Goal: Task Accomplishment & Management: Complete application form

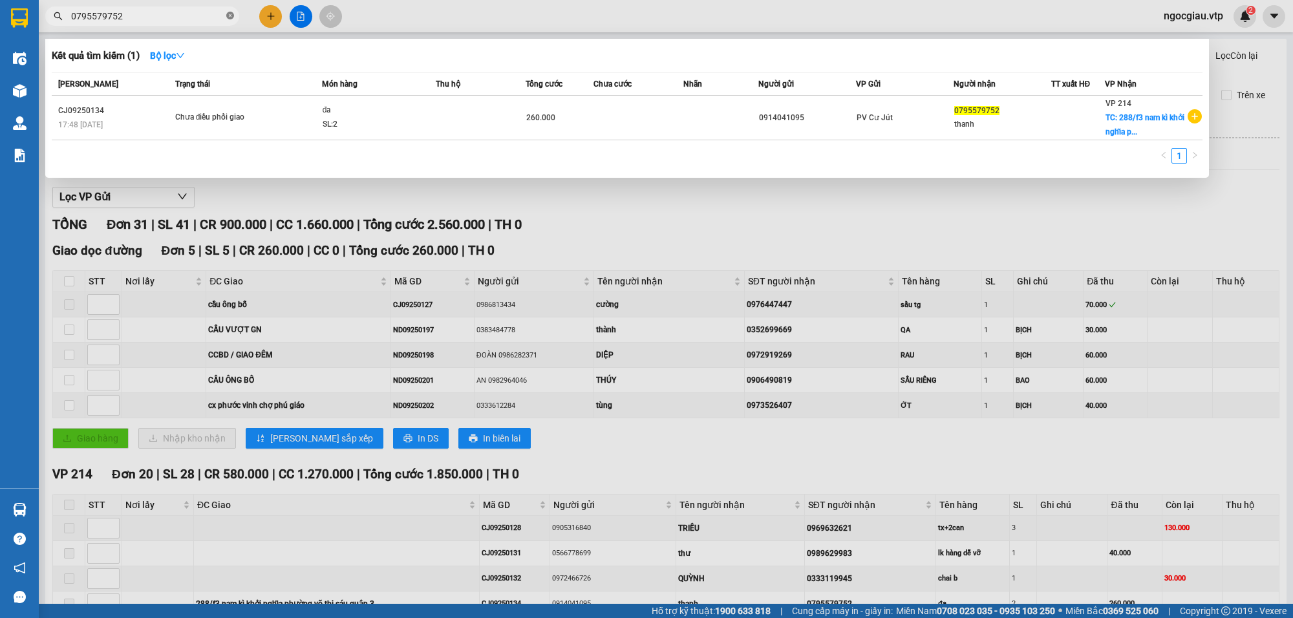
click at [229, 17] on icon "close-circle" at bounding box center [230, 16] width 8 height 8
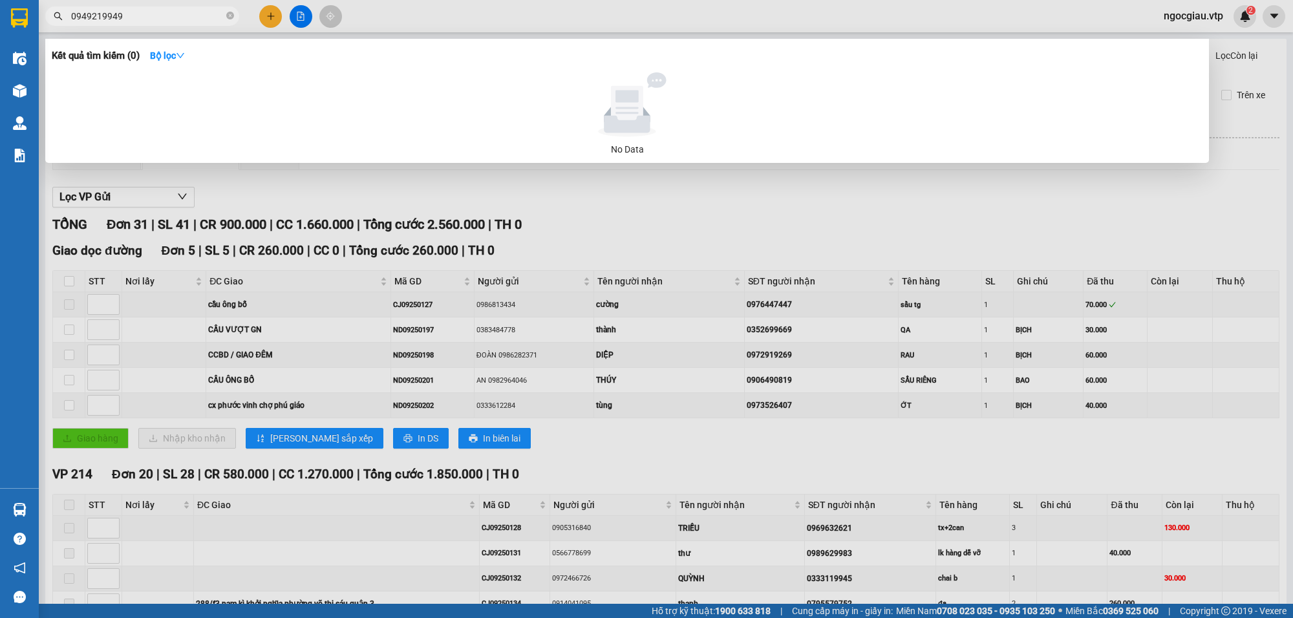
type input "0949219949"
click at [228, 13] on icon "close-circle" at bounding box center [230, 16] width 8 height 8
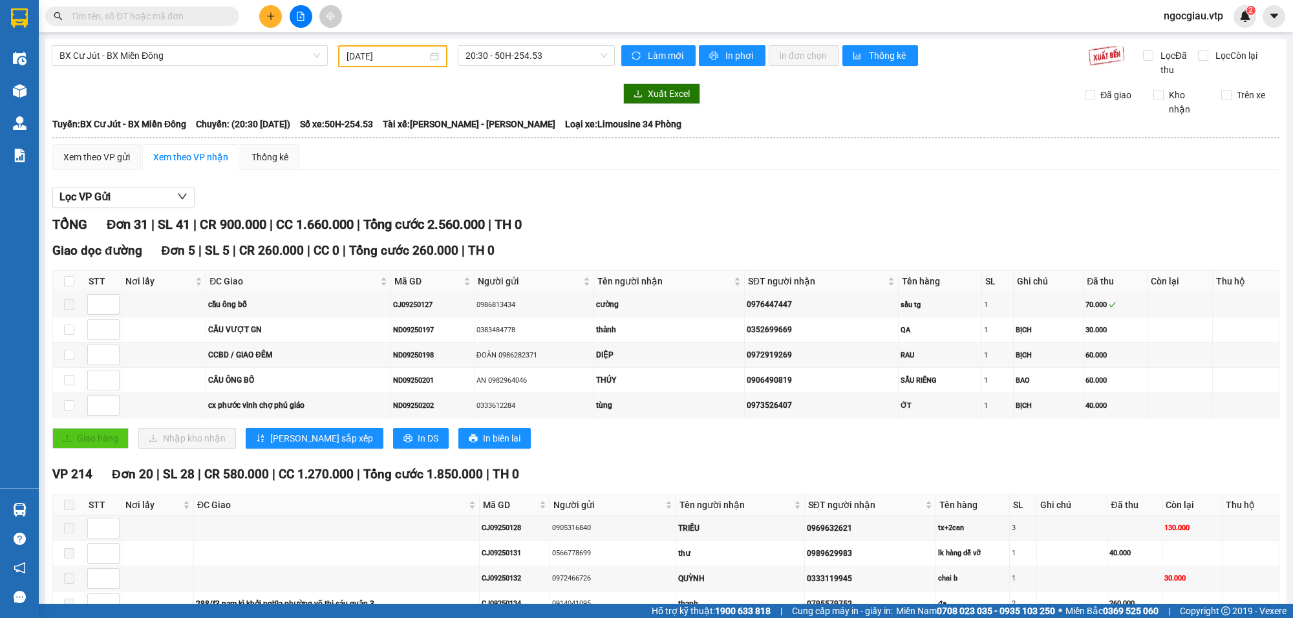
paste input "0978362784"
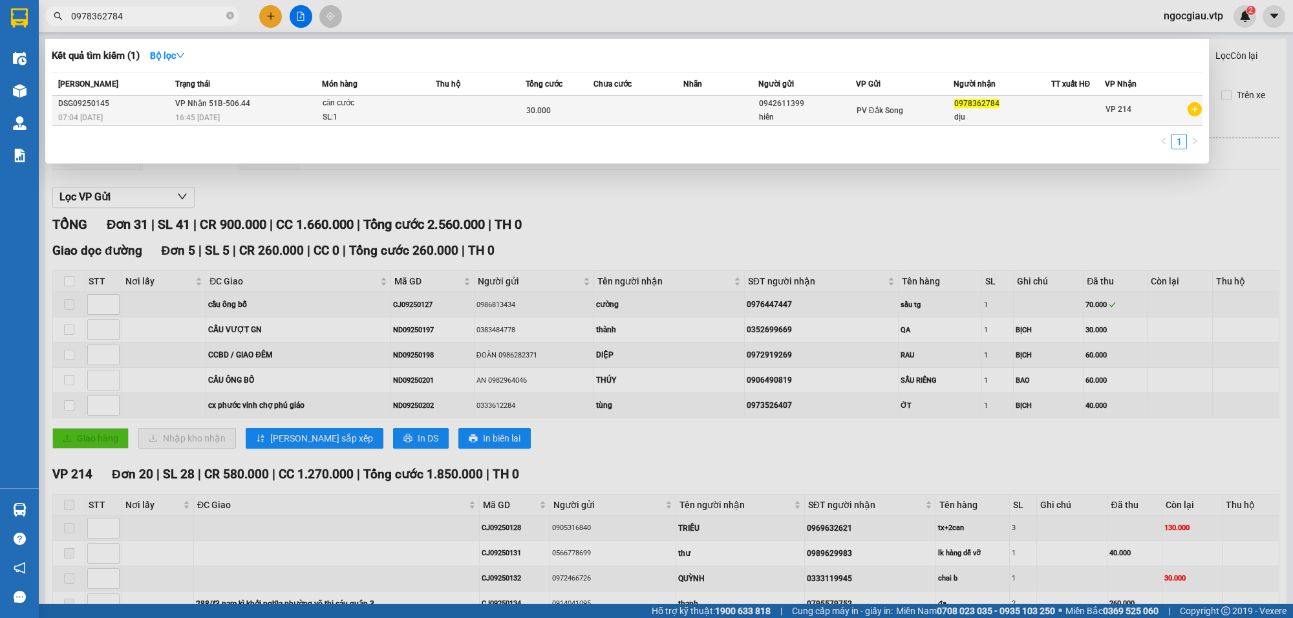
type input "0978362784"
click at [695, 103] on td at bounding box center [720, 111] width 75 height 30
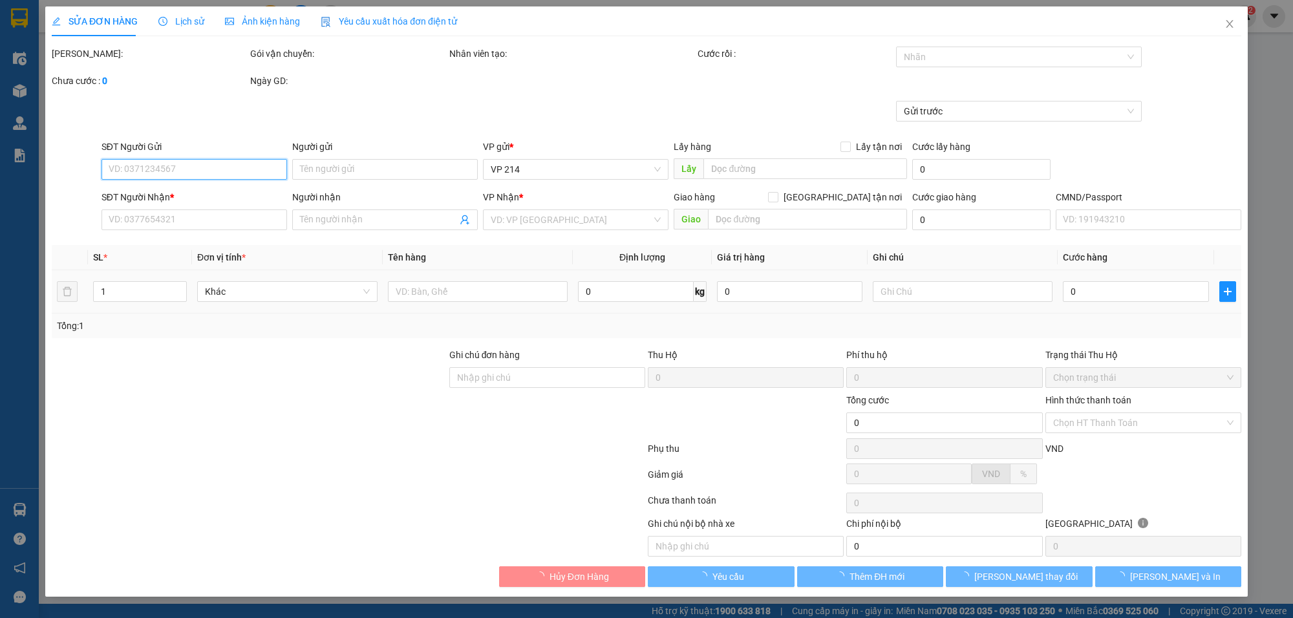
type input "0942611399"
type input "hiền"
type input "0978362784"
type input "dịu"
type input "30.000"
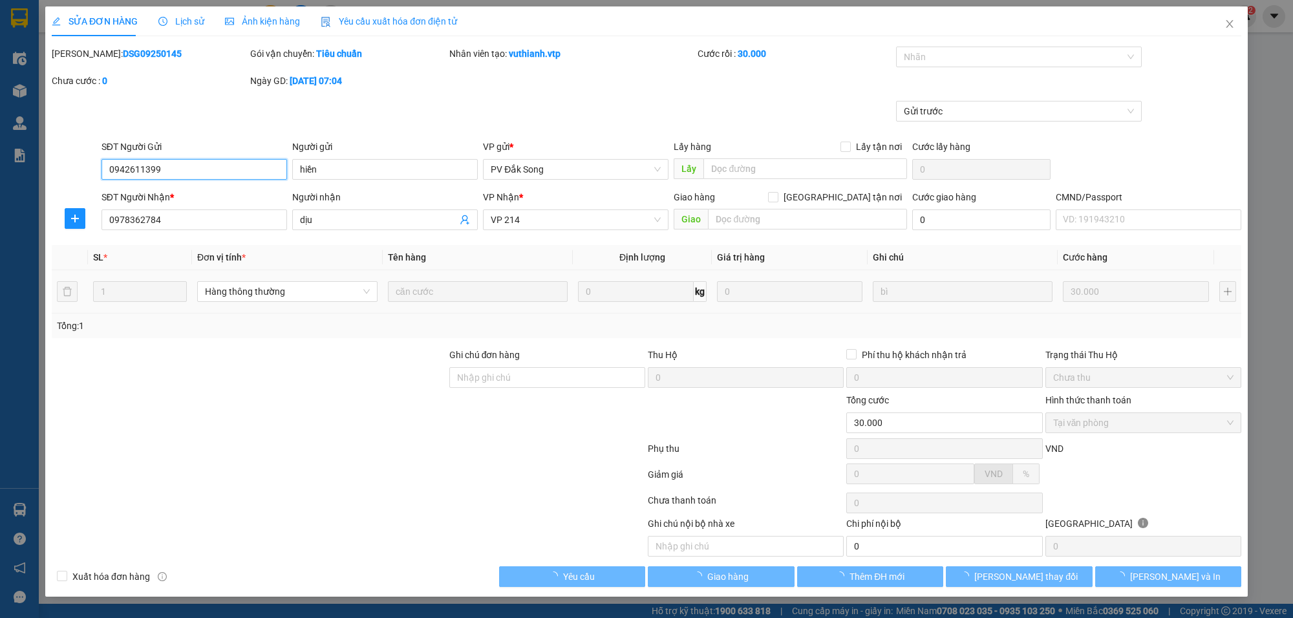
type input "1.500"
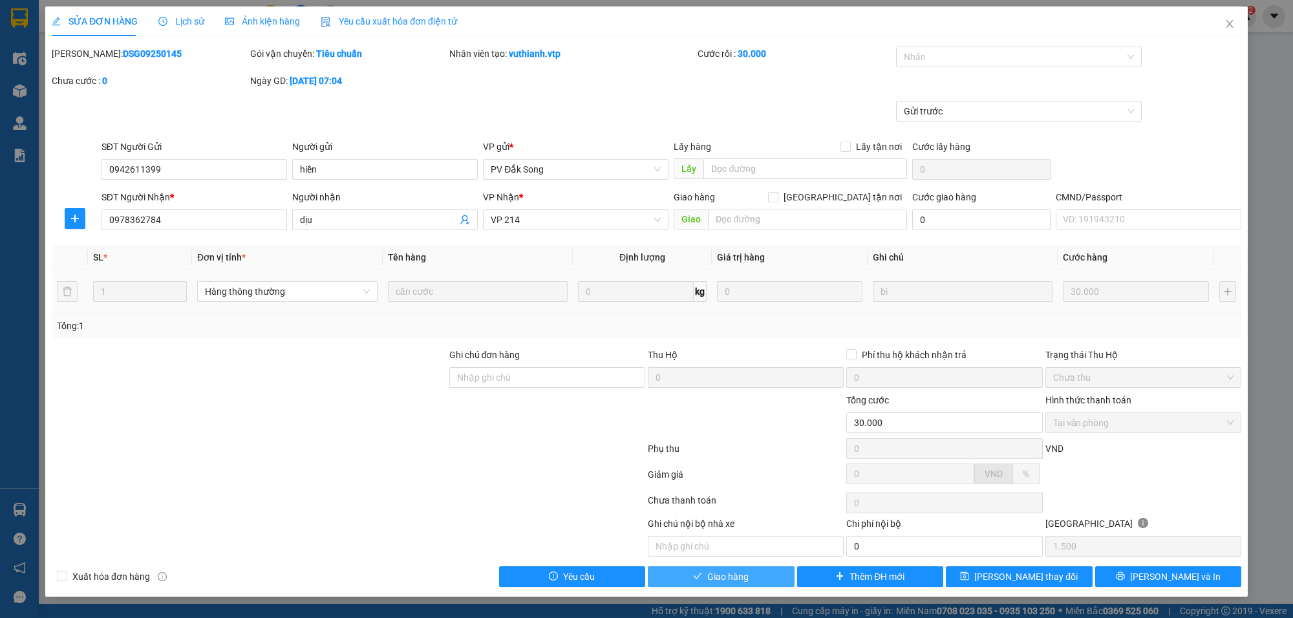
click at [741, 584] on span "Giao hàng" at bounding box center [727, 576] width 41 height 14
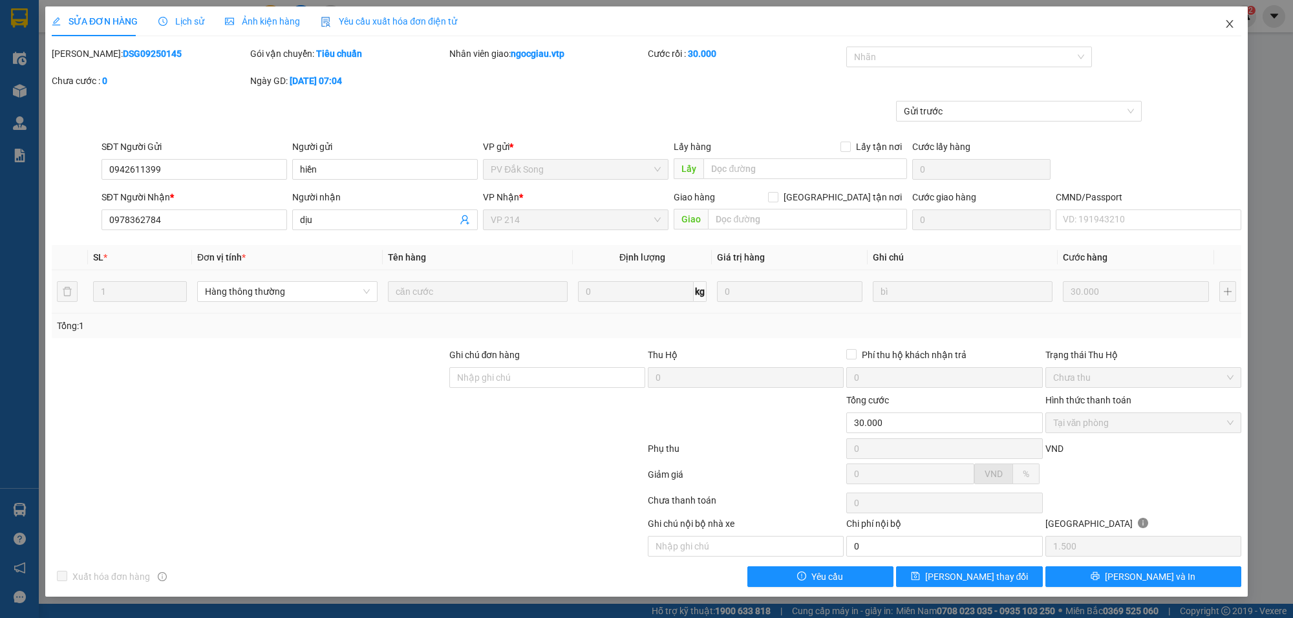
click at [1236, 20] on span "Close" at bounding box center [1229, 24] width 36 height 36
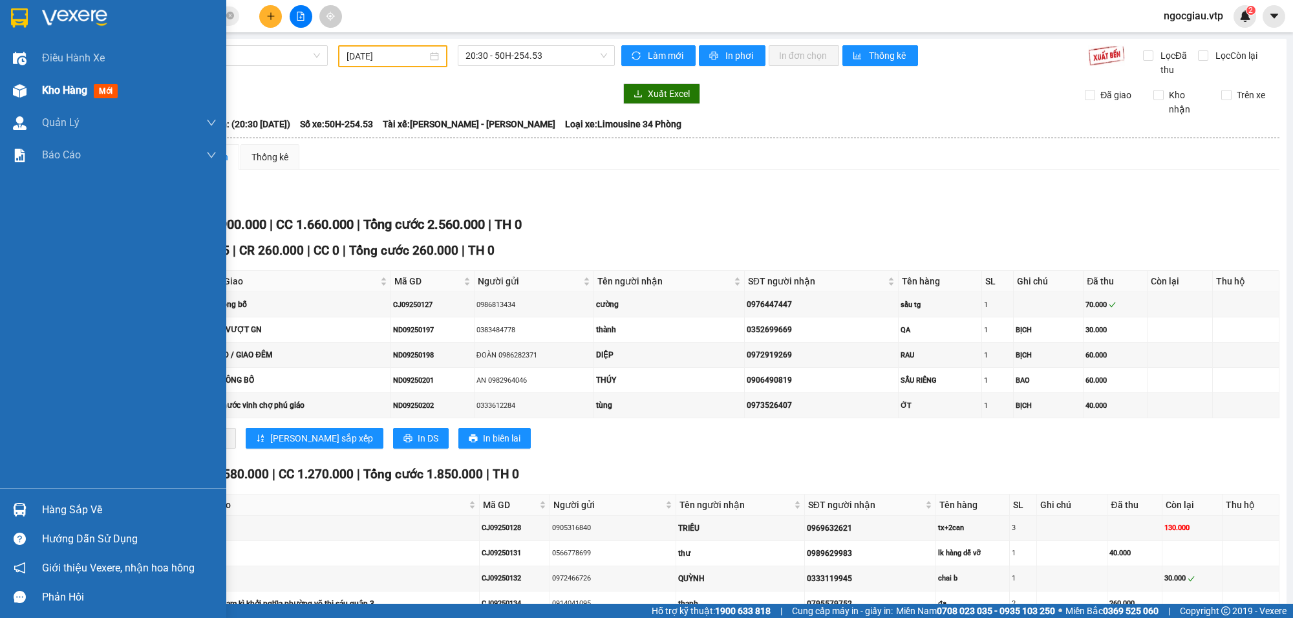
click at [69, 84] on span "Kho hàng" at bounding box center [64, 90] width 45 height 12
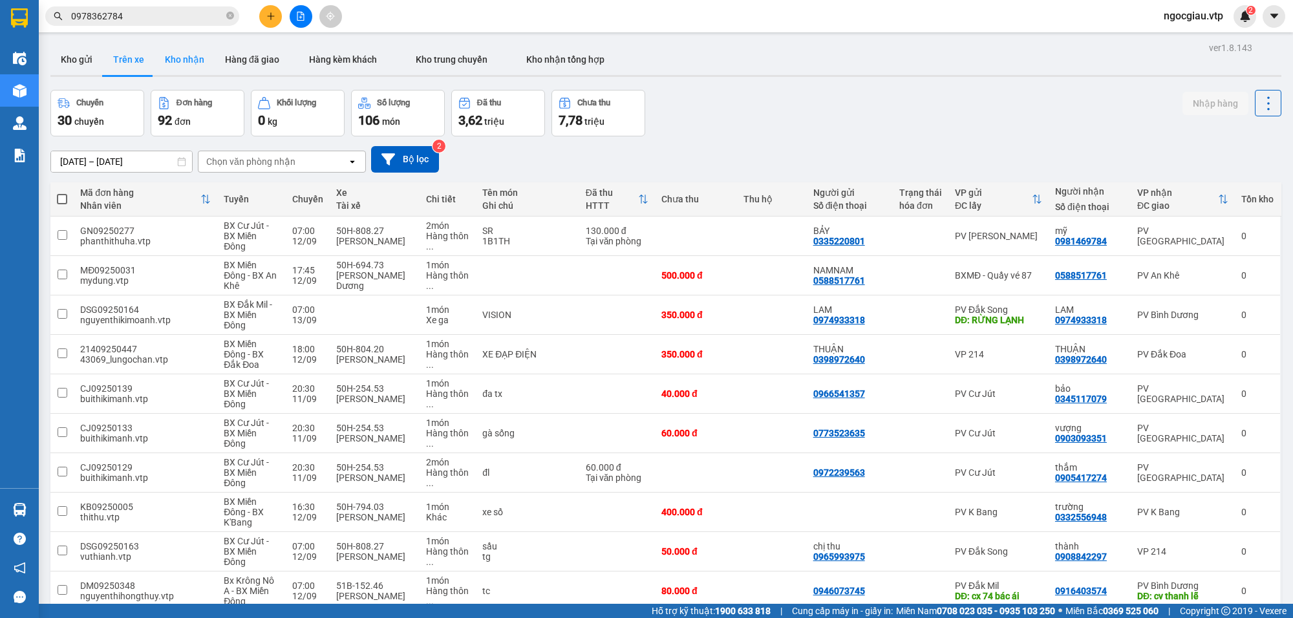
click at [176, 55] on button "Kho nhận" at bounding box center [184, 59] width 60 height 31
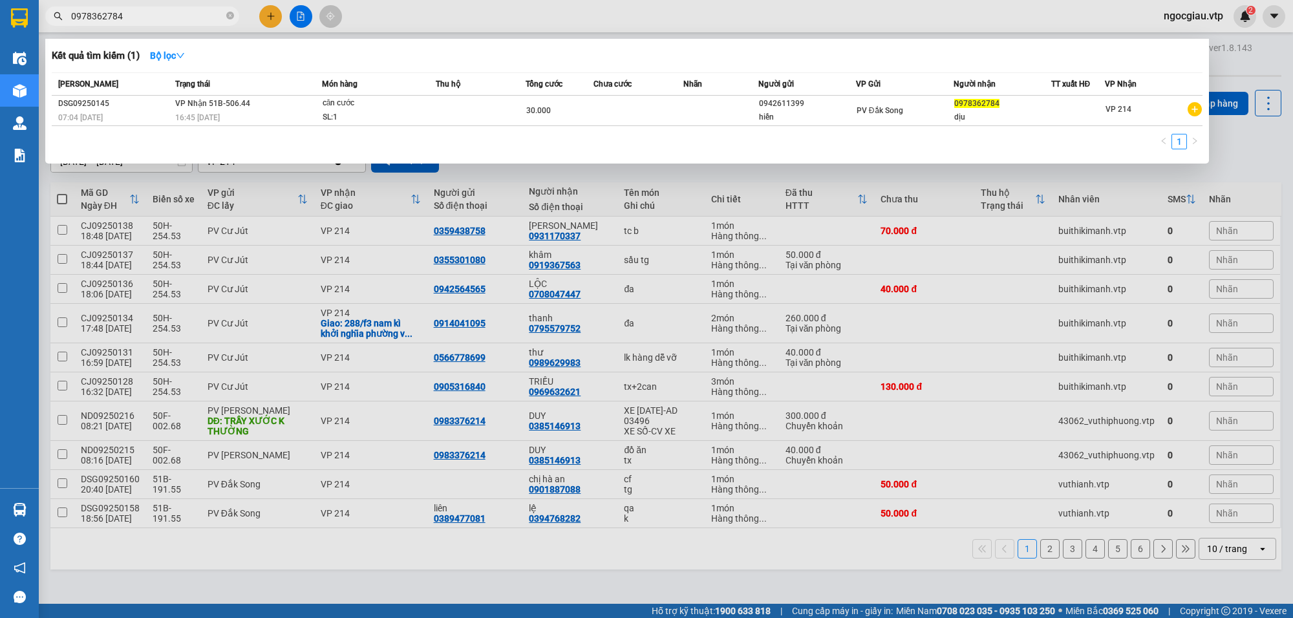
click at [156, 21] on input "0978362784" at bounding box center [147, 16] width 153 height 14
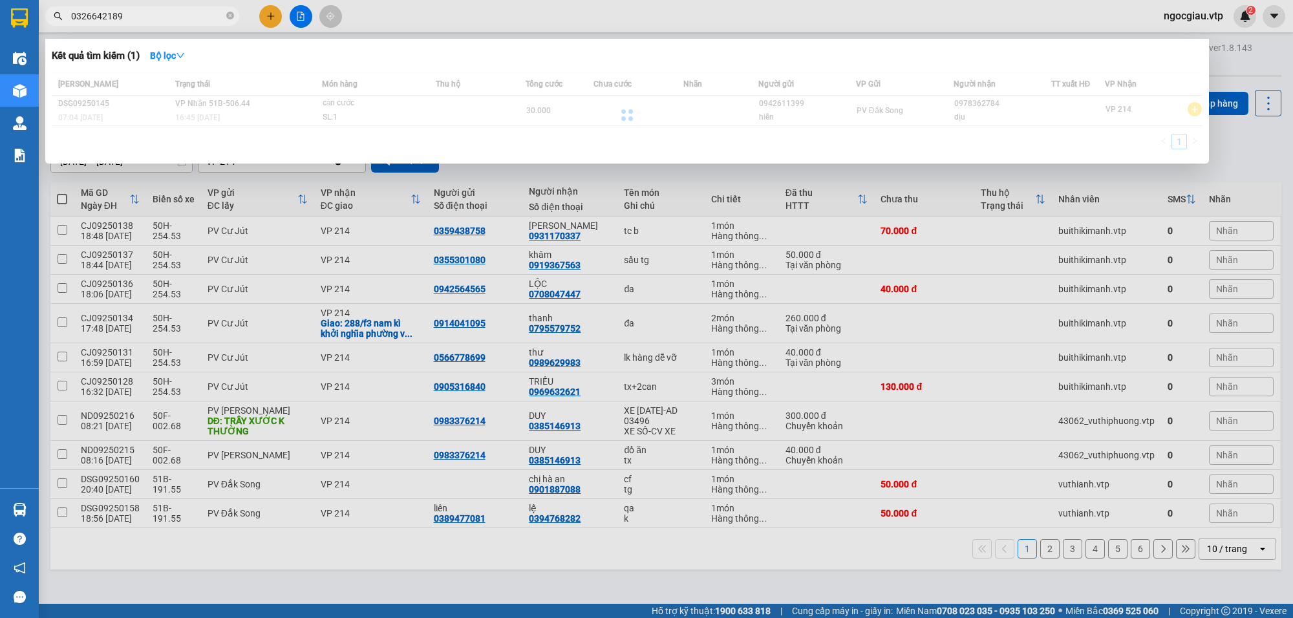
type input "0326642189"
click at [130, 14] on input "0326642189" at bounding box center [147, 16] width 153 height 14
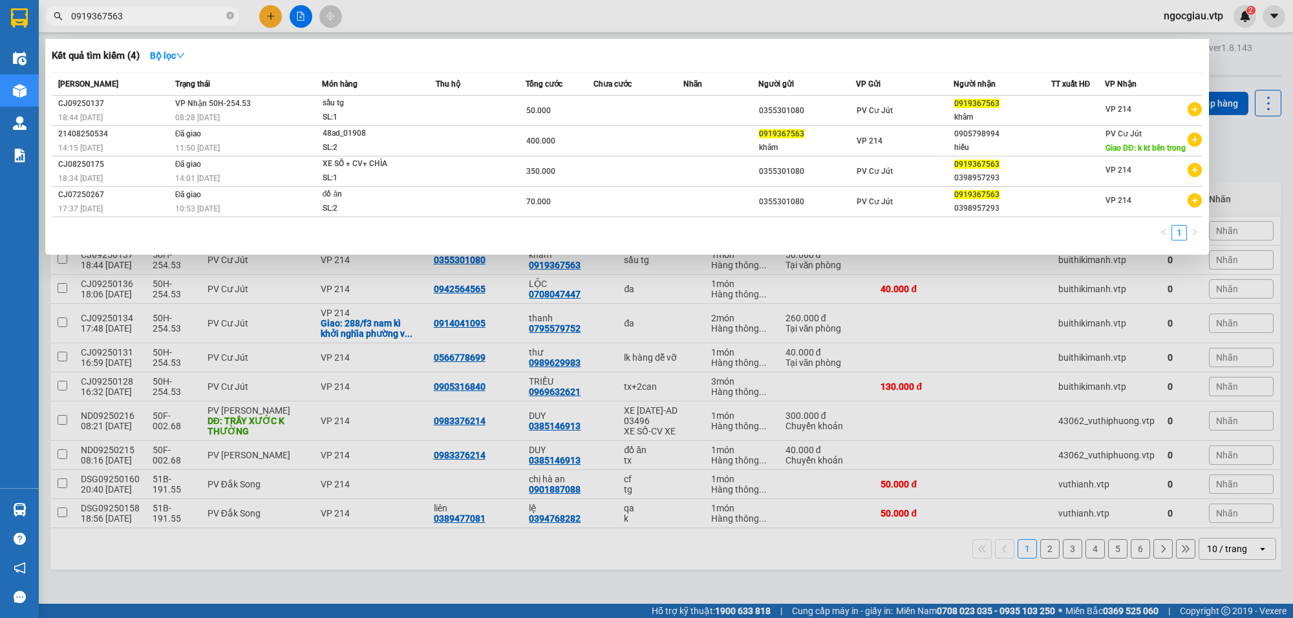
type input "0919367563"
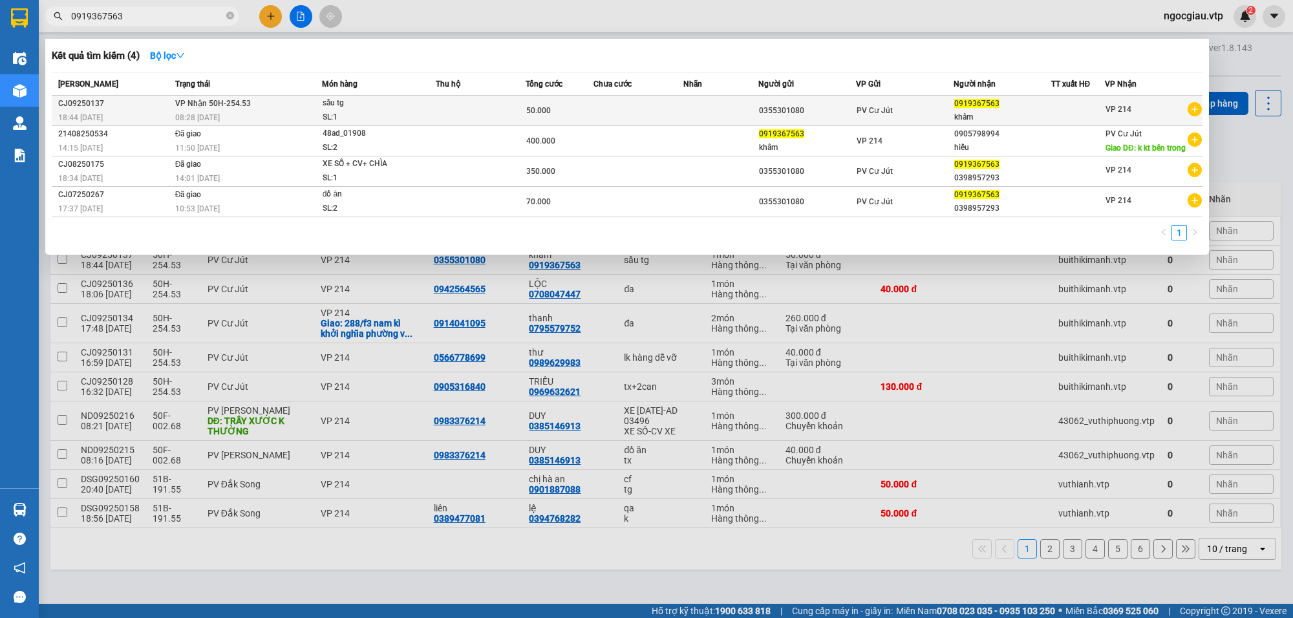
click at [585, 105] on div "50.000" at bounding box center [559, 110] width 66 height 14
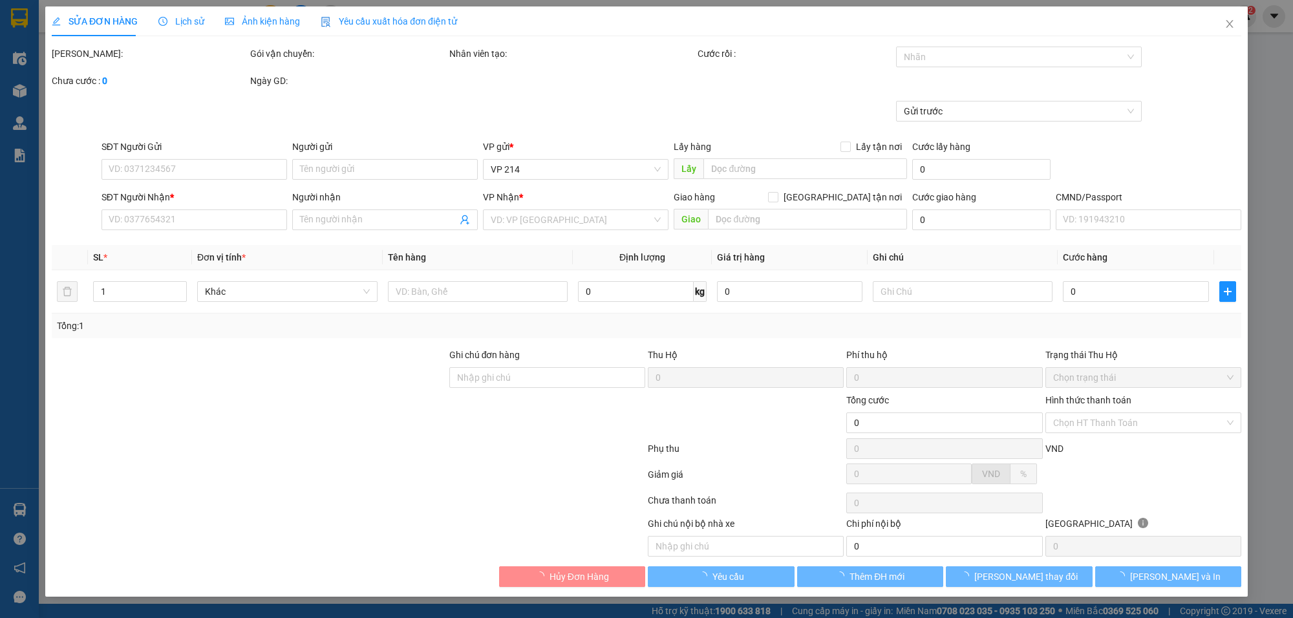
type input "0355301080"
type input "0919367563"
type input "khâm"
type input "50.000"
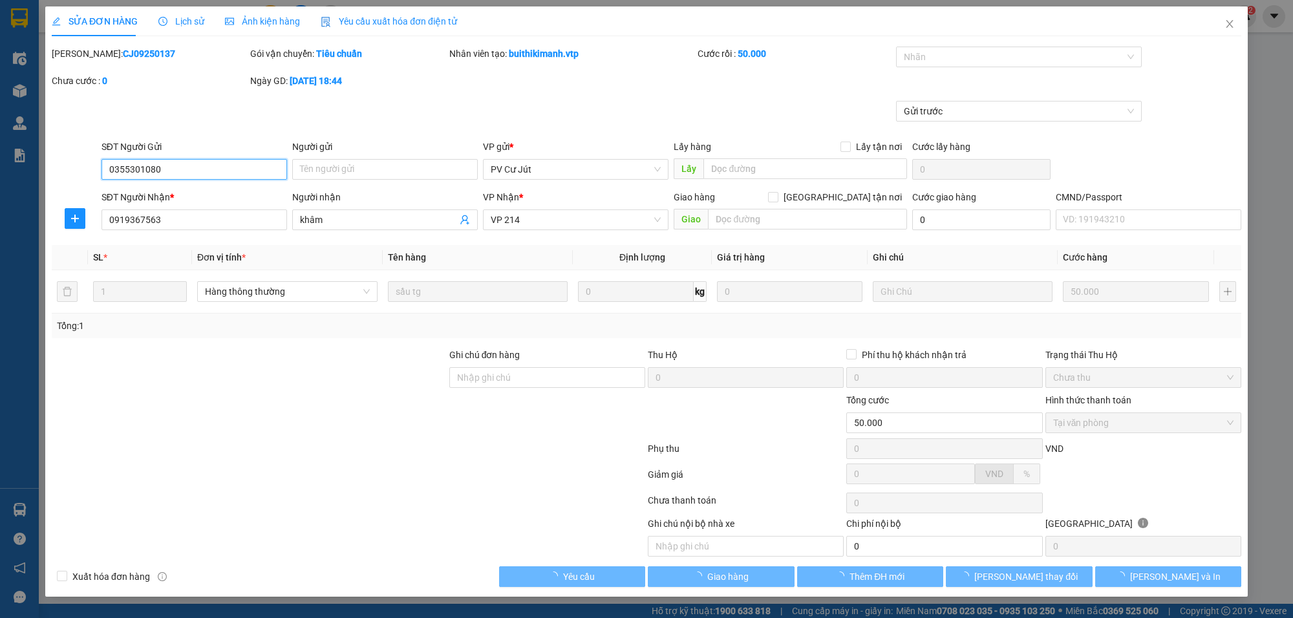
type input "2.500"
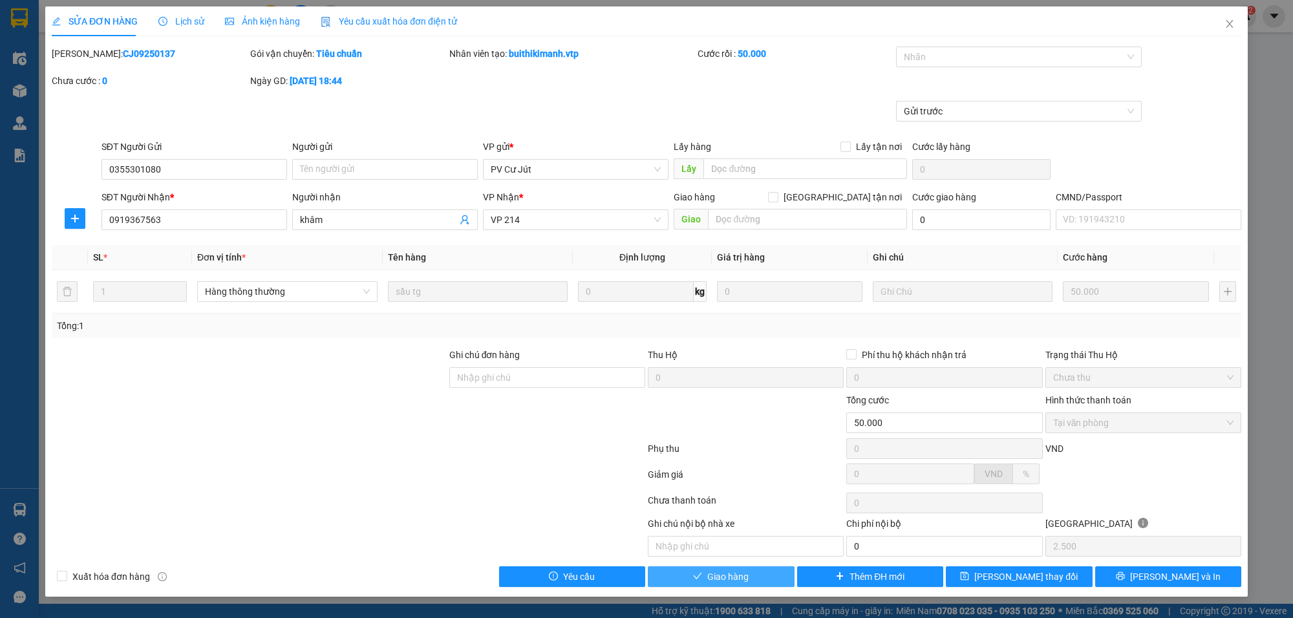
click at [740, 582] on span "Giao hàng" at bounding box center [727, 576] width 41 height 14
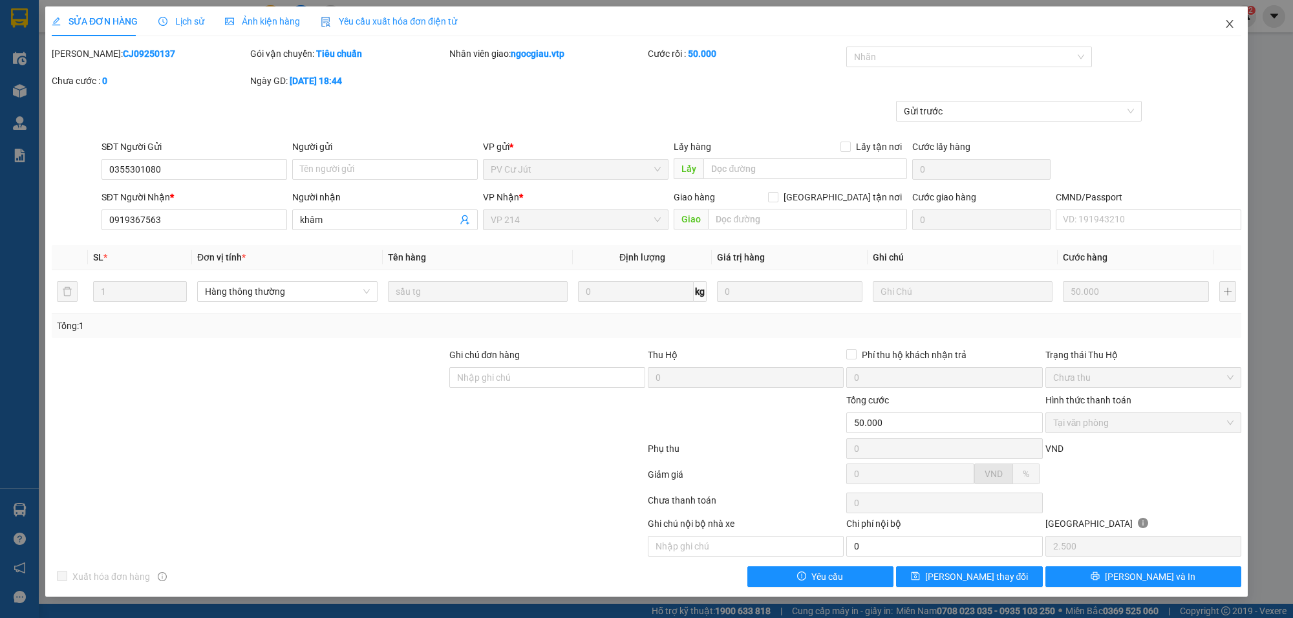
click at [1236, 20] on span "Close" at bounding box center [1229, 24] width 36 height 36
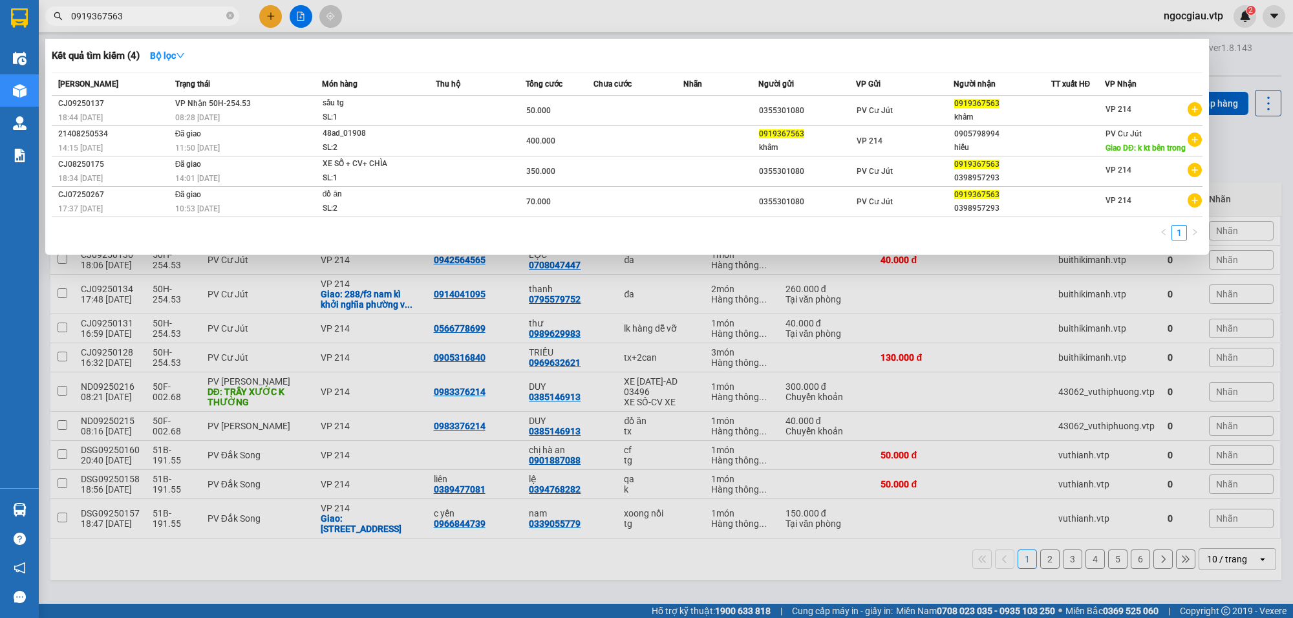
click at [153, 21] on input "0919367563" at bounding box center [147, 16] width 153 height 14
click at [155, 10] on input "0919367563" at bounding box center [147, 16] width 153 height 14
paste input "394768282"
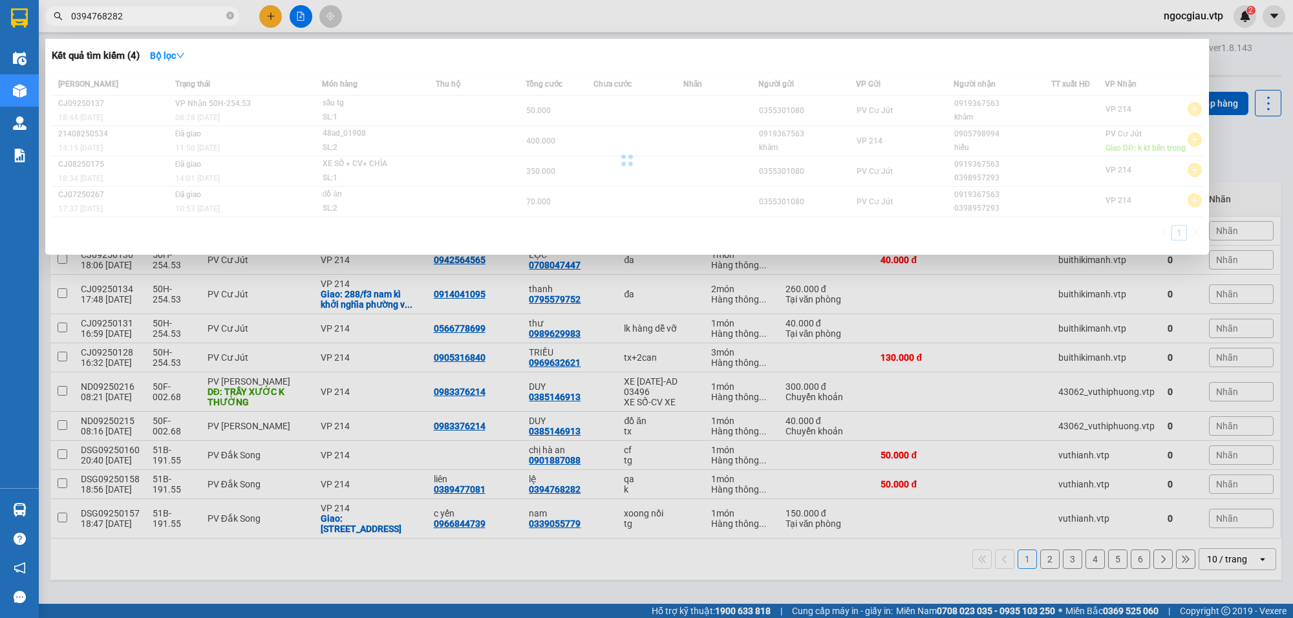
type input "0394768282"
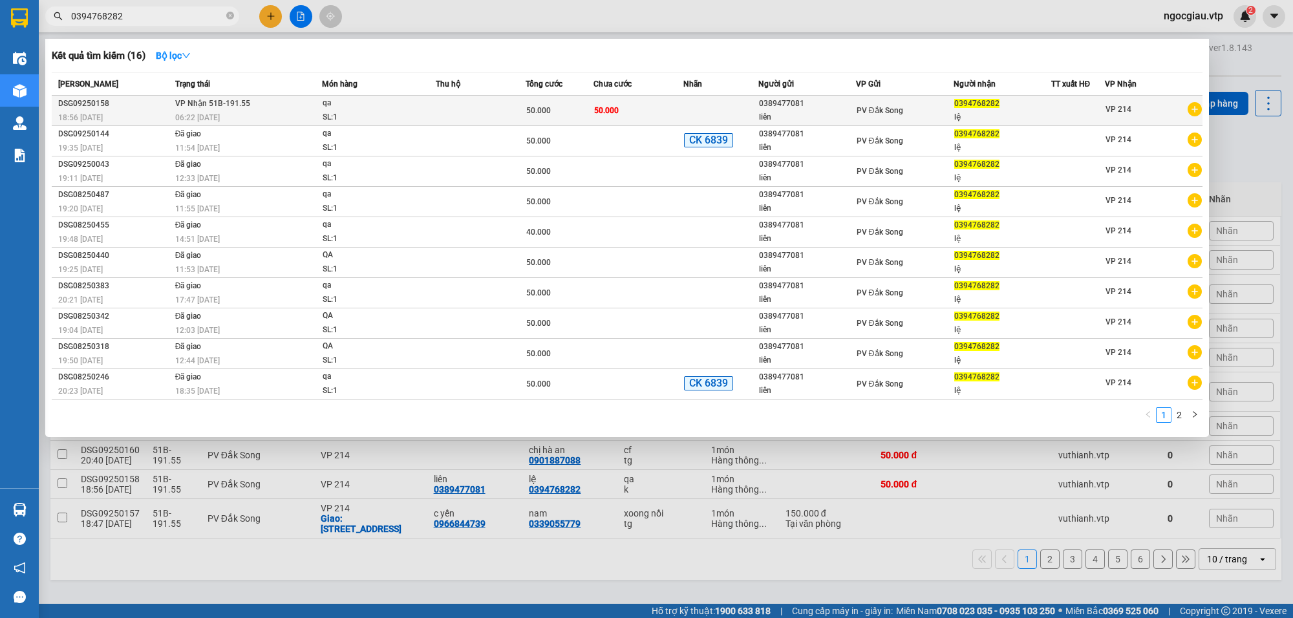
click at [628, 107] on td "50.000" at bounding box center [638, 111] width 90 height 30
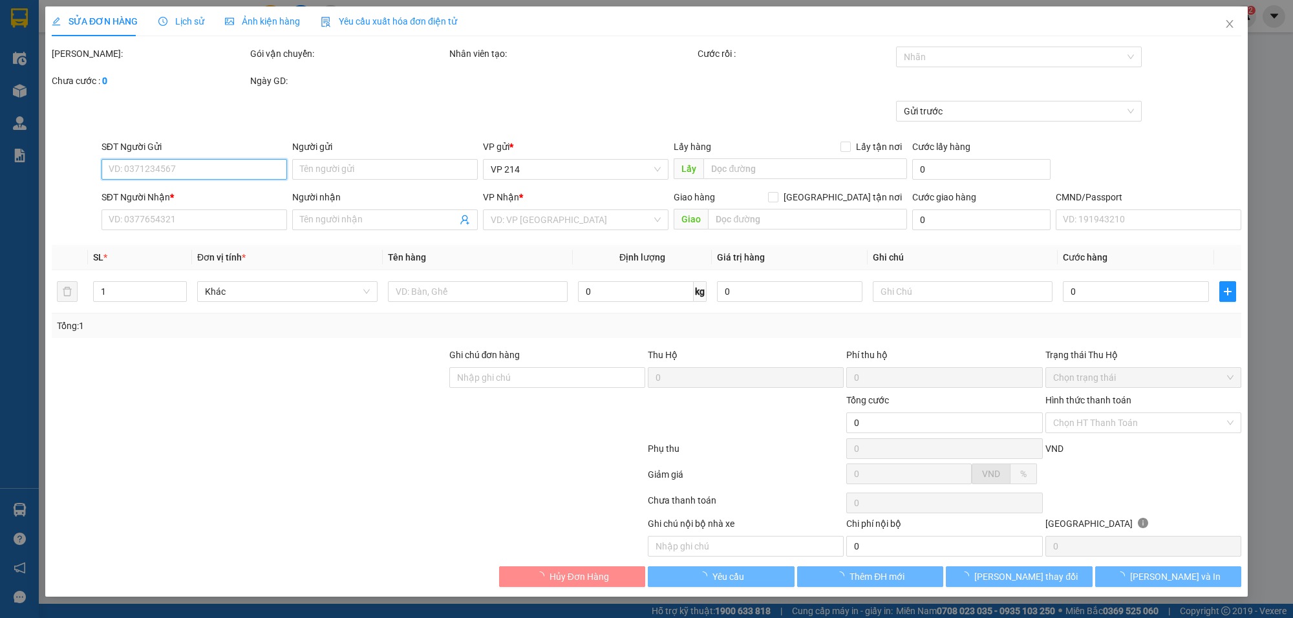
type input "0389477081"
type input "liên"
type input "0394768282"
type input "lệ"
type input "50.000"
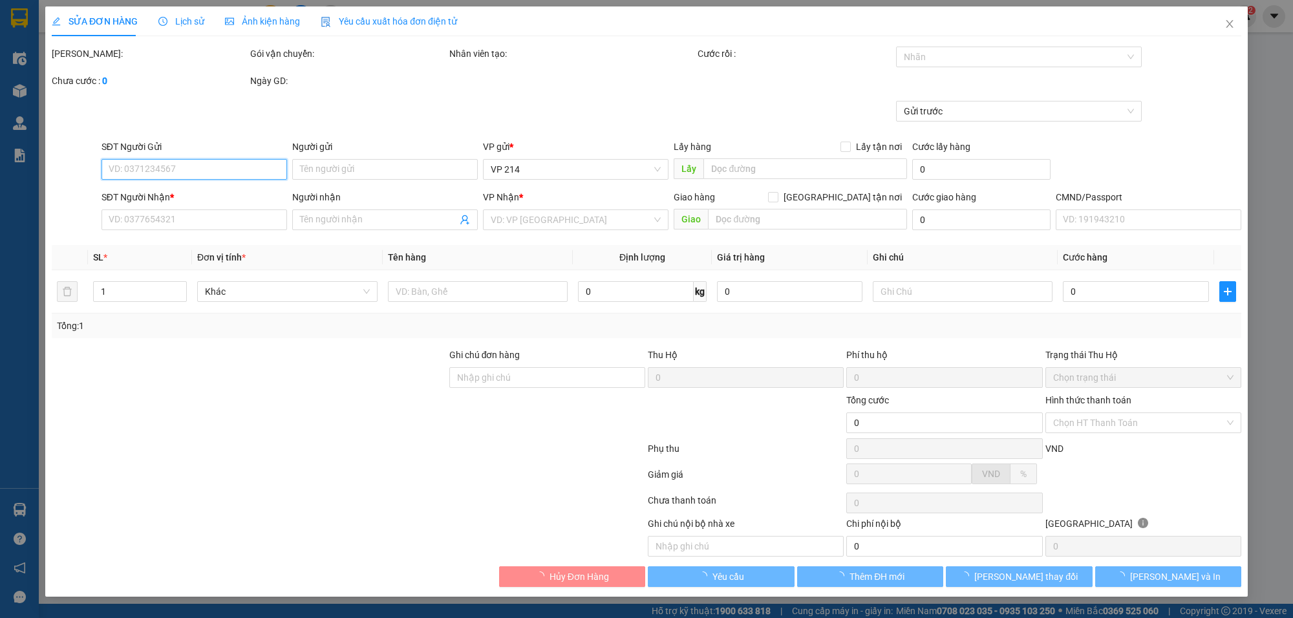
type input "50.000"
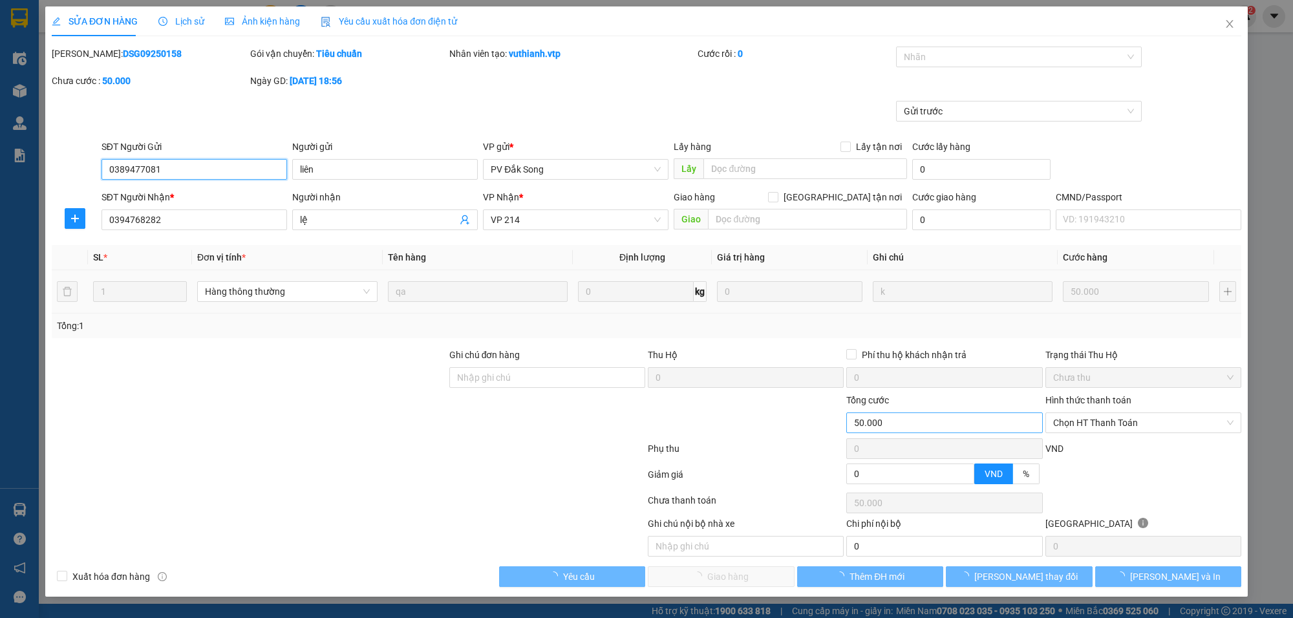
type input "2.500"
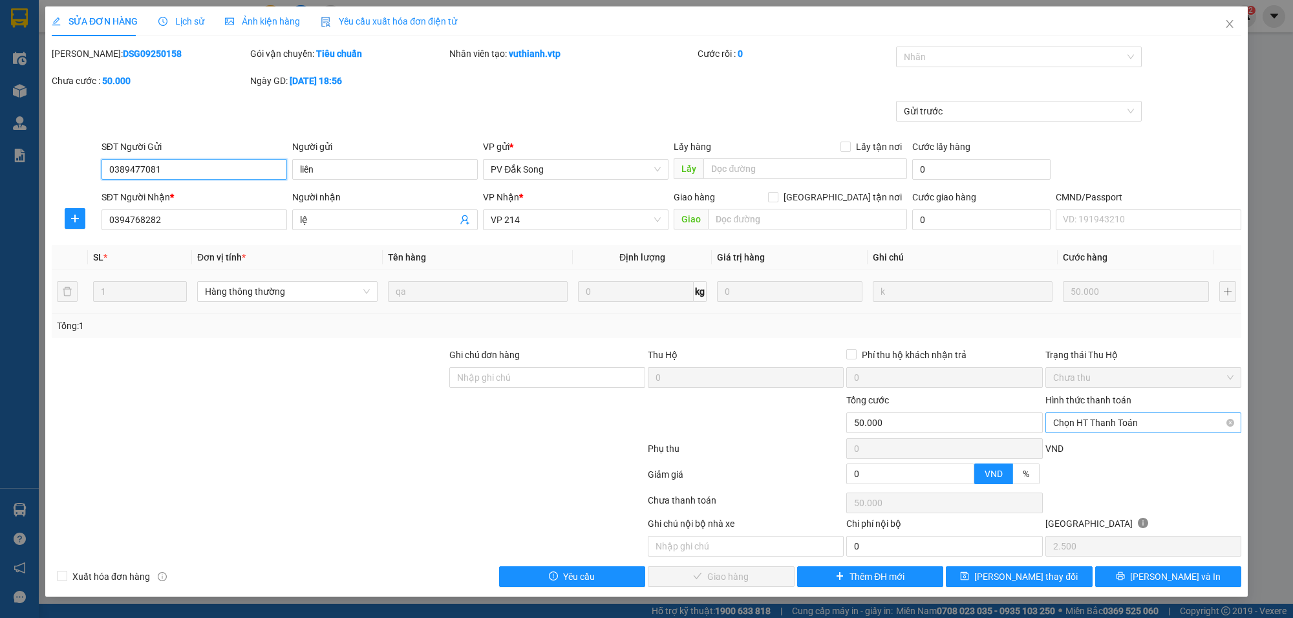
click at [1164, 417] on span "Chọn HT Thanh Toán" at bounding box center [1143, 422] width 180 height 19
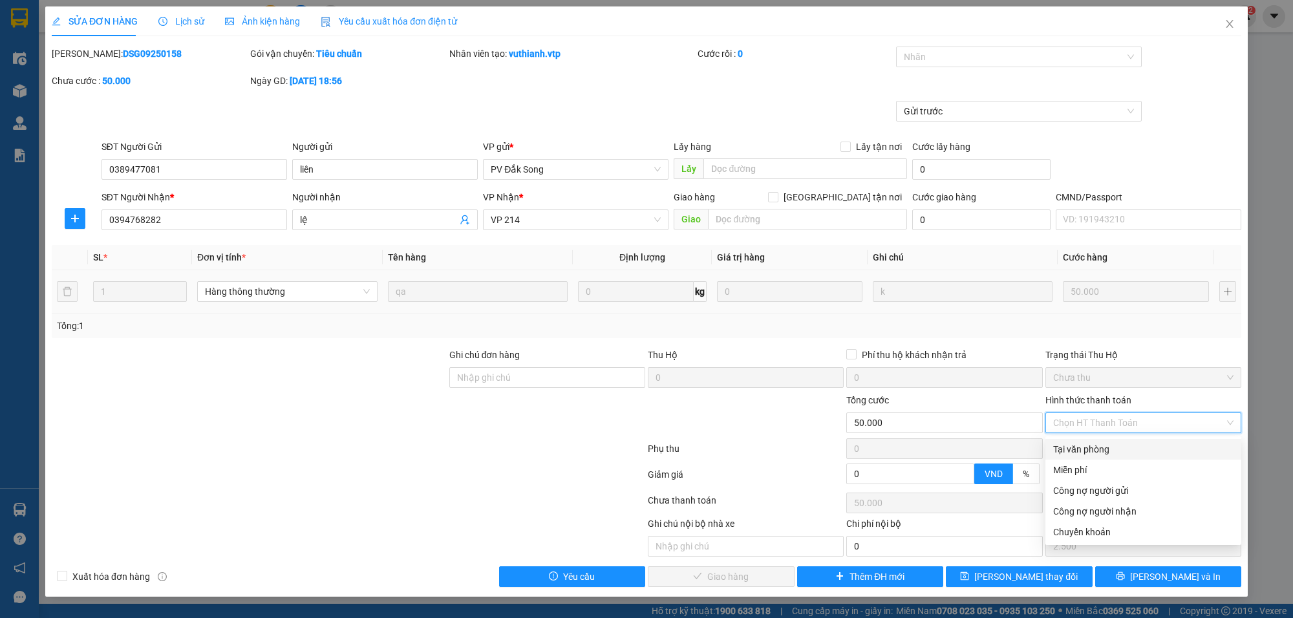
click at [1112, 451] on div "Tại văn phòng" at bounding box center [1143, 449] width 180 height 14
type input "0"
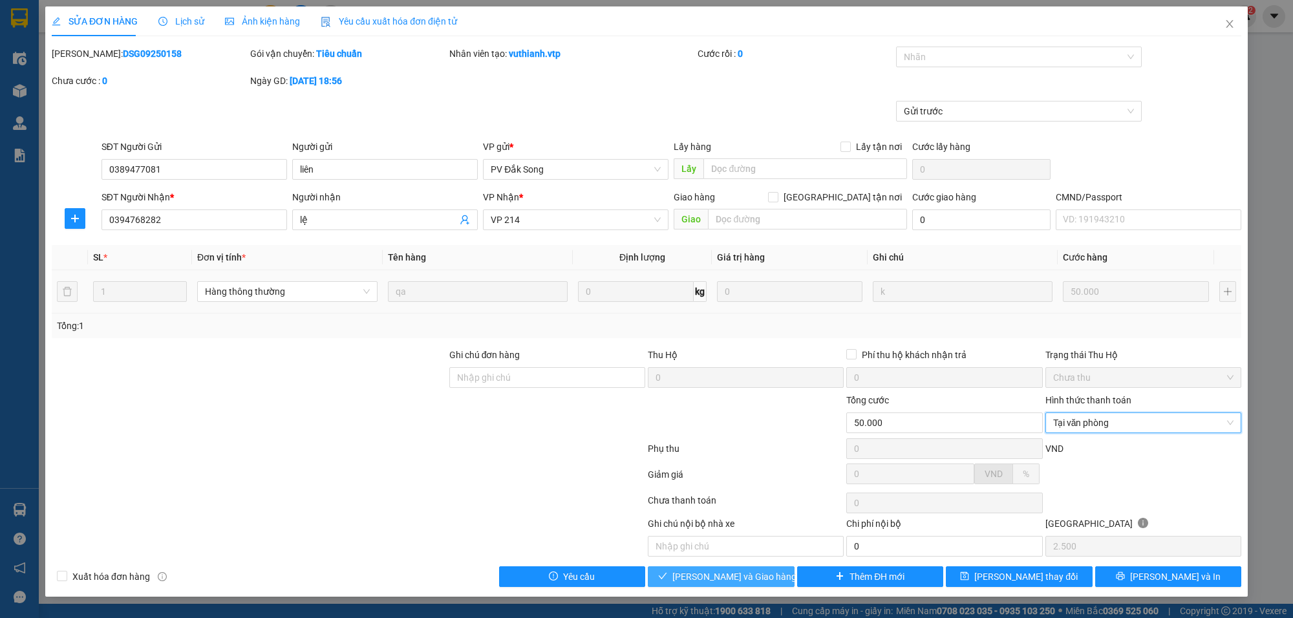
click at [745, 576] on span "[PERSON_NAME] và Giao hàng" at bounding box center [734, 576] width 124 height 14
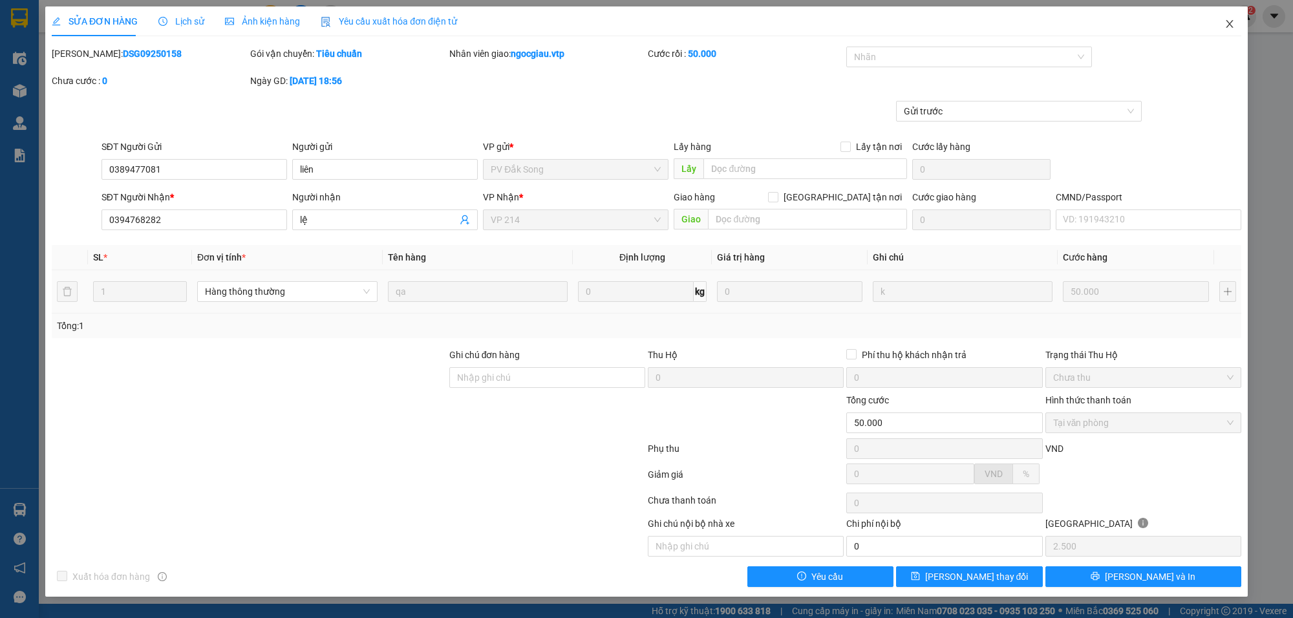
click at [1238, 20] on span "Close" at bounding box center [1229, 24] width 36 height 36
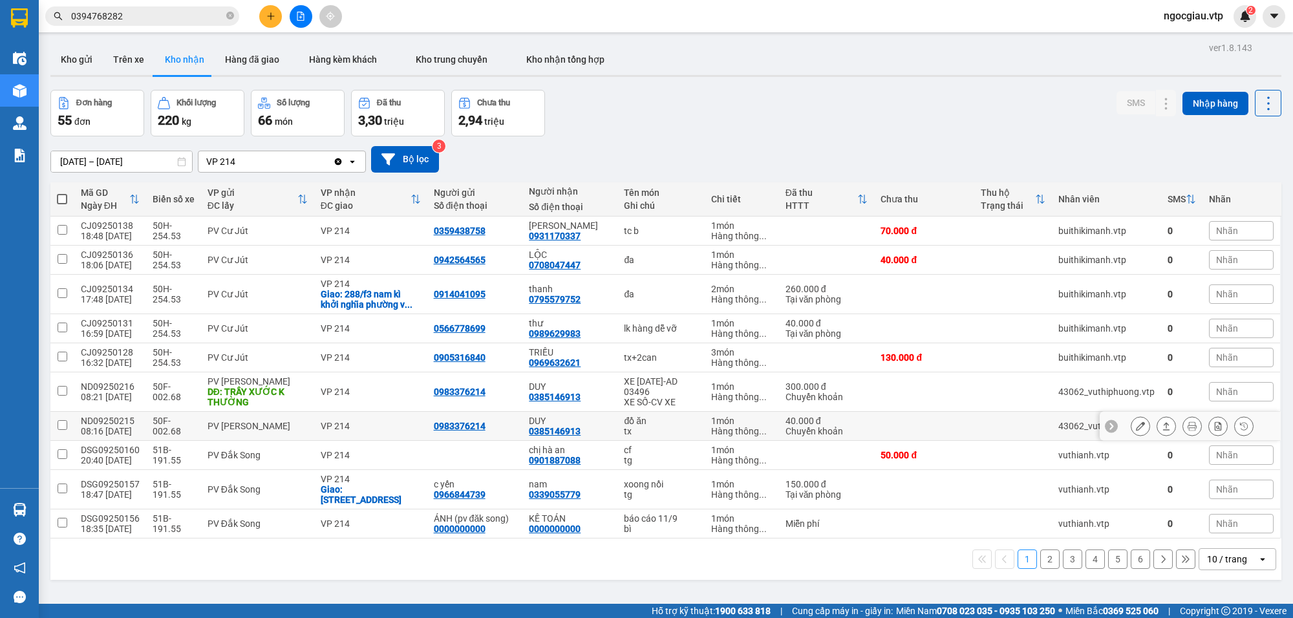
scroll to position [59, 0]
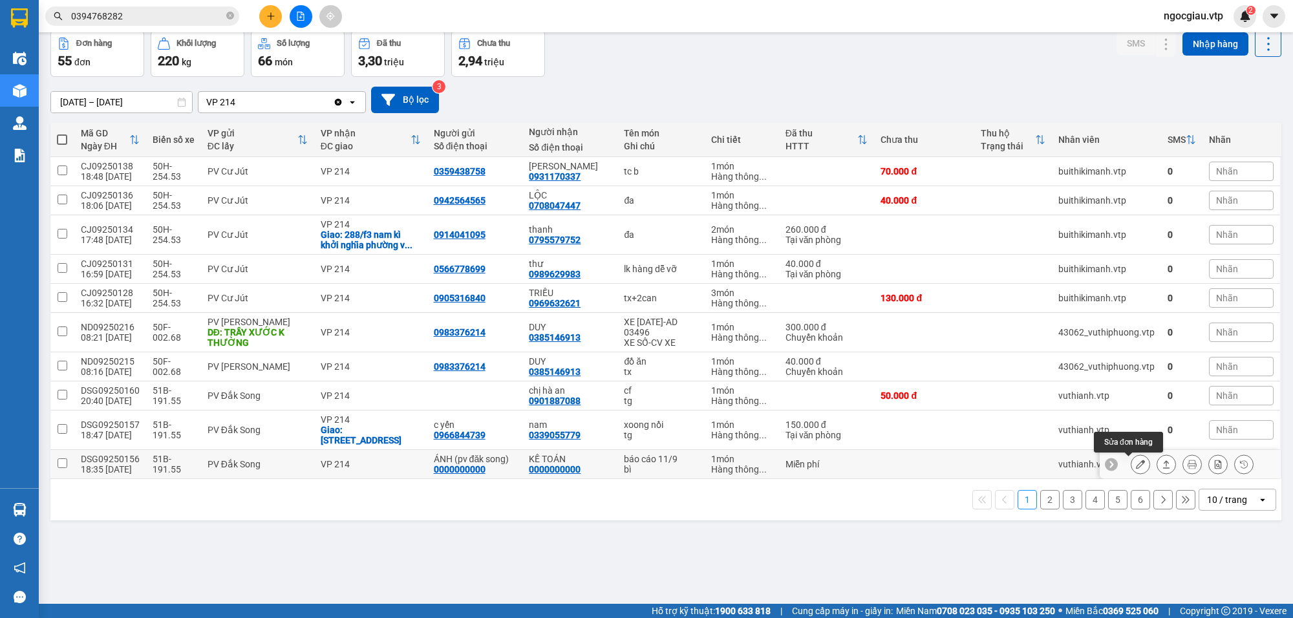
click at [1136, 466] on icon at bounding box center [1140, 464] width 9 height 9
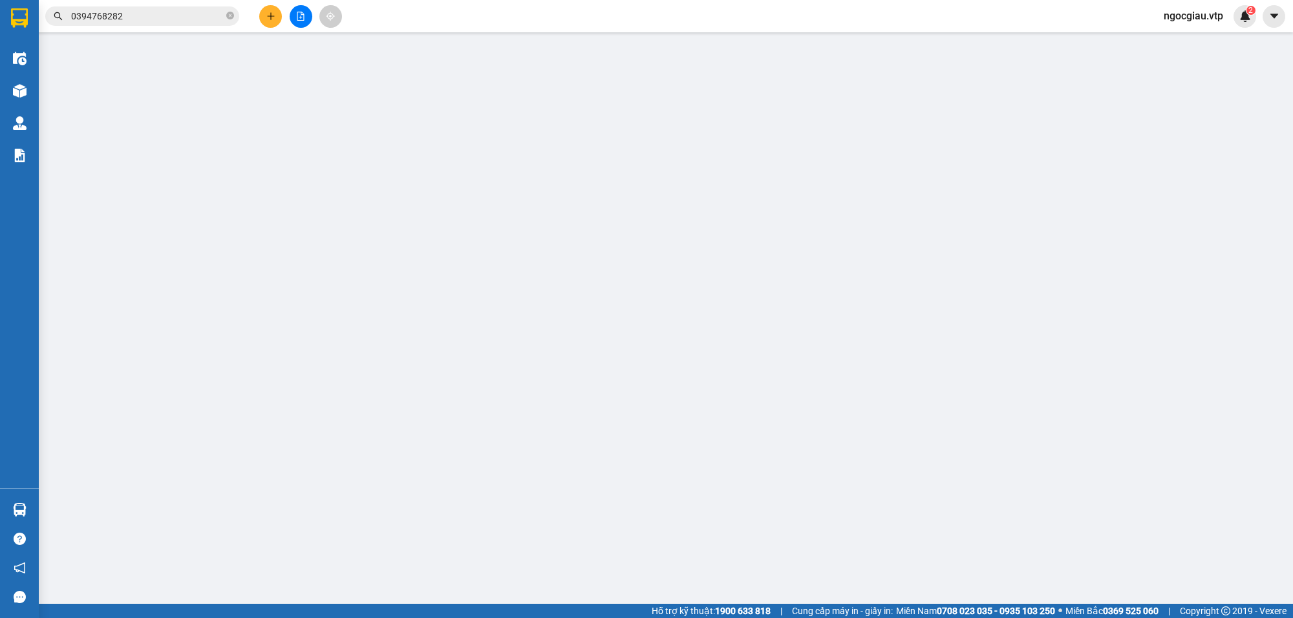
type input "0000000000"
type input "ÁNH (pv đăk song)"
type input "0000000000"
type input "KẾ TOÁN"
type input "1tr770"
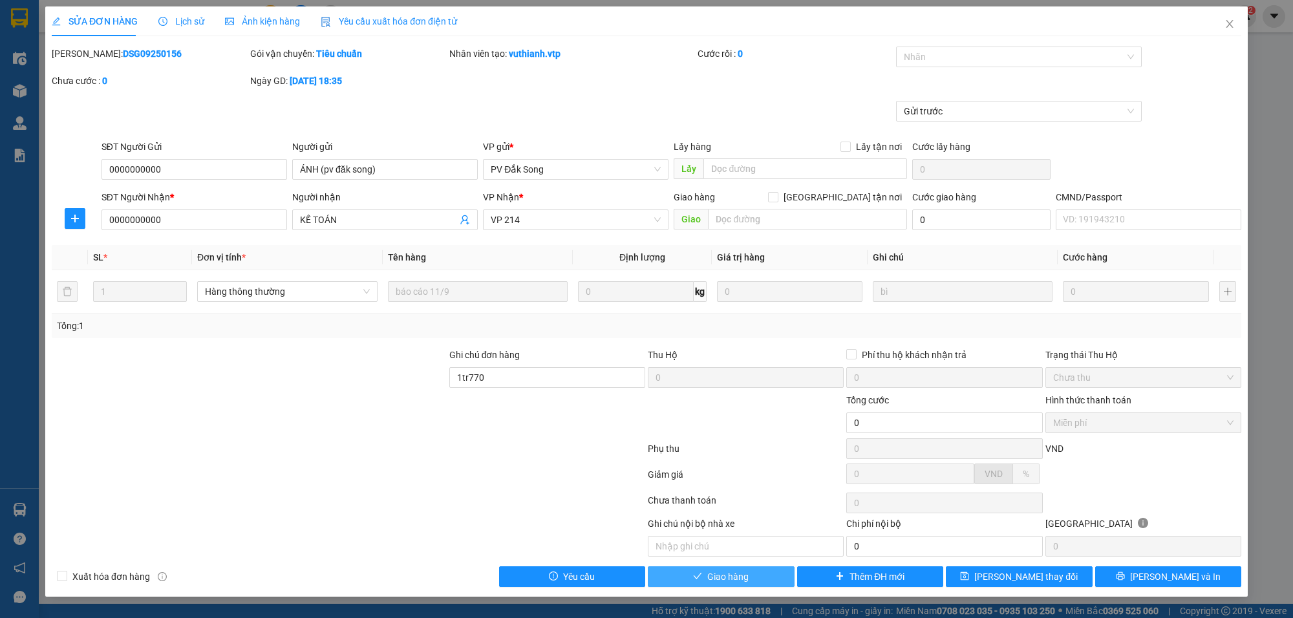
click at [716, 573] on span "Giao hàng" at bounding box center [727, 576] width 41 height 14
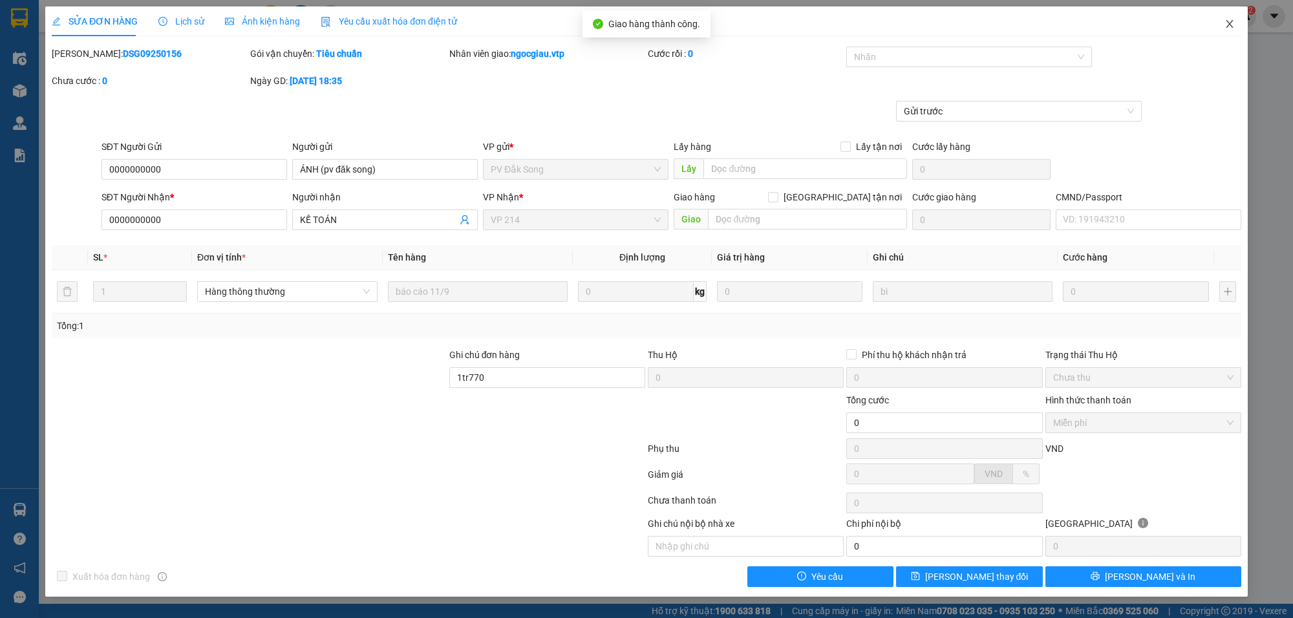
click at [1232, 19] on icon "close" at bounding box center [1229, 24] width 10 height 10
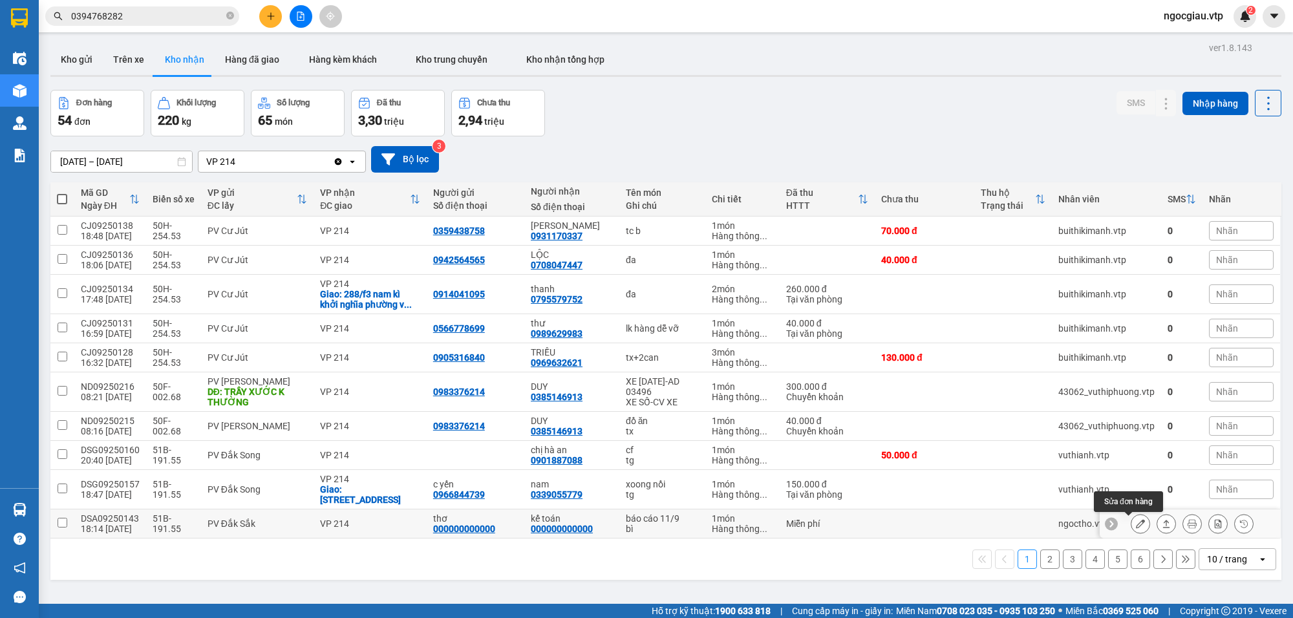
click at [1136, 528] on icon at bounding box center [1140, 523] width 9 height 9
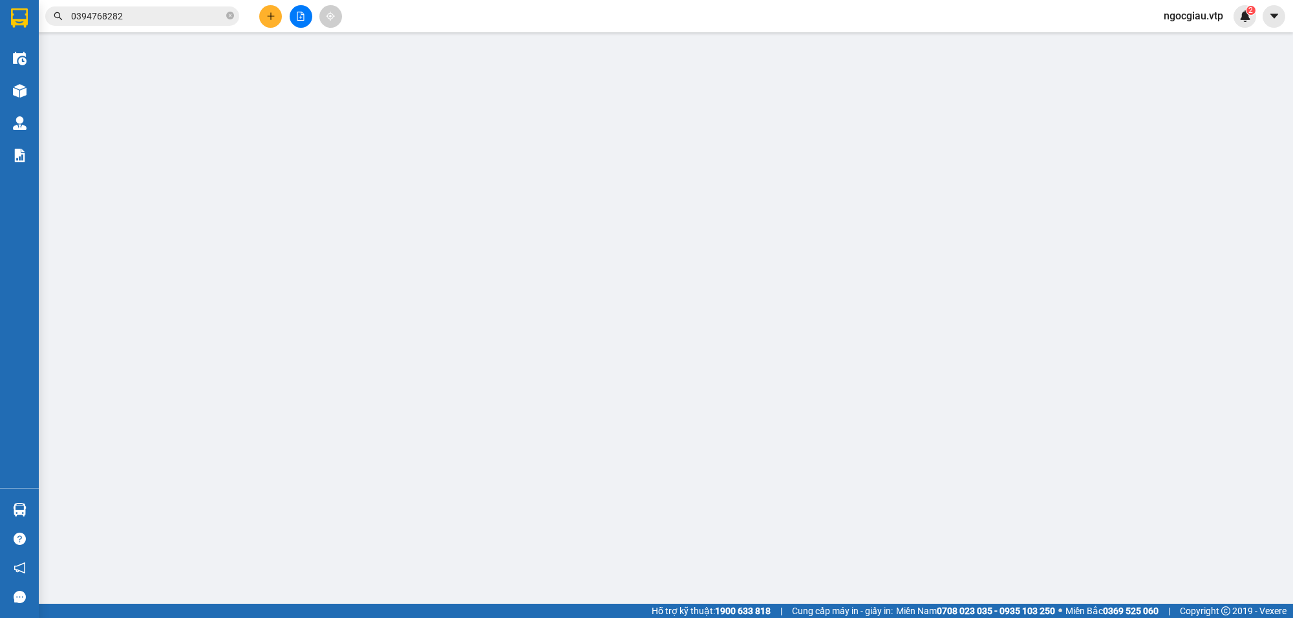
type input "000000000000"
type input "thơ"
type input "000000000000"
type input "kế toán"
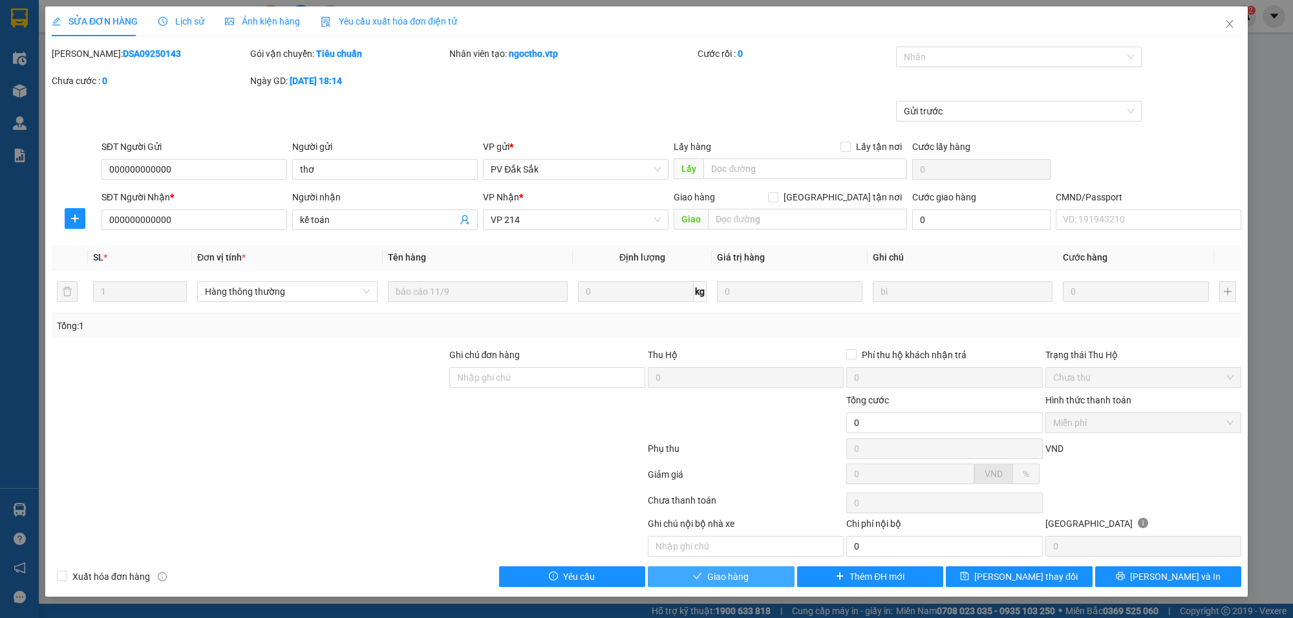
click at [754, 578] on button "Giao hàng" at bounding box center [721, 576] width 147 height 21
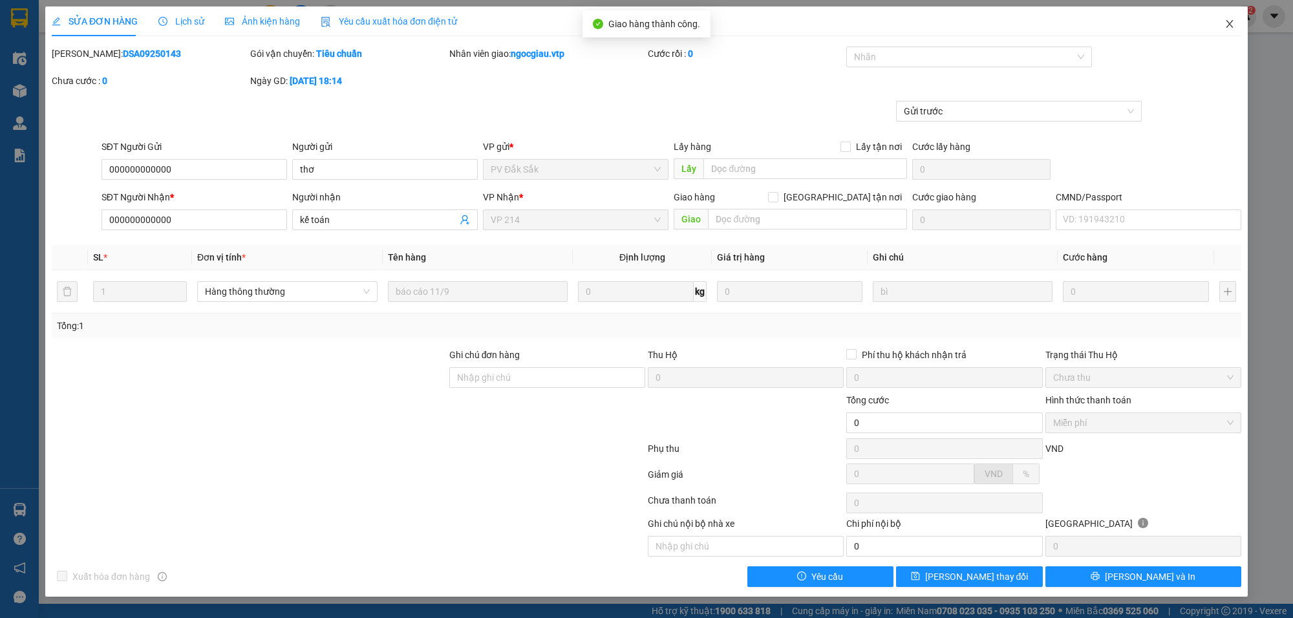
click at [1235, 21] on span "Close" at bounding box center [1229, 24] width 36 height 36
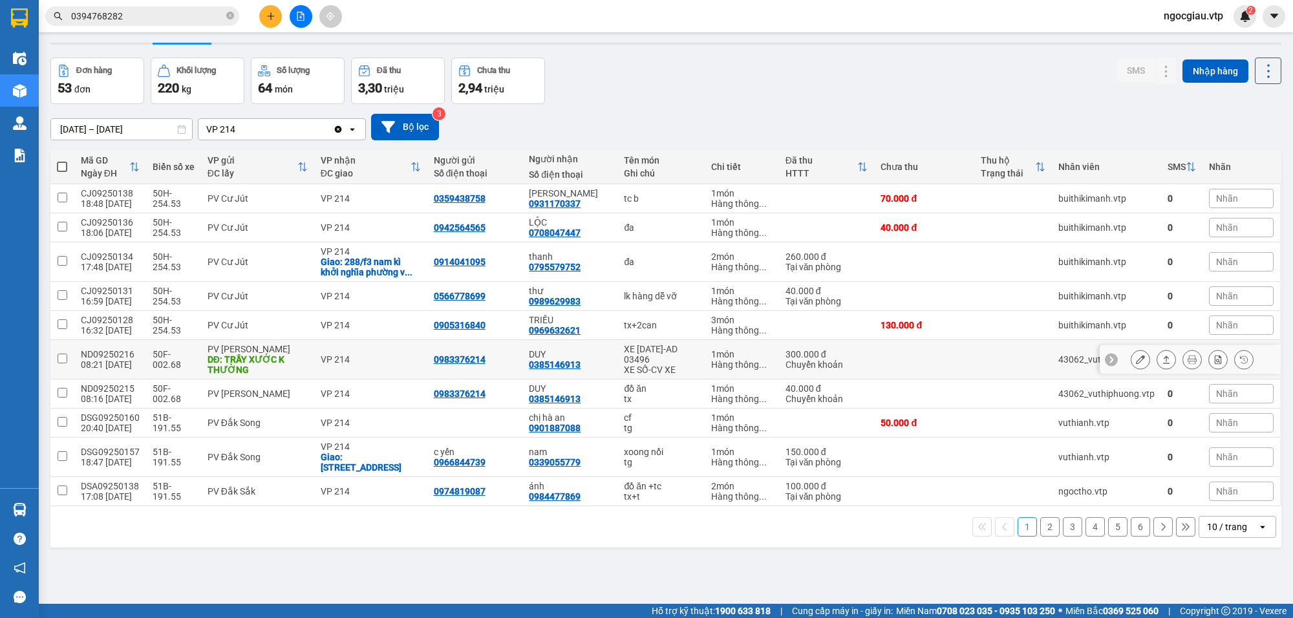
scroll to position [59, 0]
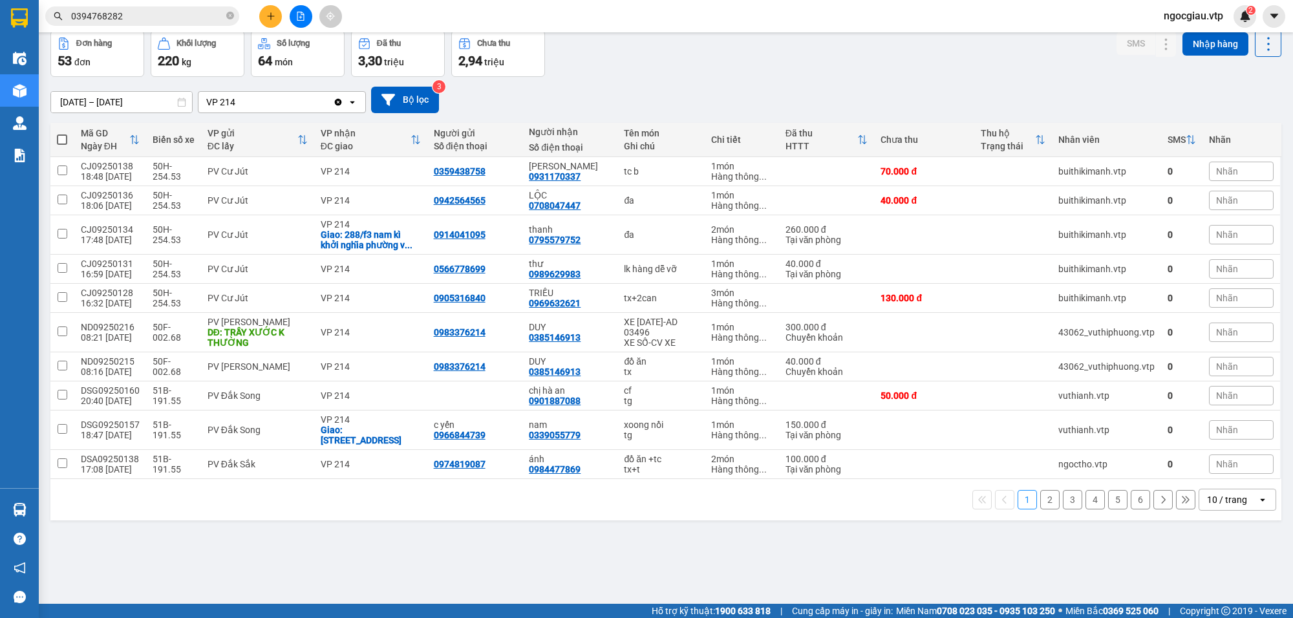
click at [1225, 502] on div "10 / trang" at bounding box center [1227, 499] width 40 height 13
click at [1224, 477] on span "100 / trang" at bounding box center [1219, 473] width 47 height 13
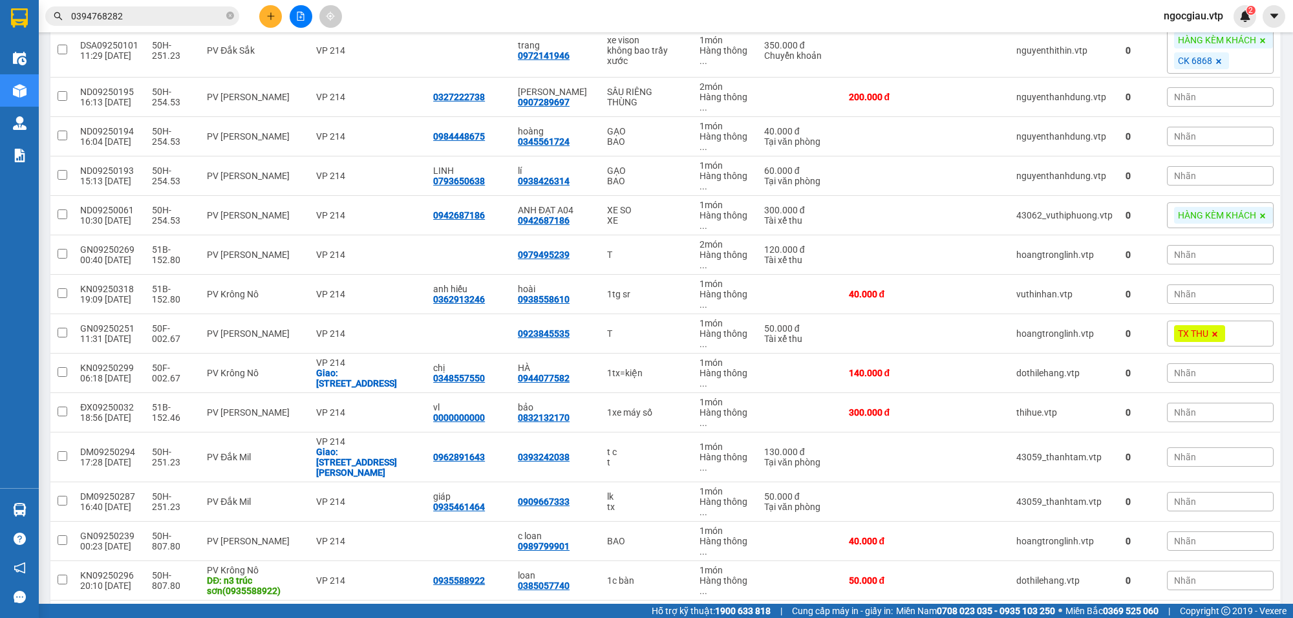
scroll to position [489, 0]
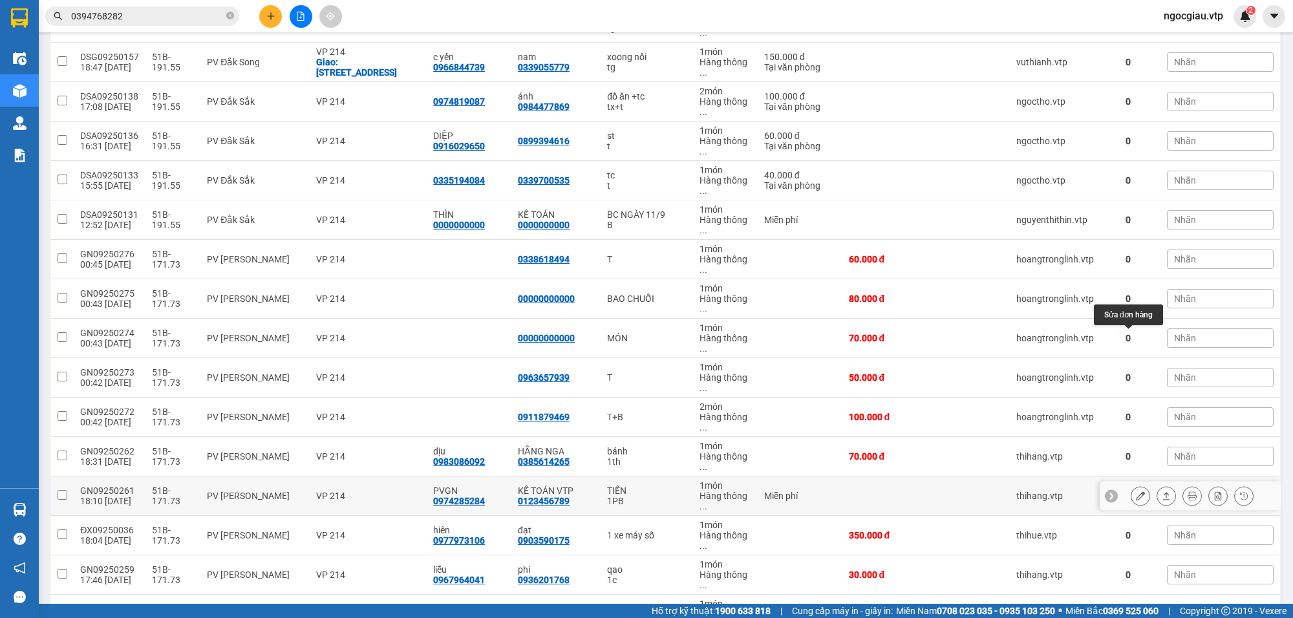
click at [1131, 485] on button at bounding box center [1140, 496] width 18 height 23
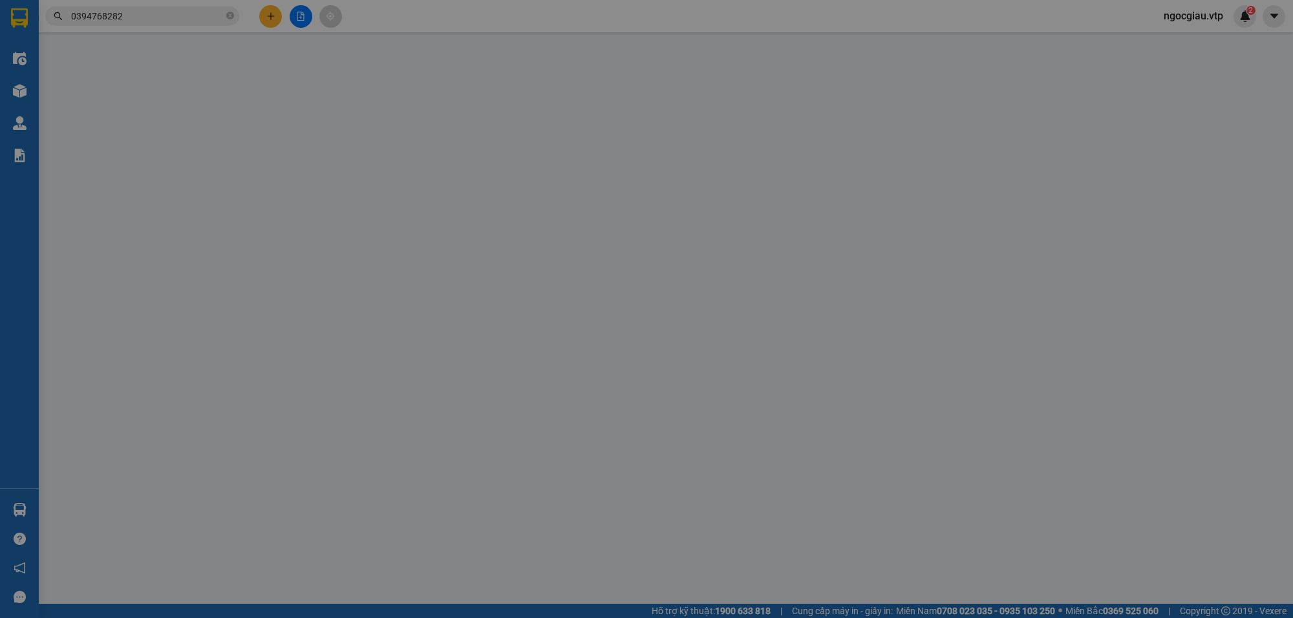
type input "0974285284"
type input "PVGN"
type input "0123456789"
type input "KẾ TOÁN VTP"
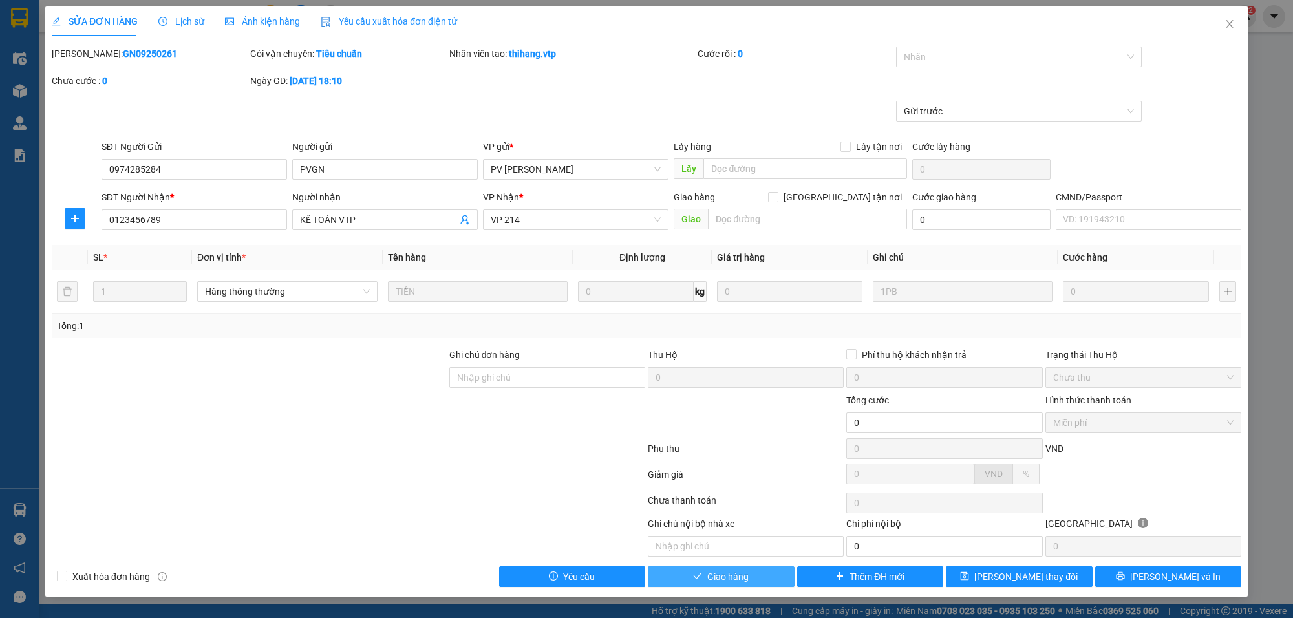
click at [761, 579] on button "Giao hàng" at bounding box center [721, 576] width 147 height 21
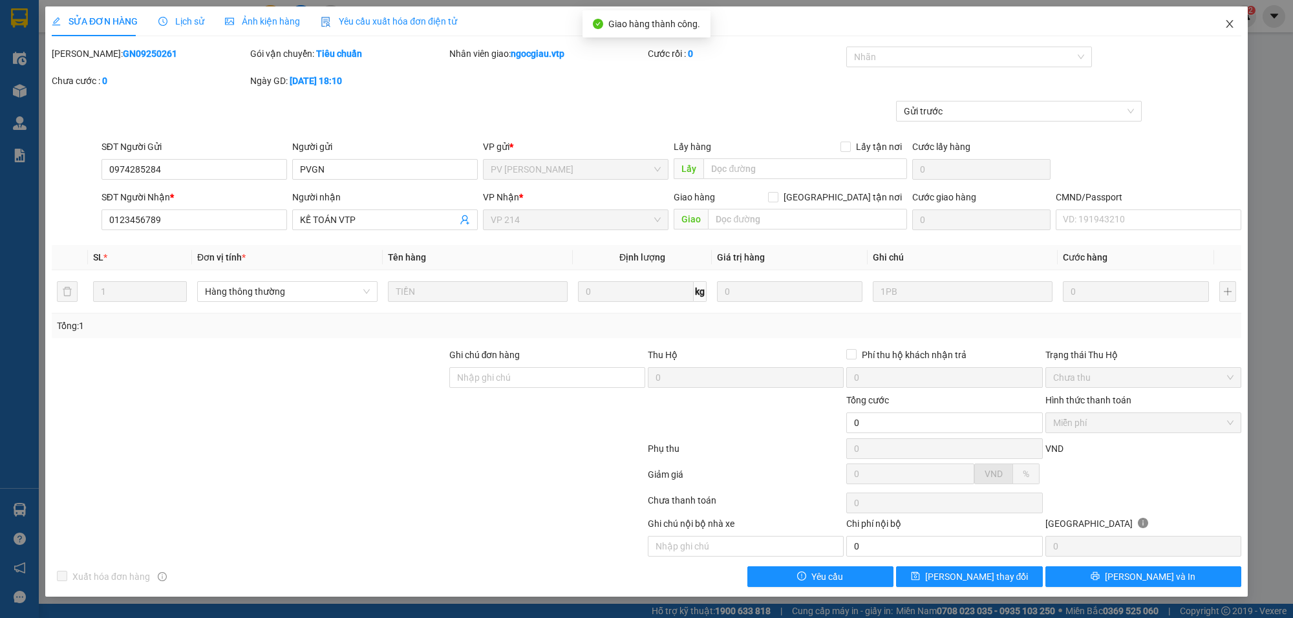
click at [1230, 19] on icon "close" at bounding box center [1229, 24] width 10 height 10
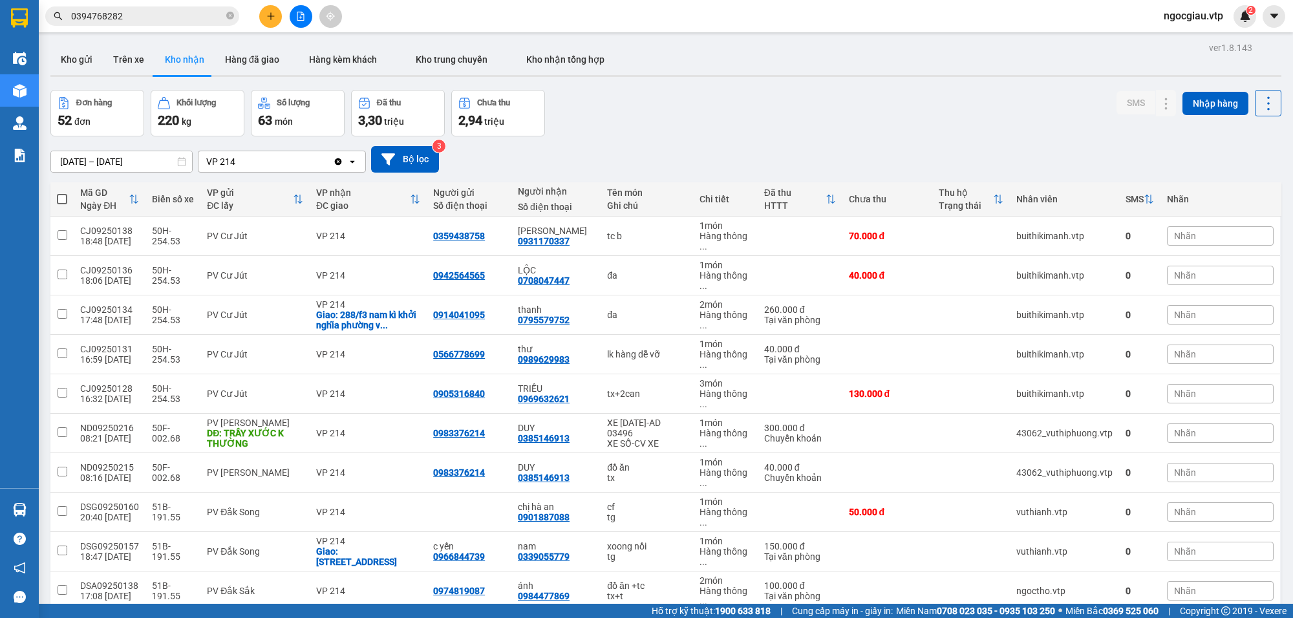
click at [146, 17] on input "0394768282" at bounding box center [147, 16] width 153 height 14
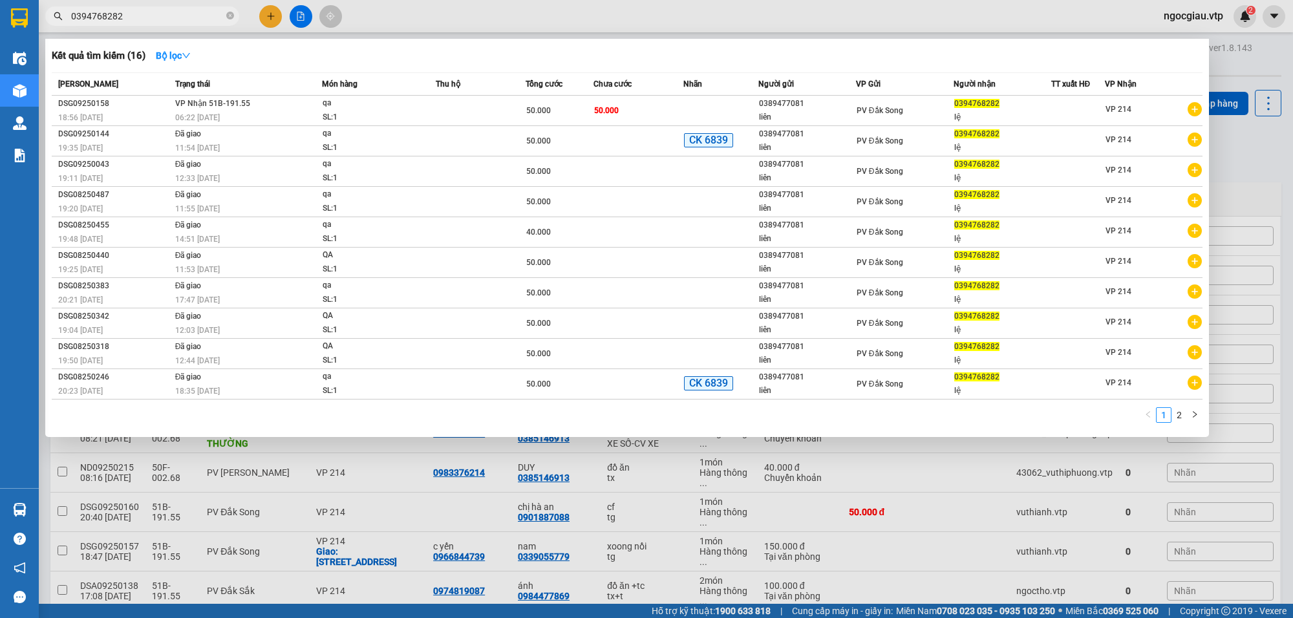
click at [146, 17] on input "0394768282" at bounding box center [147, 16] width 153 height 14
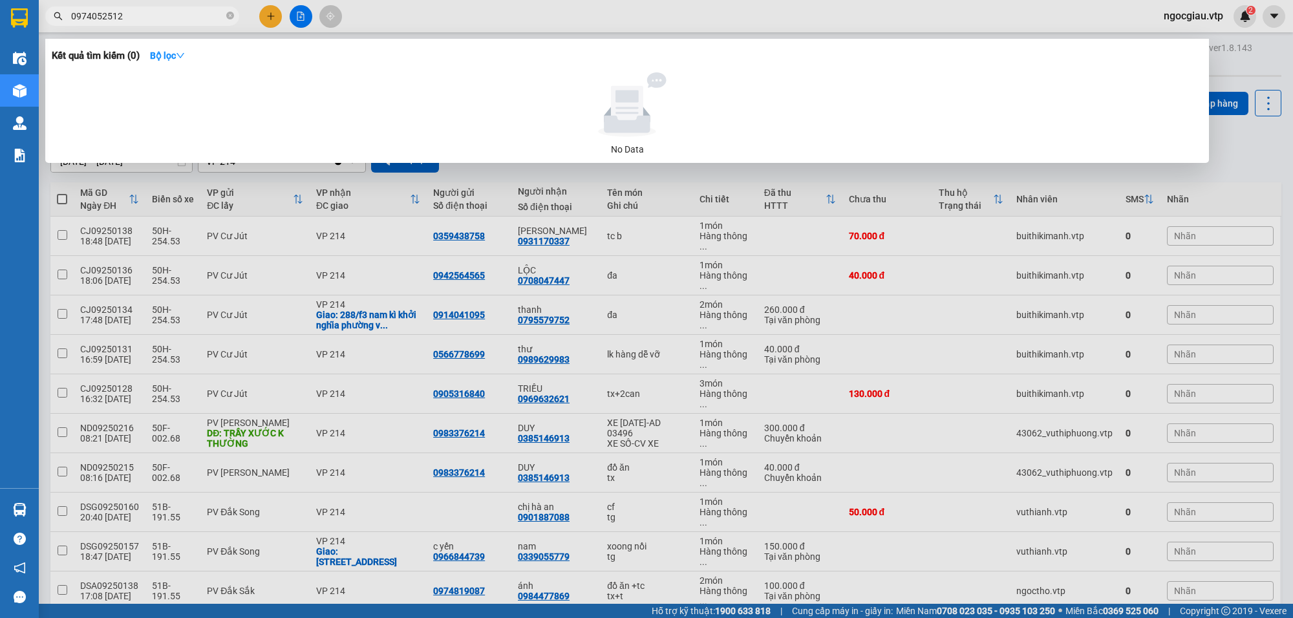
click at [150, 23] on span "0974052512" at bounding box center [142, 15] width 194 height 19
click at [146, 16] on input "0974052512" at bounding box center [147, 16] width 153 height 14
type input "9250262"
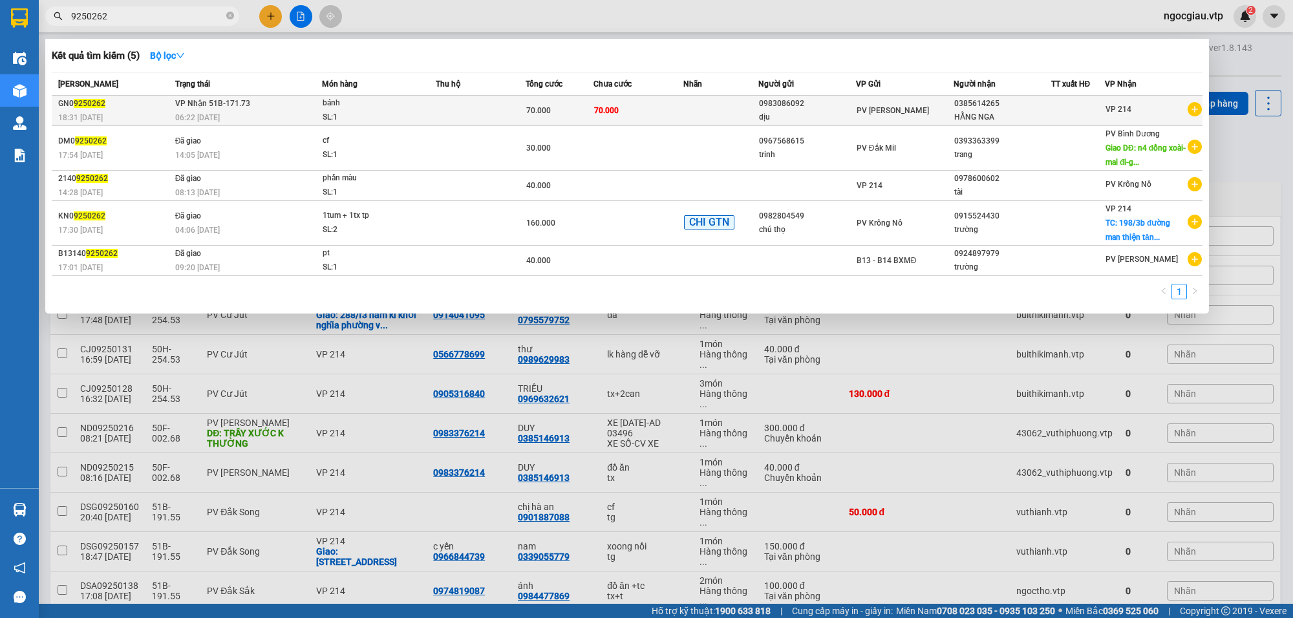
click at [621, 115] on td "70.000" at bounding box center [638, 111] width 90 height 30
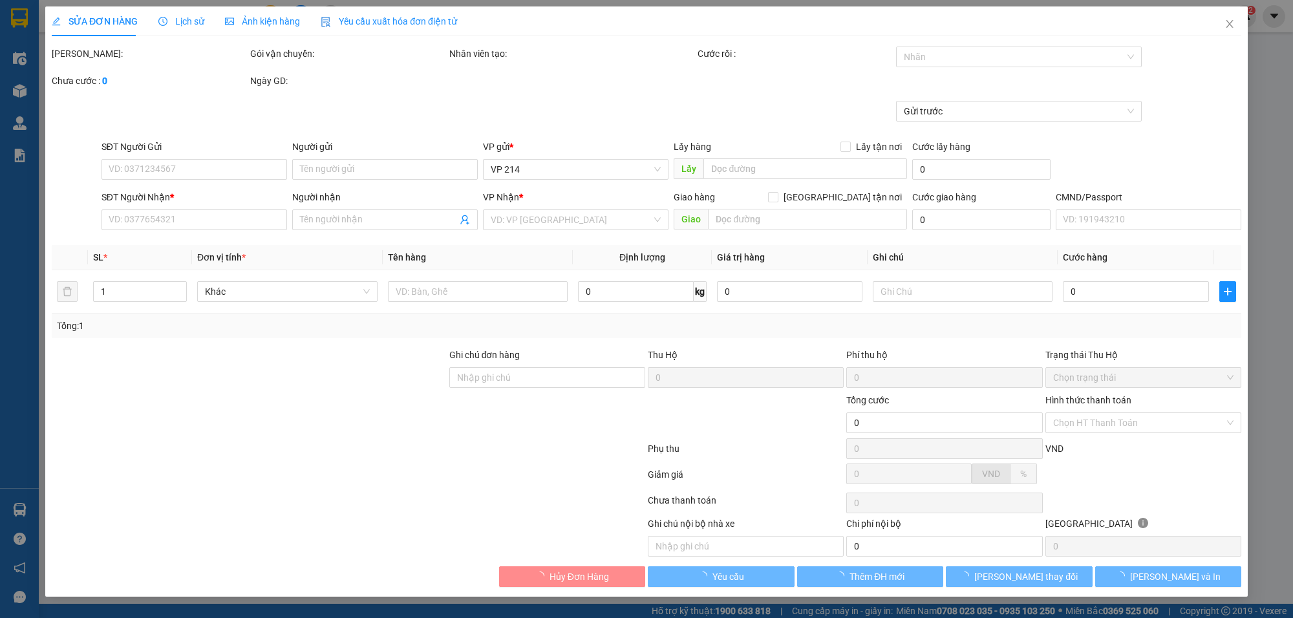
type input "0983086092"
type input "dịu"
type input "0385614265"
type input "HẰNG NGA"
type input "70.000"
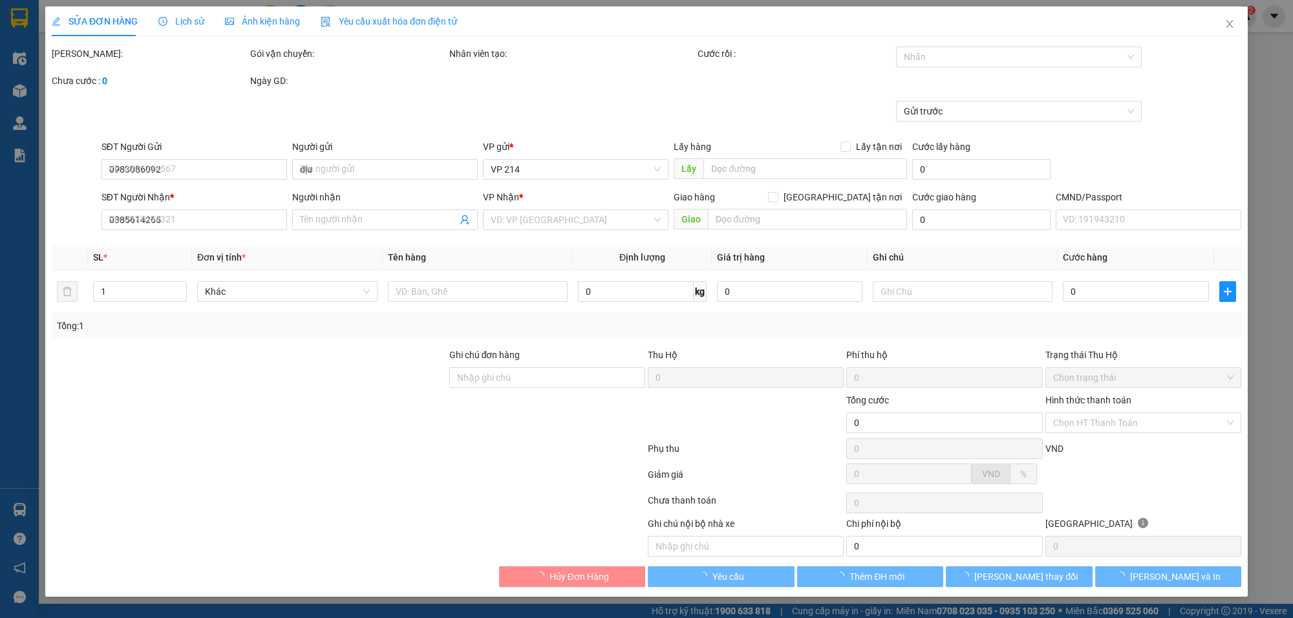
type input "70.000"
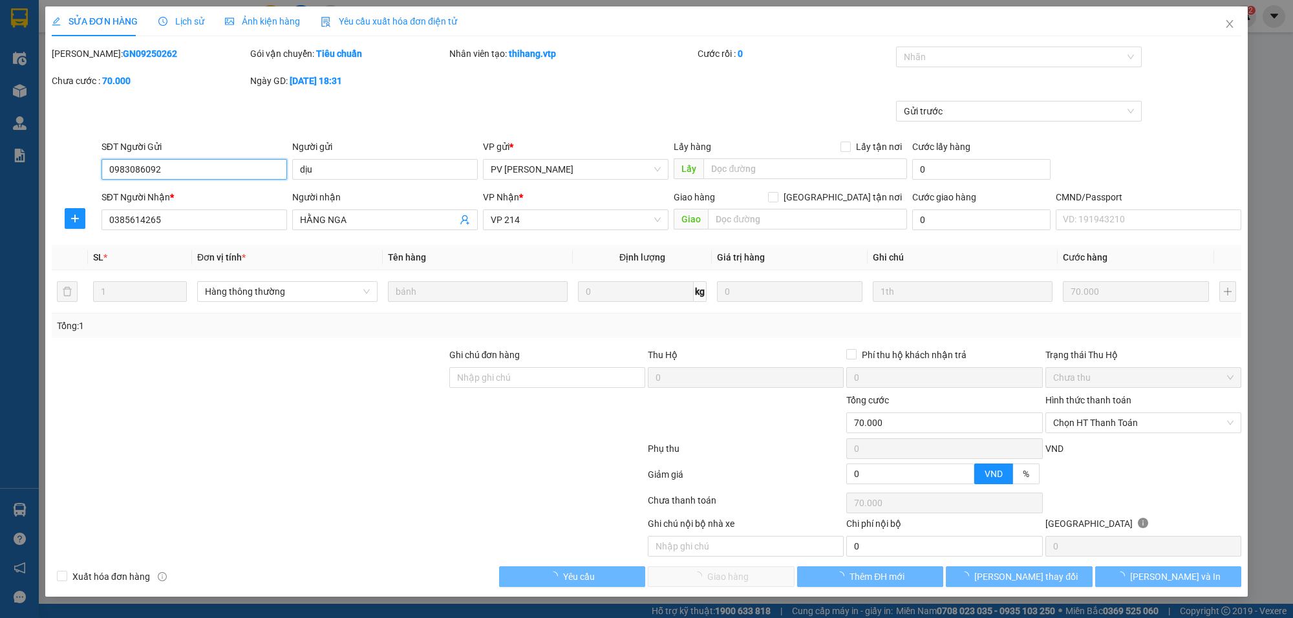
type input "3.500"
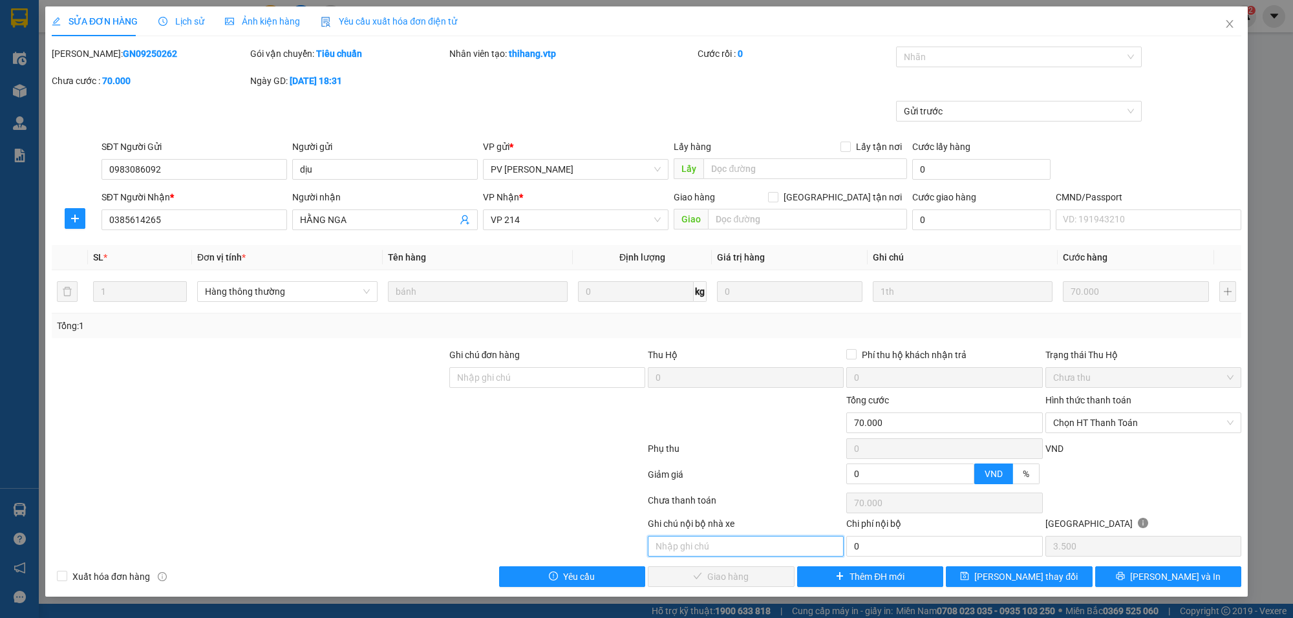
click at [721, 556] on input "text" at bounding box center [746, 546] width 196 height 21
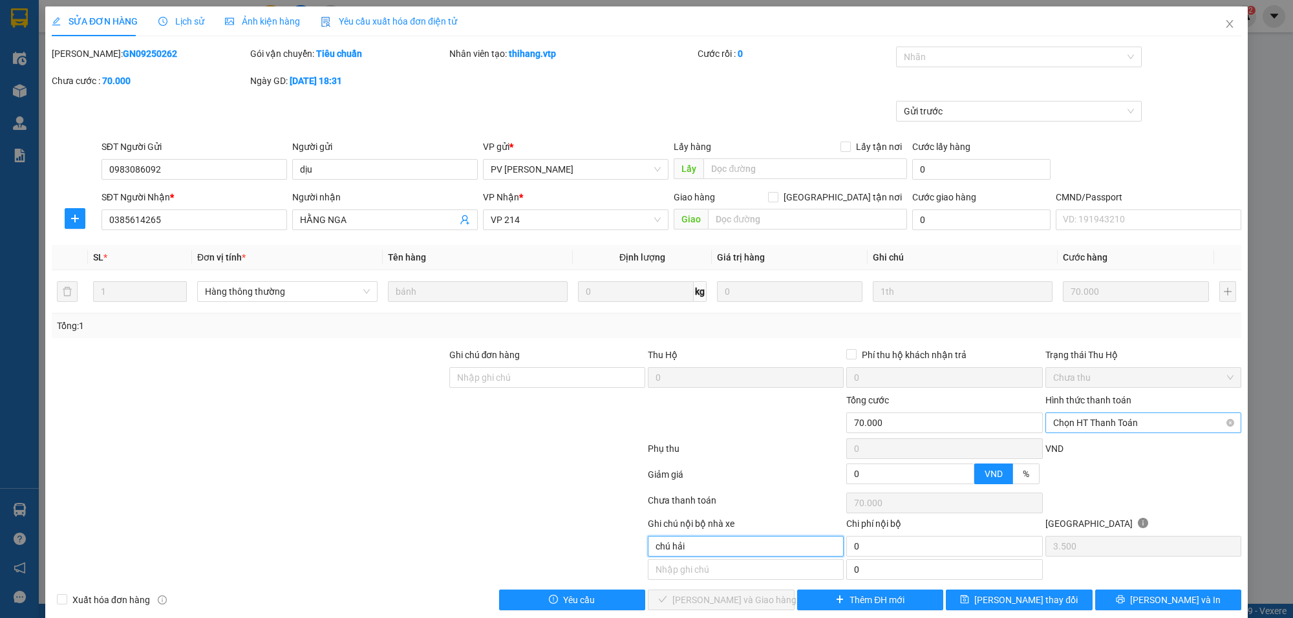
click at [1083, 430] on span "Chọn HT Thanh Toán" at bounding box center [1143, 422] width 180 height 19
type input "chú hải"
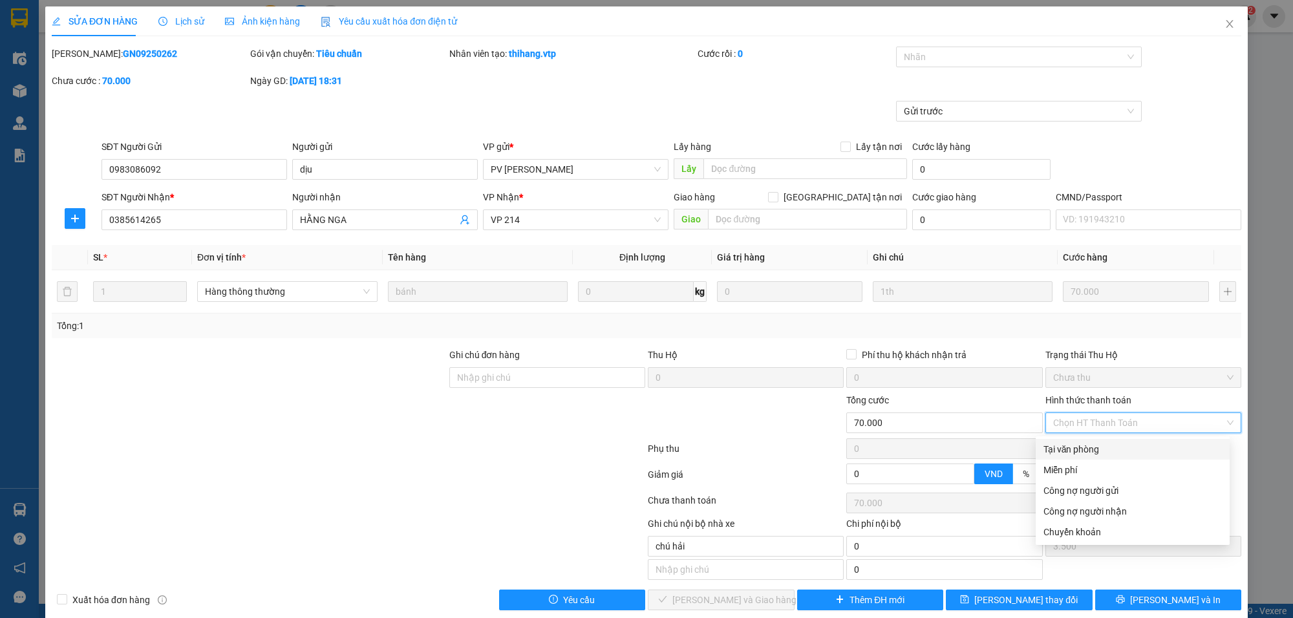
click at [1083, 443] on div "Tại văn phòng" at bounding box center [1132, 449] width 178 height 14
type input "0"
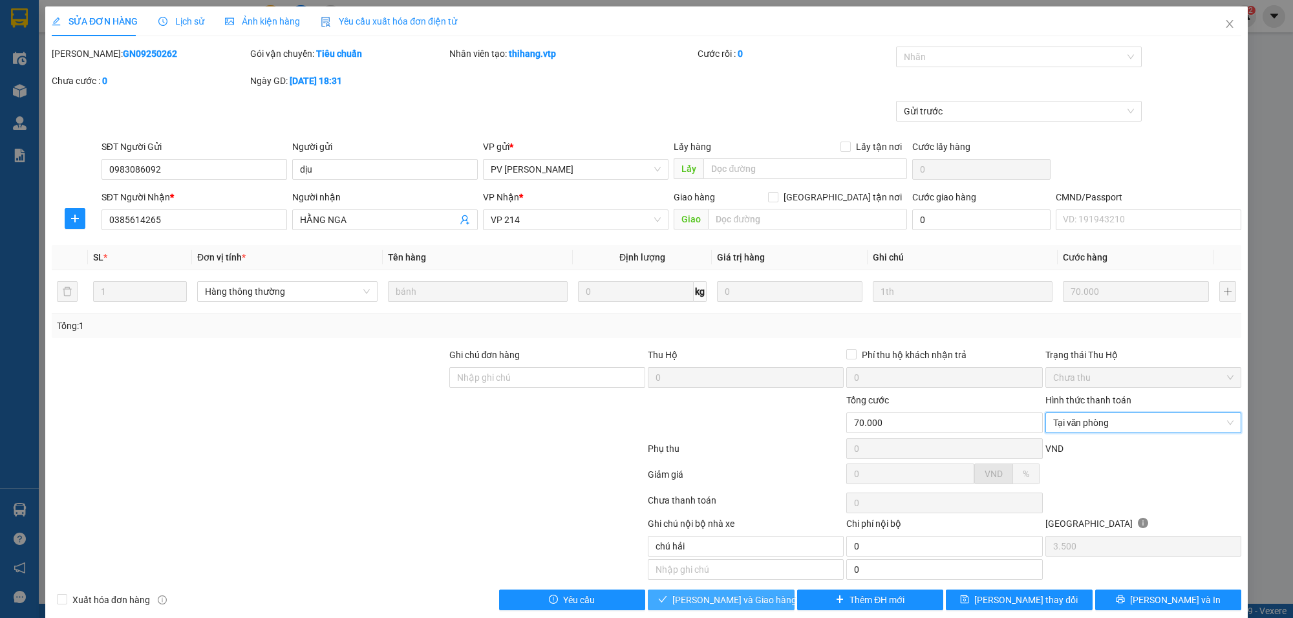
click at [753, 606] on span "[PERSON_NAME] và Giao hàng" at bounding box center [734, 600] width 124 height 14
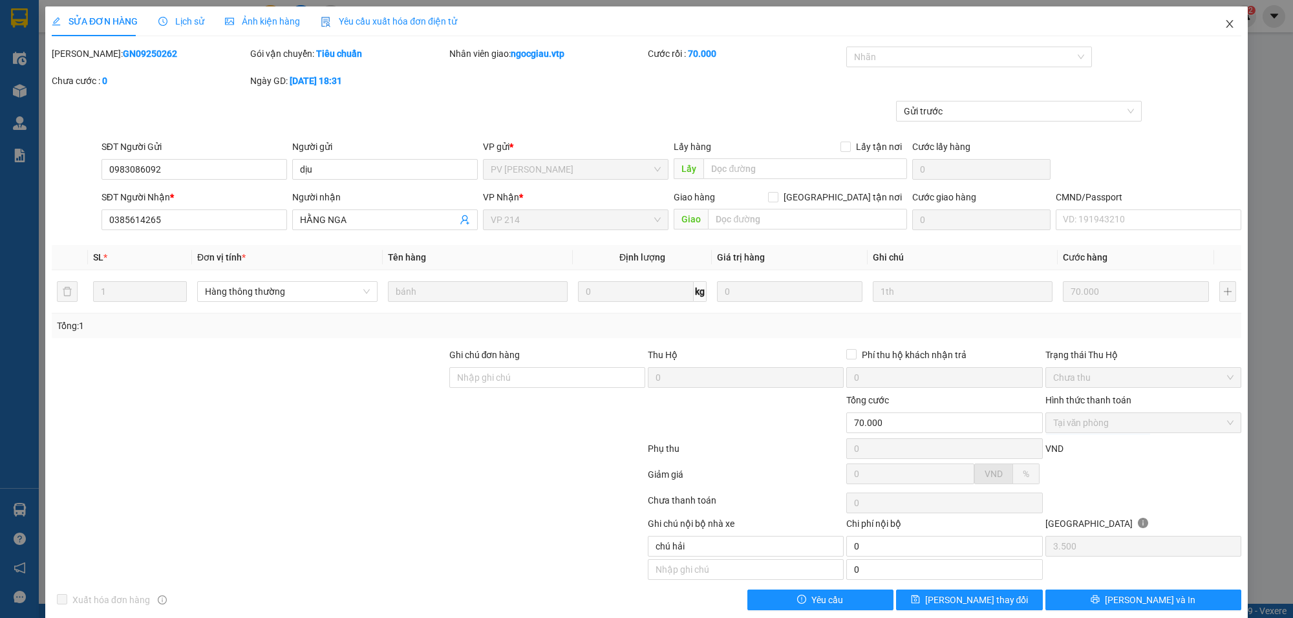
click at [1224, 25] on icon "close" at bounding box center [1229, 24] width 10 height 10
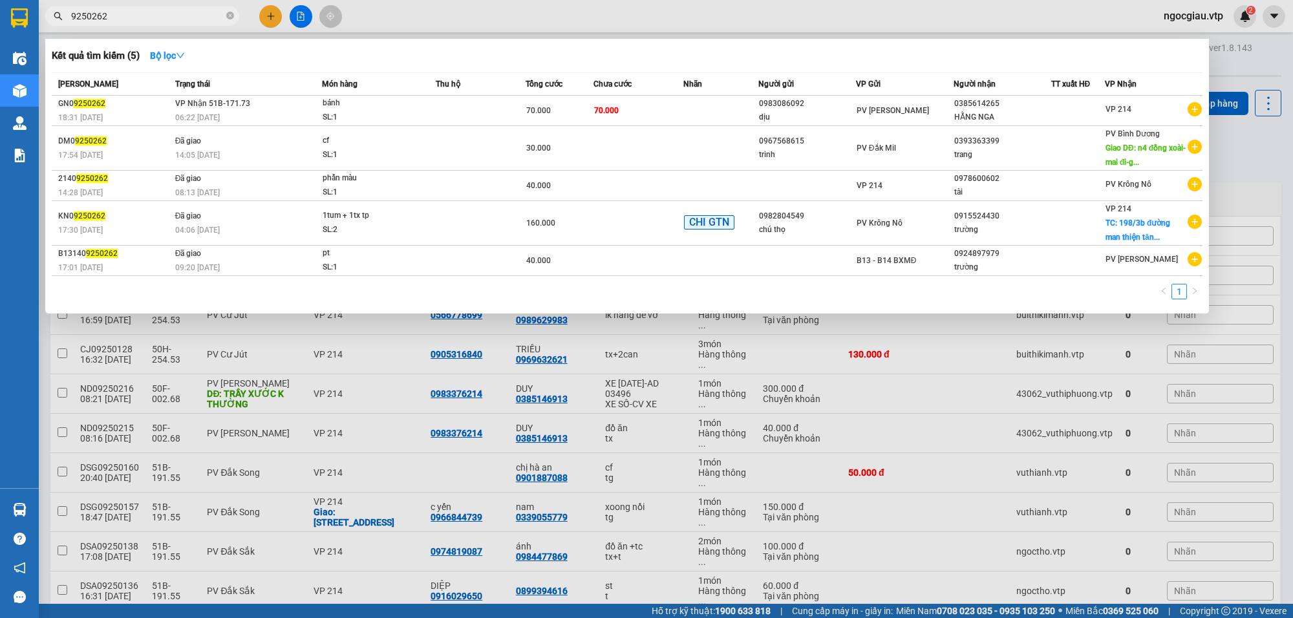
click at [133, 15] on input "9250262" at bounding box center [147, 16] width 153 height 14
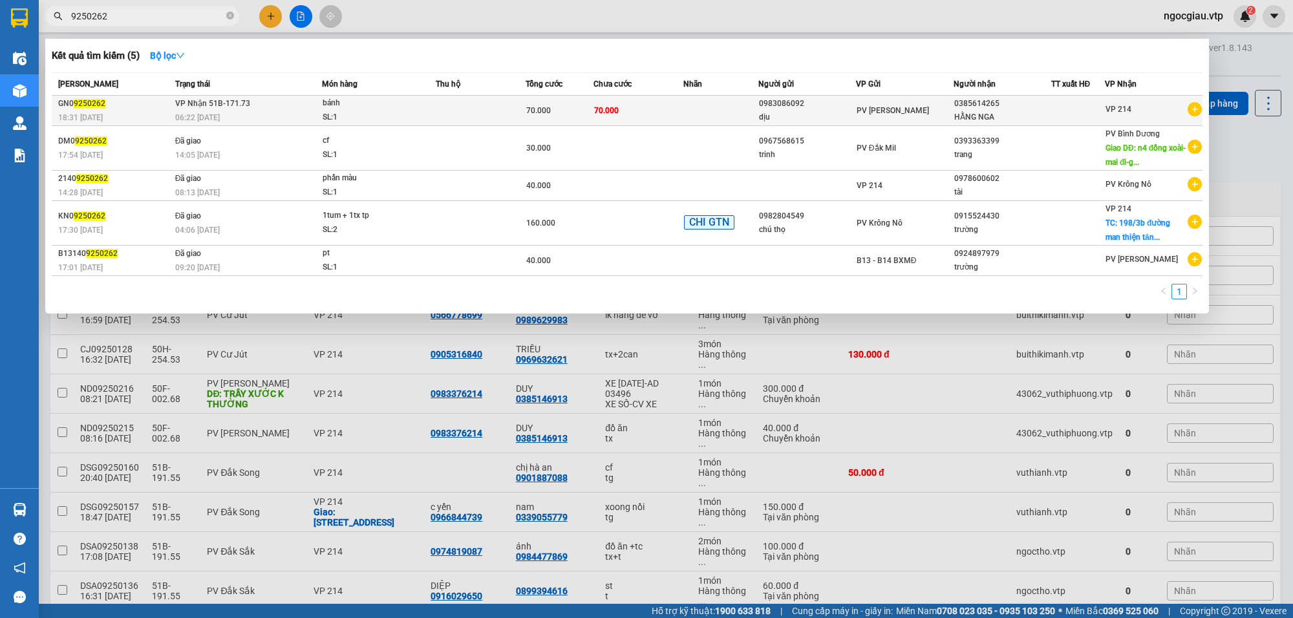
click at [690, 108] on td at bounding box center [720, 111] width 75 height 30
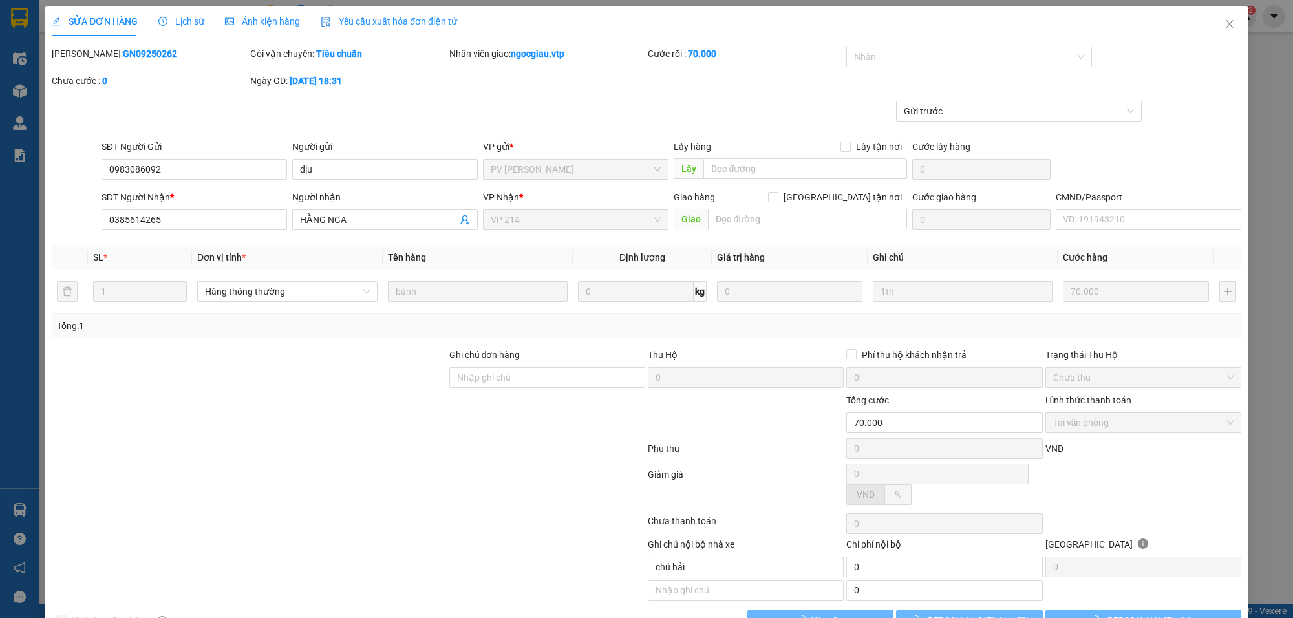
type input "3.500"
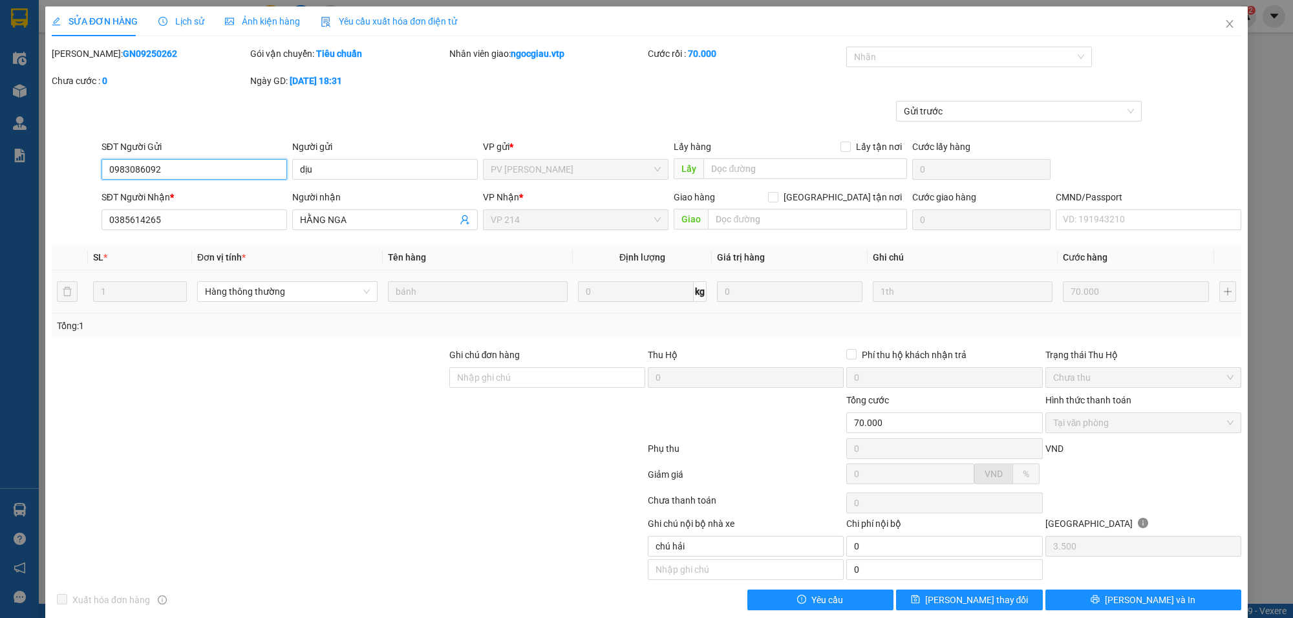
scroll to position [19, 0]
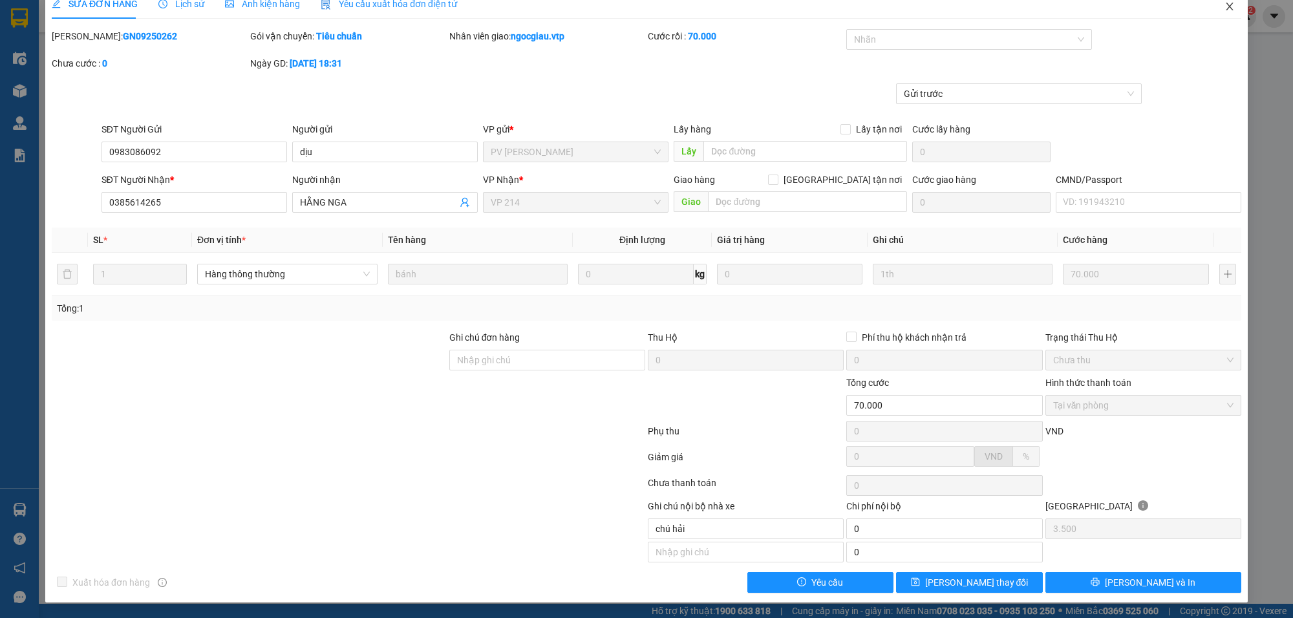
click at [1224, 4] on icon "close" at bounding box center [1229, 6] width 10 height 10
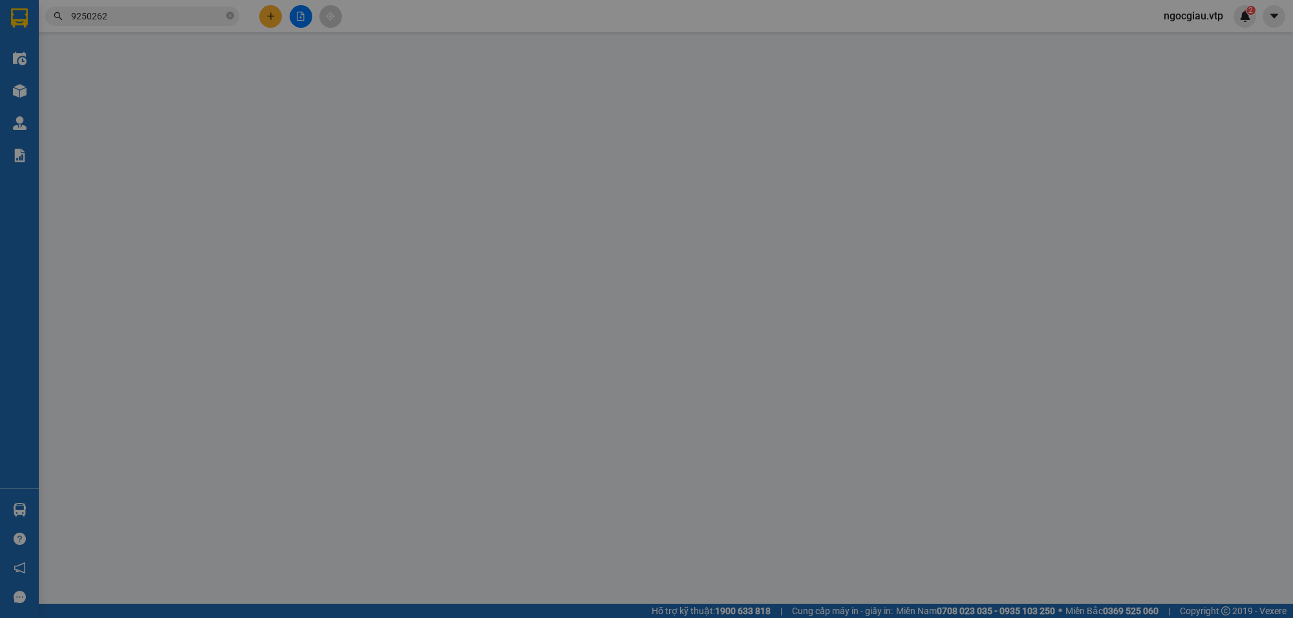
type input "0000000000"
type input "THÌN"
type input "0000000000"
type input "KẾ TOÁN"
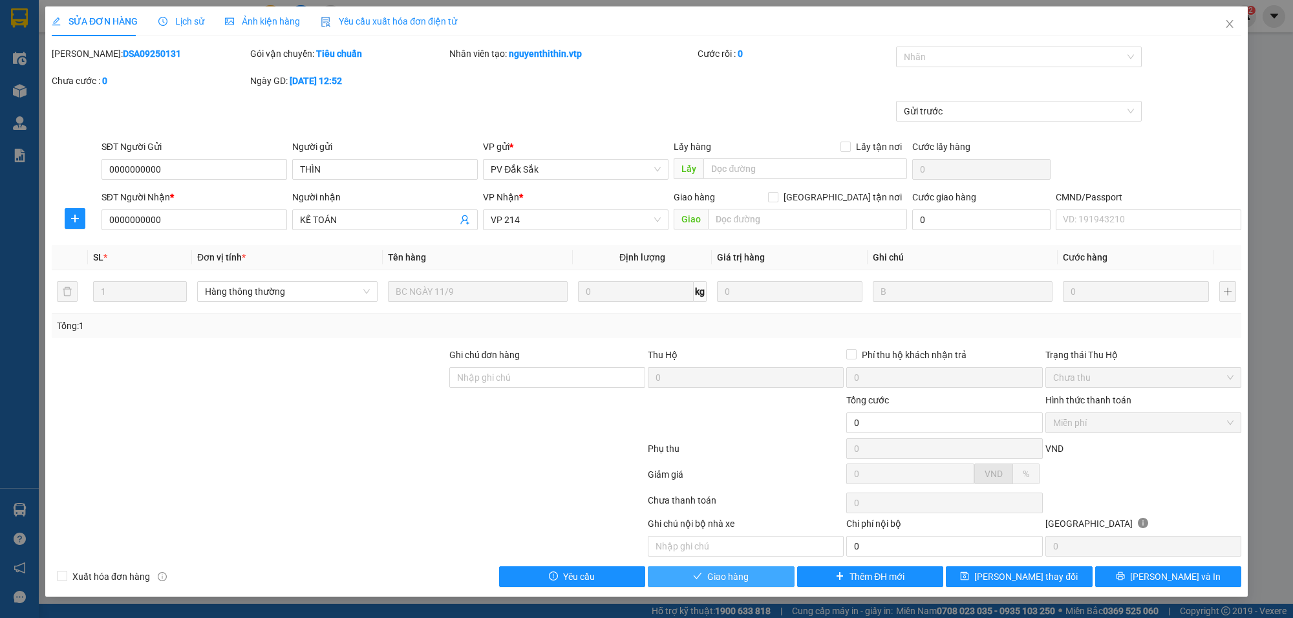
click at [721, 582] on span "Giao hàng" at bounding box center [727, 576] width 41 height 14
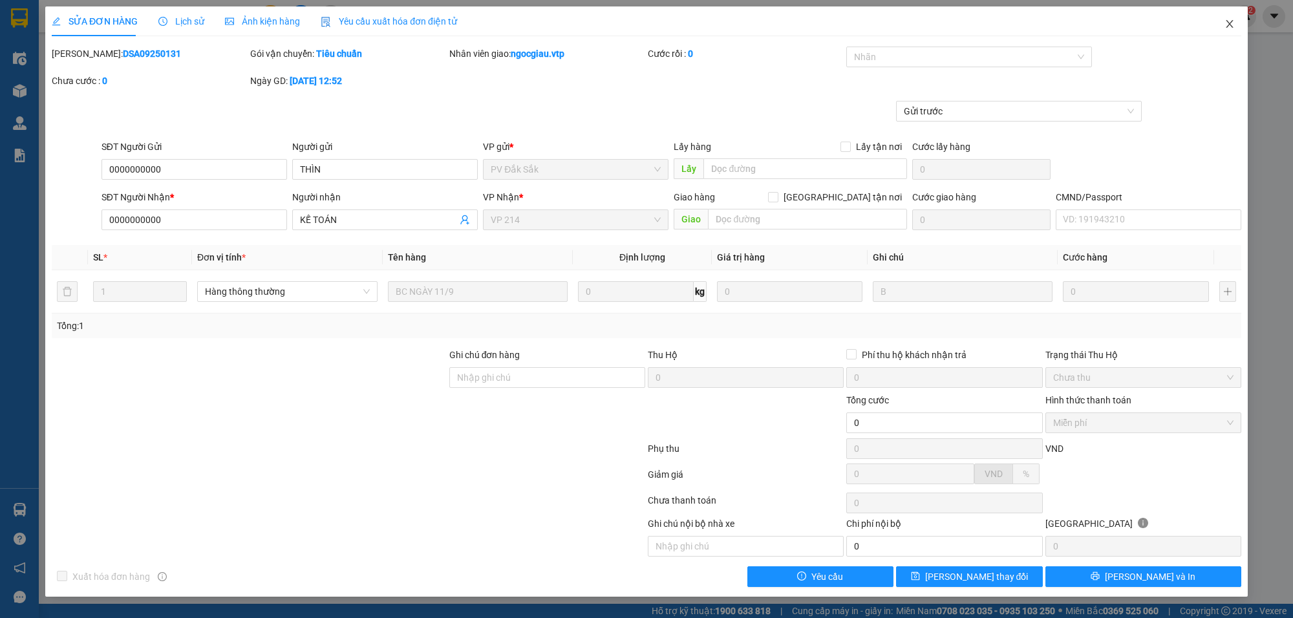
click at [1229, 20] on icon "close" at bounding box center [1229, 24] width 10 height 10
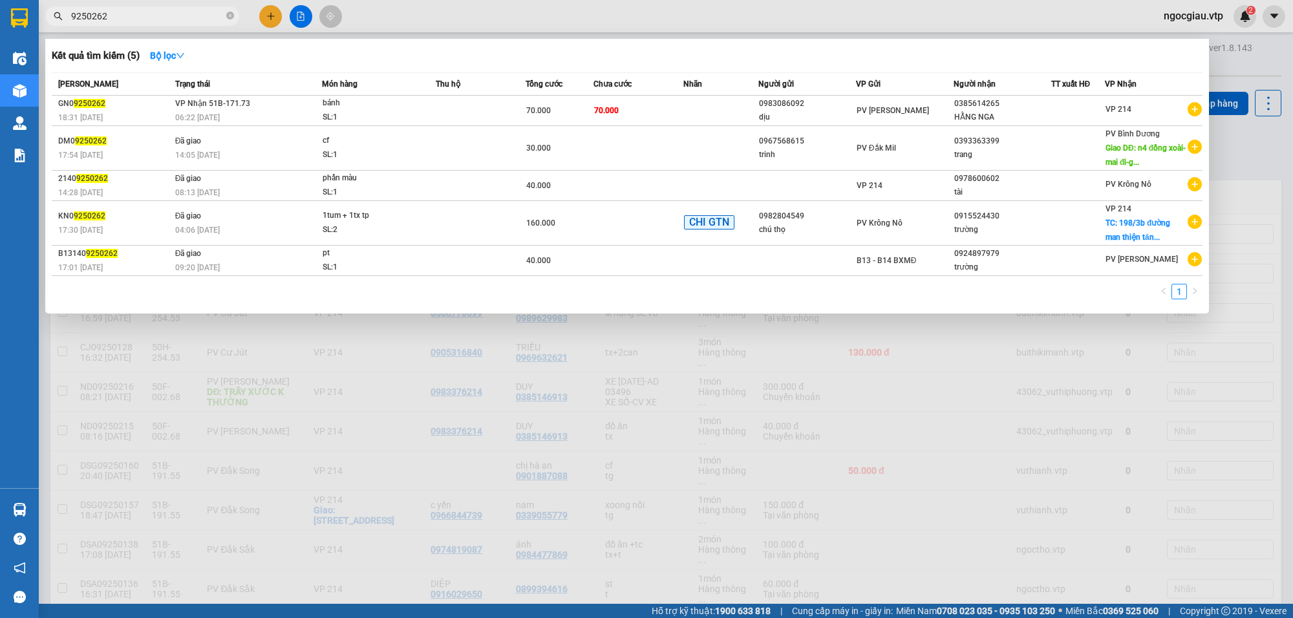
click at [158, 17] on input "9250262" at bounding box center [147, 16] width 153 height 14
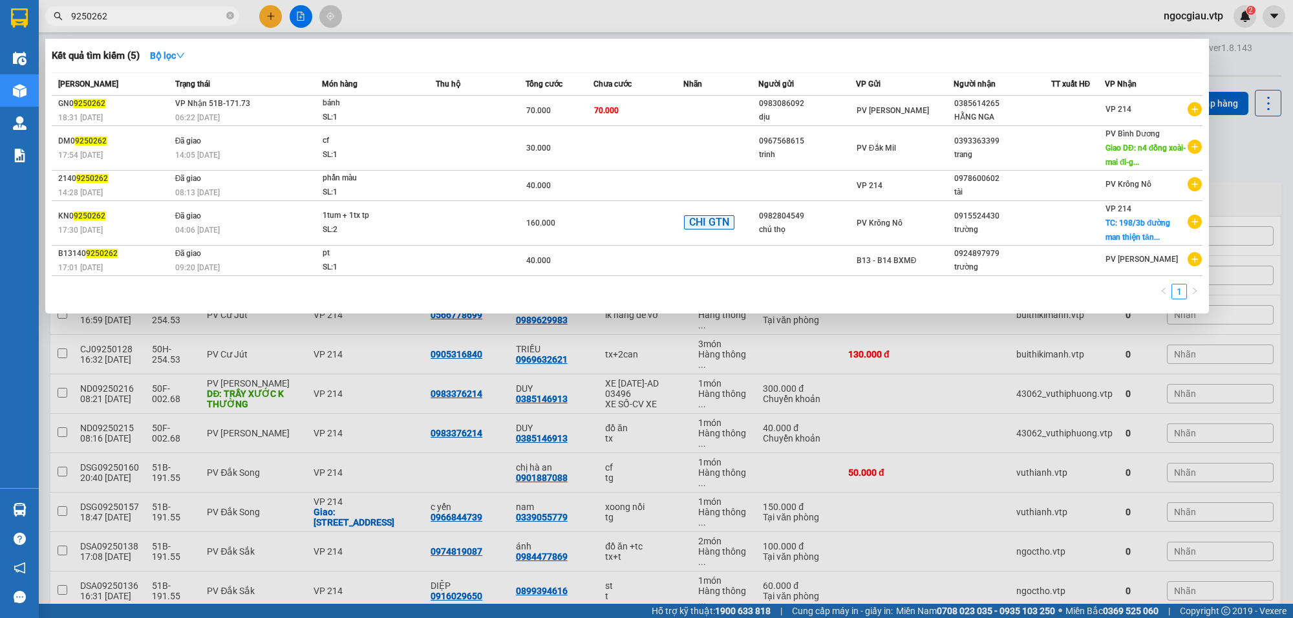
click at [158, 17] on input "9250262" at bounding box center [147, 16] width 153 height 14
type input "0935953542"
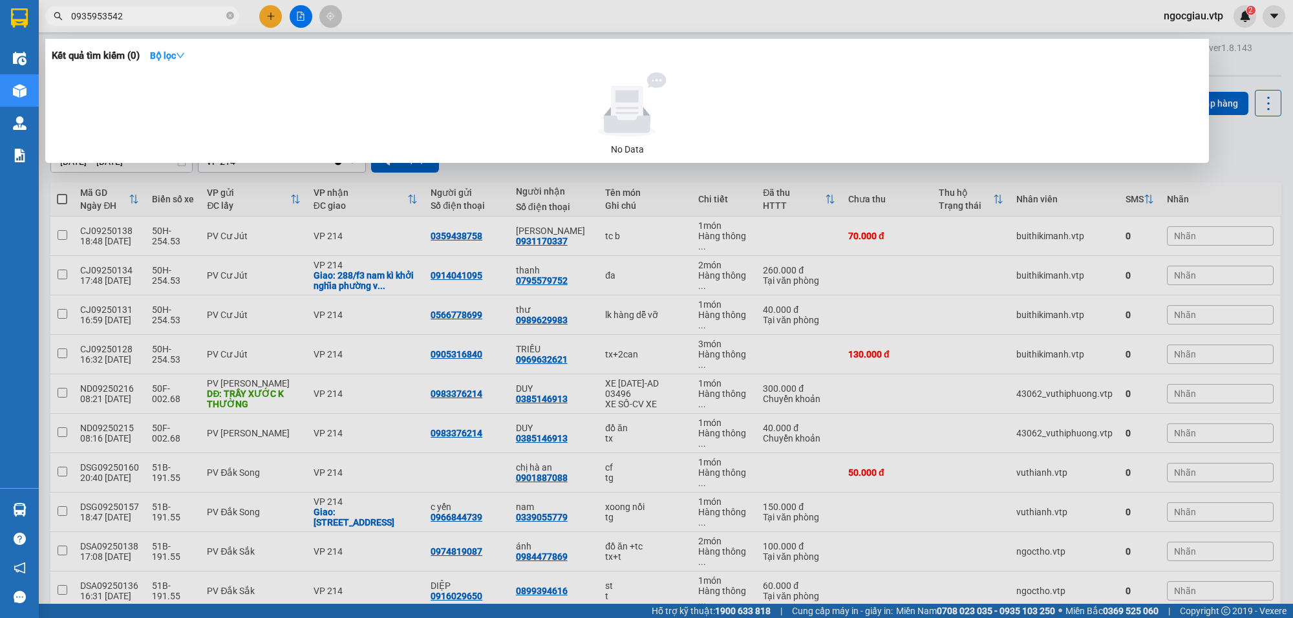
click at [136, 17] on input "0935953542" at bounding box center [147, 16] width 153 height 14
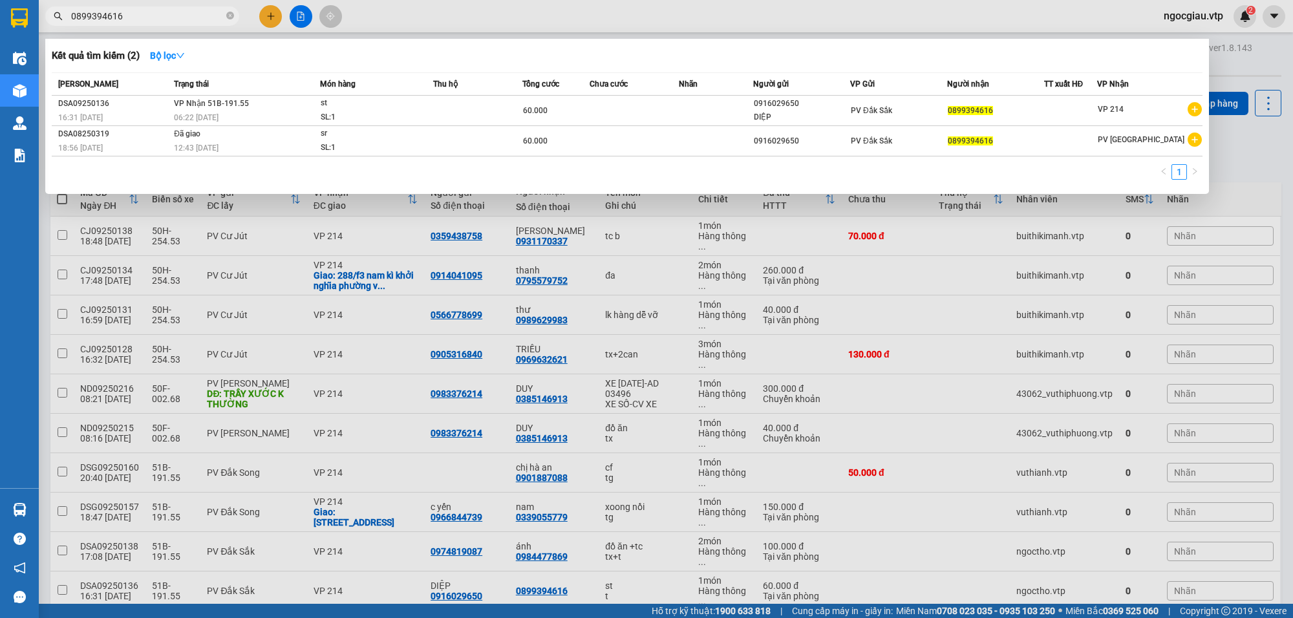
type input "0899394616"
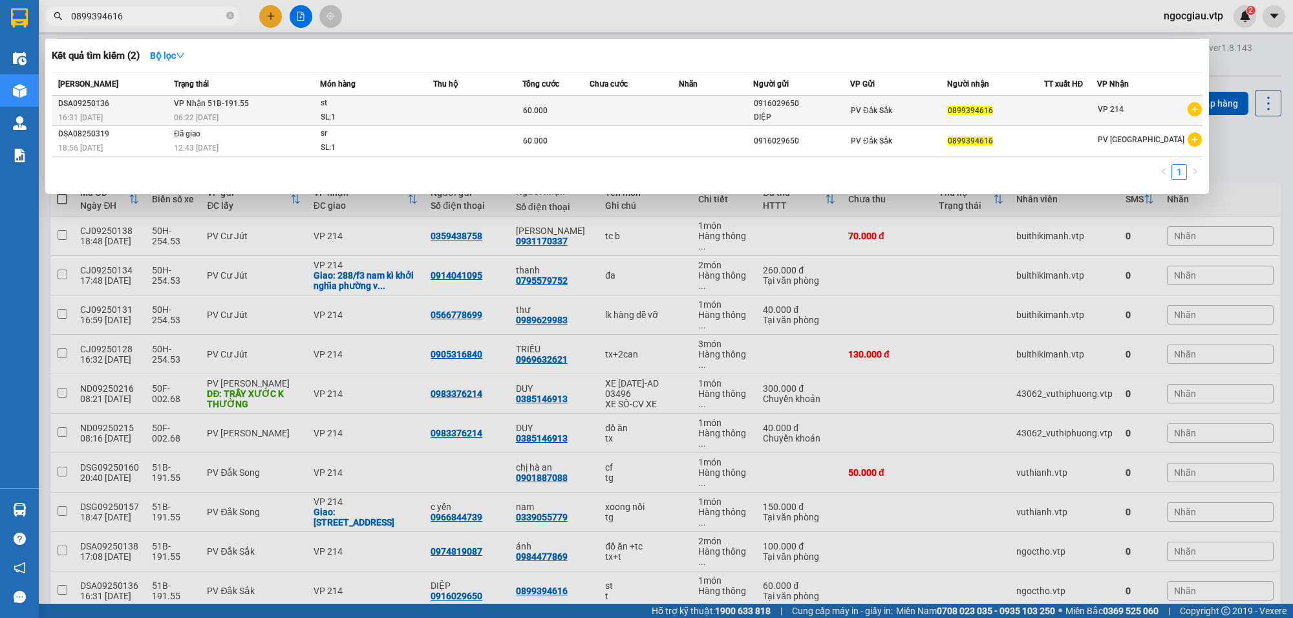
click at [516, 113] on td at bounding box center [477, 111] width 89 height 30
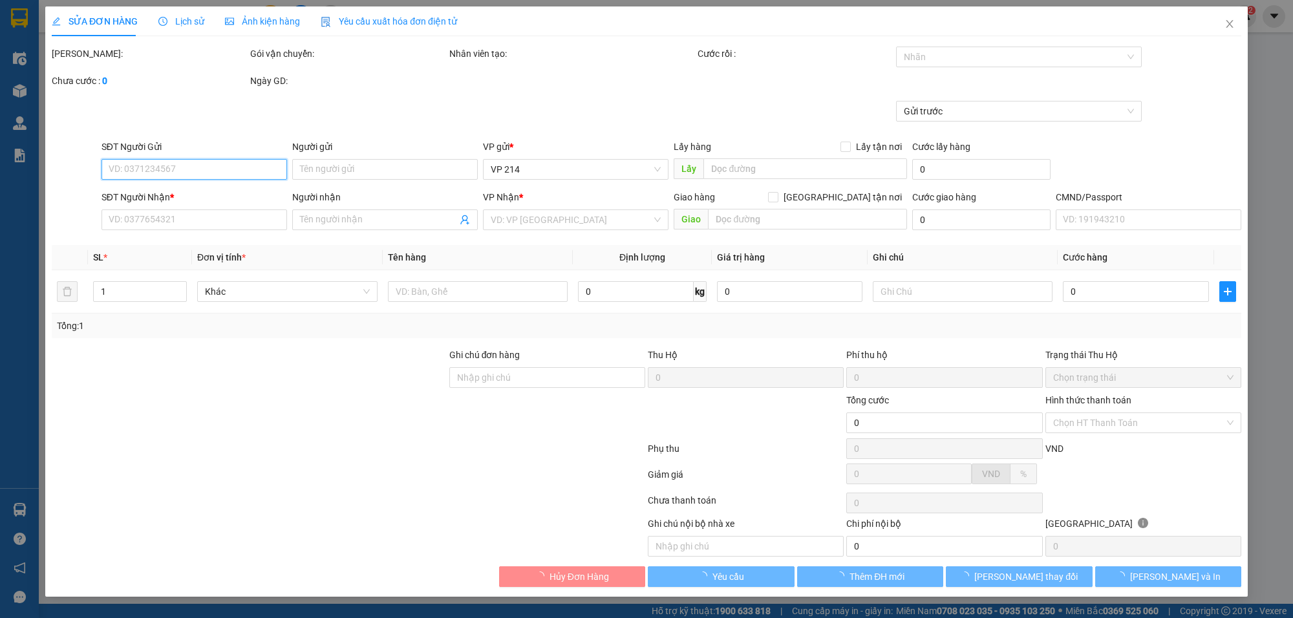
type input "0916029650"
type input "DIỆP"
type input "0899394616"
type input "60.000"
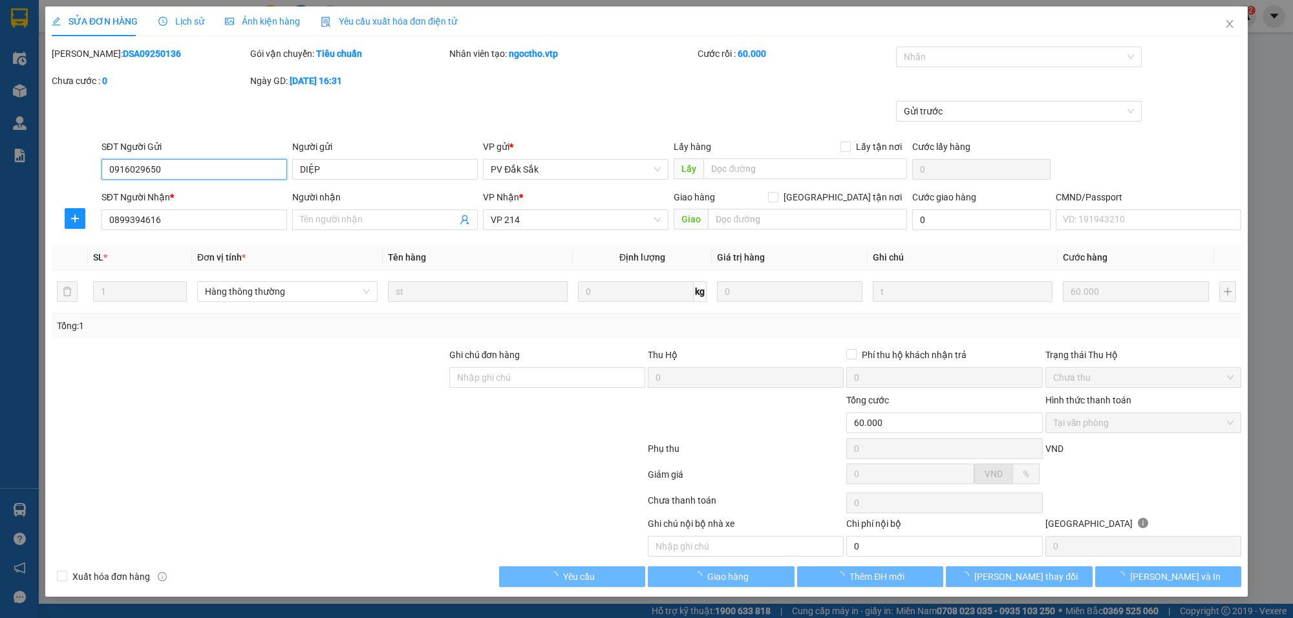
type input "3.000"
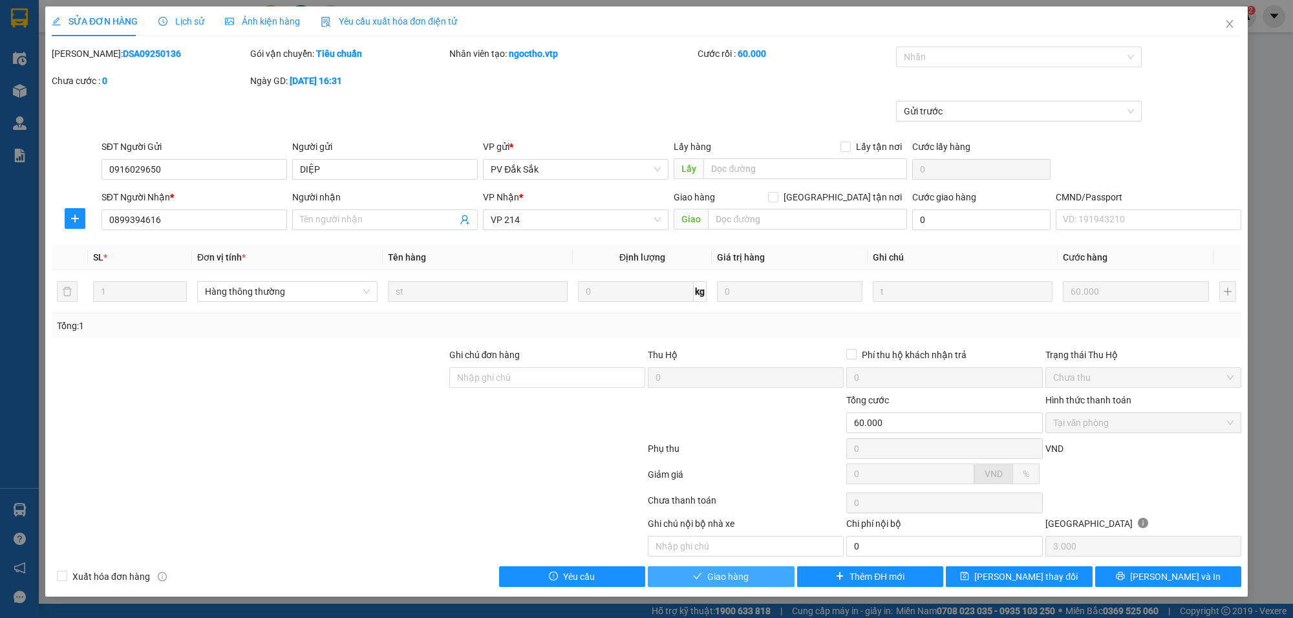
click at [747, 586] on button "Giao hàng" at bounding box center [721, 576] width 147 height 21
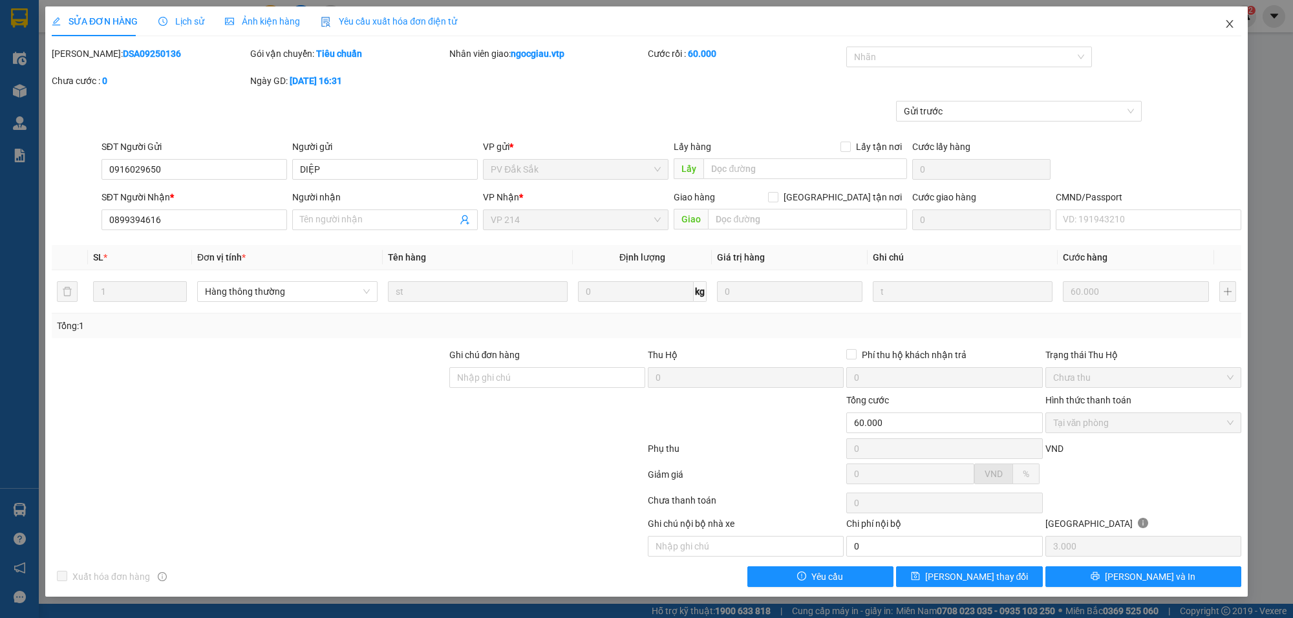
click at [1231, 26] on icon "close" at bounding box center [1229, 24] width 10 height 10
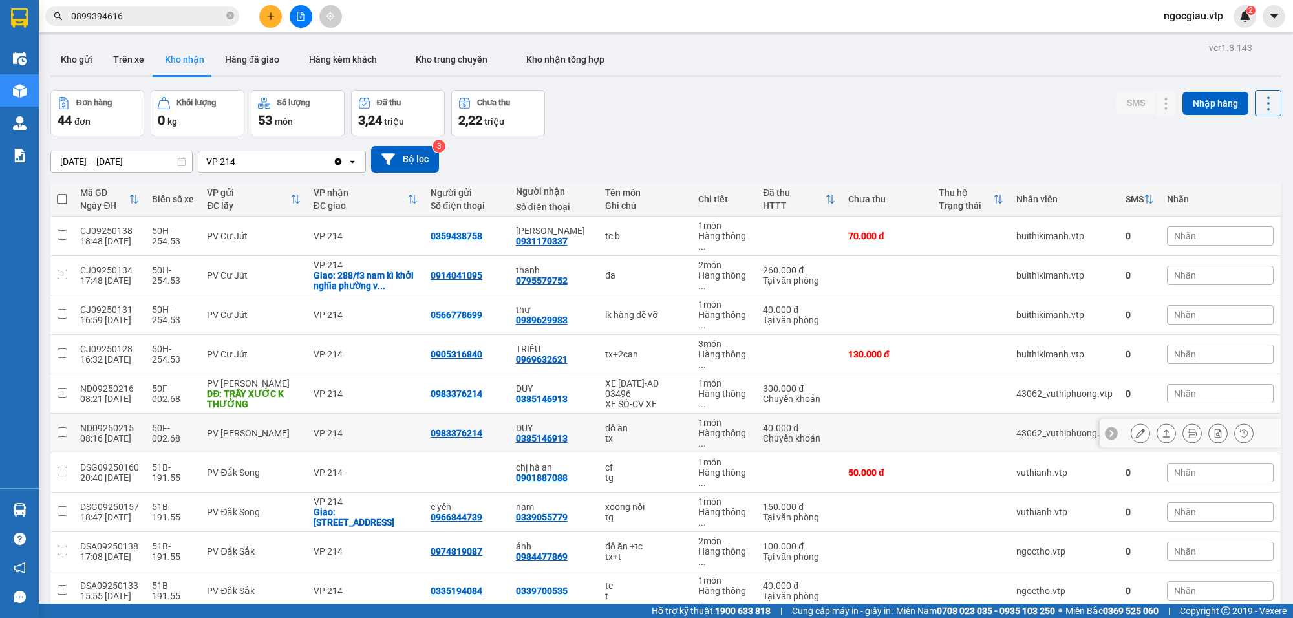
scroll to position [996, 0]
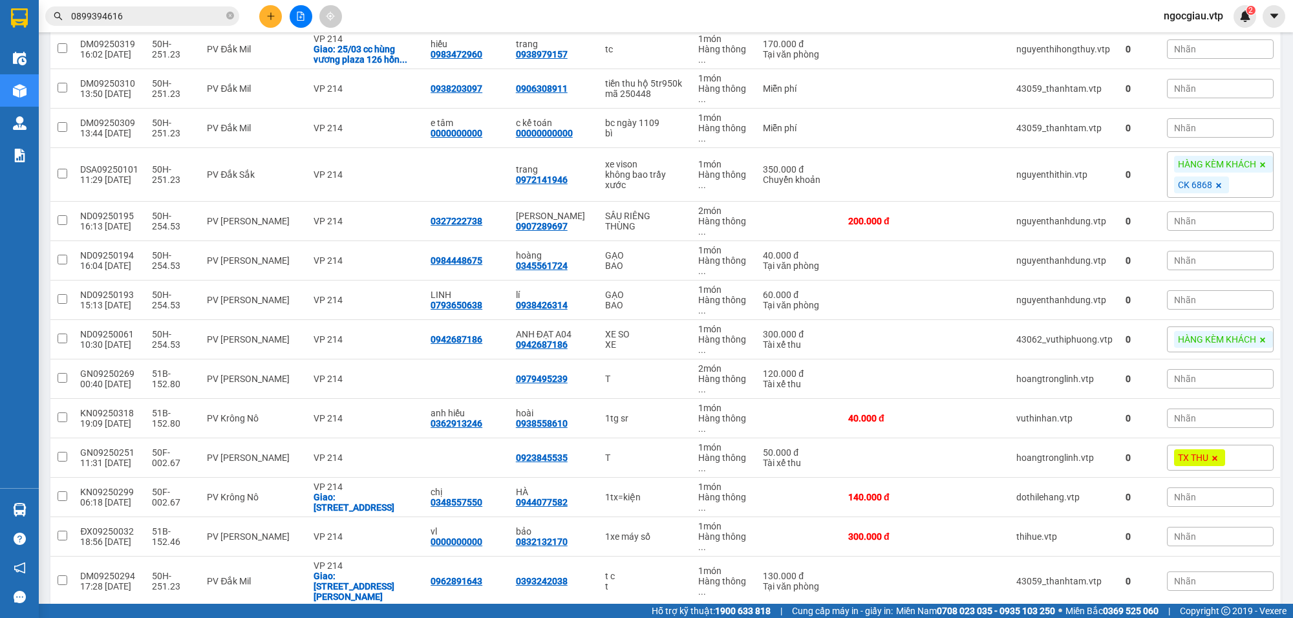
checkbox input "true"
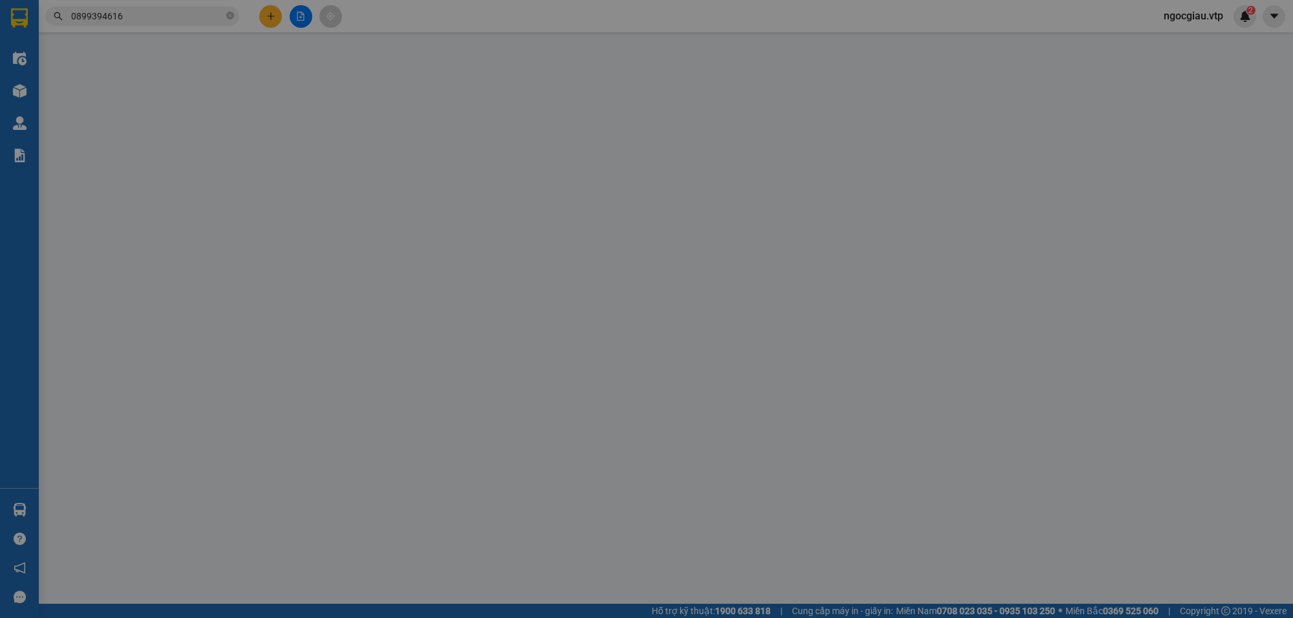
type input "0935588922"
type input "n3 trúc sơn(0935588922)"
type input "0385057740"
type input "loan"
type input "50.000"
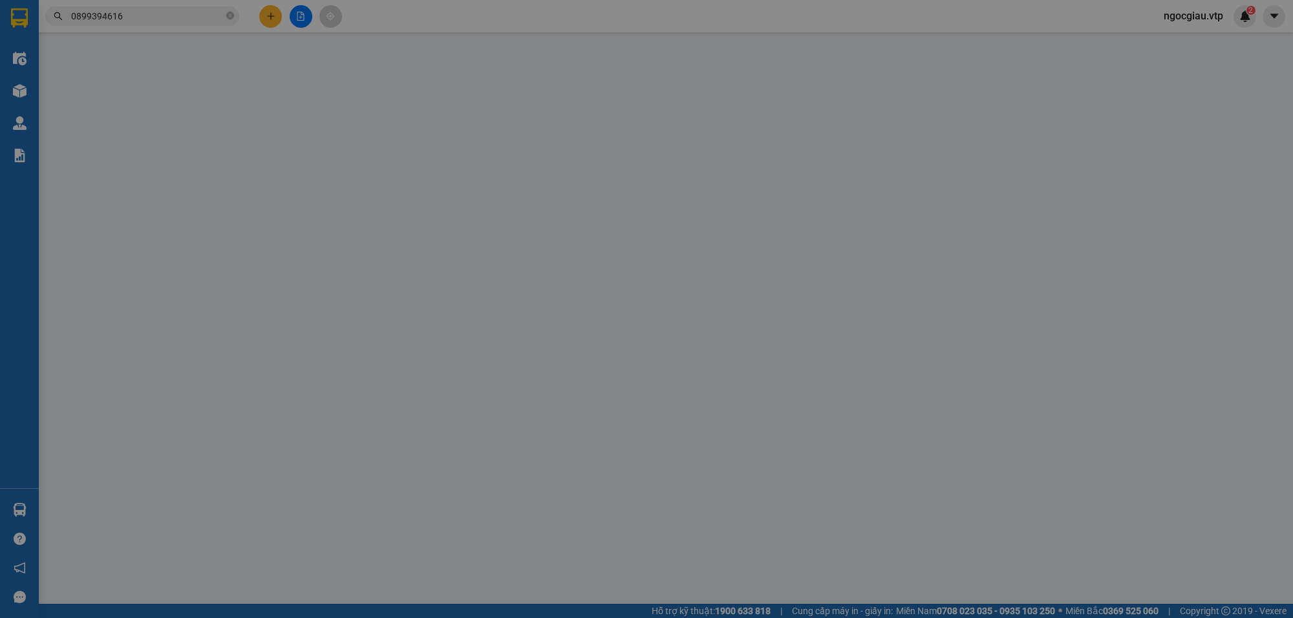
type input "50.000"
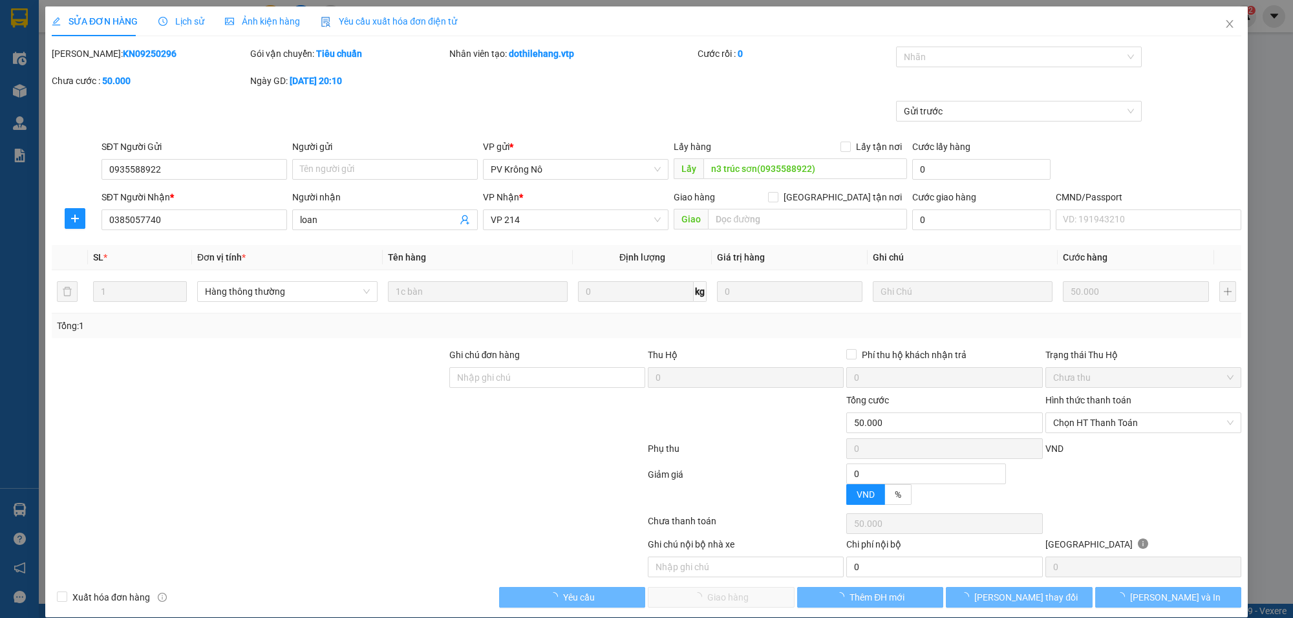
type input "2.500"
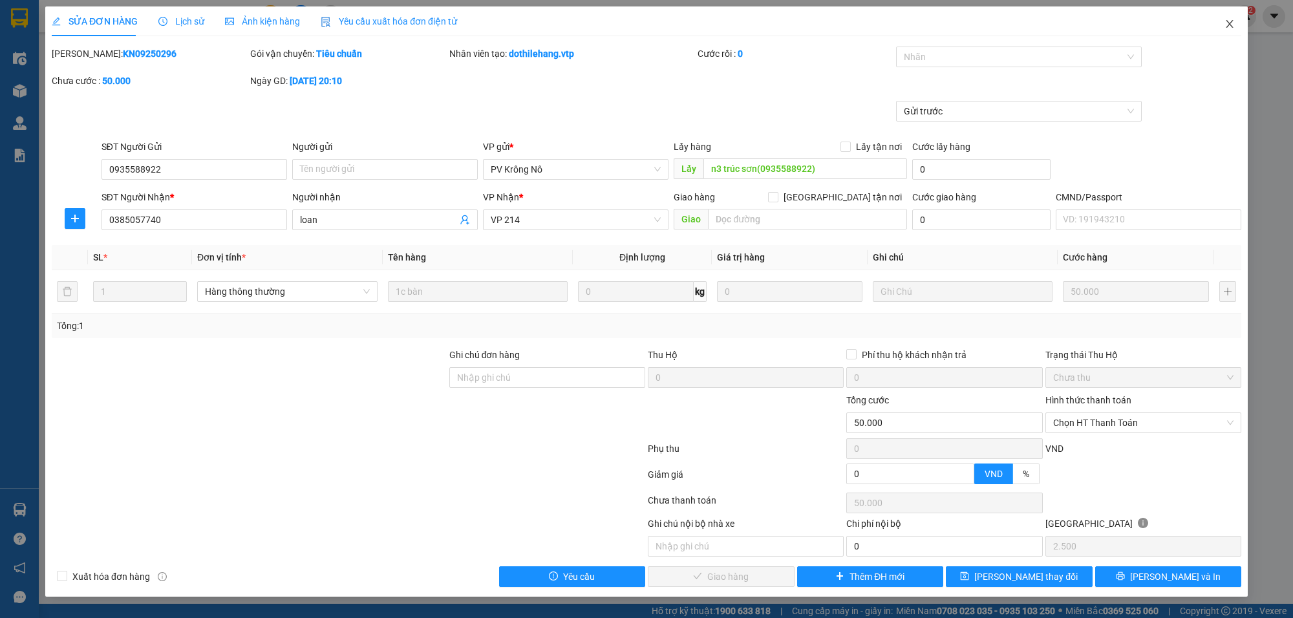
click at [1235, 21] on span "Close" at bounding box center [1229, 24] width 36 height 36
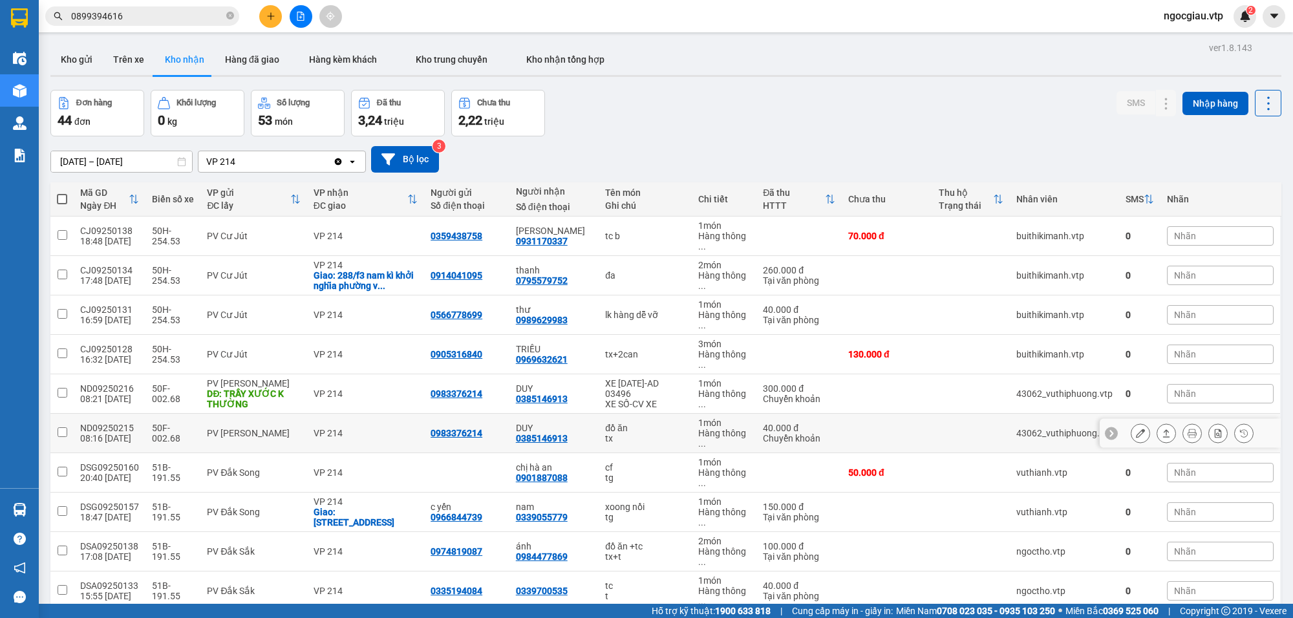
scroll to position [996, 0]
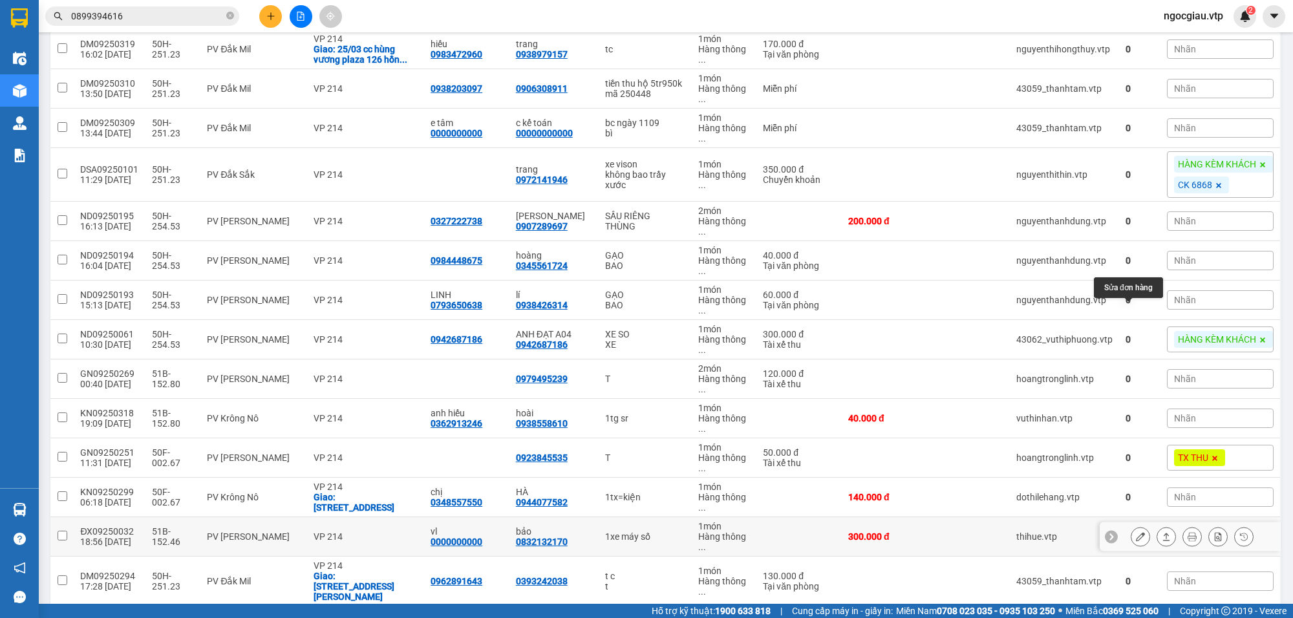
click at [1136, 532] on icon at bounding box center [1140, 536] width 9 height 9
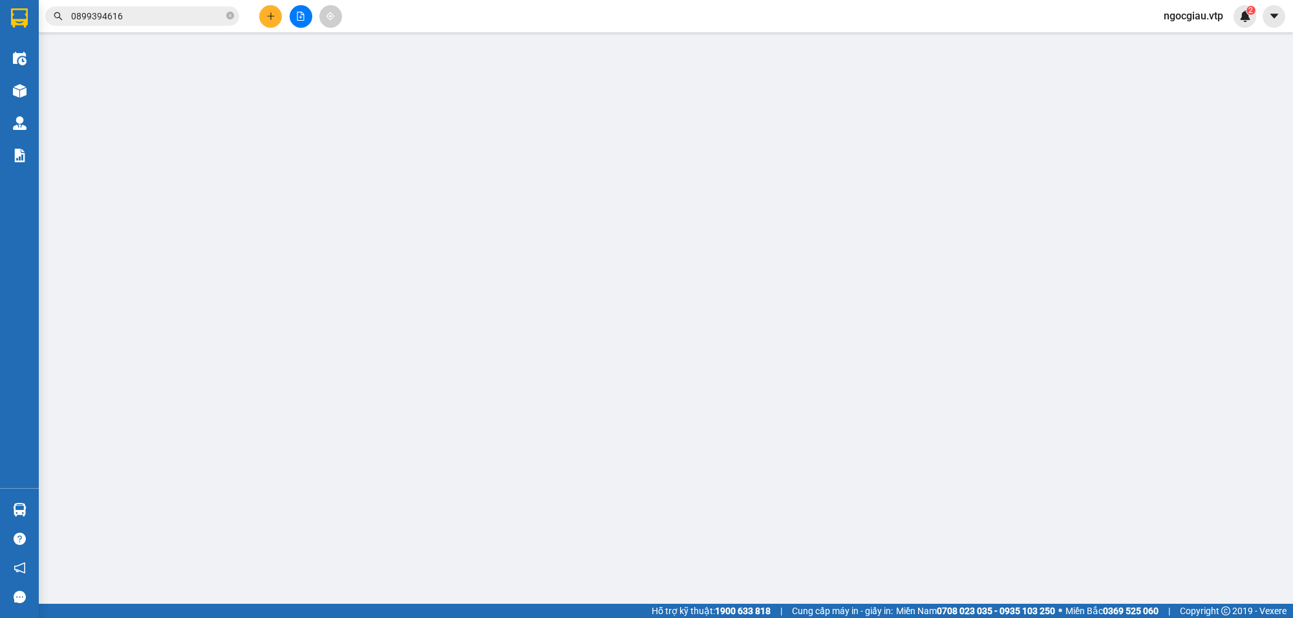
type input "0000000000"
type input "vl"
type input "0832132170"
type input "bảo"
type input "300.000"
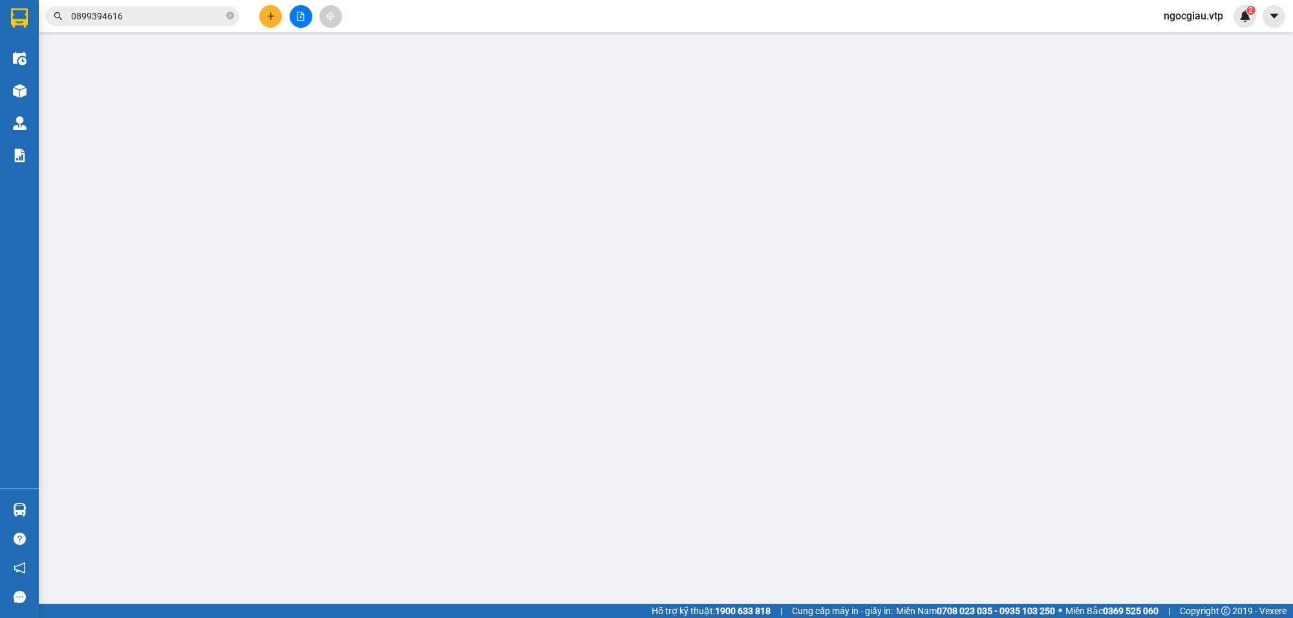
type input "300.000"
type input "đ xuyên báo khách ko gữi xe vì ko có giấy tờ"
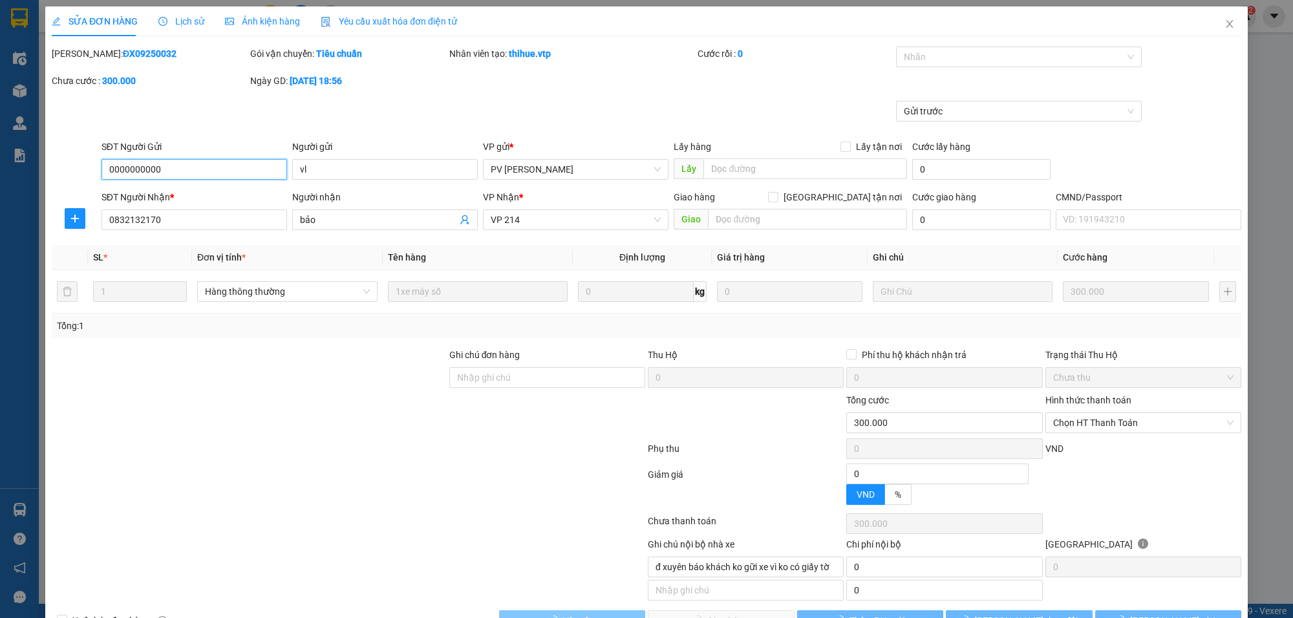
type input "15.000"
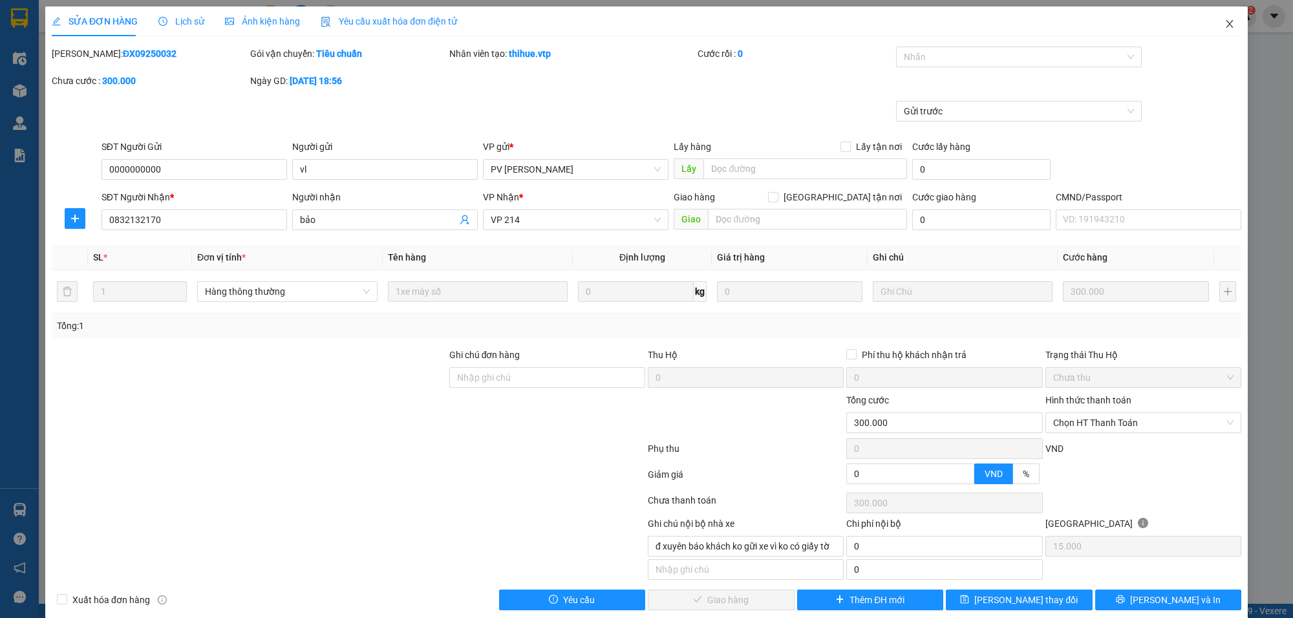
click at [1224, 23] on icon "close" at bounding box center [1229, 24] width 10 height 10
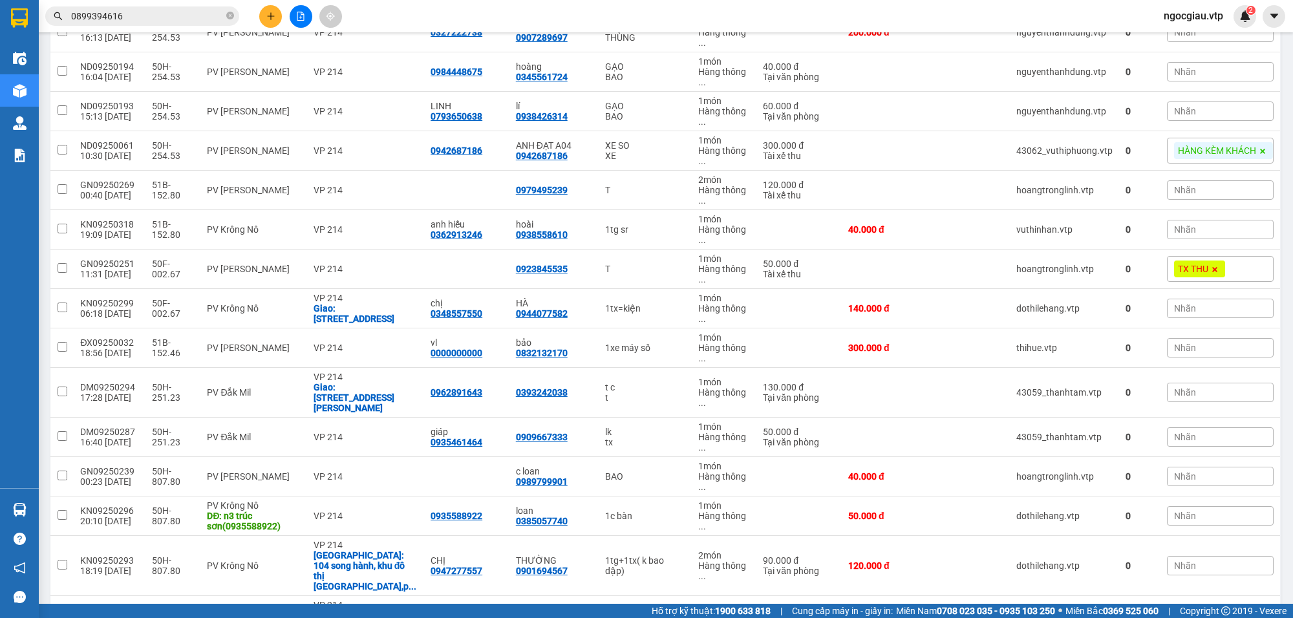
scroll to position [1212, 0]
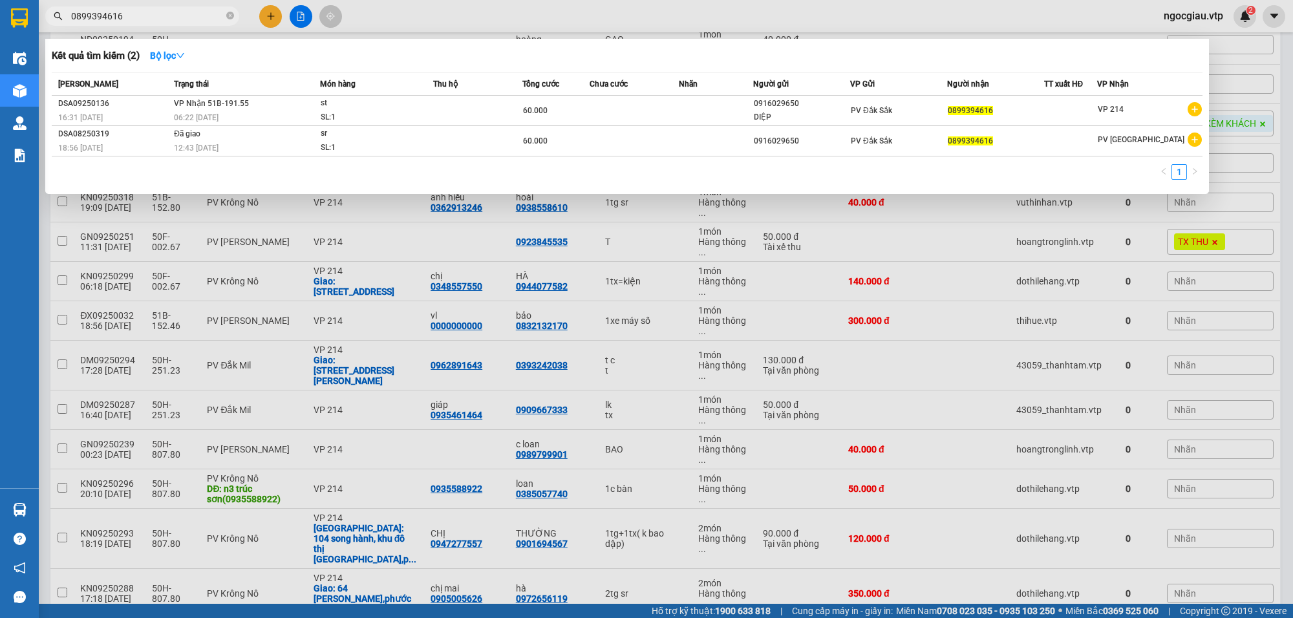
click at [136, 14] on input "0899394616" at bounding box center [147, 16] width 153 height 14
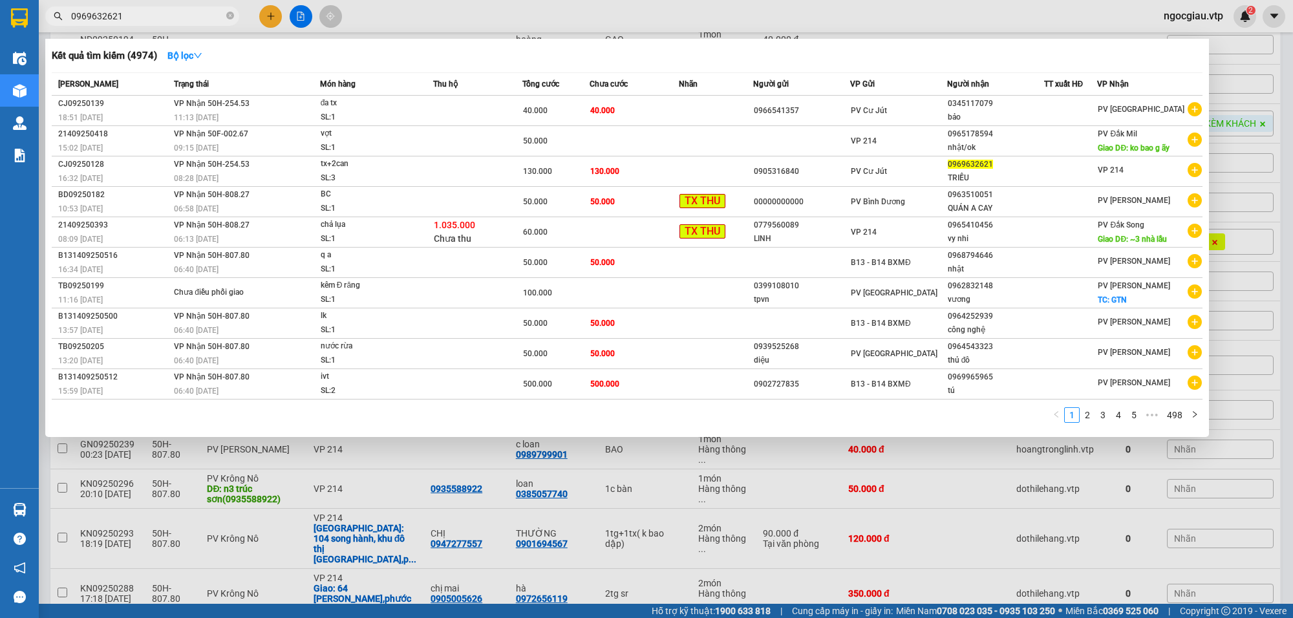
type input "0969632621"
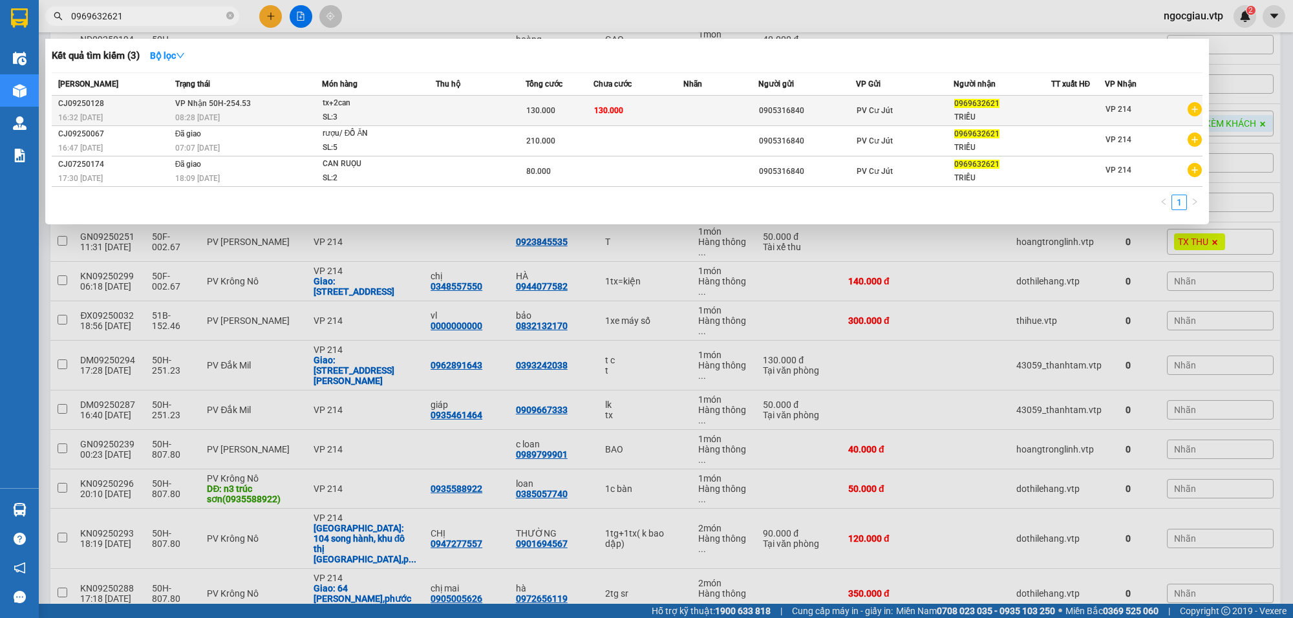
click at [494, 111] on td at bounding box center [481, 111] width 90 height 30
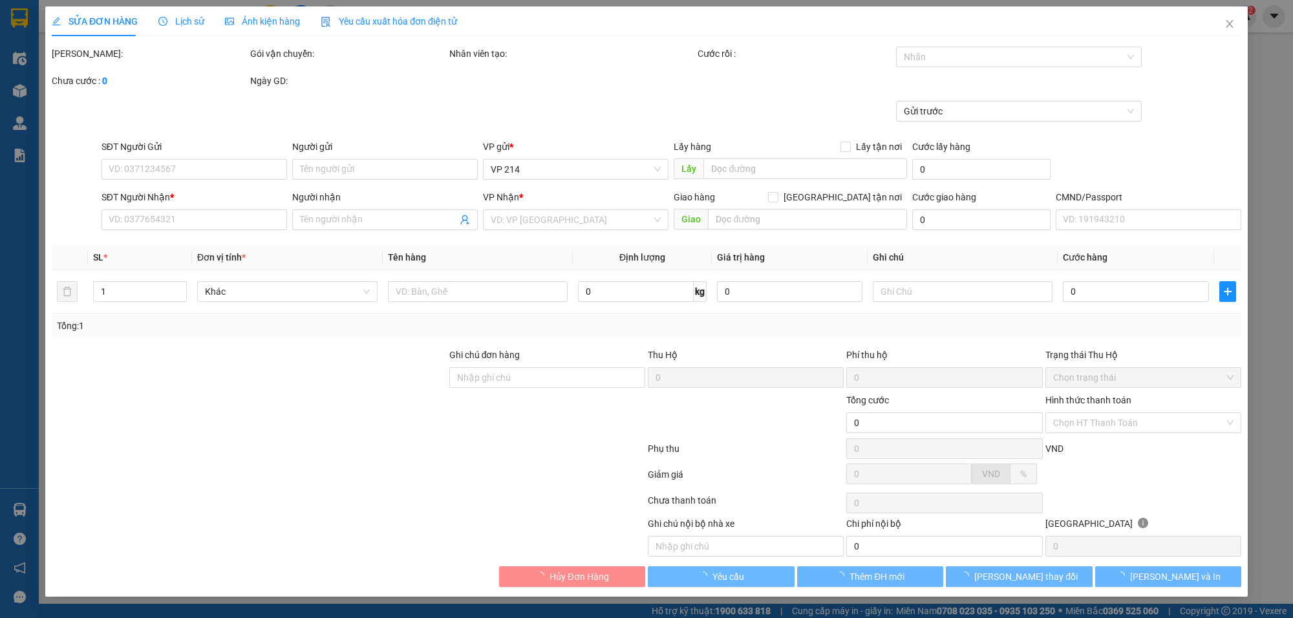
type input "0905316840"
type input "0969632621"
type input "TRIỀU"
type input "130.000"
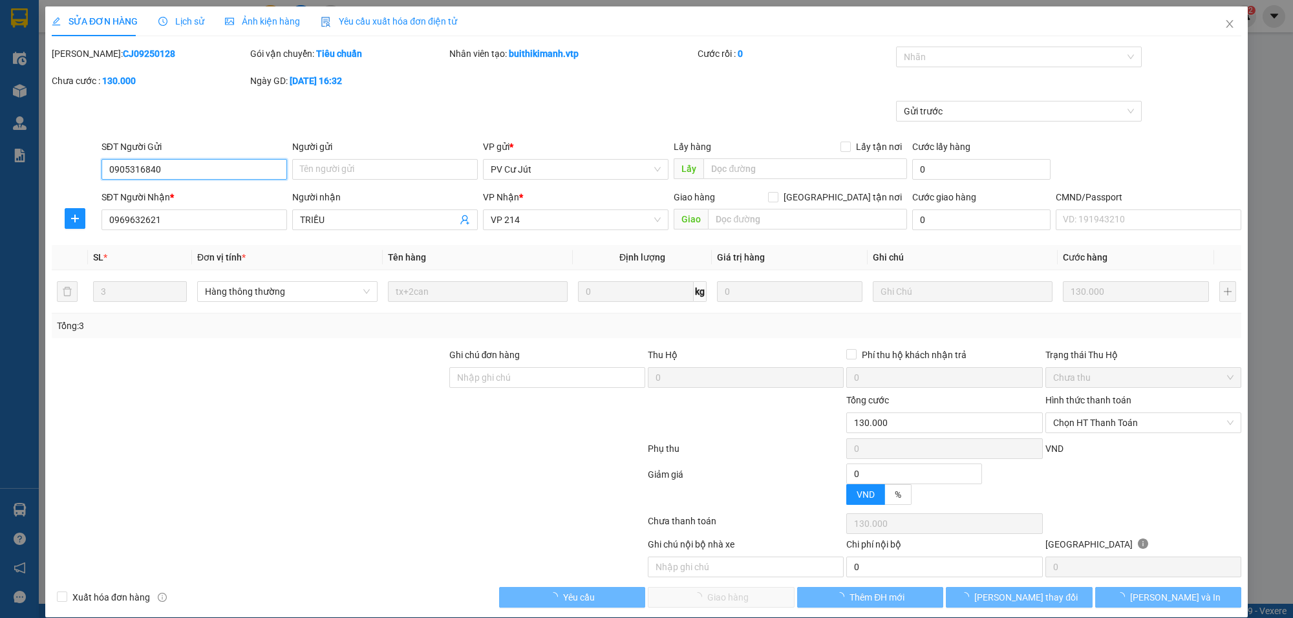
type input "6.500"
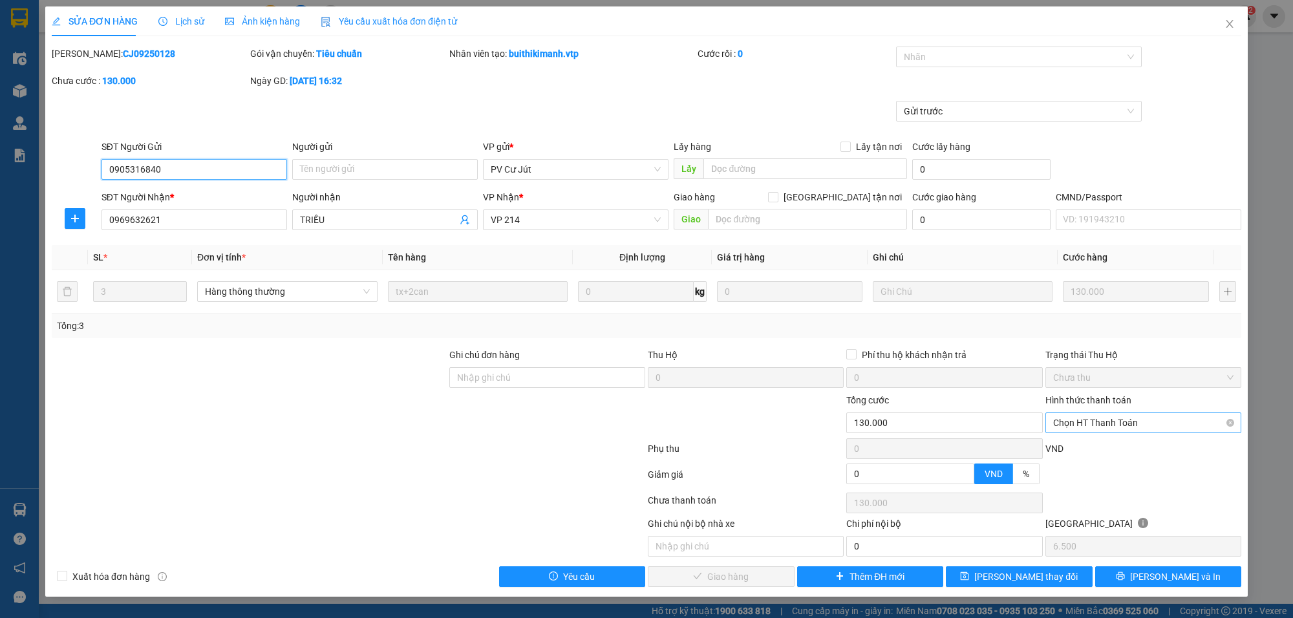
click at [1129, 424] on span "Chọn HT Thanh Toán" at bounding box center [1143, 422] width 180 height 19
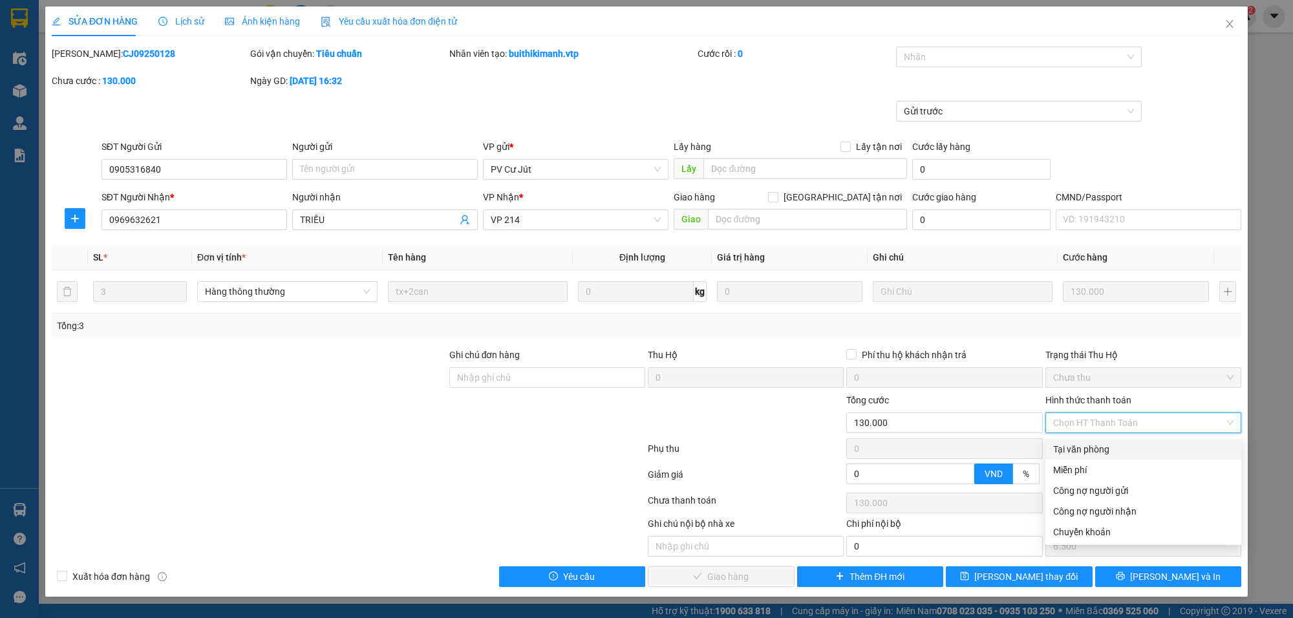
click at [1102, 446] on div "Tại văn phòng" at bounding box center [1143, 449] width 180 height 14
type input "0"
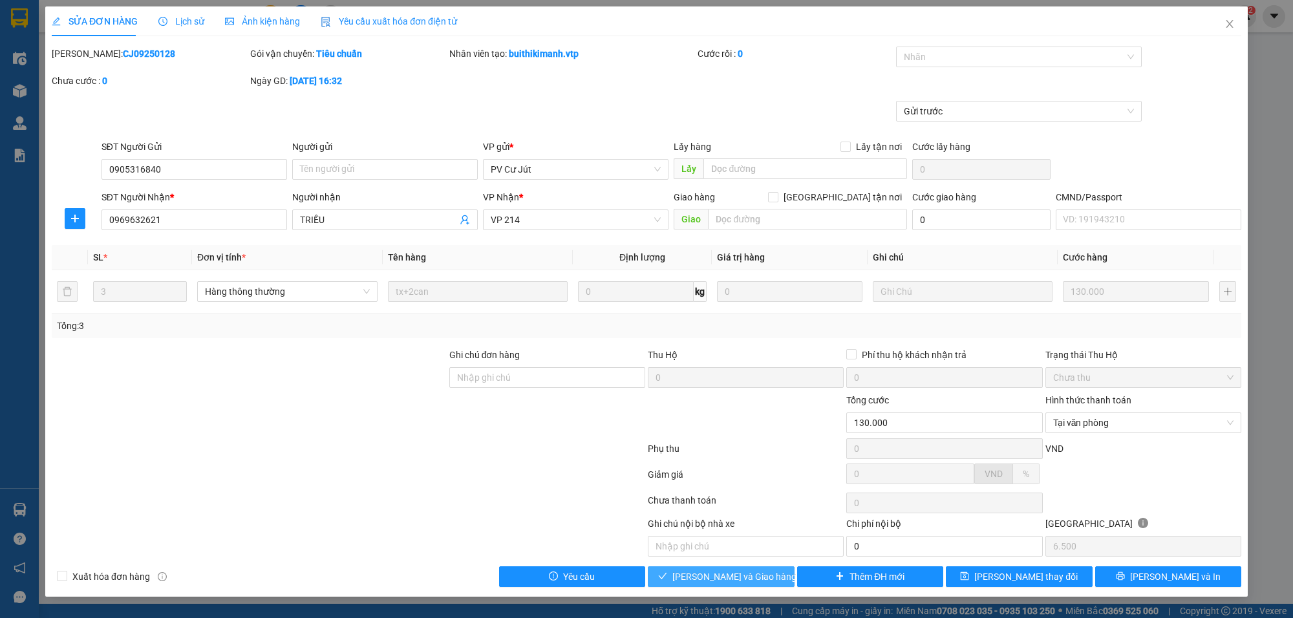
click at [760, 574] on span "[PERSON_NAME] và Giao hàng" at bounding box center [734, 576] width 124 height 14
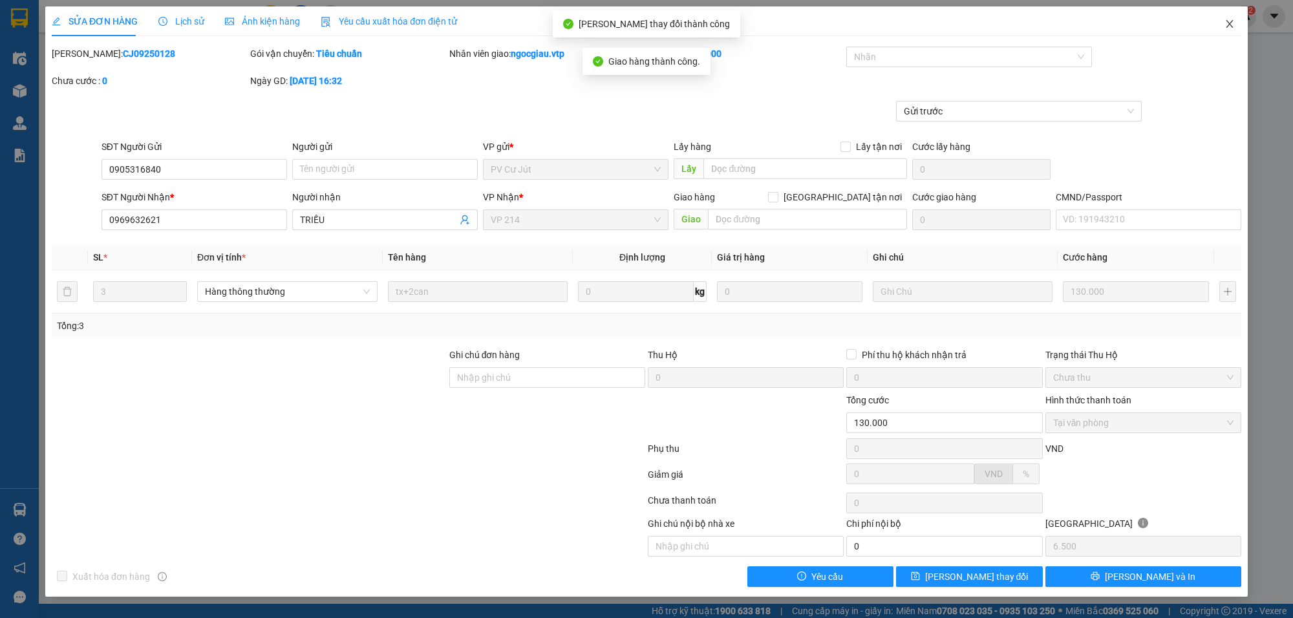
click at [1235, 25] on span "Close" at bounding box center [1229, 24] width 36 height 36
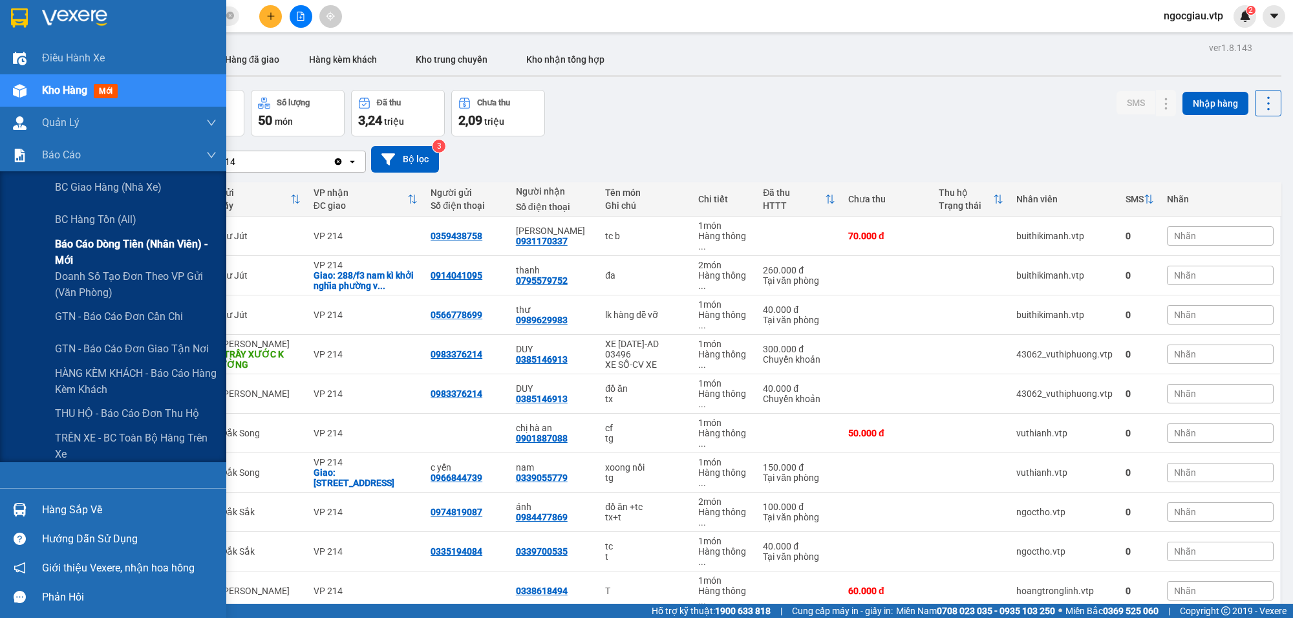
click at [118, 244] on span "Báo cáo dòng tiền (nhân viên) - mới" at bounding box center [136, 252] width 162 height 32
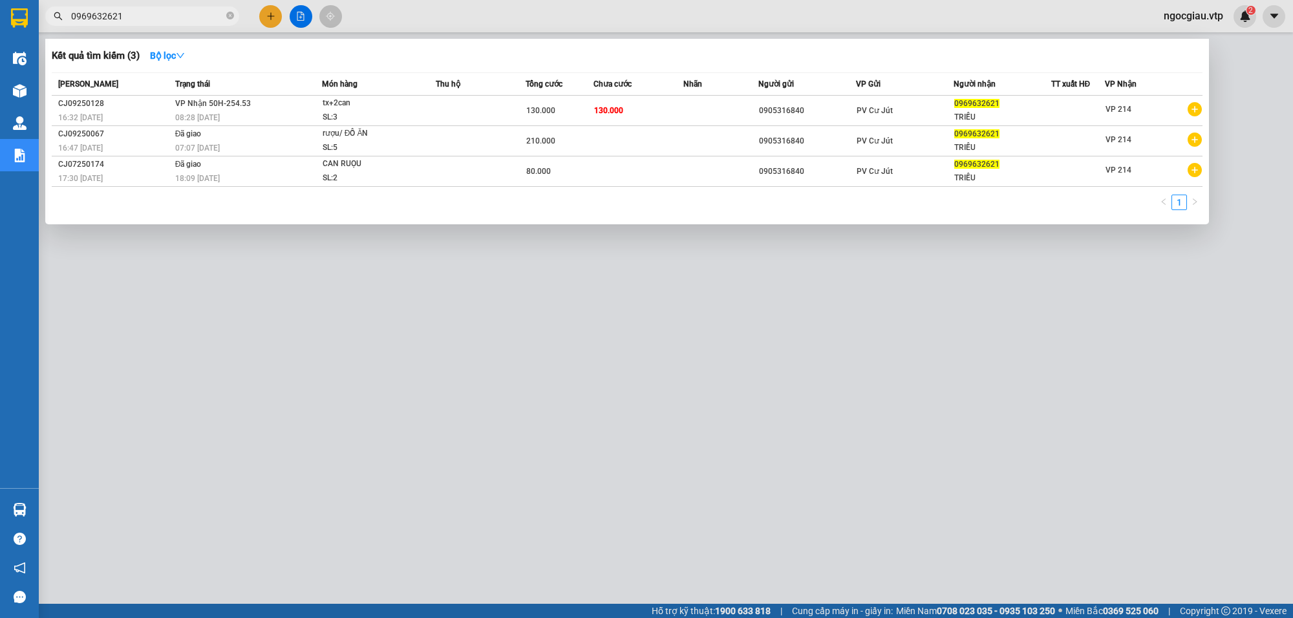
click at [145, 15] on input "0969632621" at bounding box center [147, 16] width 153 height 14
type input "0903191977"
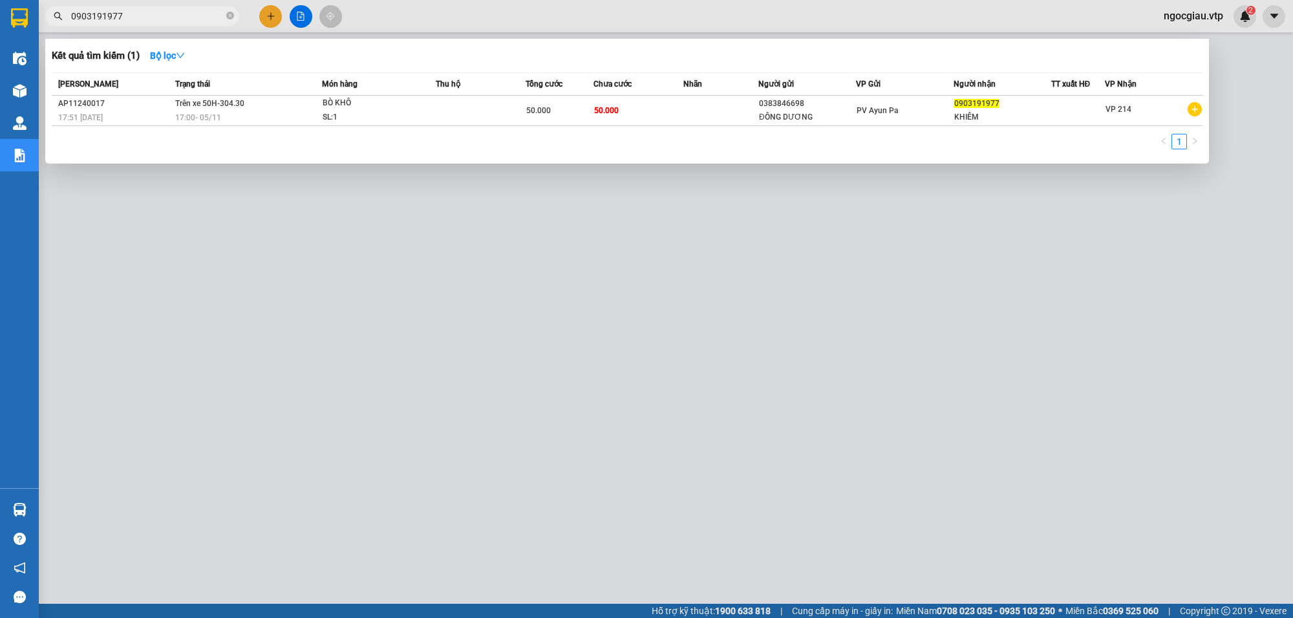
drag, startPoint x: 1288, startPoint y: 525, endPoint x: 1272, endPoint y: 517, distance: 17.9
click at [1272, 517] on div at bounding box center [646, 309] width 1293 height 618
click at [162, 15] on input "0903191977" at bounding box center [147, 16] width 153 height 14
drag, startPoint x: 715, startPoint y: 556, endPoint x: 716, endPoint y: 531, distance: 25.2
click at [716, 531] on div at bounding box center [646, 309] width 1293 height 618
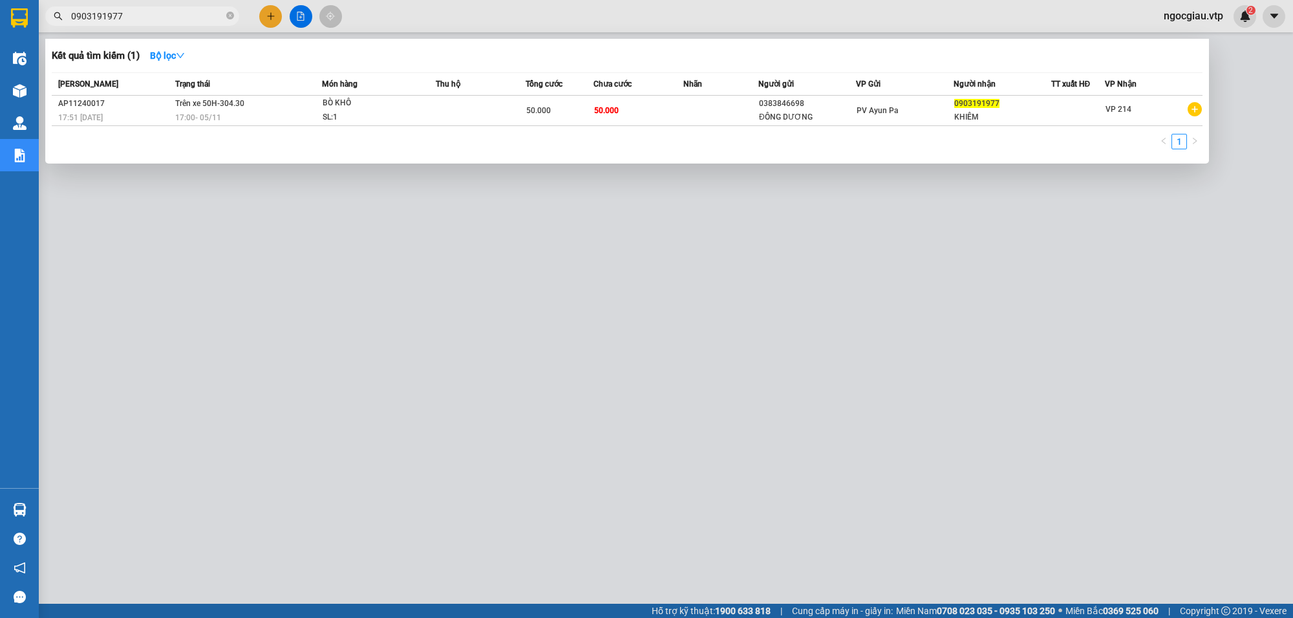
click at [158, 17] on input "0903191977" at bounding box center [147, 16] width 153 height 14
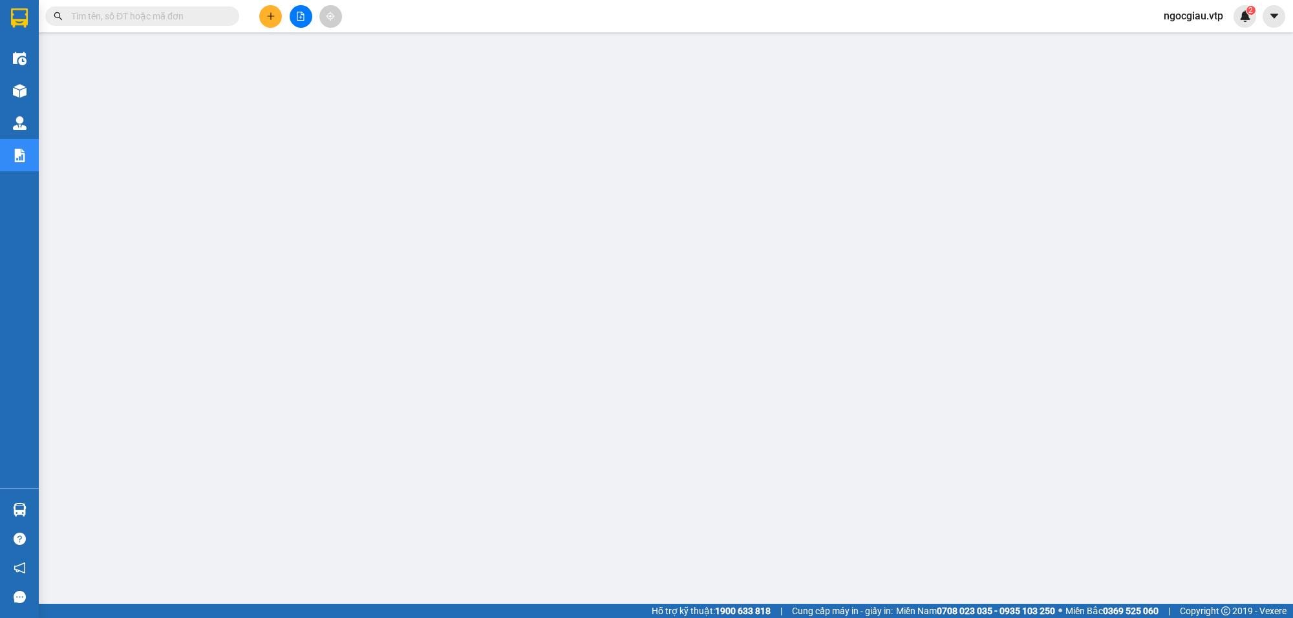
click at [85, 14] on input "text" at bounding box center [147, 16] width 153 height 14
click at [89, 14] on input "text" at bounding box center [147, 16] width 153 height 14
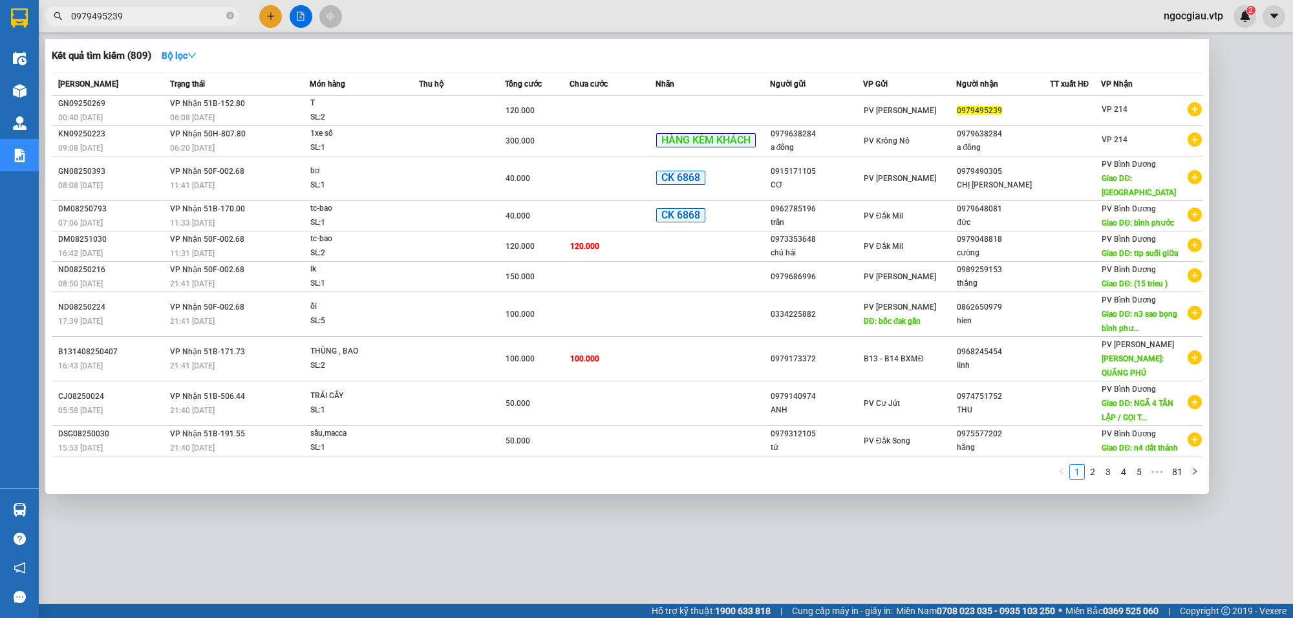
type input "0979495239"
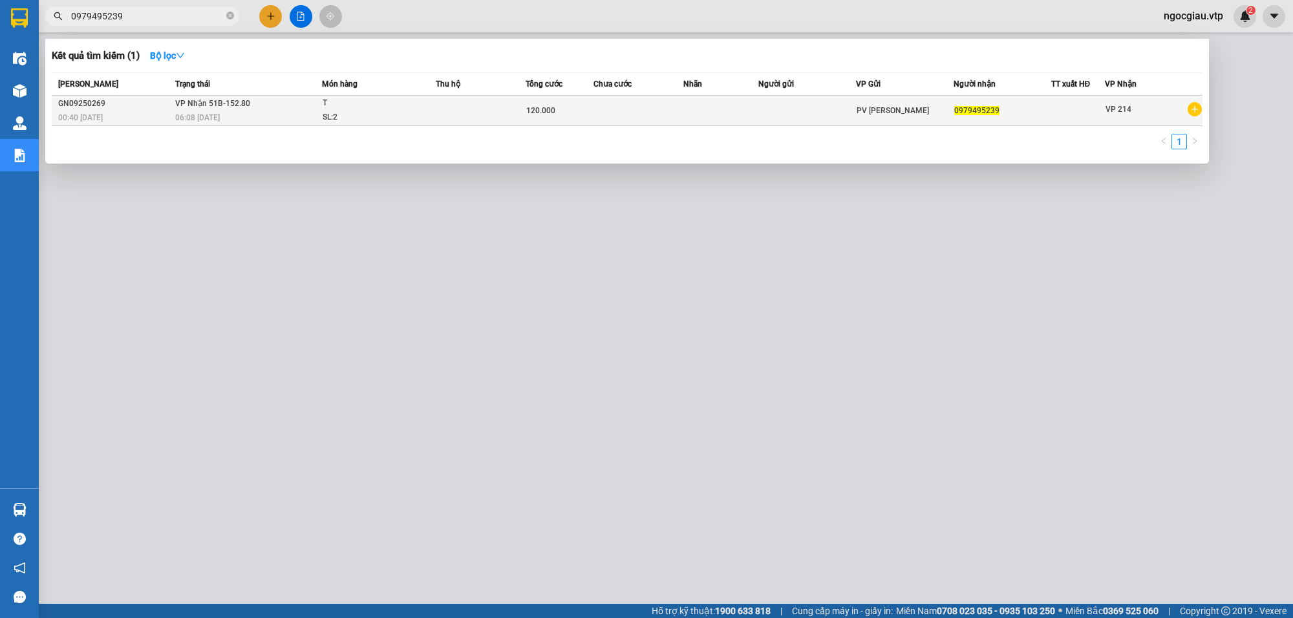
click at [640, 112] on td at bounding box center [638, 111] width 90 height 30
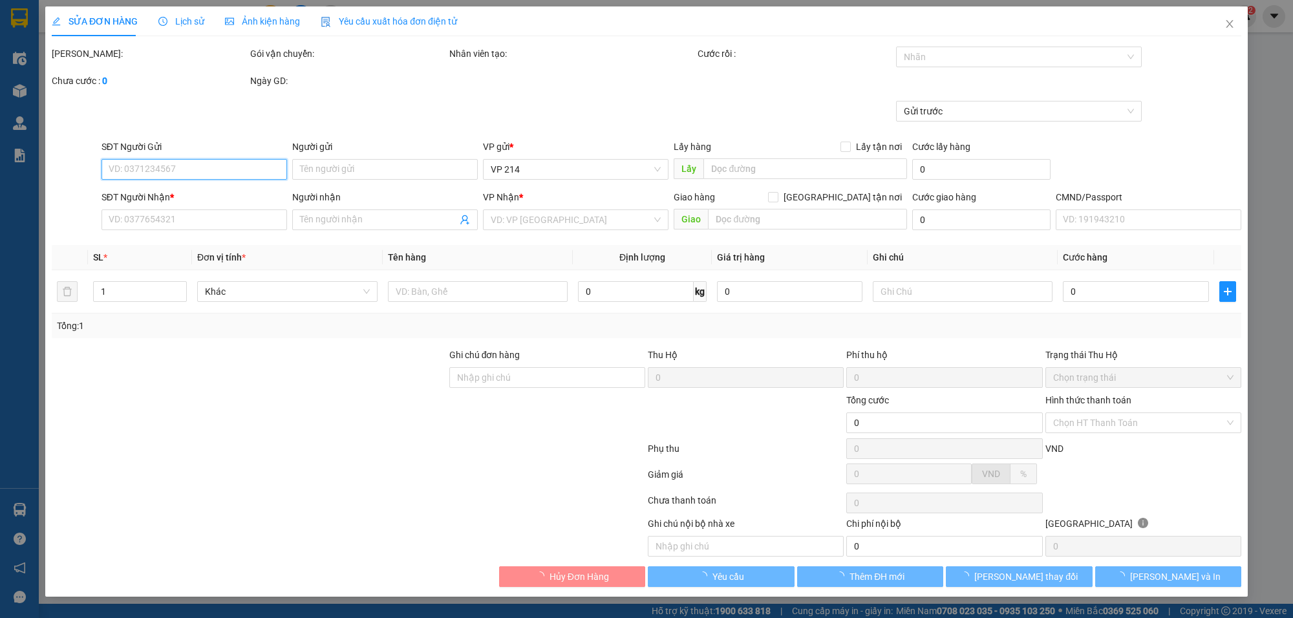
type input "0979495239"
type input "120.000"
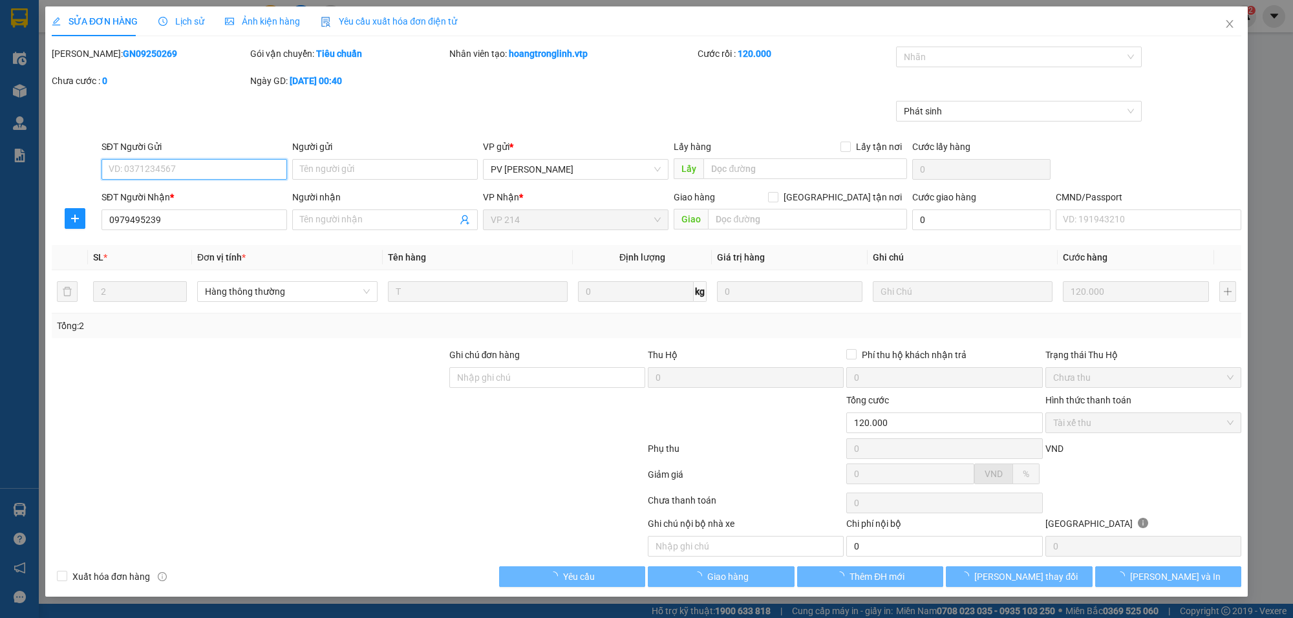
type input "24.000"
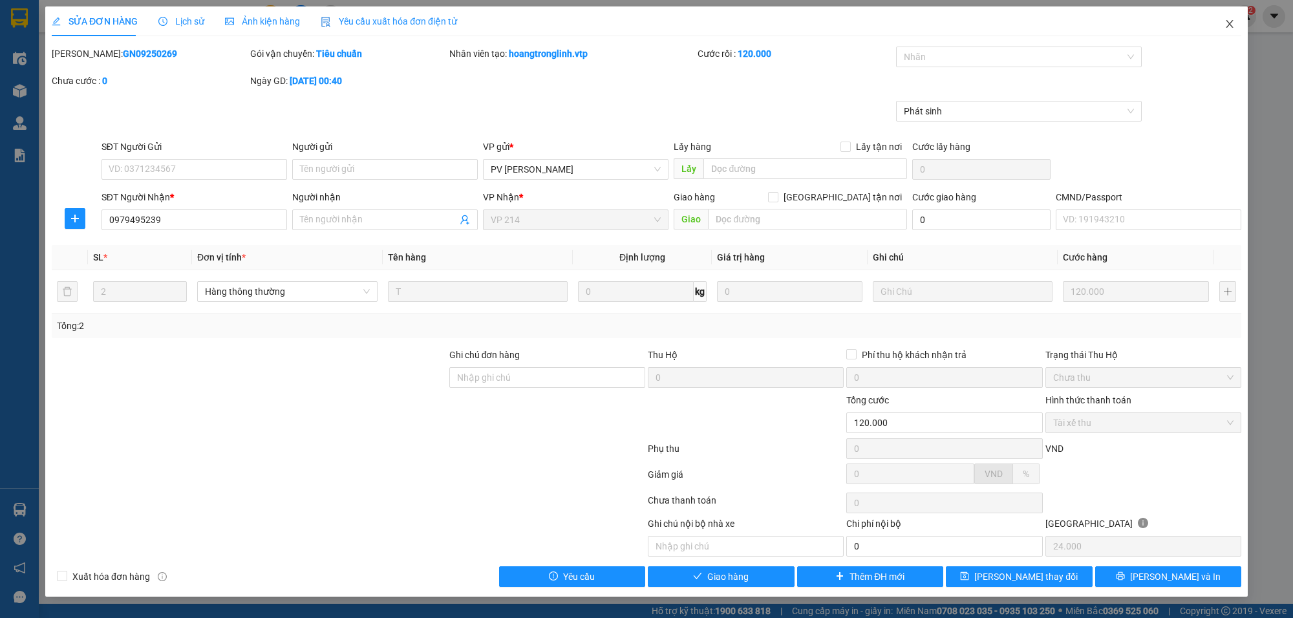
click at [1233, 28] on icon "close" at bounding box center [1229, 24] width 10 height 10
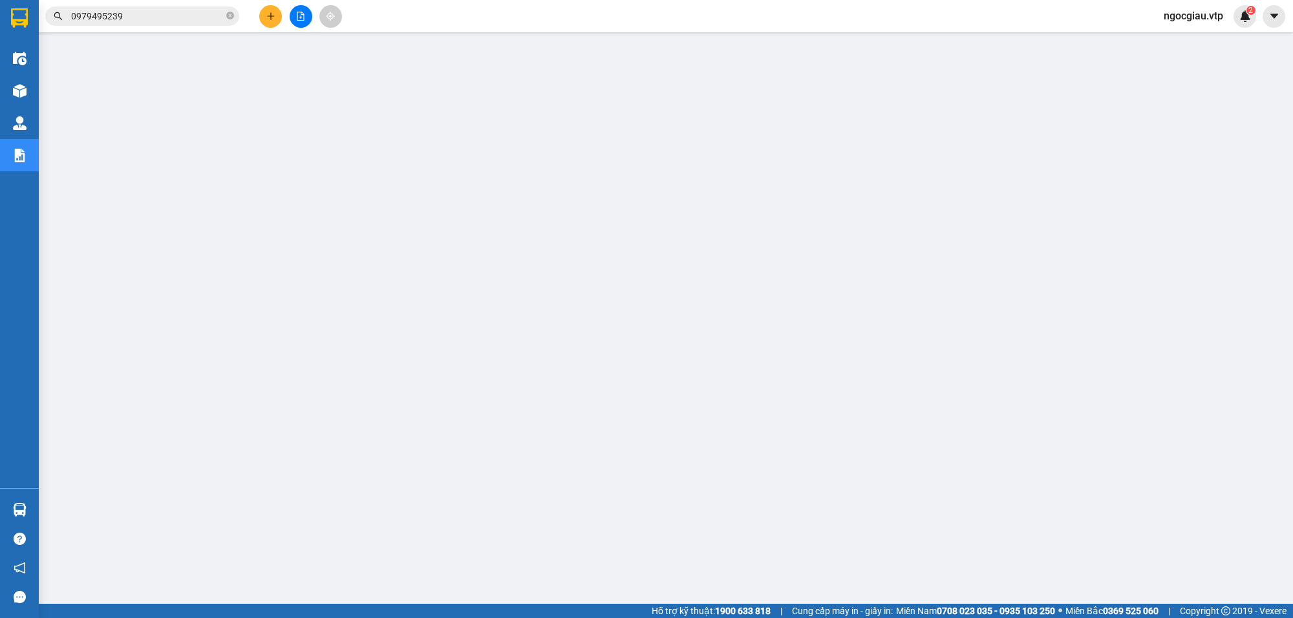
click at [151, 19] on input "0979495239" at bounding box center [147, 16] width 153 height 14
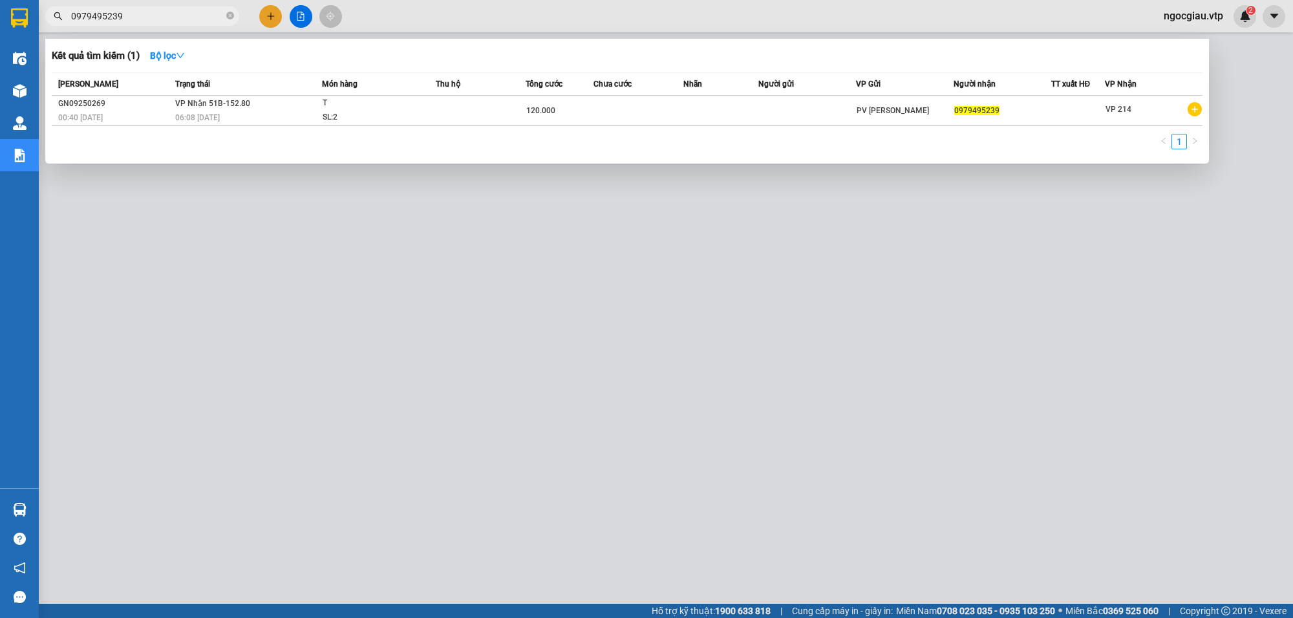
click at [151, 19] on input "0979495239" at bounding box center [147, 16] width 153 height 14
click at [583, 366] on div at bounding box center [646, 309] width 1293 height 618
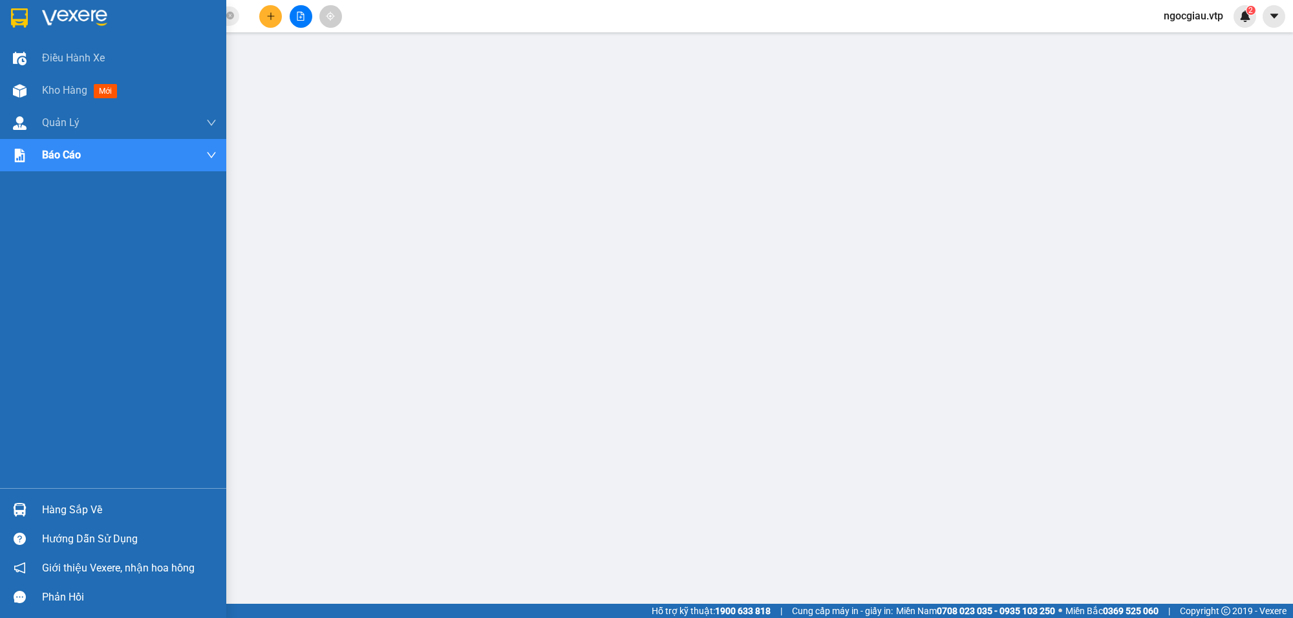
click at [50, 505] on div "Hàng sắp về" at bounding box center [129, 509] width 175 height 19
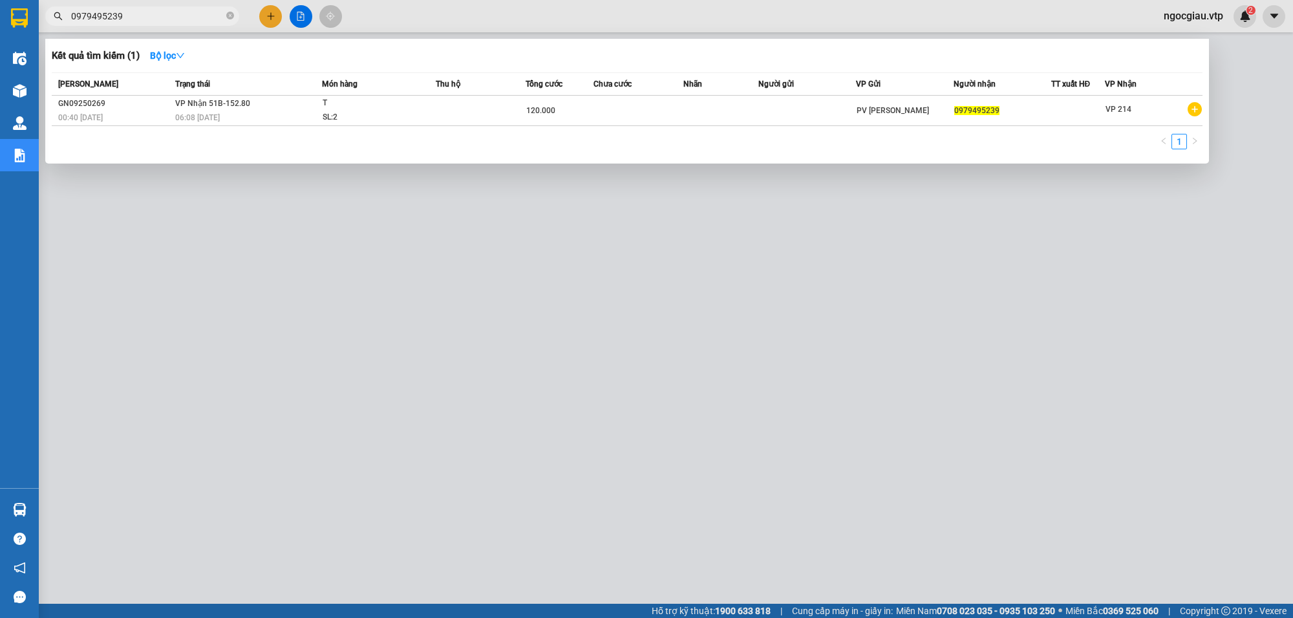
click at [156, 19] on input "0979495239" at bounding box center [147, 16] width 153 height 14
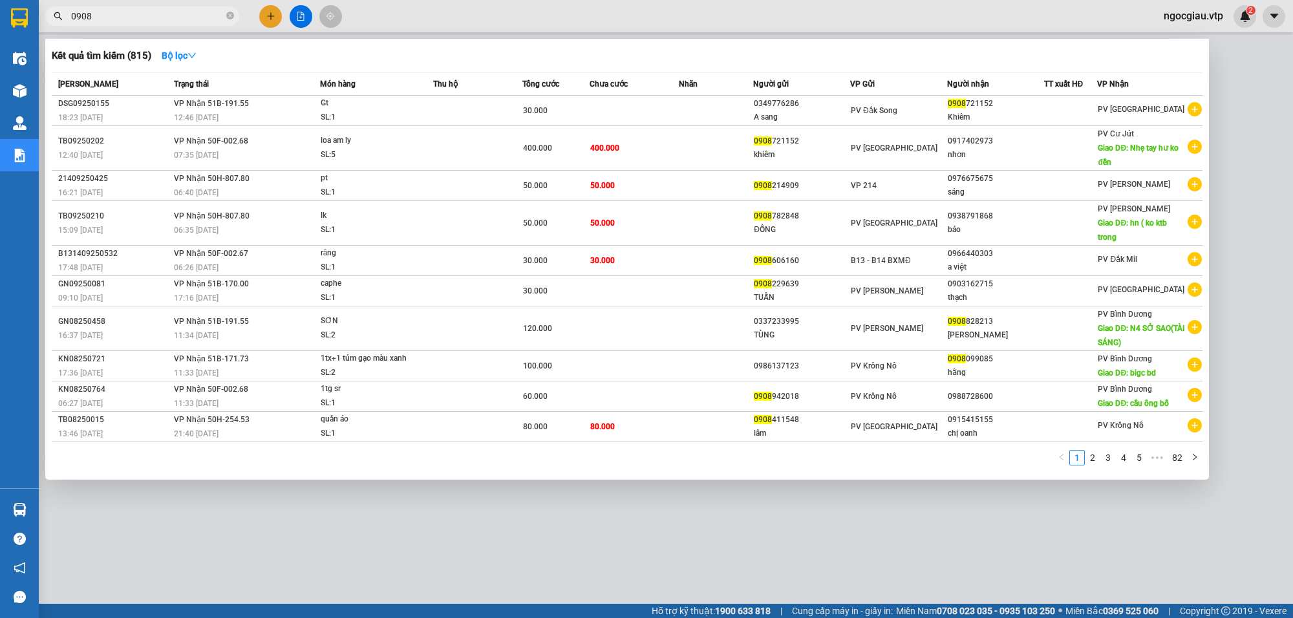
click at [121, 19] on input "0908" at bounding box center [147, 16] width 153 height 14
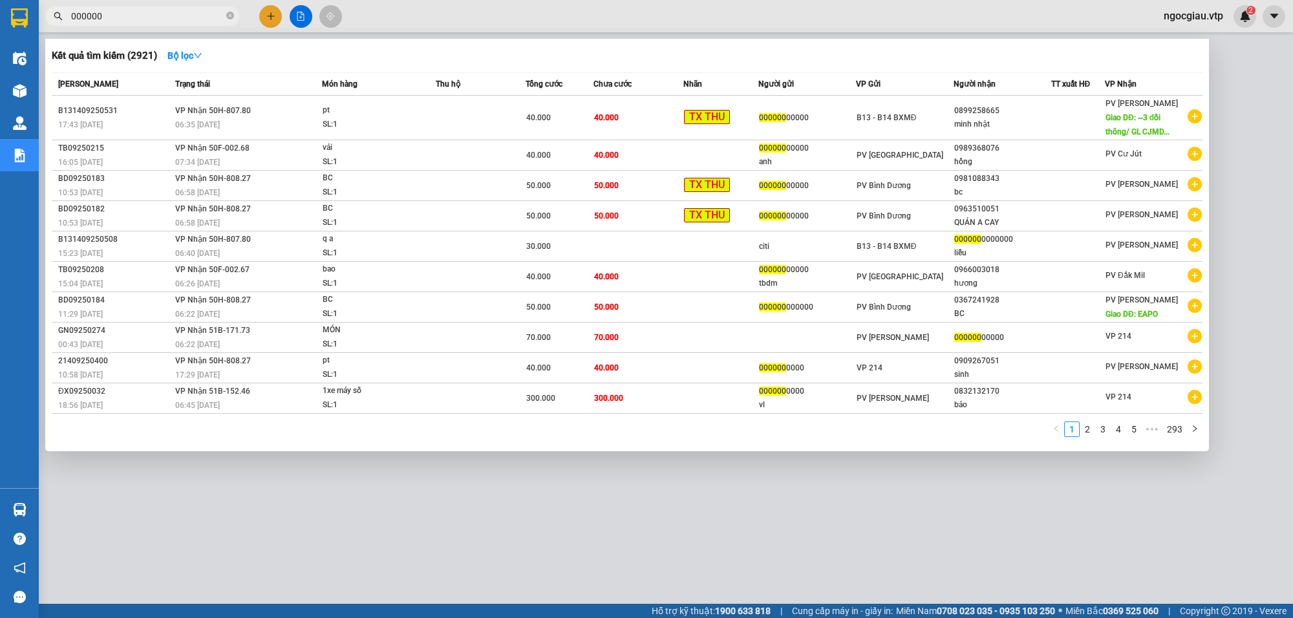
click at [125, 14] on input "000000" at bounding box center [147, 16] width 153 height 14
type input "0000000000"
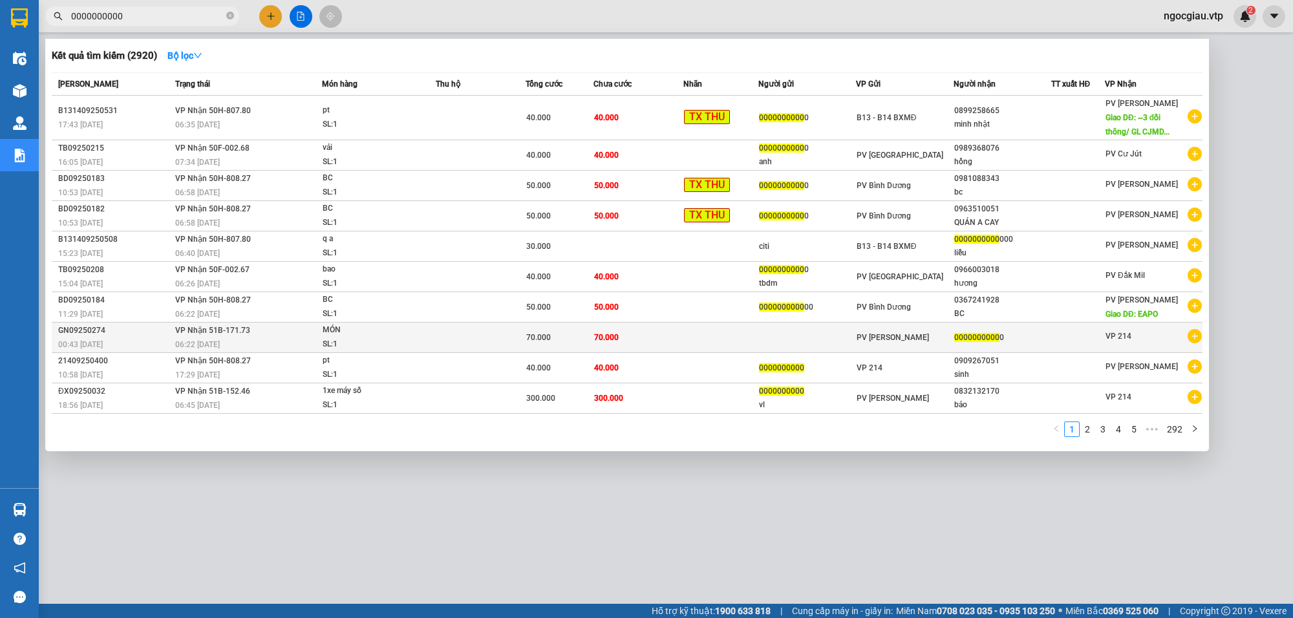
click at [928, 334] on div "PV [PERSON_NAME]" at bounding box center [904, 337] width 96 height 14
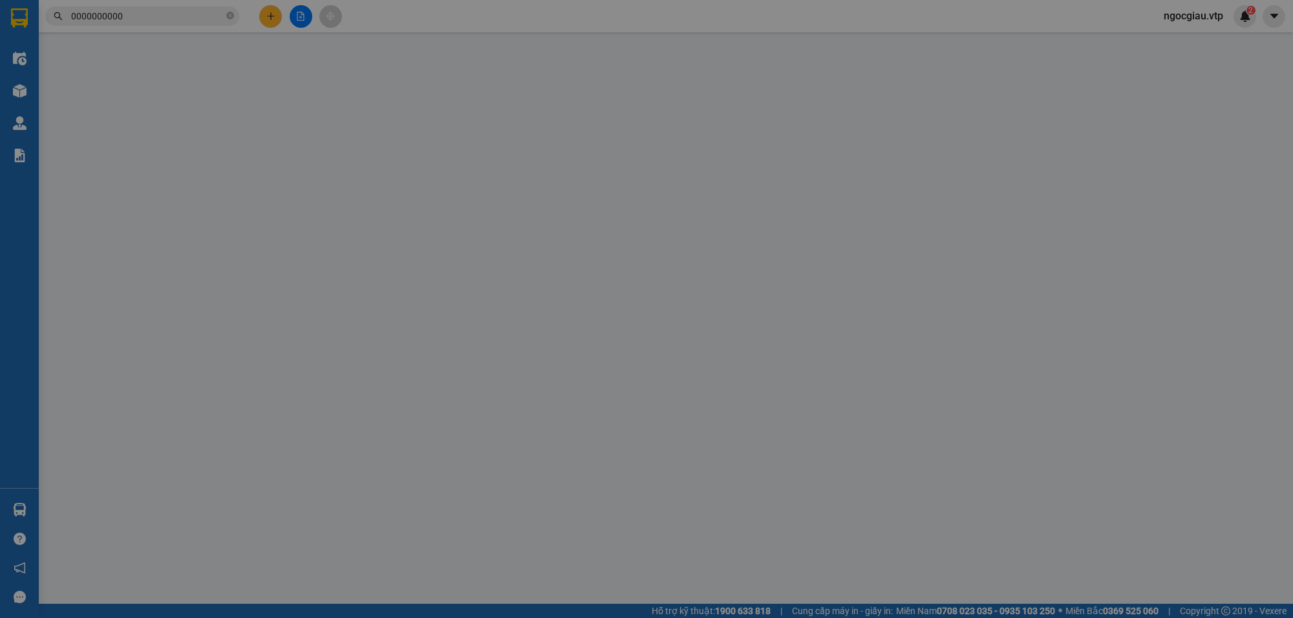
type input "14.000"
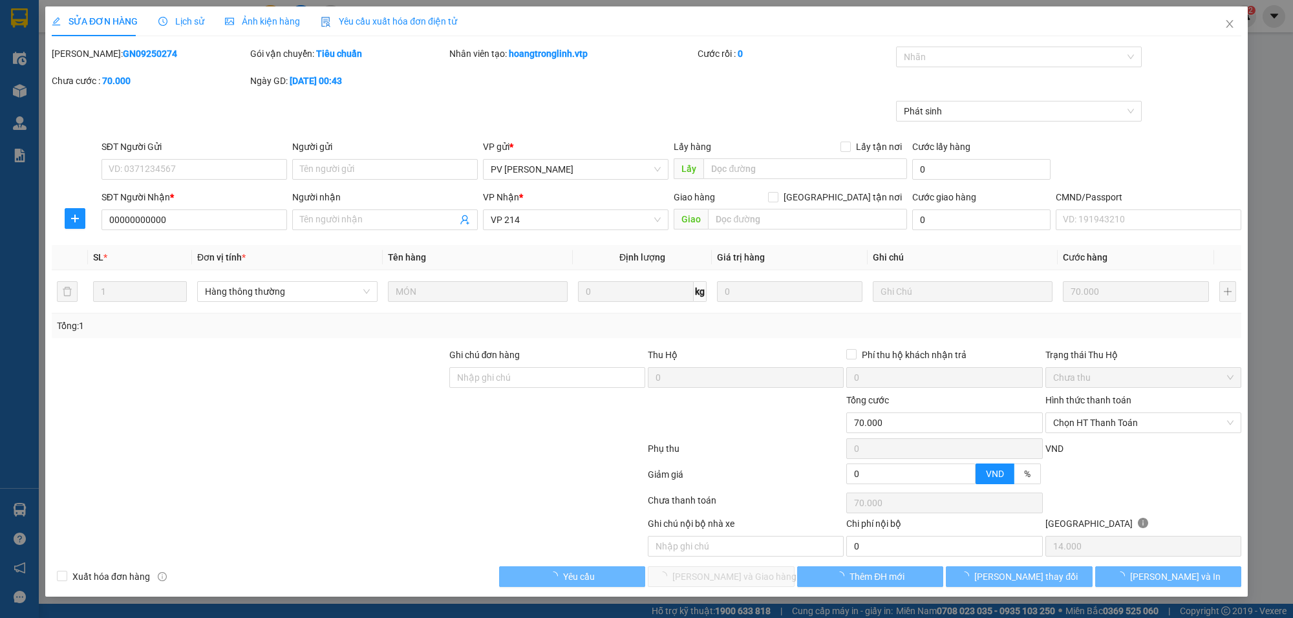
type input "00000000000"
type input "70.000"
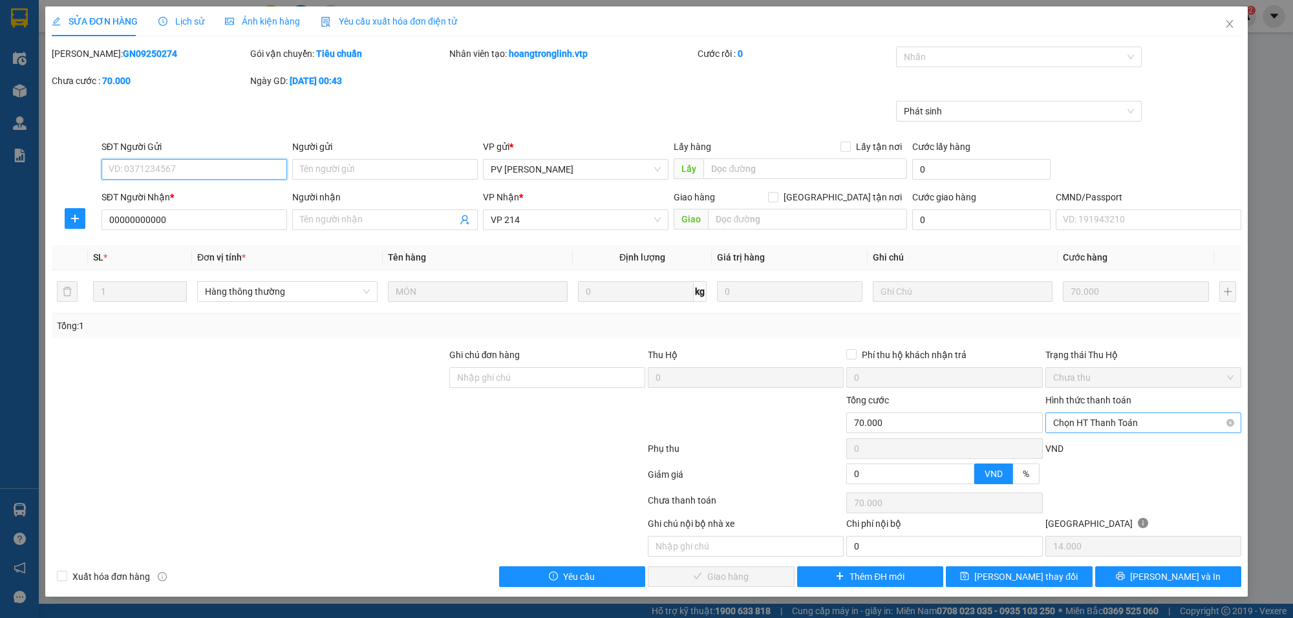
click at [1163, 420] on span "Chọn HT Thanh Toán" at bounding box center [1143, 422] width 180 height 19
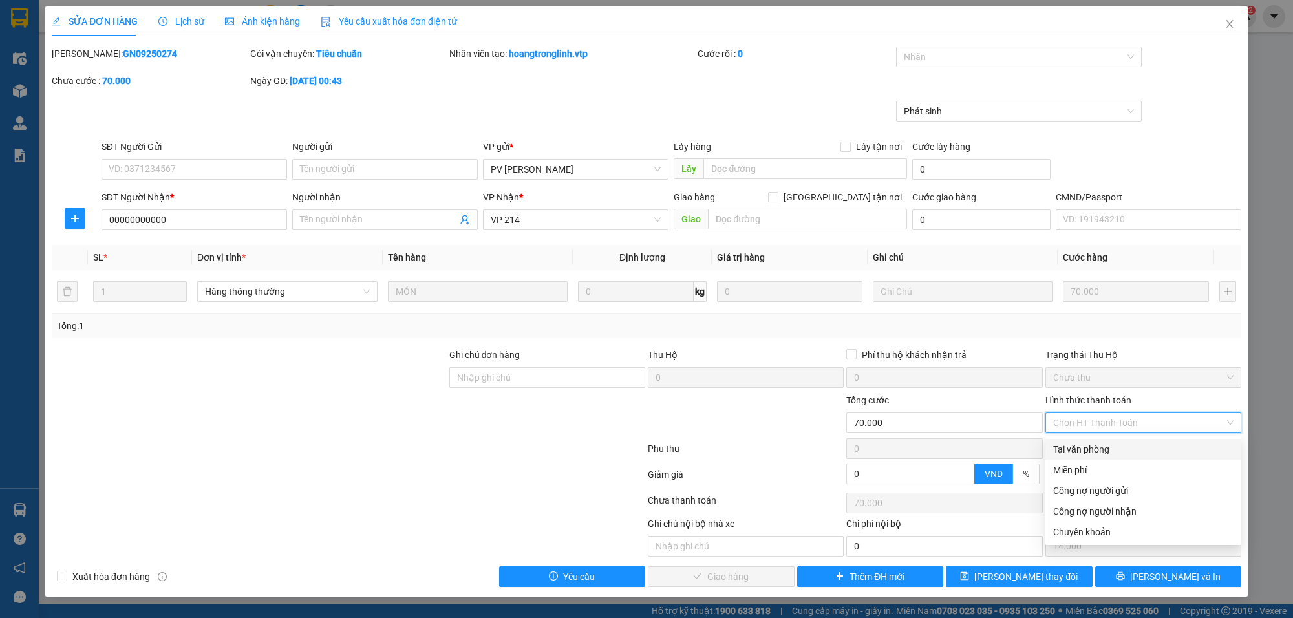
click at [1088, 443] on div "Tại văn phòng" at bounding box center [1143, 449] width 180 height 14
type input "0"
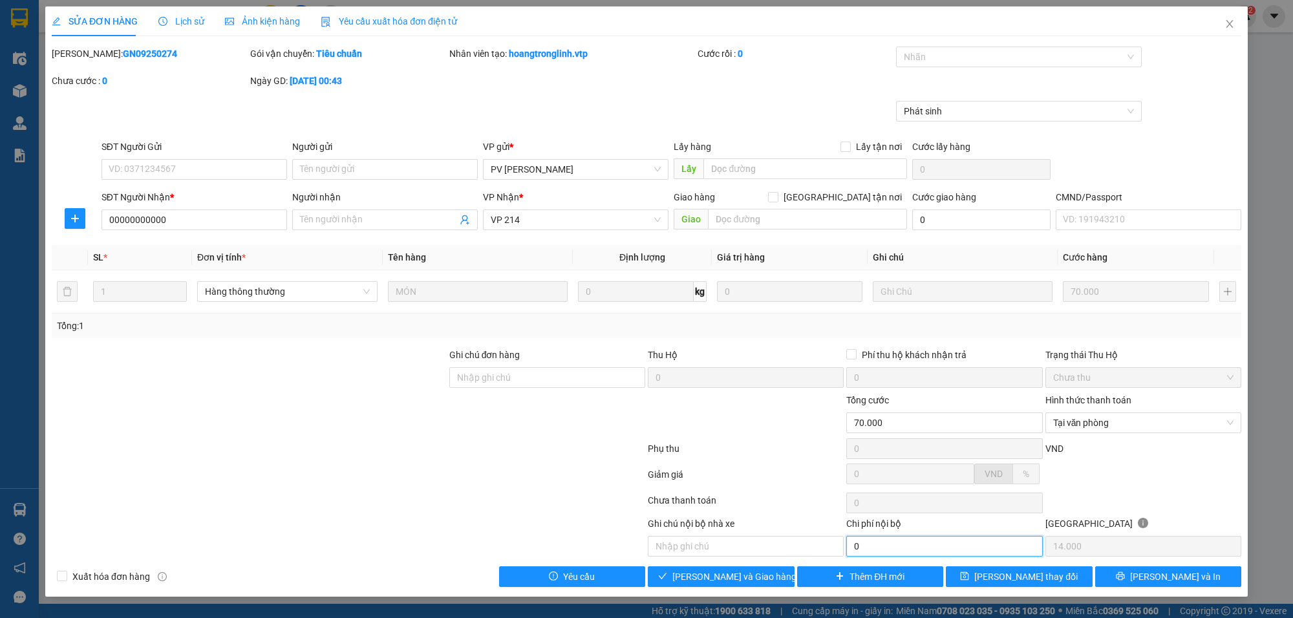
click at [955, 551] on input "0" at bounding box center [944, 546] width 196 height 21
type input "20.000"
click at [712, 553] on input "text" at bounding box center [746, 546] width 196 height 21
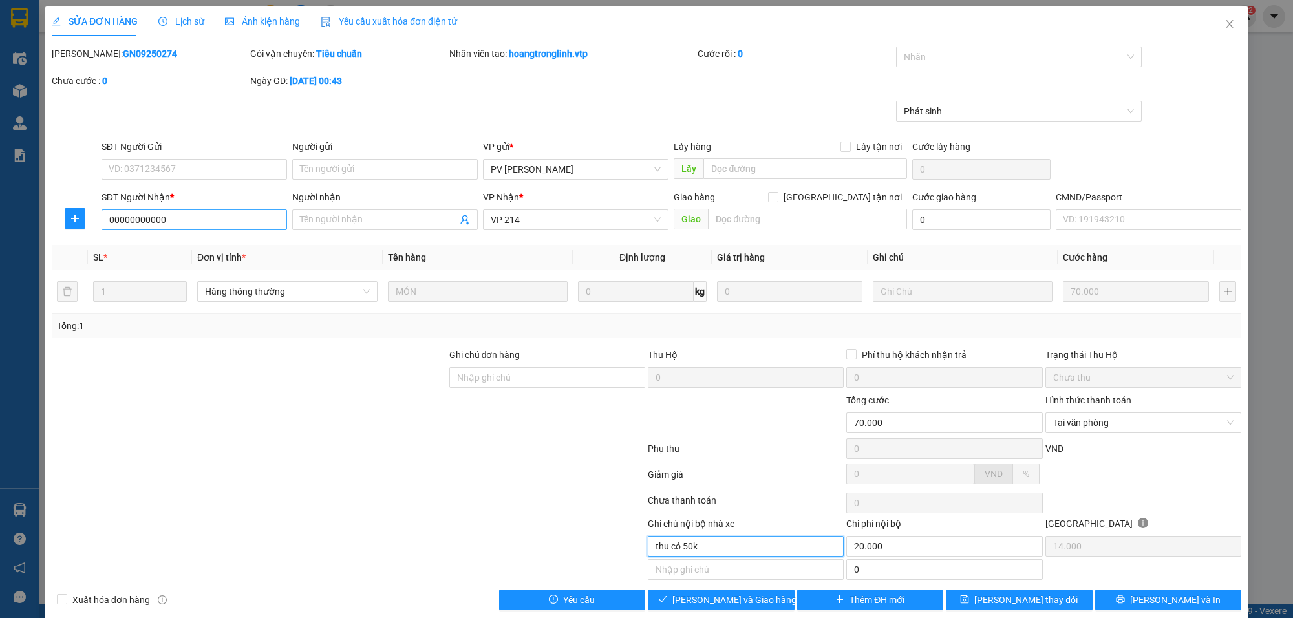
type input "thu có 50k"
click at [198, 217] on input "00000000000" at bounding box center [194, 219] width 186 height 21
type input "0908417941"
click at [745, 602] on span "[PERSON_NAME] và Giao hàng" at bounding box center [734, 600] width 124 height 14
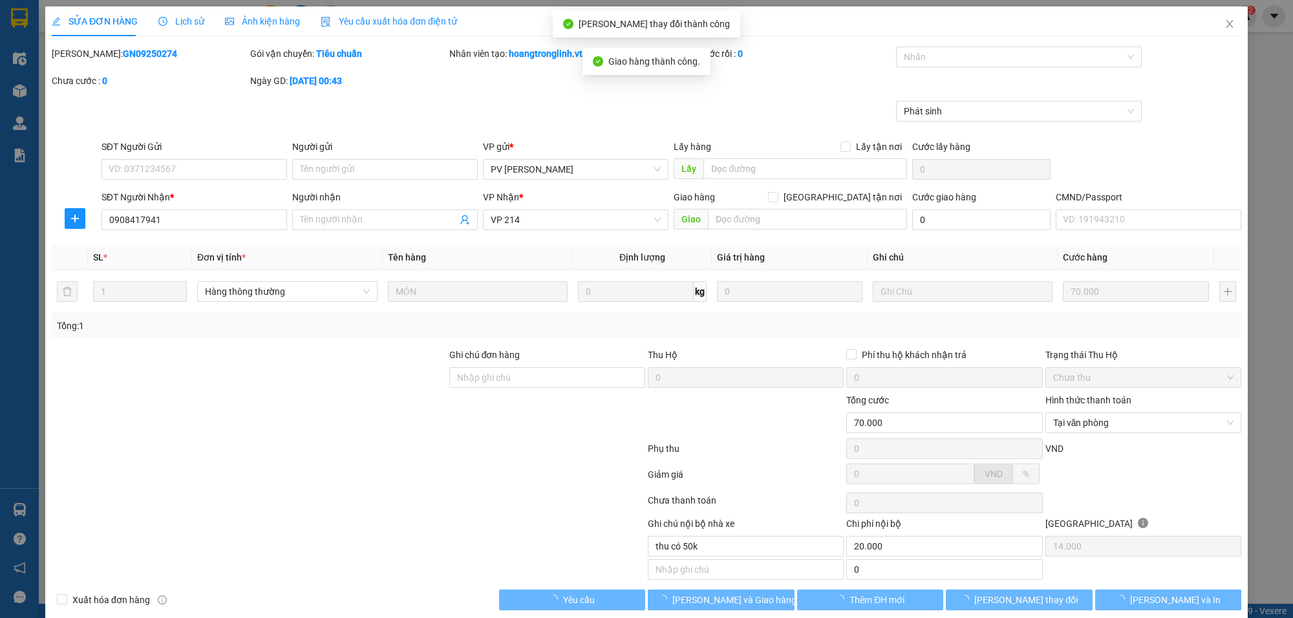
type input "20.000"
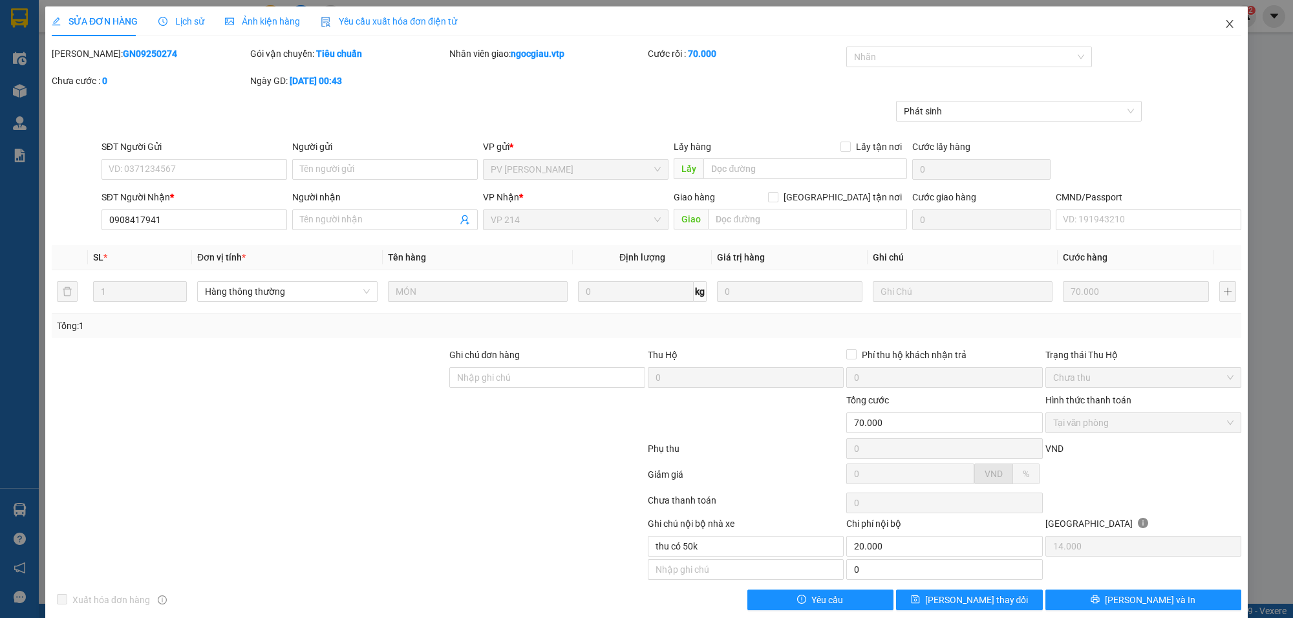
click at [1223, 21] on span "Close" at bounding box center [1229, 24] width 36 height 36
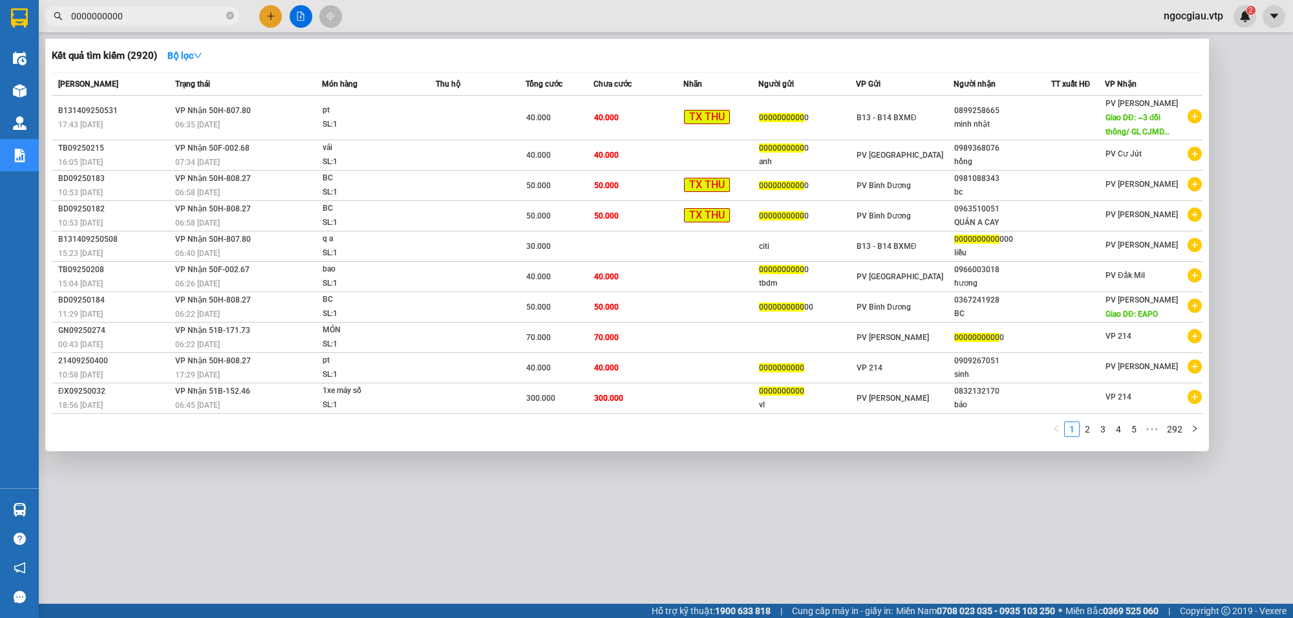
click at [154, 17] on input "0000000000" at bounding box center [147, 16] width 153 height 14
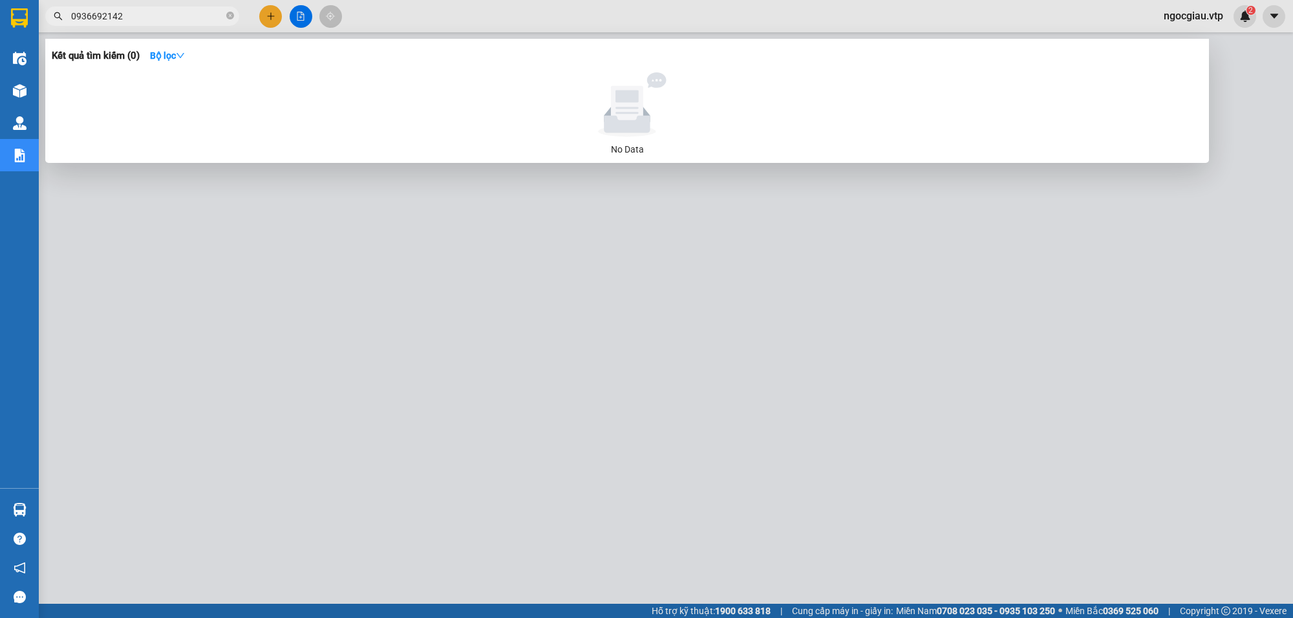
click at [144, 23] on span "0936692142" at bounding box center [142, 15] width 194 height 19
click at [133, 14] on input "0936692142" at bounding box center [147, 16] width 153 height 14
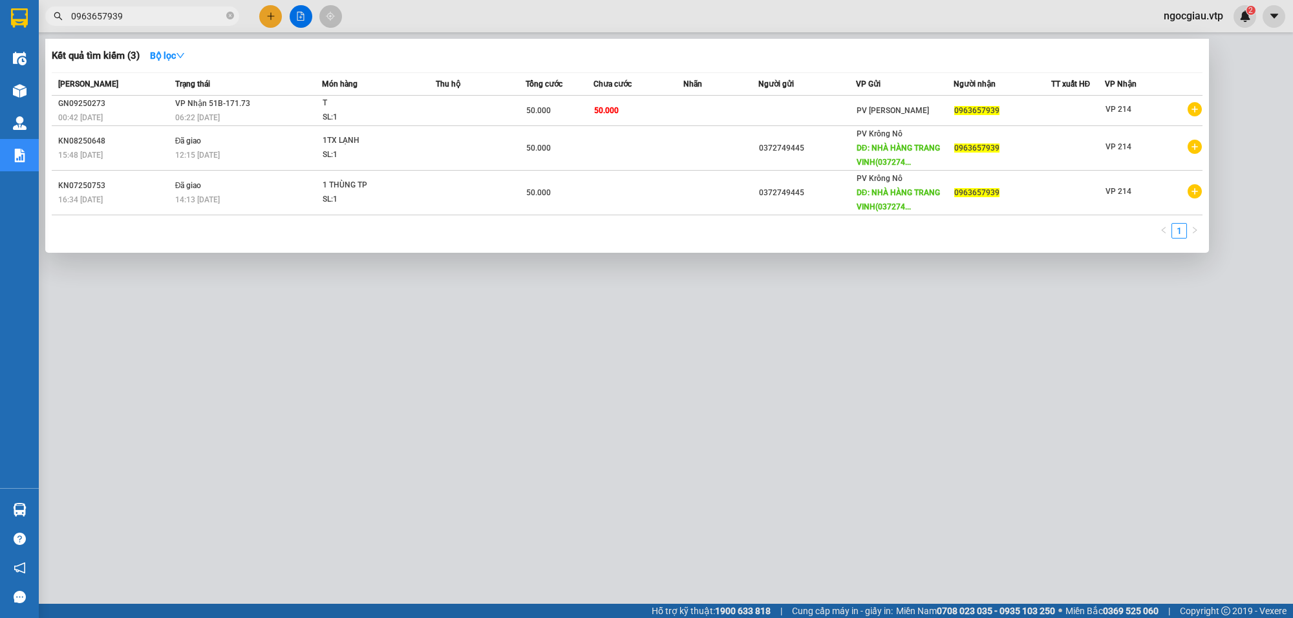
type input "0963657939"
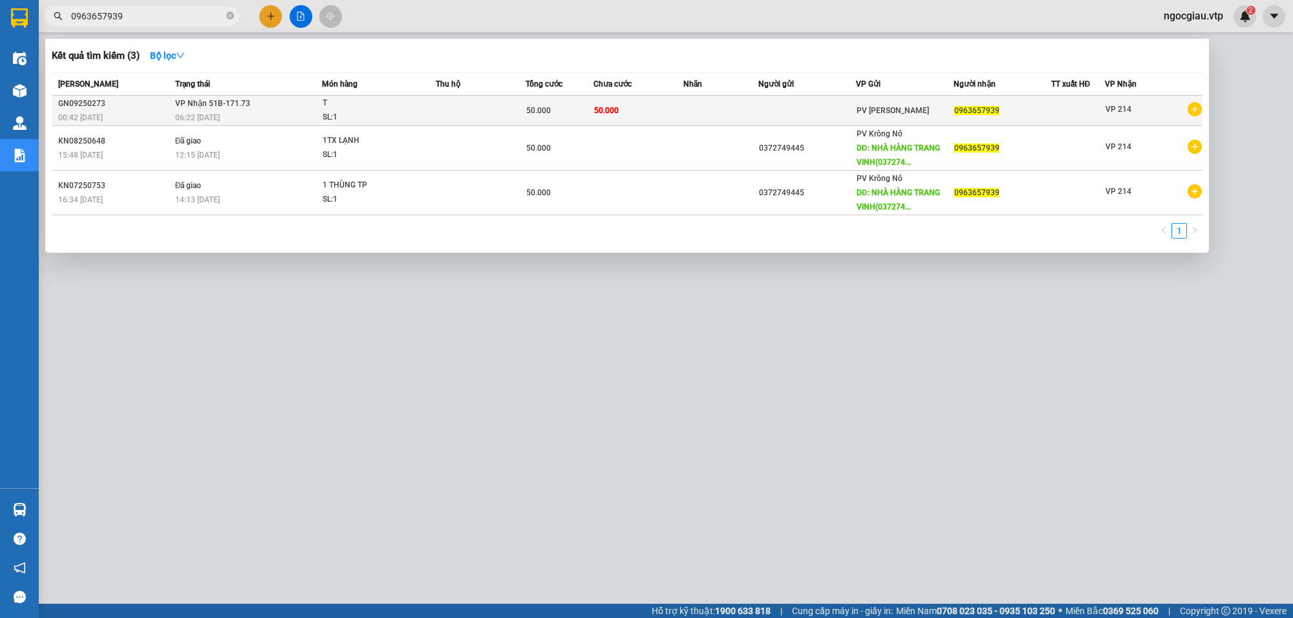
click at [570, 116] on div "50.000" at bounding box center [559, 110] width 66 height 14
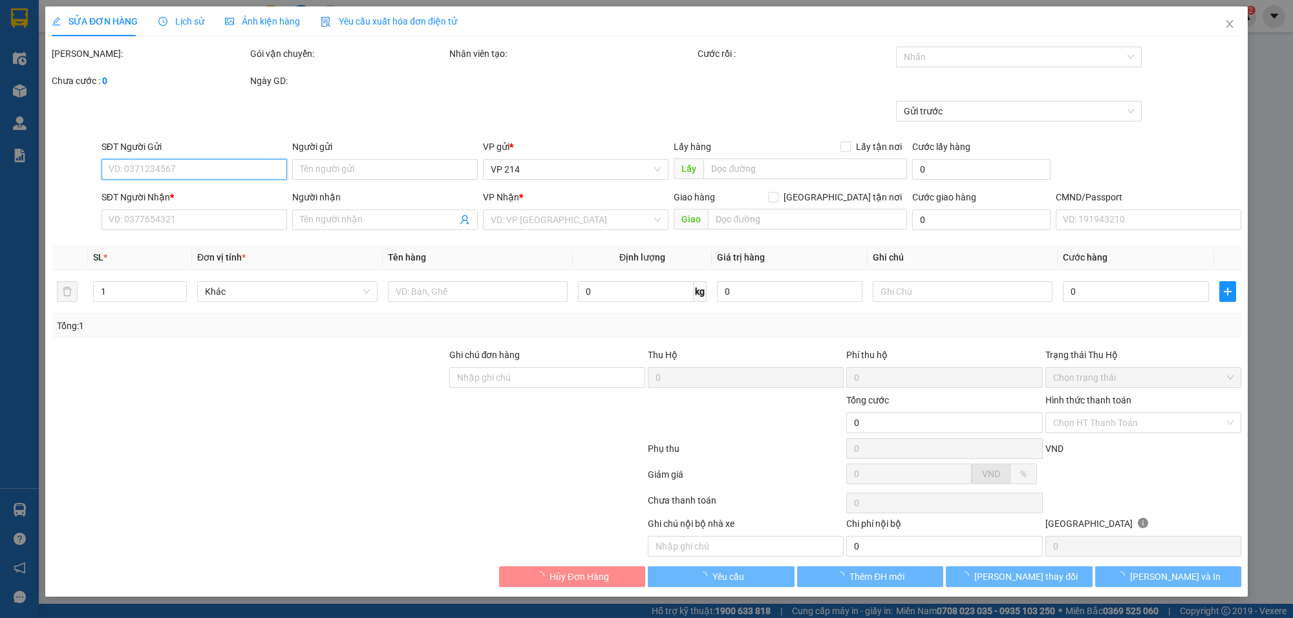
type input "0963657939"
type input "50.000"
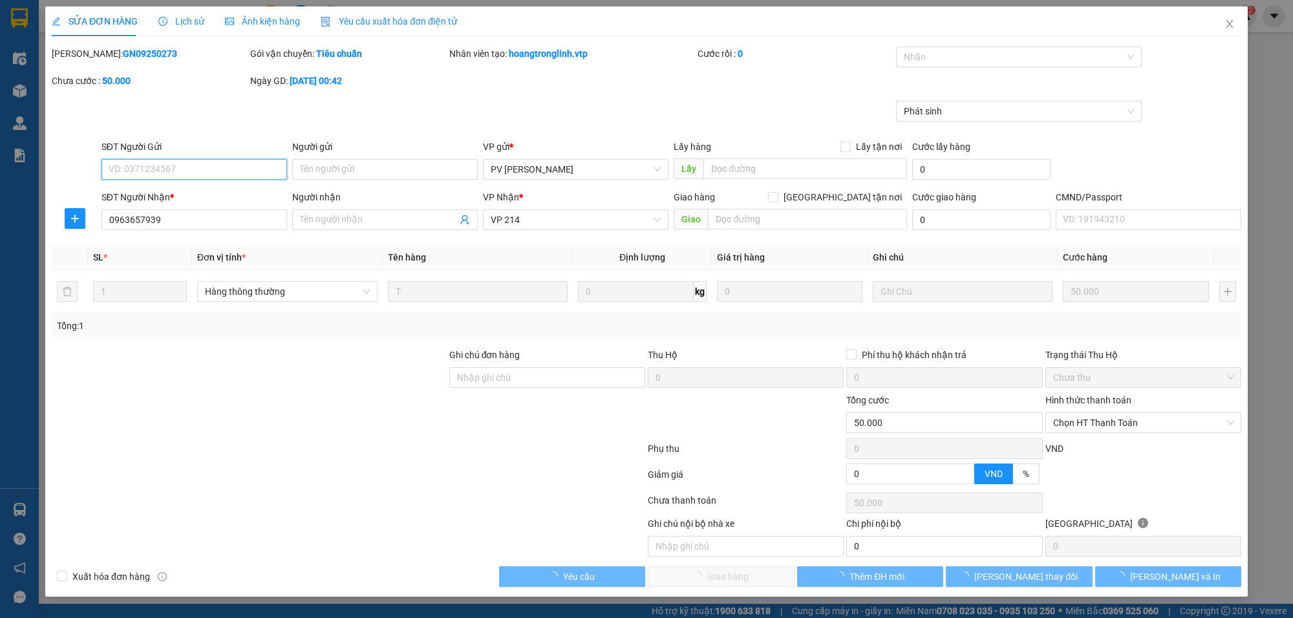
type input "10.000"
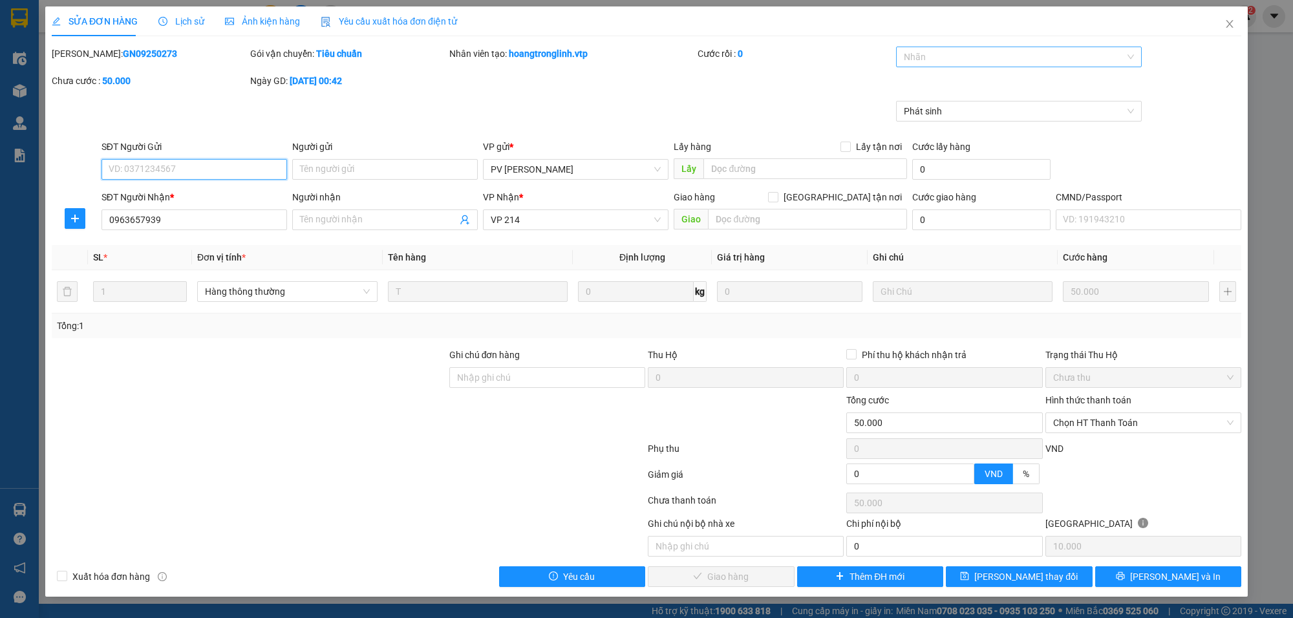
click at [928, 63] on div at bounding box center [1012, 57] width 226 height 16
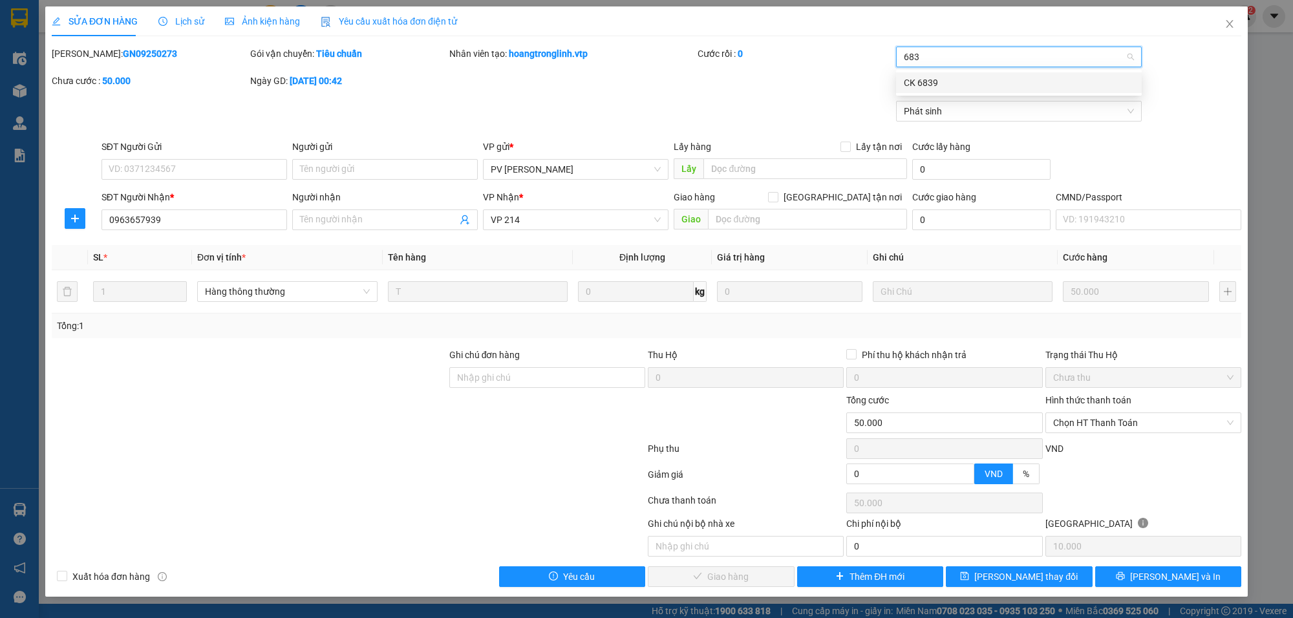
type input "6839"
click at [1136, 421] on span "Chọn HT Thanh Toán" at bounding box center [1143, 422] width 180 height 19
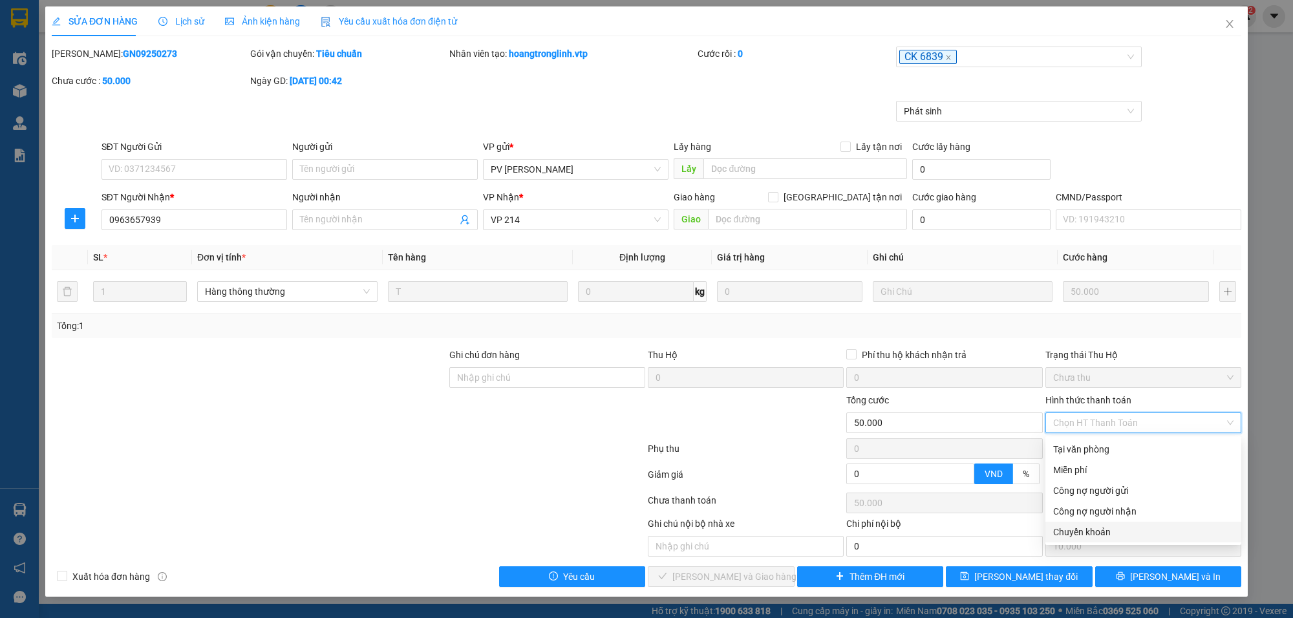
click at [1098, 530] on div "Chuyển khoản" at bounding box center [1143, 532] width 180 height 14
type input "0"
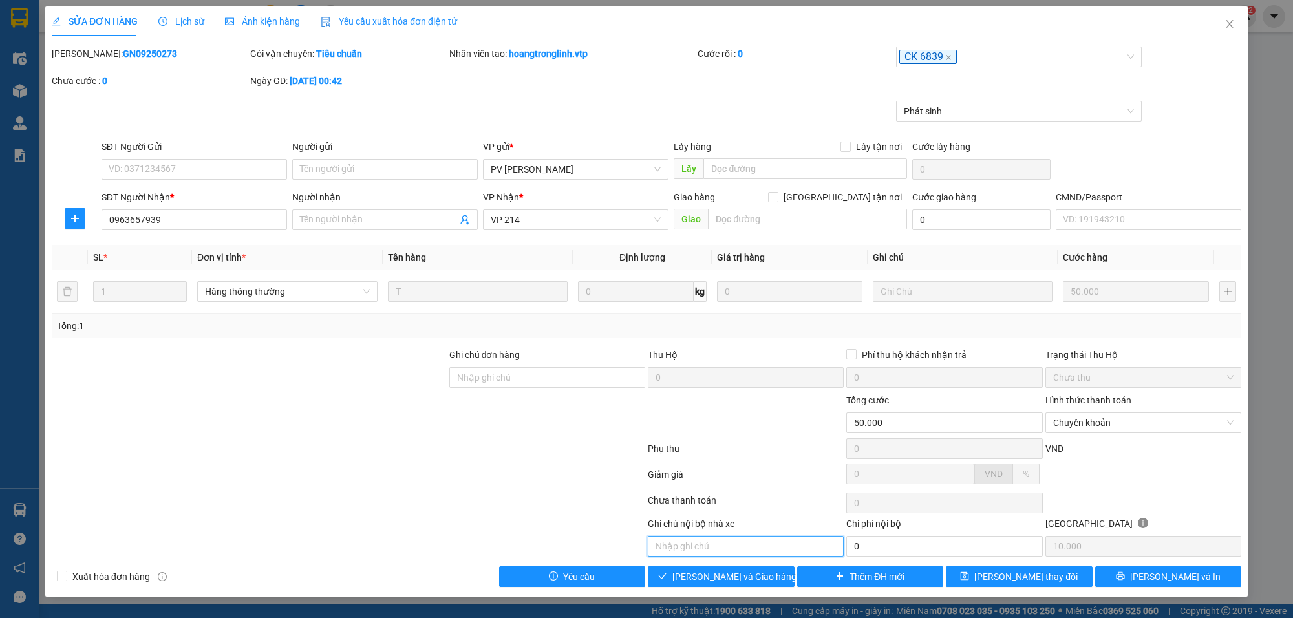
click at [745, 550] on input "text" at bounding box center [746, 546] width 196 height 21
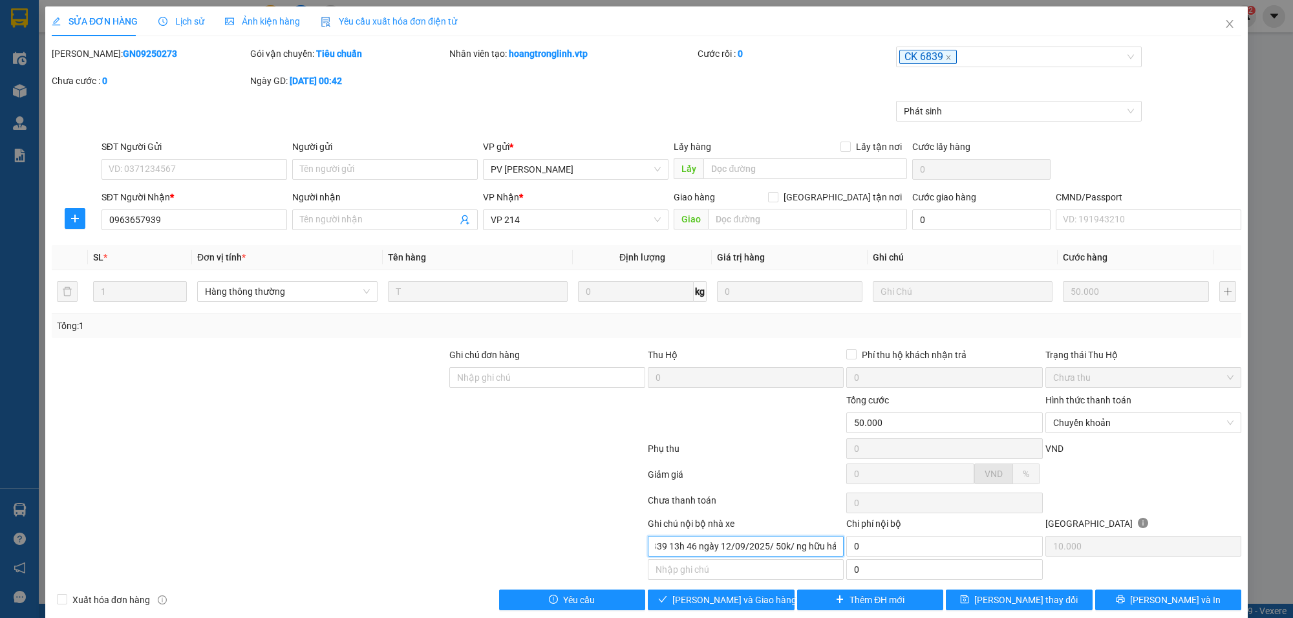
scroll to position [0, 49]
type input "khách ck 6839 13h 46 ngày 12/09/2025/ 50k/ ng hữu hải"
click at [734, 607] on span "[PERSON_NAME] và Giao hàng" at bounding box center [734, 600] width 124 height 14
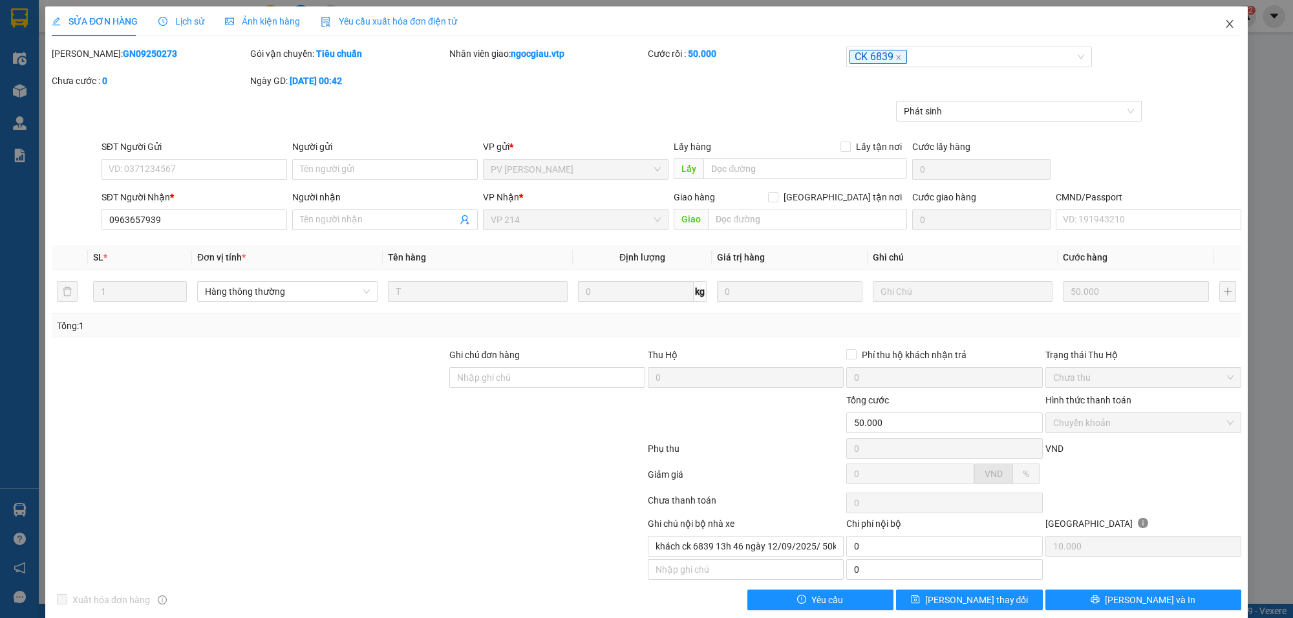
click at [1224, 26] on icon "close" at bounding box center [1229, 24] width 10 height 10
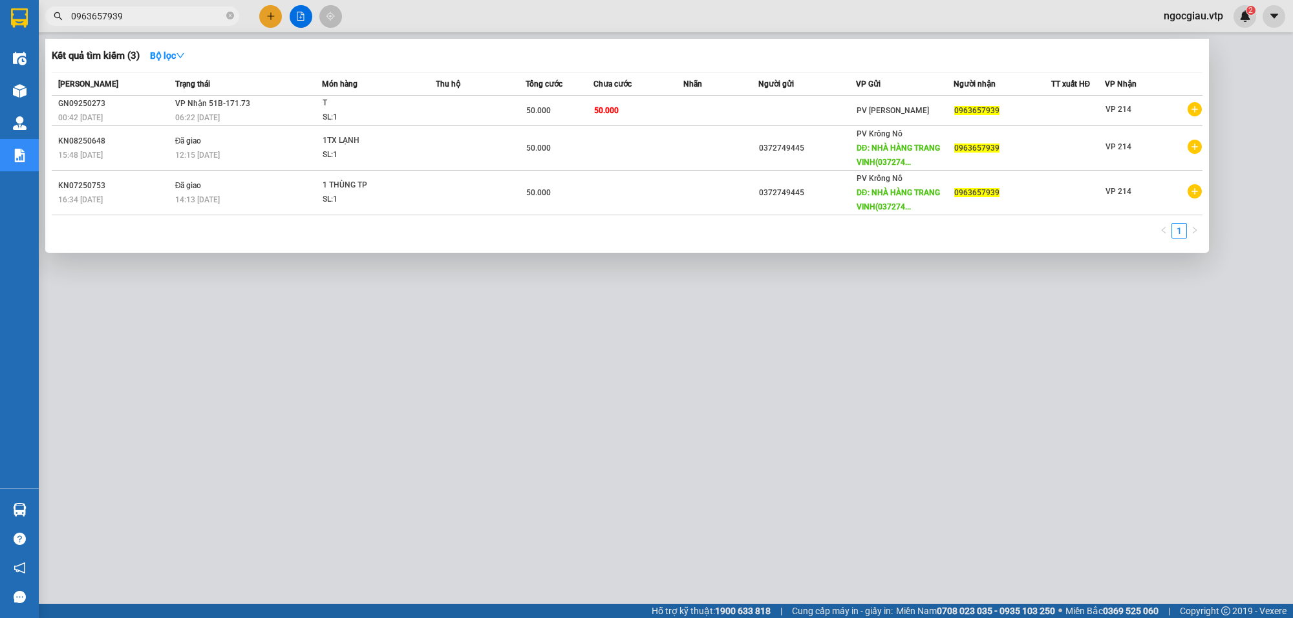
click at [178, 17] on input "0963657939" at bounding box center [147, 16] width 153 height 14
type input "9250215"
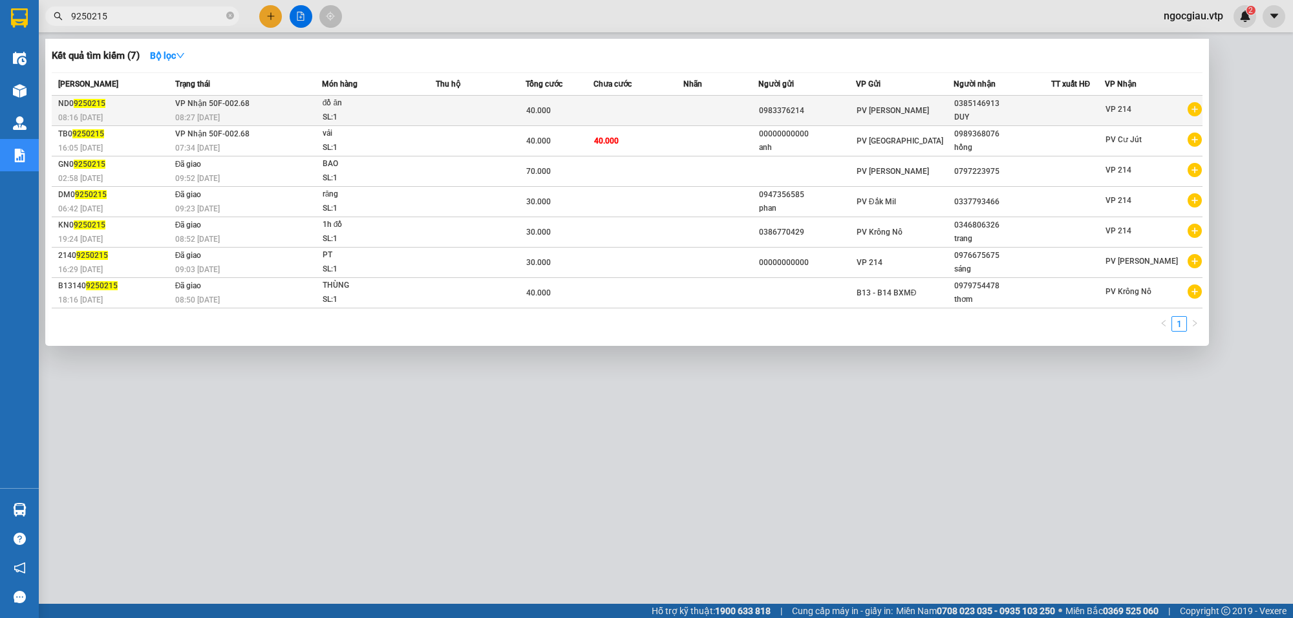
click at [496, 111] on td at bounding box center [481, 111] width 90 height 30
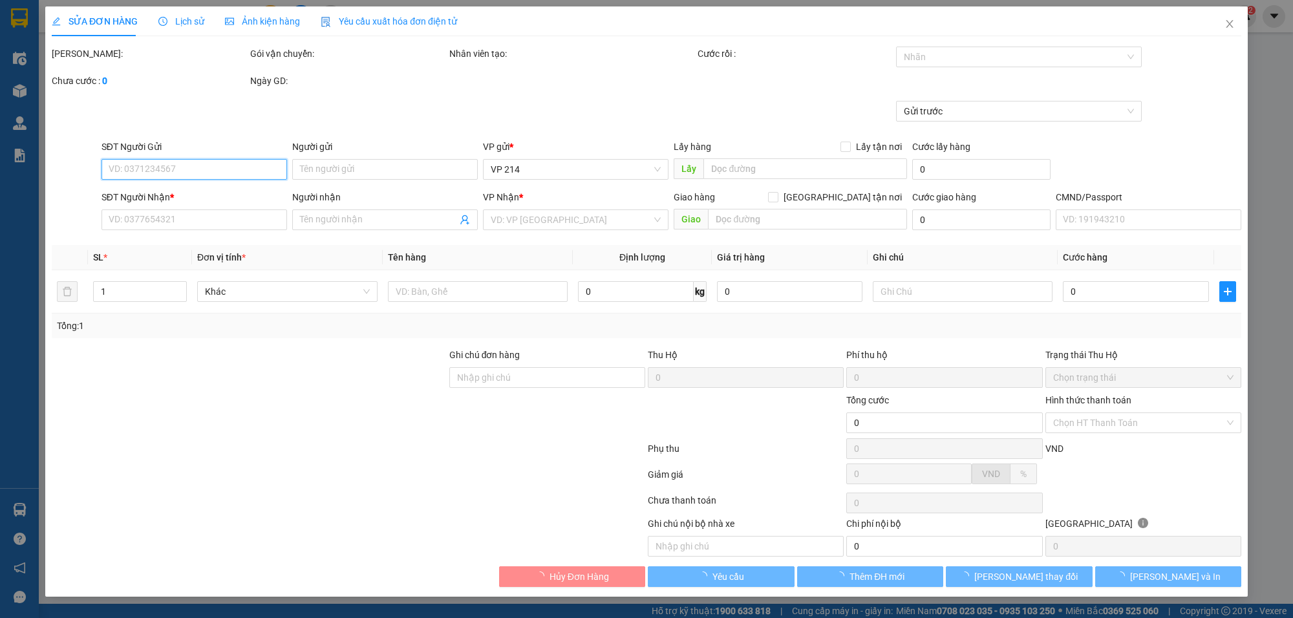
type input "0983376214"
type input "0385146913"
type input "DUY"
type input "ck 68 lúc 8H15 NGAY 1209"
type input "40.000"
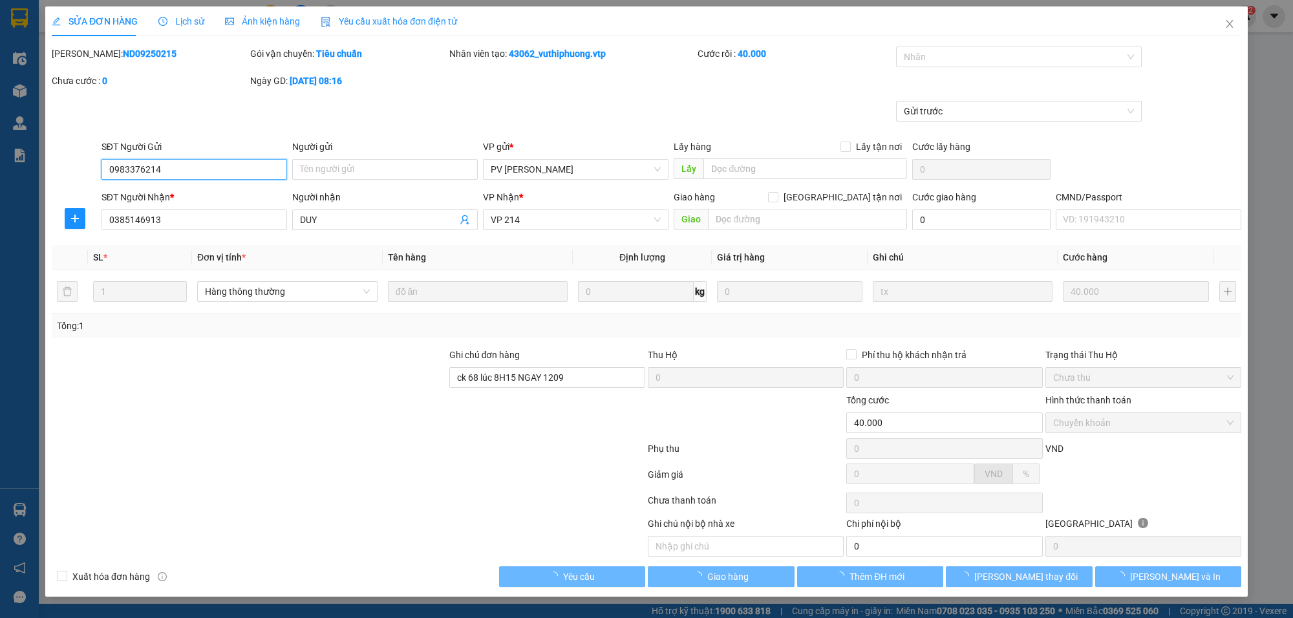
type input "2.000"
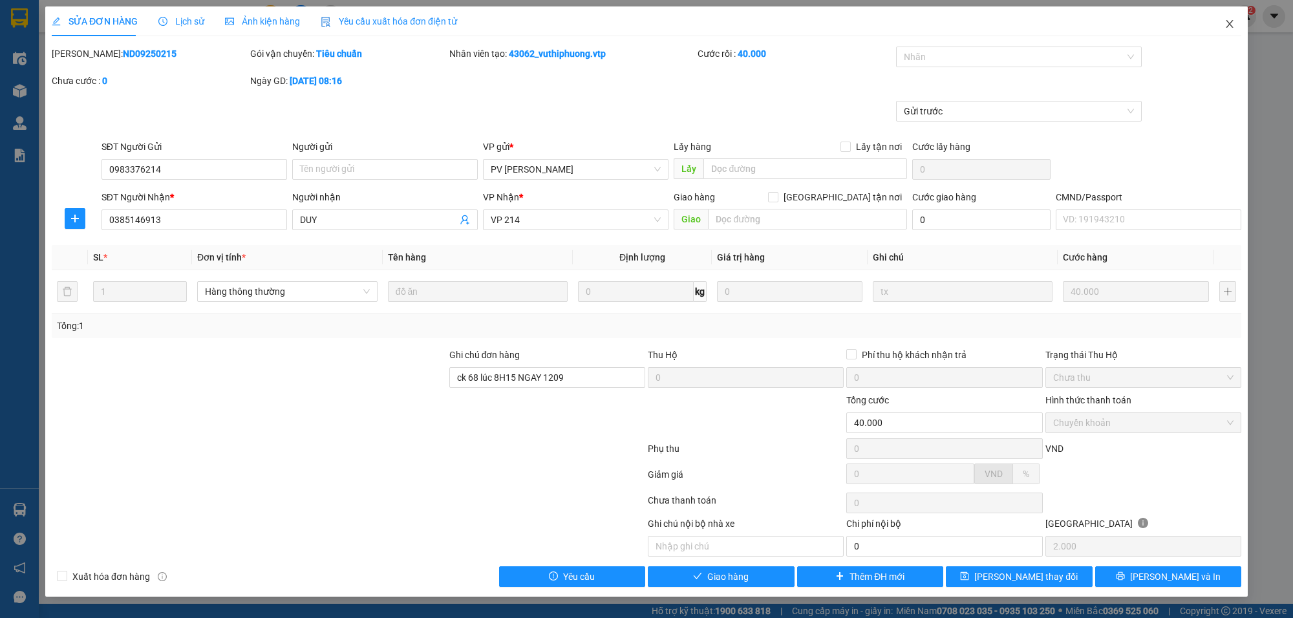
click at [1233, 32] on span "Close" at bounding box center [1229, 24] width 36 height 36
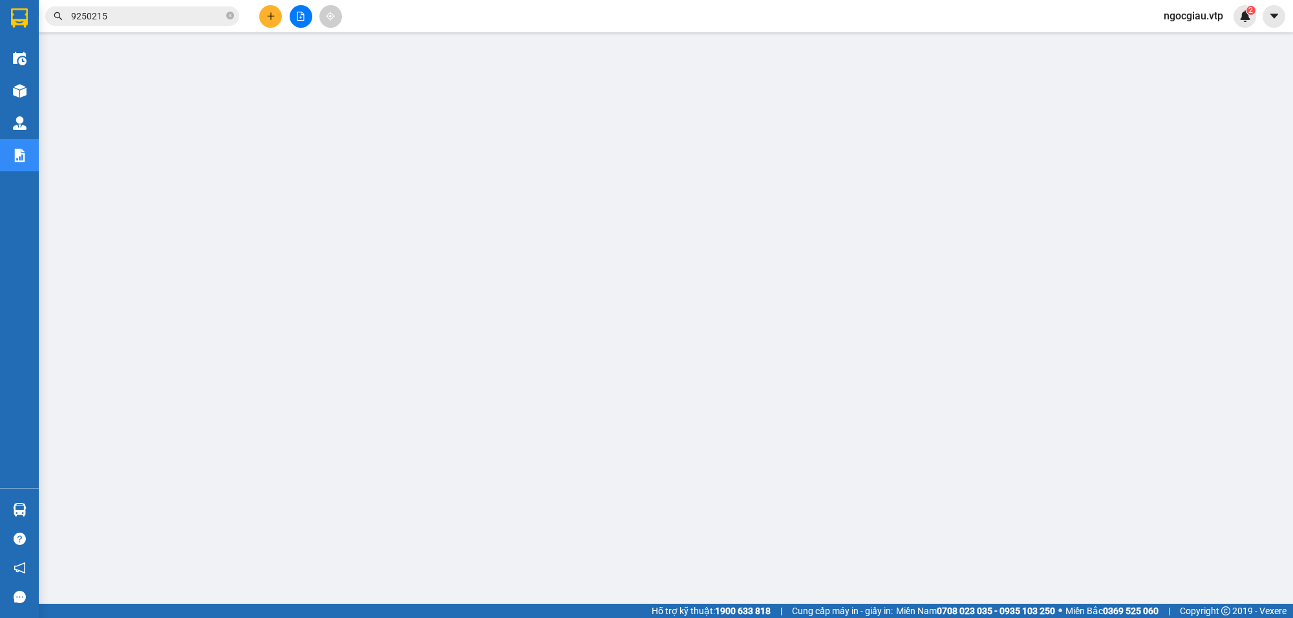
click at [157, 19] on input "9250215" at bounding box center [147, 16] width 153 height 14
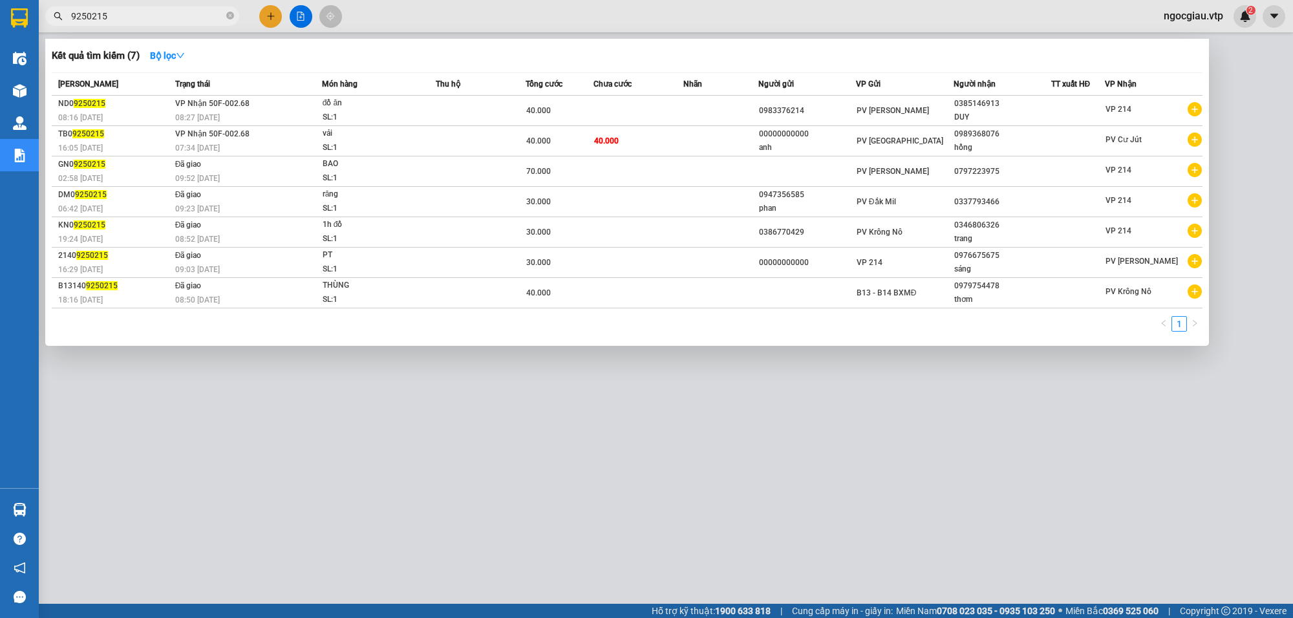
click at [845, 434] on div at bounding box center [646, 309] width 1293 height 618
click at [134, 24] on span "9250215" at bounding box center [142, 15] width 194 height 19
click at [143, 26] on div at bounding box center [646, 309] width 1293 height 618
click at [121, 15] on input "9250215" at bounding box center [147, 16] width 153 height 14
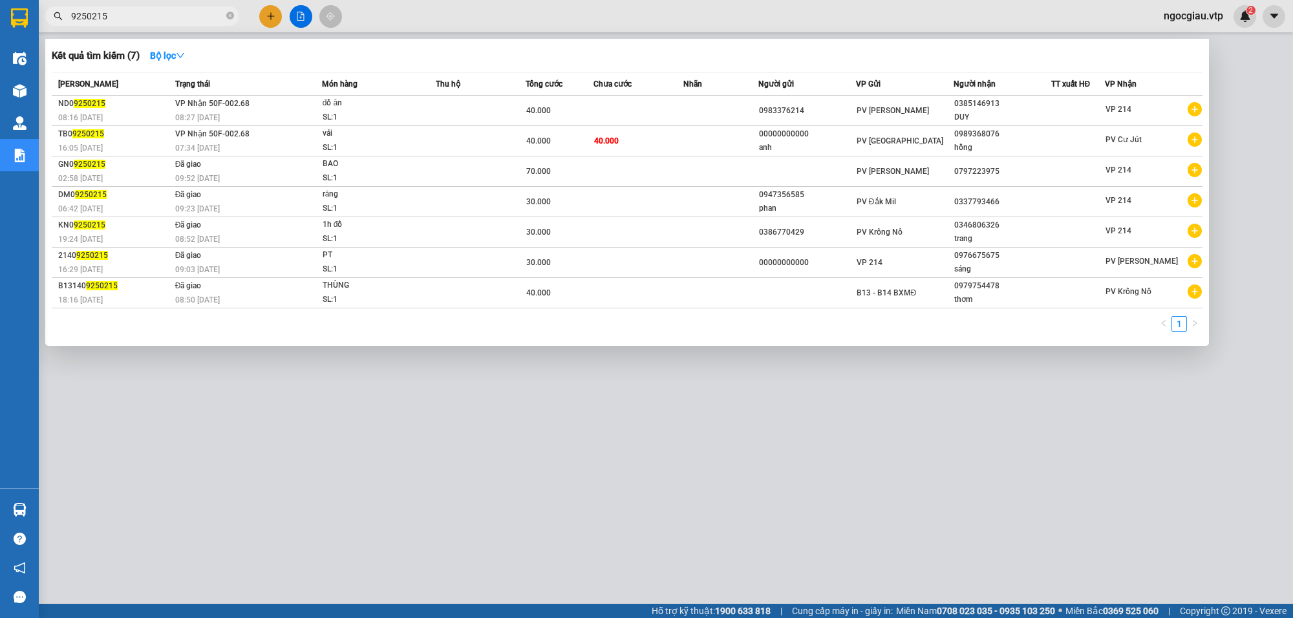
click at [123, 12] on input "9250215" at bounding box center [147, 16] width 153 height 14
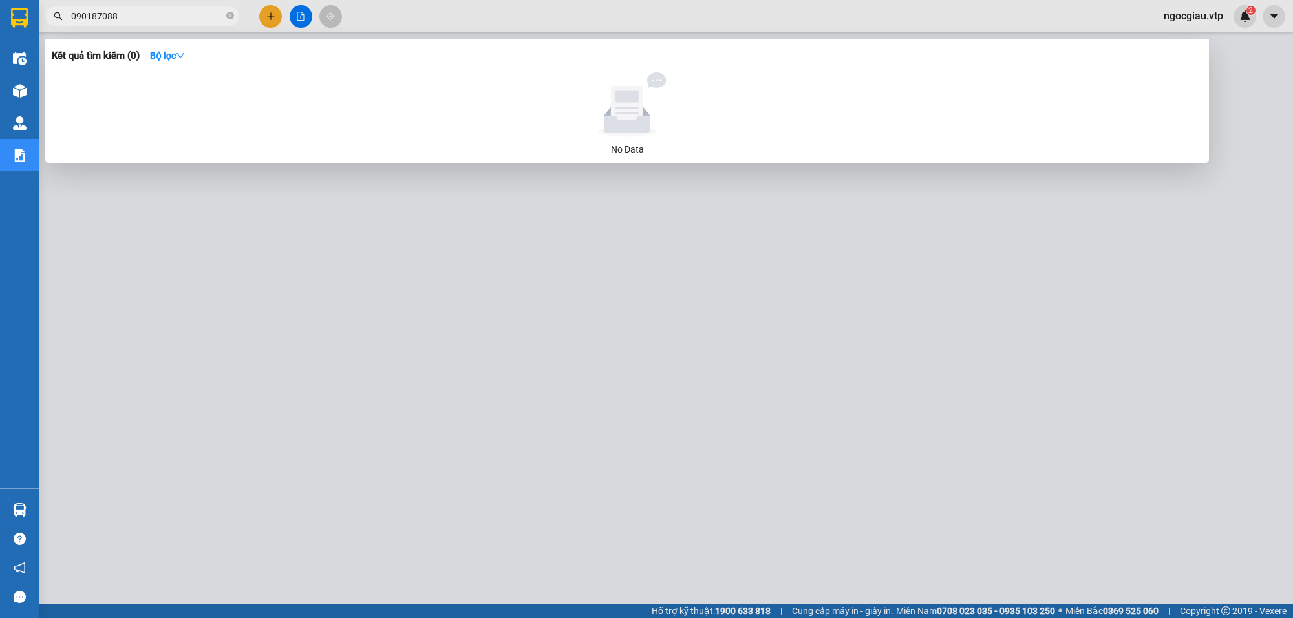
click at [1074, 469] on div at bounding box center [646, 309] width 1293 height 618
click at [153, 23] on input "090187088" at bounding box center [147, 16] width 153 height 14
click at [156, 17] on input "090187088" at bounding box center [147, 16] width 153 height 14
click at [141, 20] on input "0901870" at bounding box center [147, 16] width 153 height 14
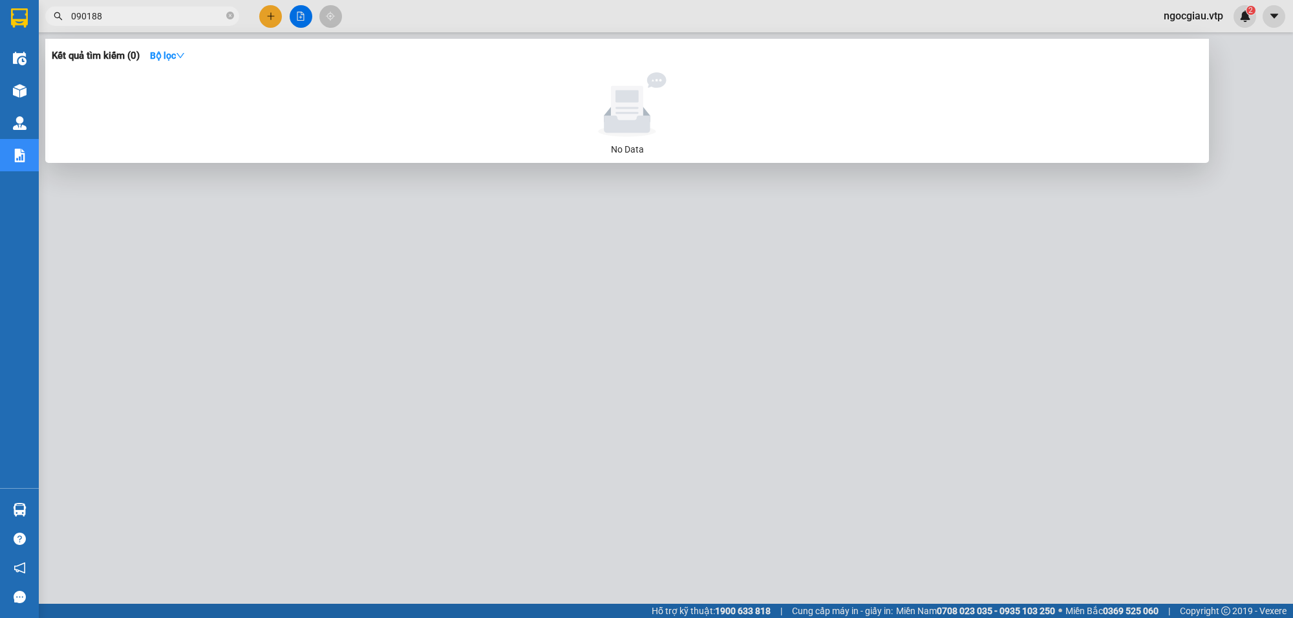
type input "090188"
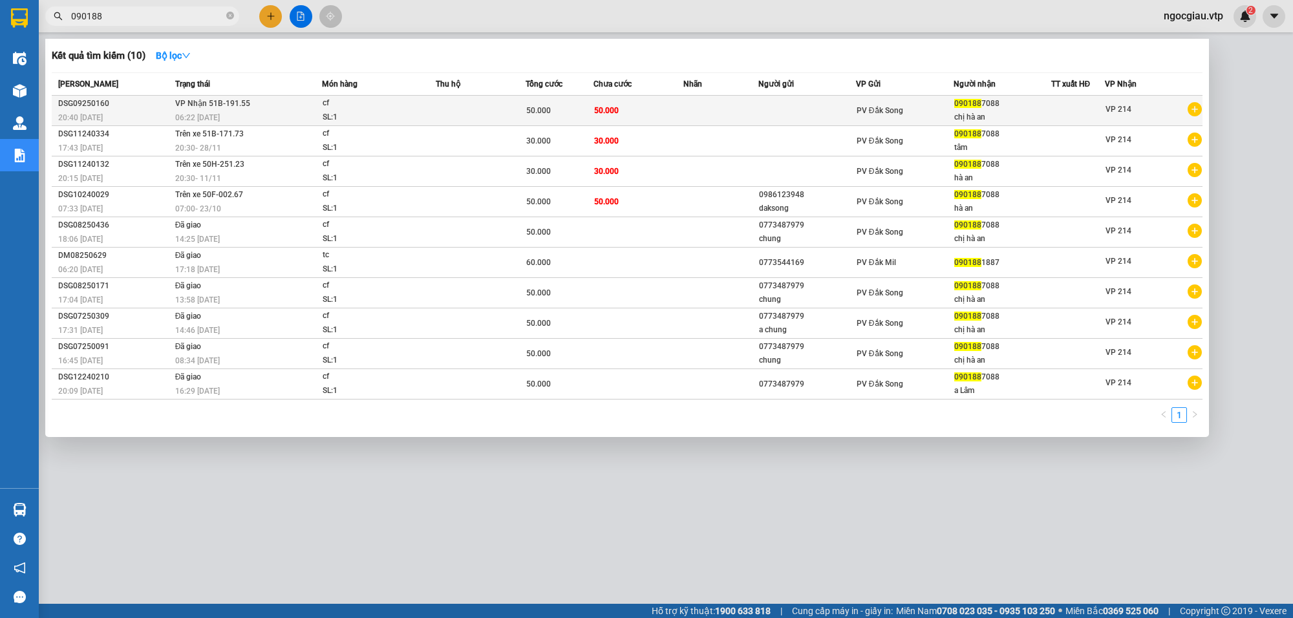
click at [614, 109] on span "50.000" at bounding box center [606, 110] width 25 height 9
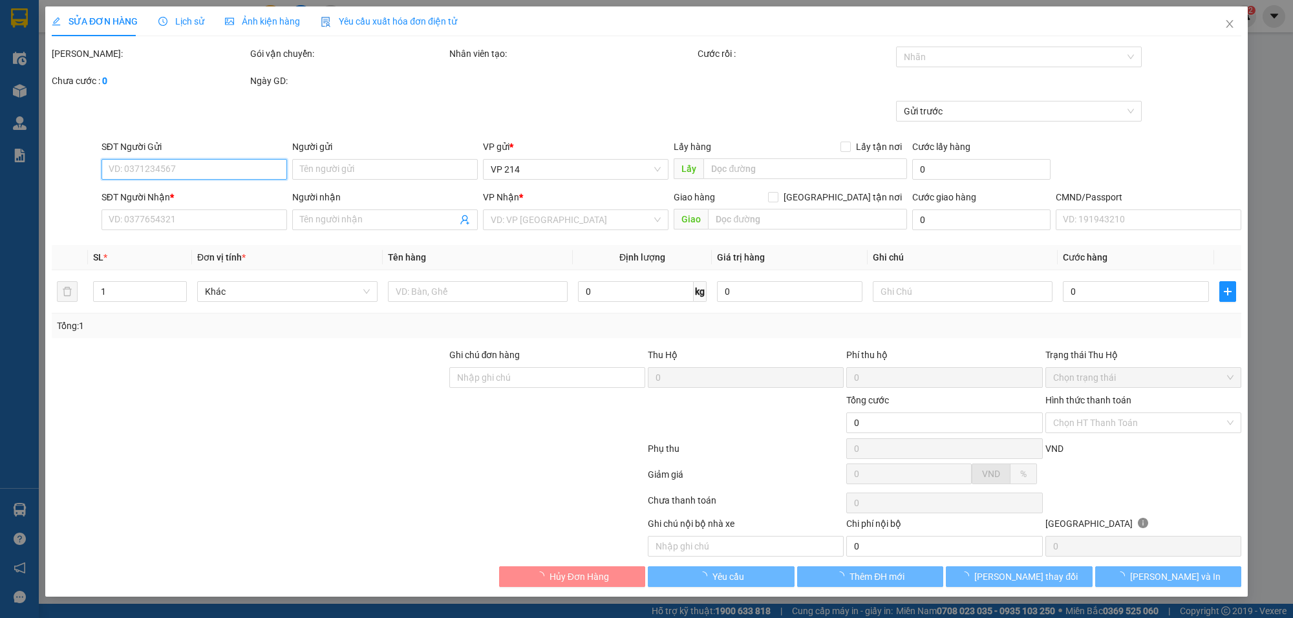
type input "0901887088"
type input "chị hà an"
type input "50.000"
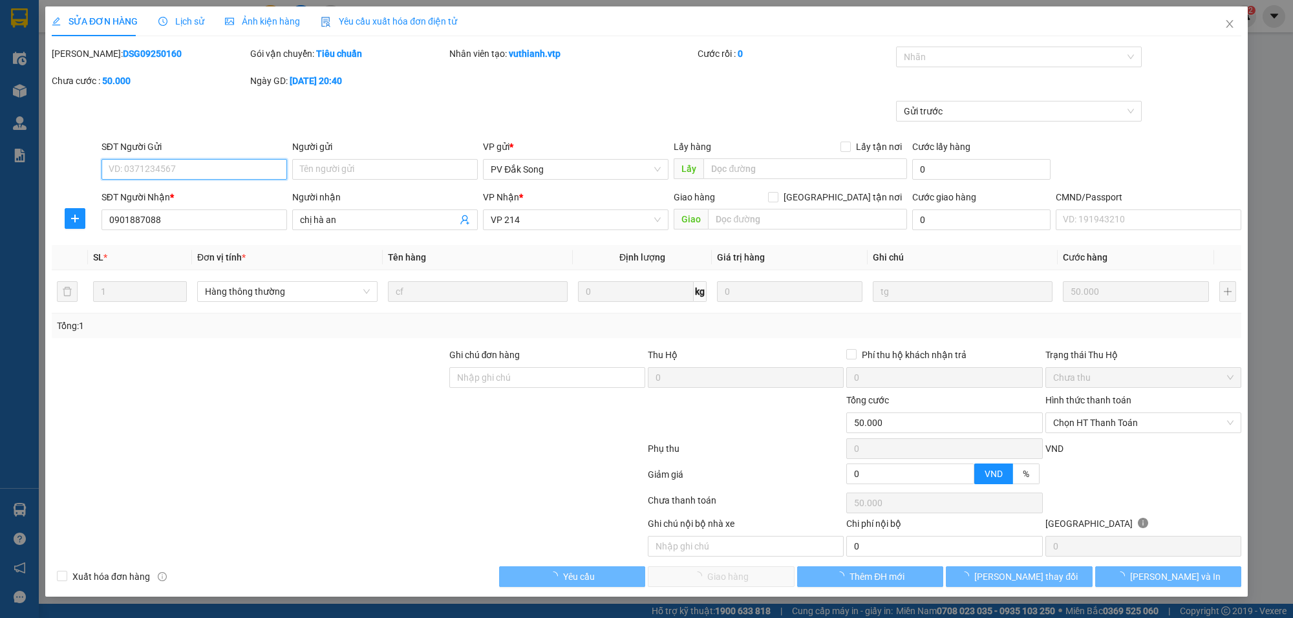
type input "2.500"
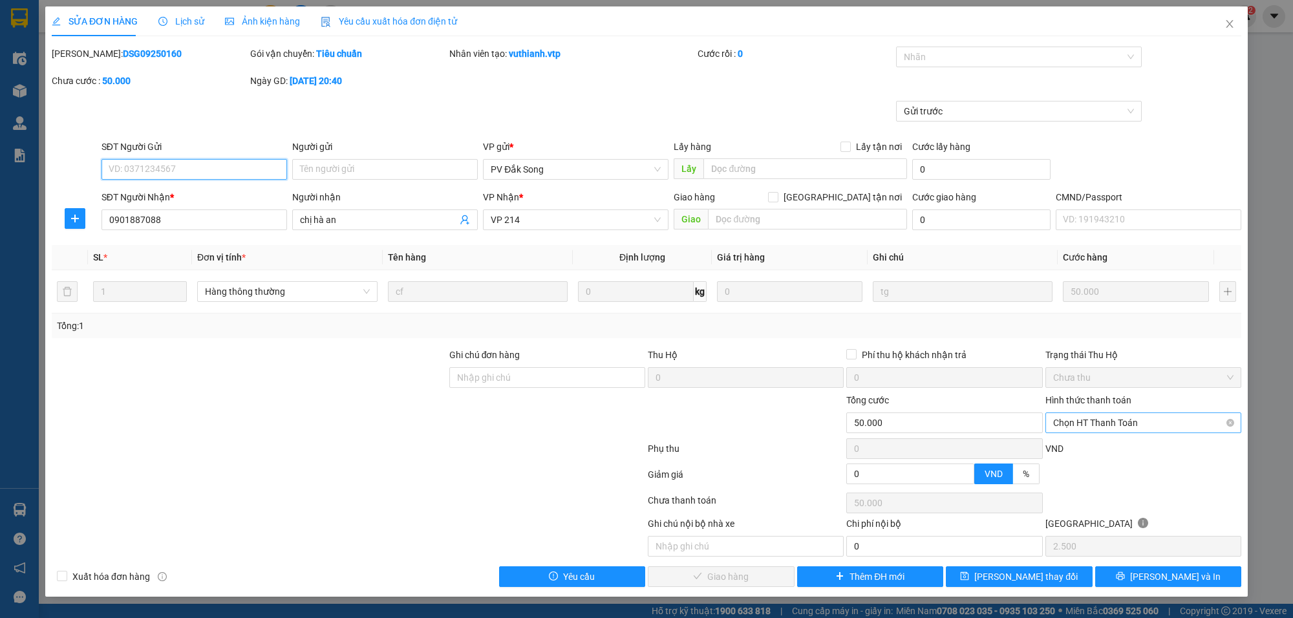
click at [1087, 430] on span "Chọn HT Thanh Toán" at bounding box center [1143, 422] width 180 height 19
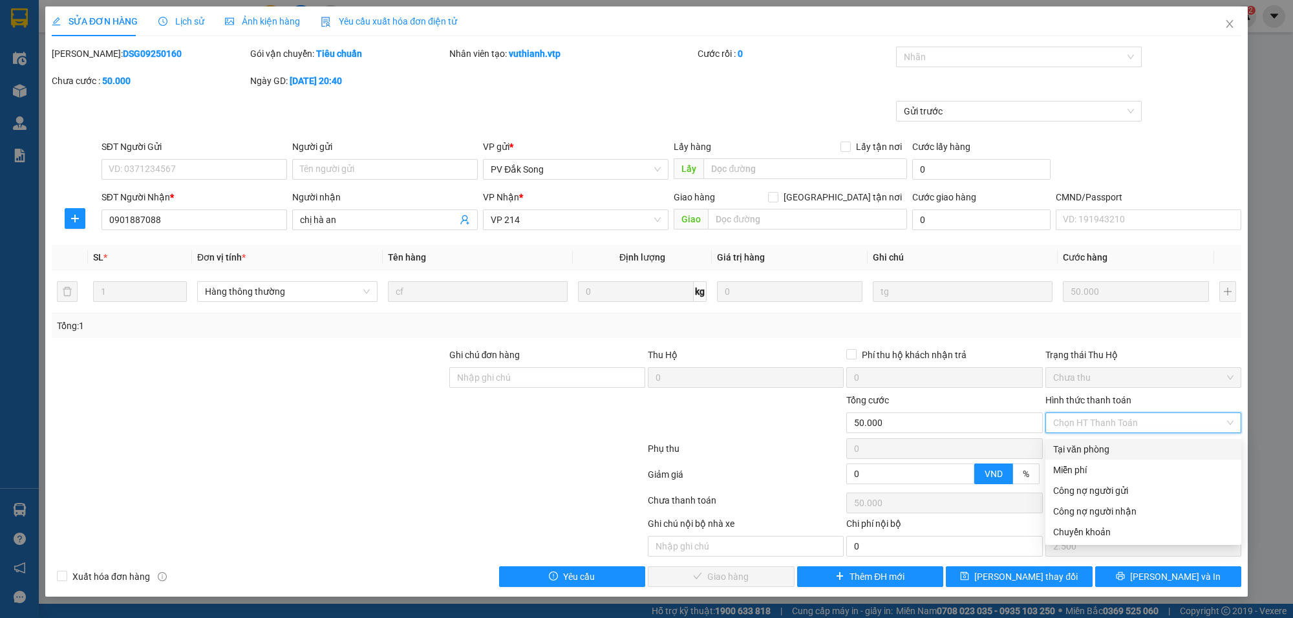
click at [1070, 443] on div "Tại văn phòng" at bounding box center [1143, 449] width 180 height 14
type input "0"
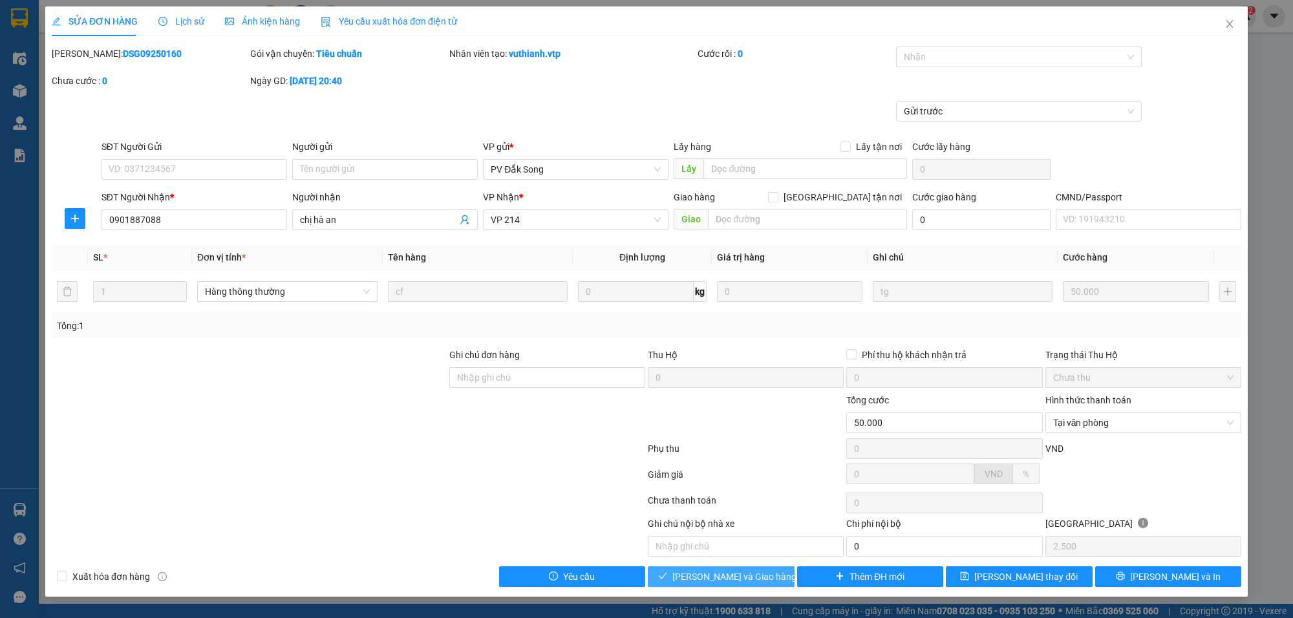
click at [705, 584] on span "[PERSON_NAME] và Giao hàng" at bounding box center [734, 576] width 124 height 14
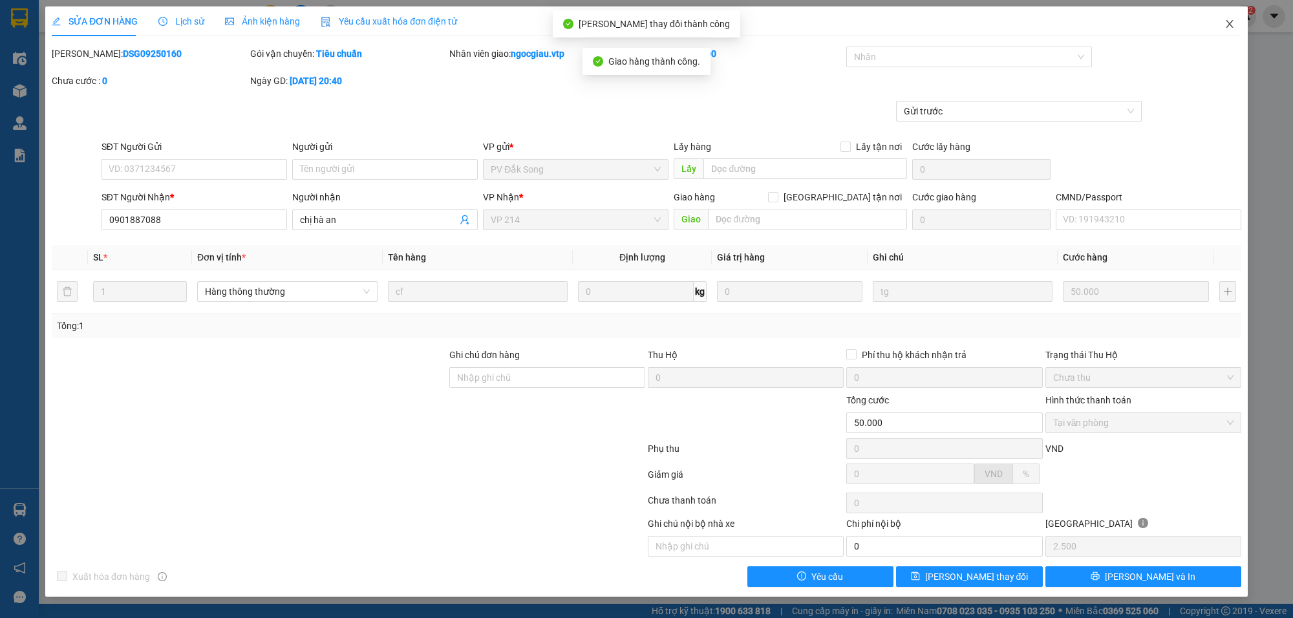
click at [1228, 21] on icon "close" at bounding box center [1229, 24] width 10 height 10
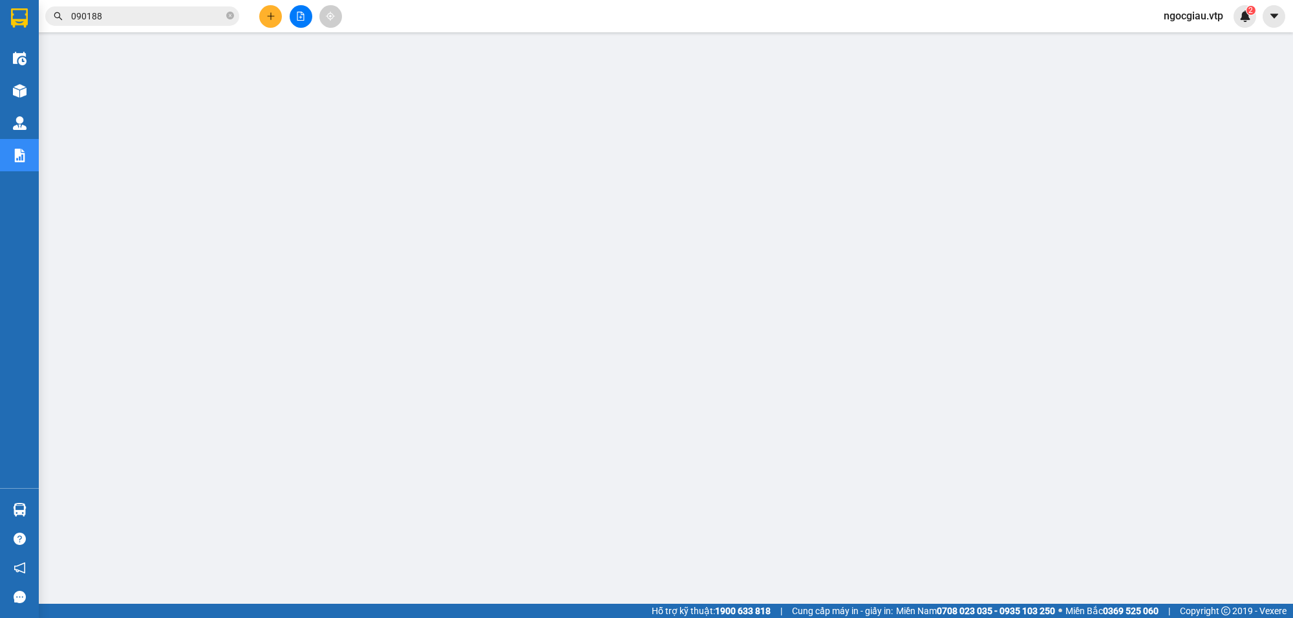
click at [163, 15] on input "090188" at bounding box center [147, 16] width 153 height 14
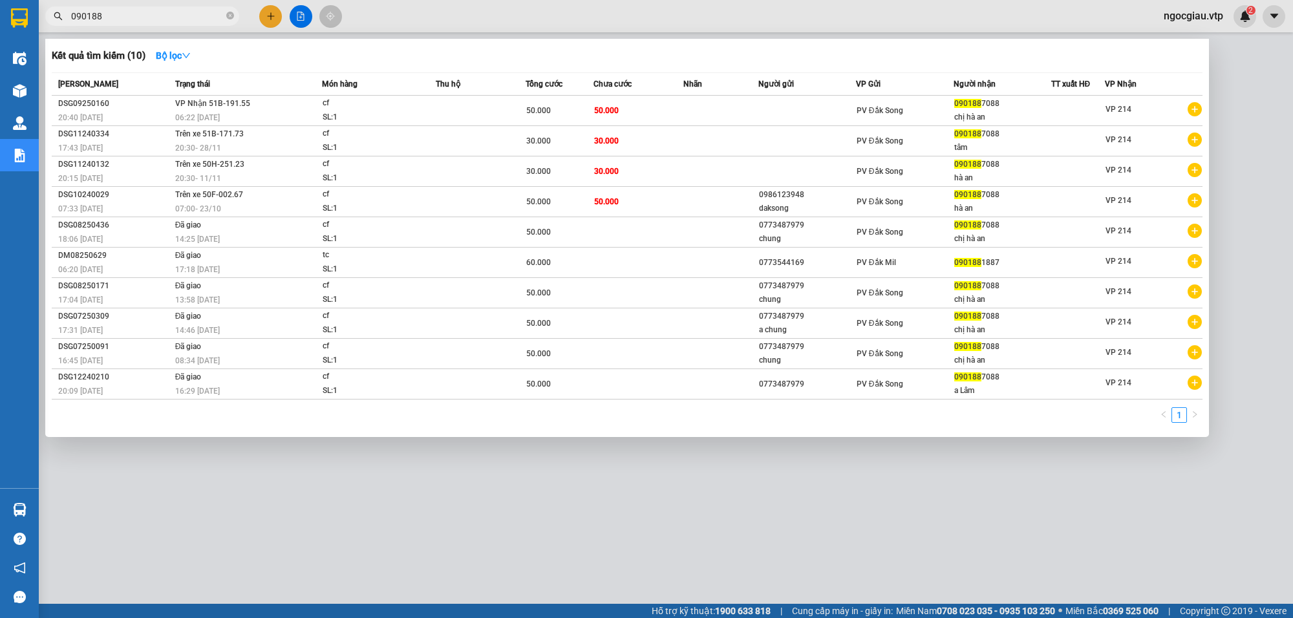
click at [163, 15] on input "090188" at bounding box center [147, 16] width 153 height 14
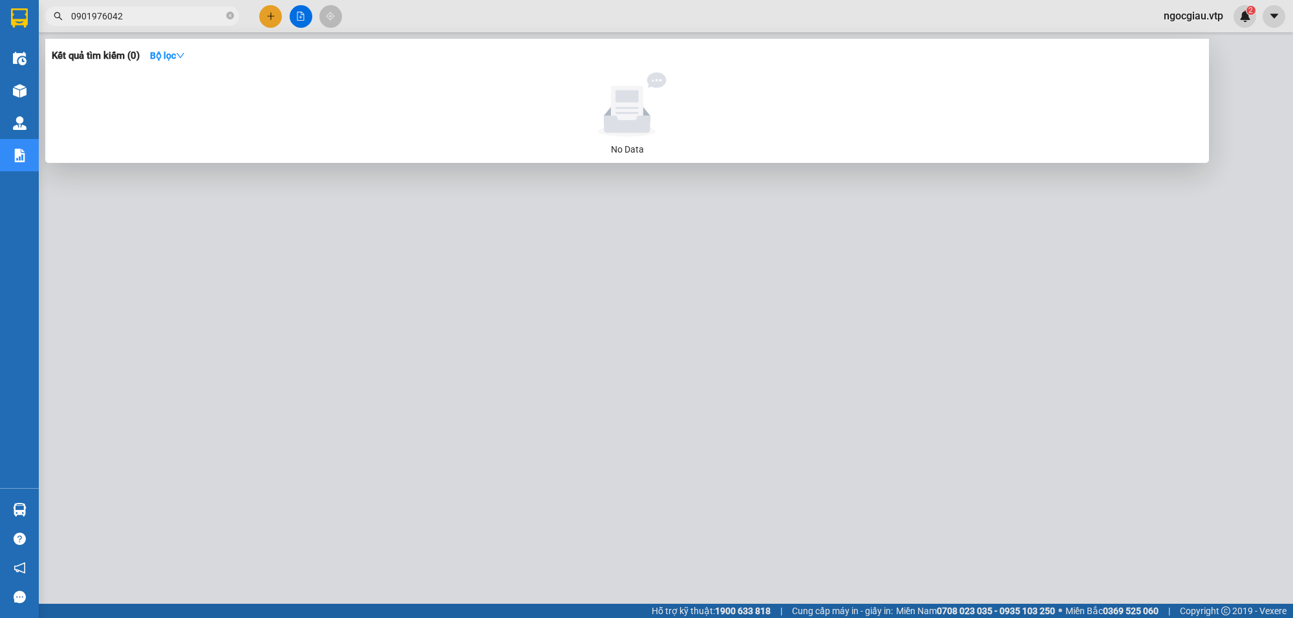
click at [143, 15] on input "0901976042" at bounding box center [147, 16] width 153 height 14
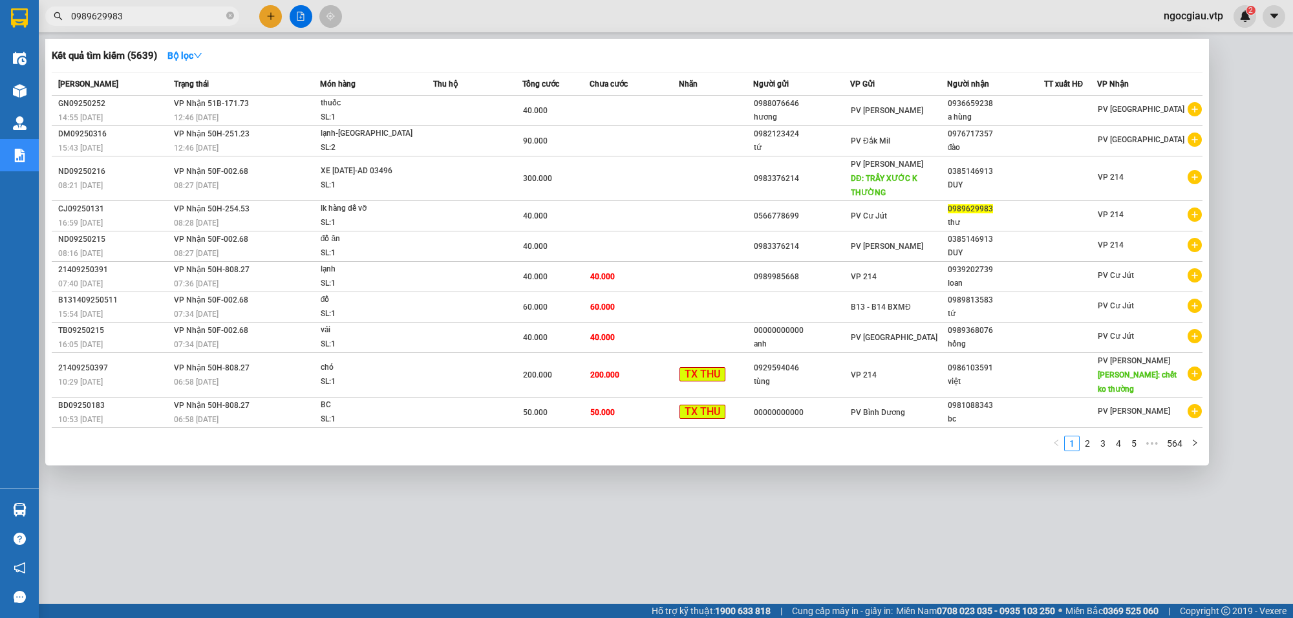
type input "0989629983"
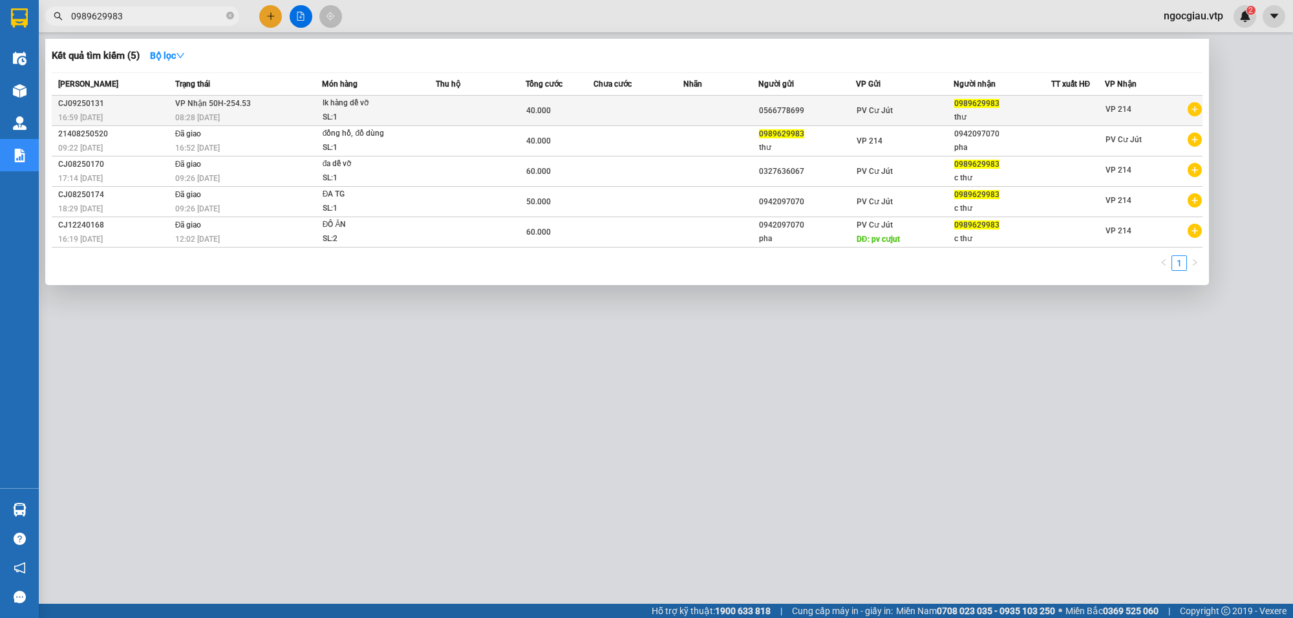
click at [692, 101] on td at bounding box center [720, 111] width 75 height 30
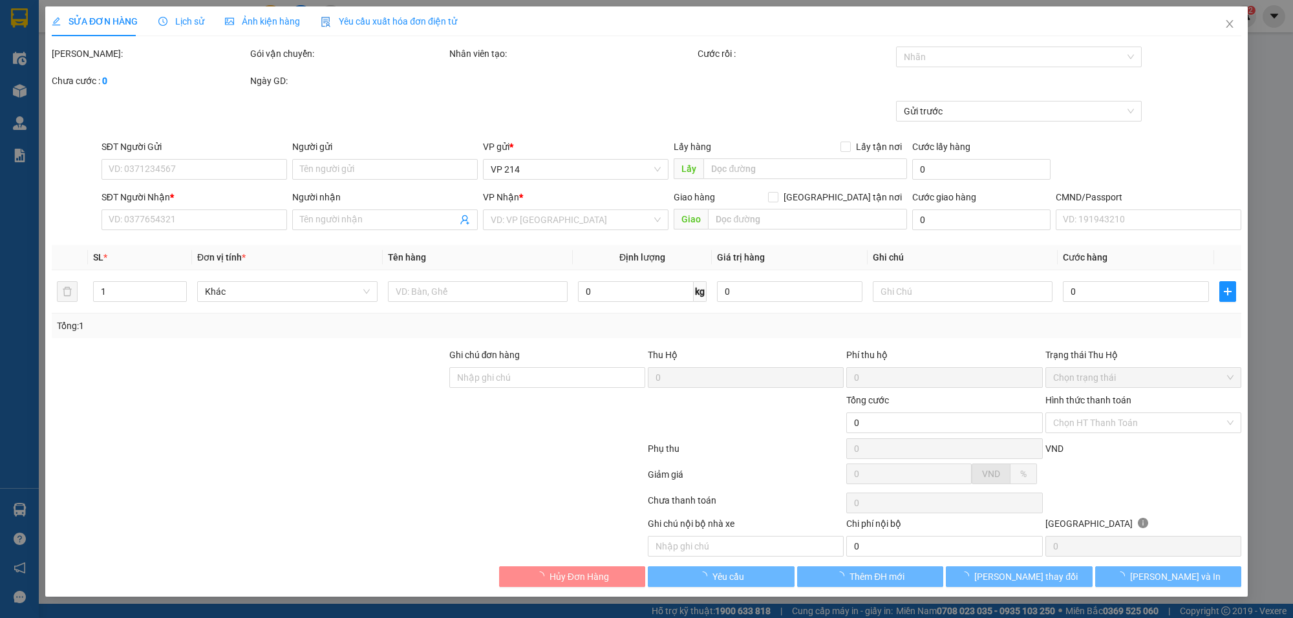
type input "0566778699"
type input "0989629983"
type input "thư"
type input "40.000"
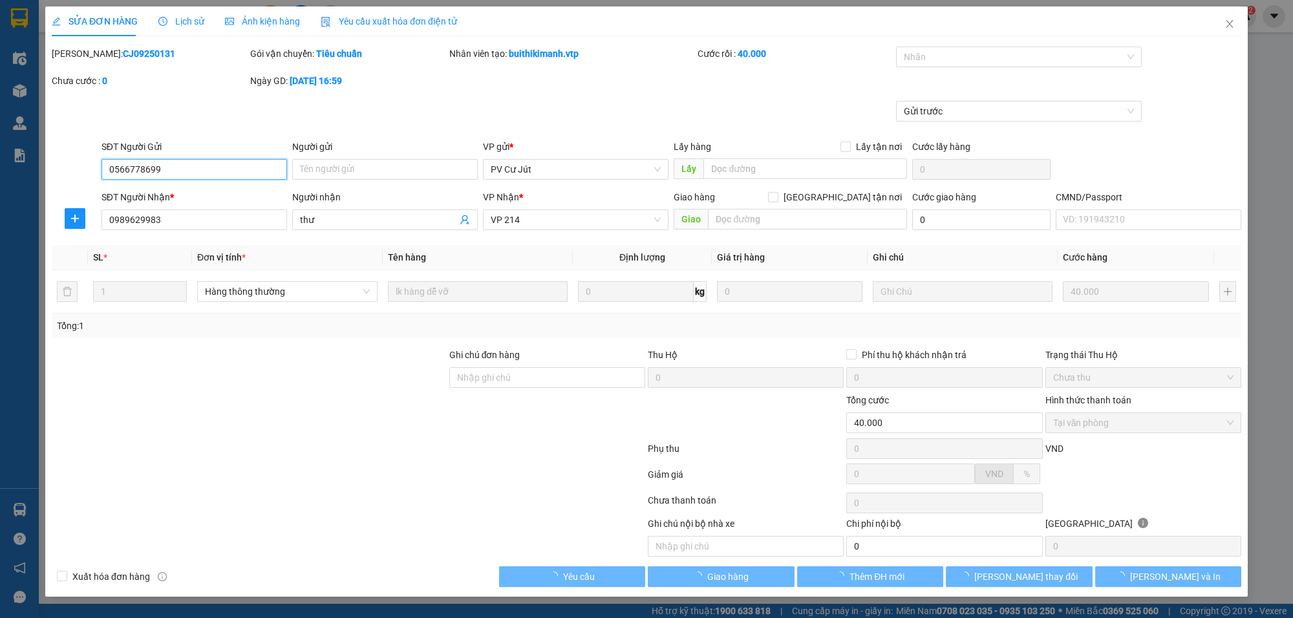
type input "2.000"
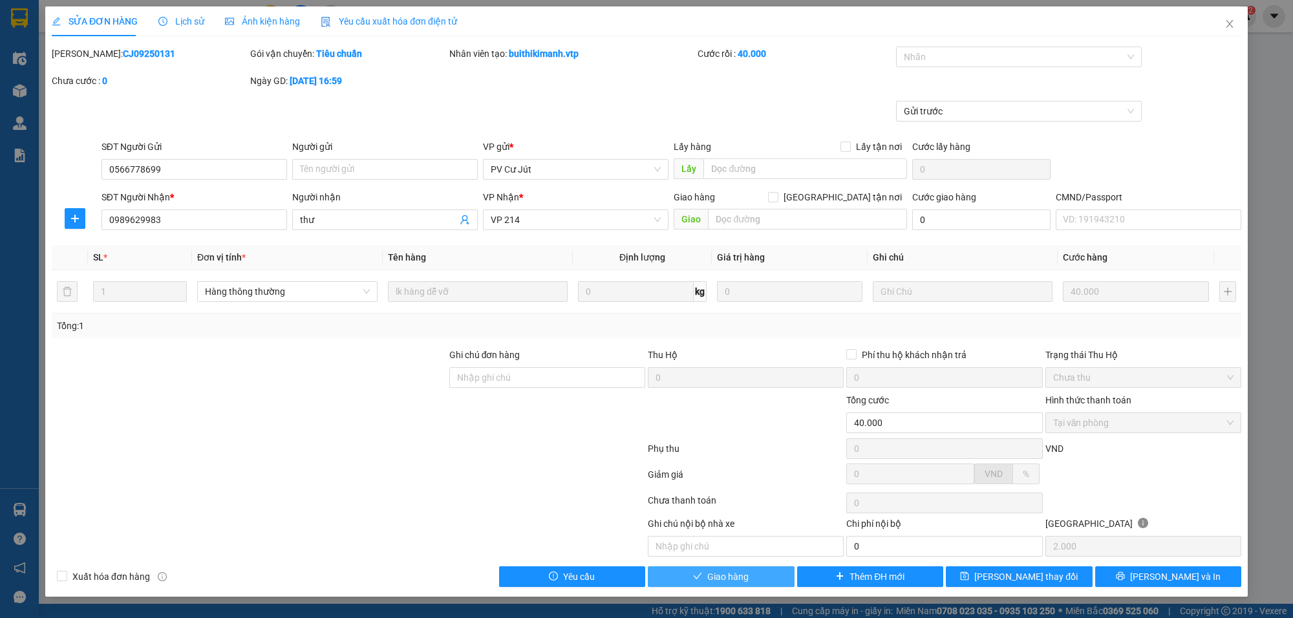
click at [743, 577] on span "Giao hàng" at bounding box center [727, 576] width 41 height 14
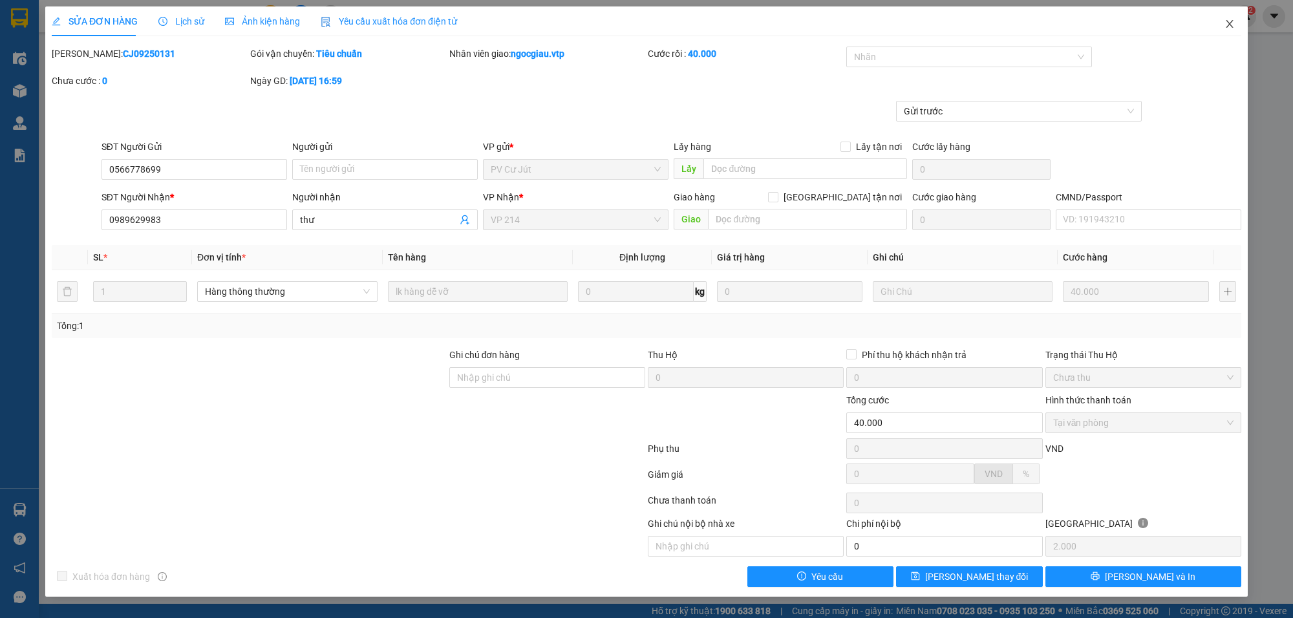
click at [1236, 21] on span "Close" at bounding box center [1229, 24] width 36 height 36
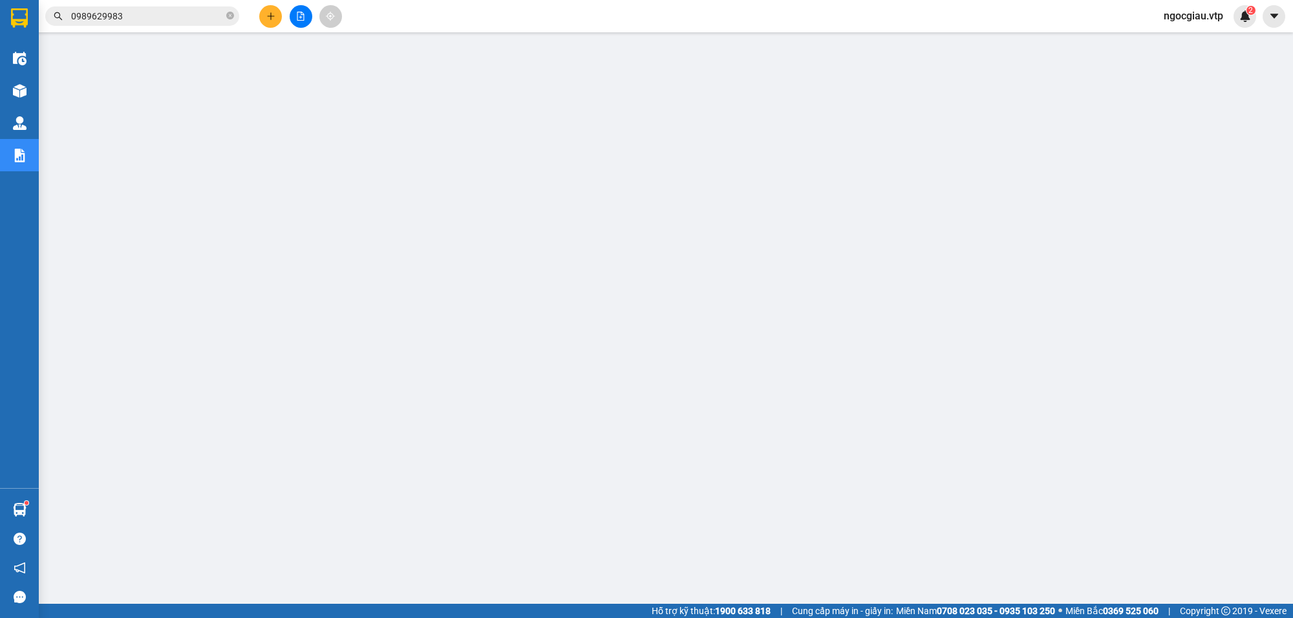
click at [139, 17] on input "0989629983" at bounding box center [147, 16] width 153 height 14
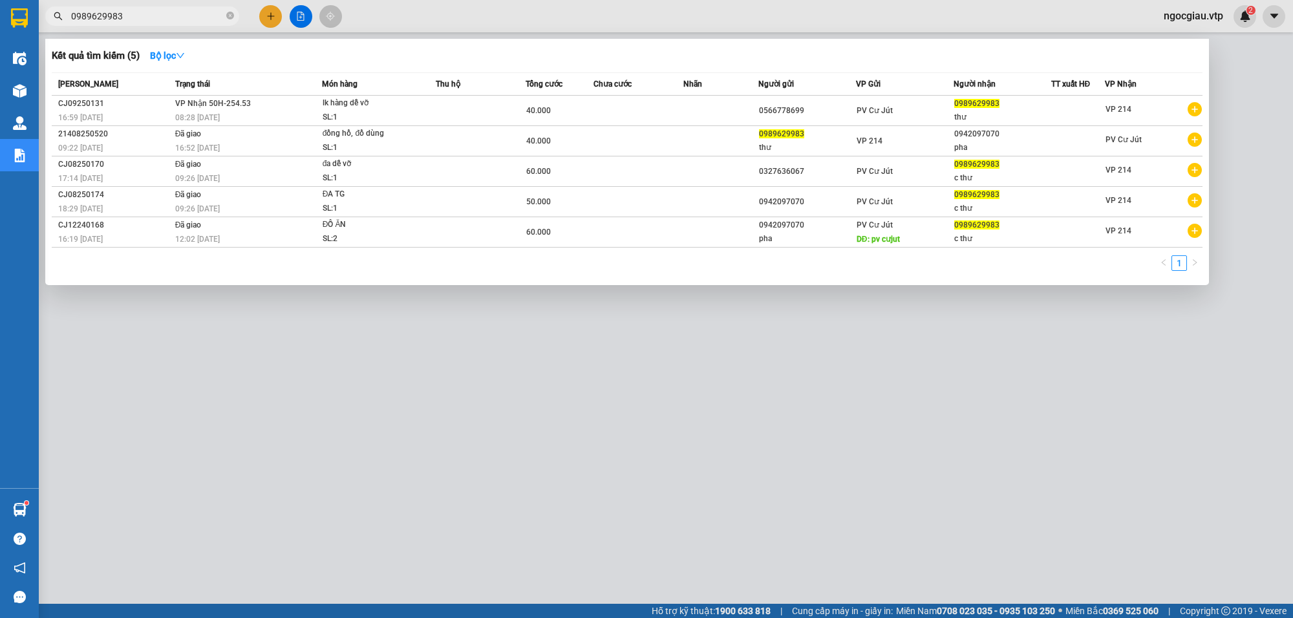
click at [139, 17] on input "0989629983" at bounding box center [147, 16] width 153 height 14
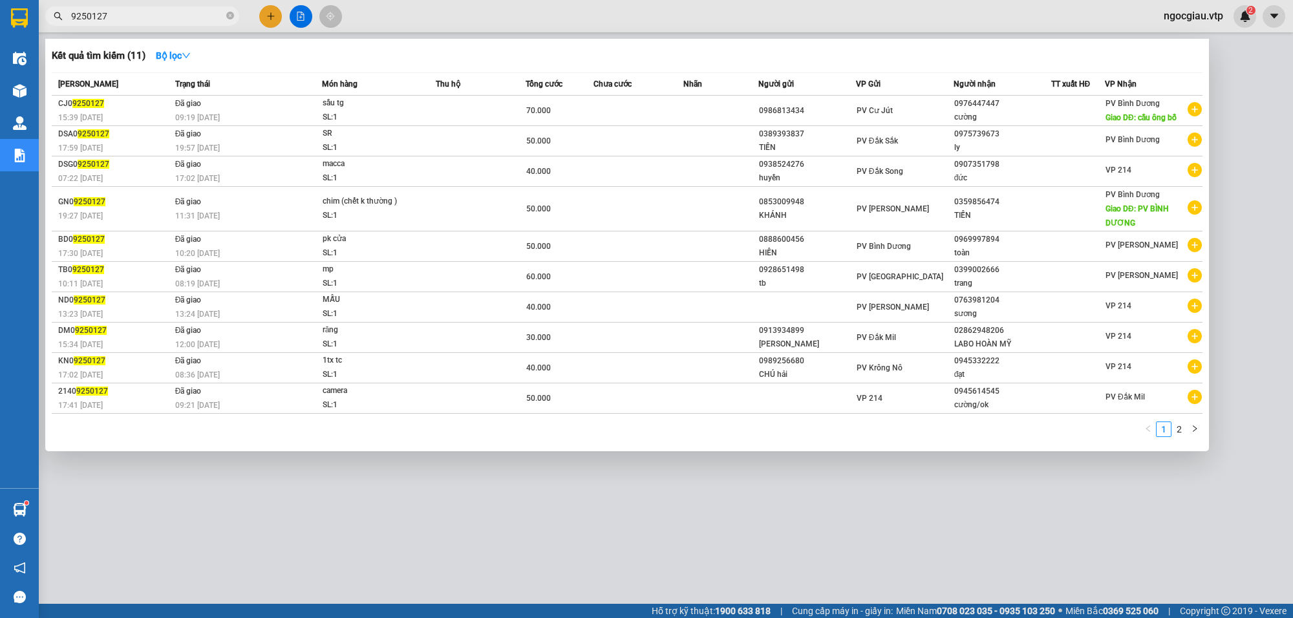
click at [130, 20] on input "9250127" at bounding box center [147, 16] width 153 height 14
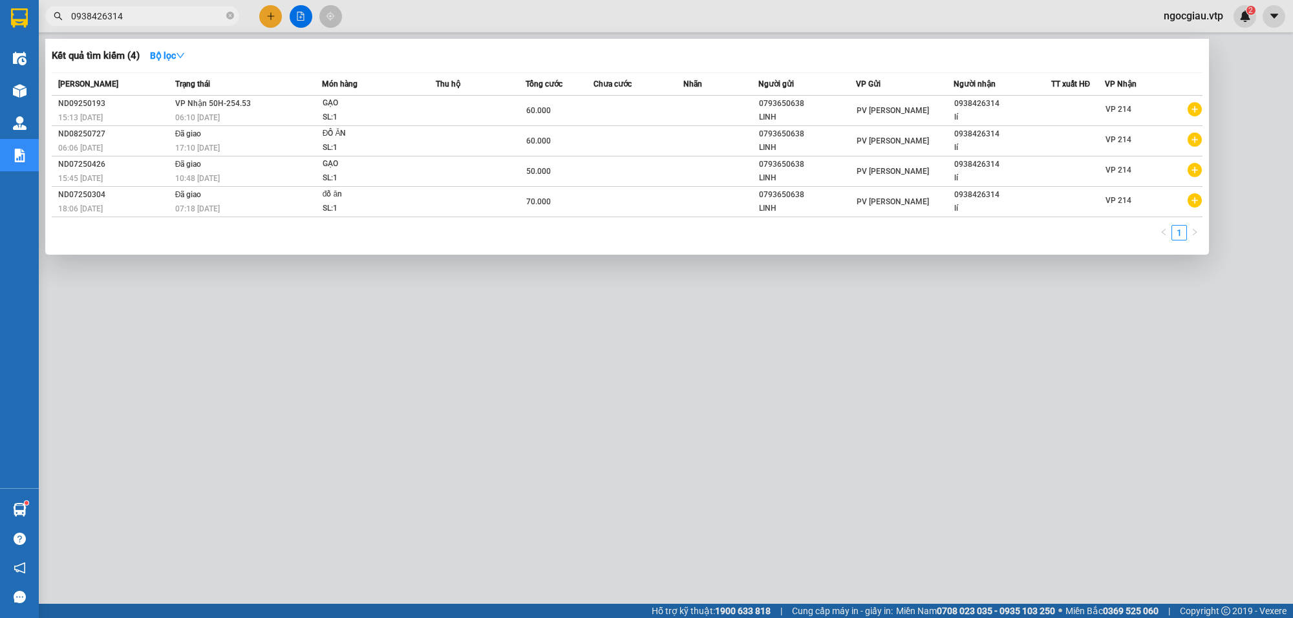
click at [805, 440] on div at bounding box center [646, 309] width 1293 height 618
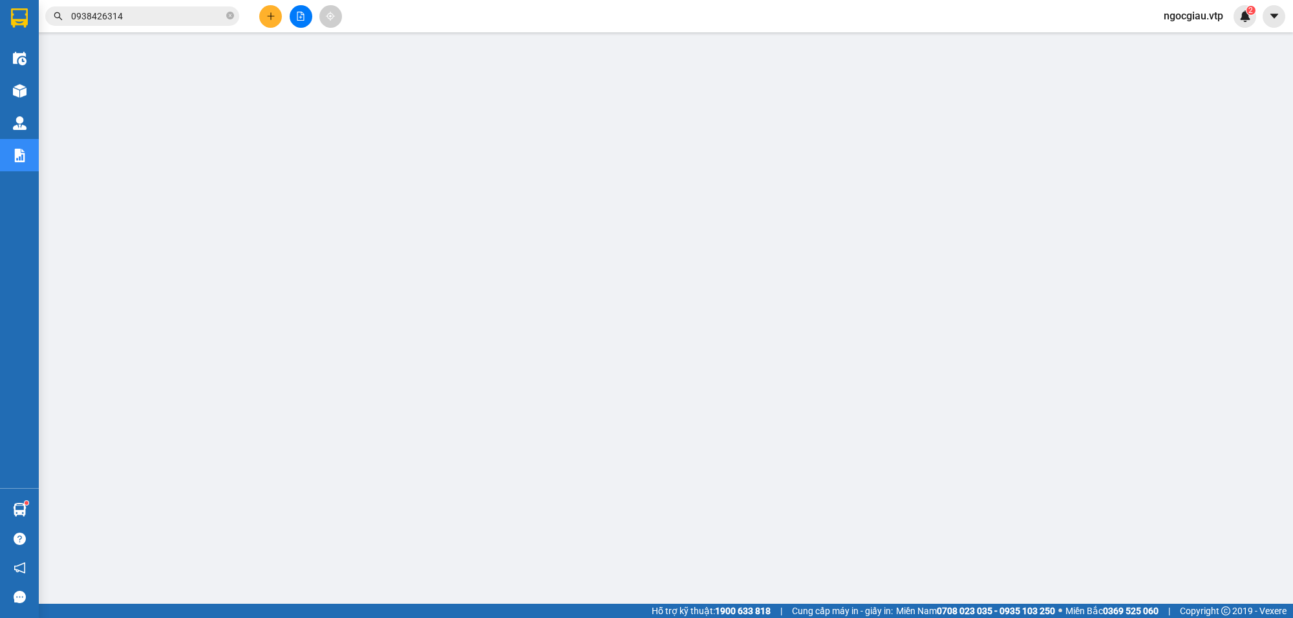
click at [147, 21] on input "0938426314" at bounding box center [147, 16] width 153 height 14
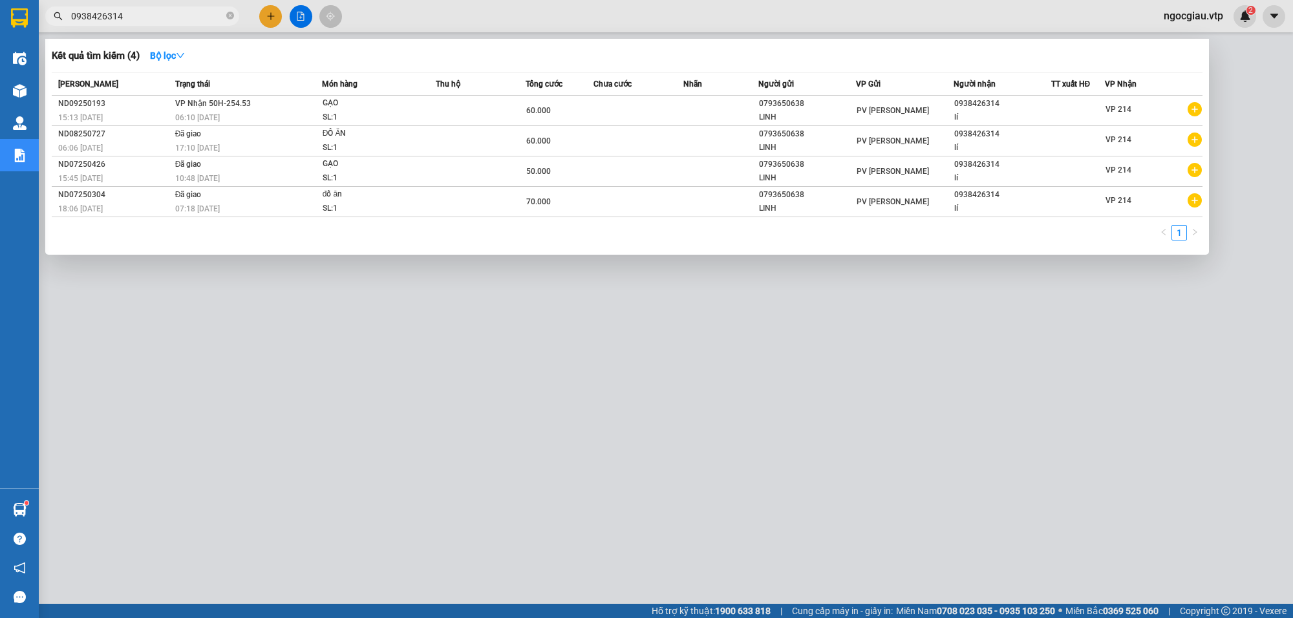
click at [147, 21] on input "0938426314" at bounding box center [147, 16] width 153 height 14
type input "0"
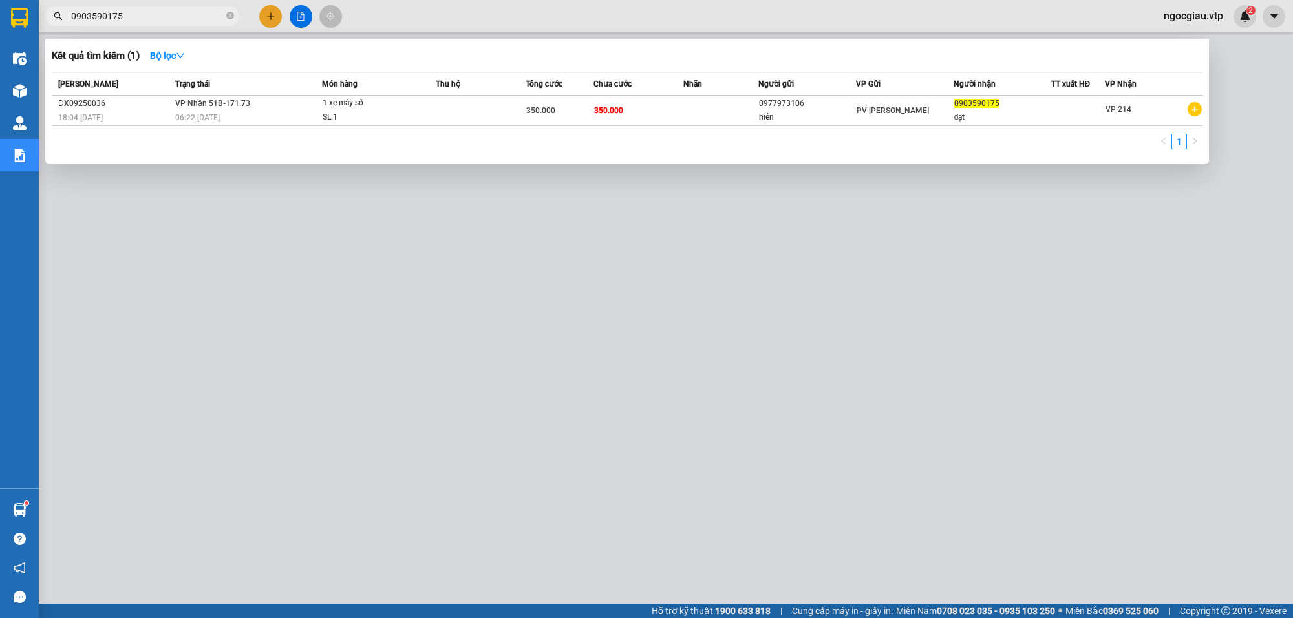
type input "0903590175"
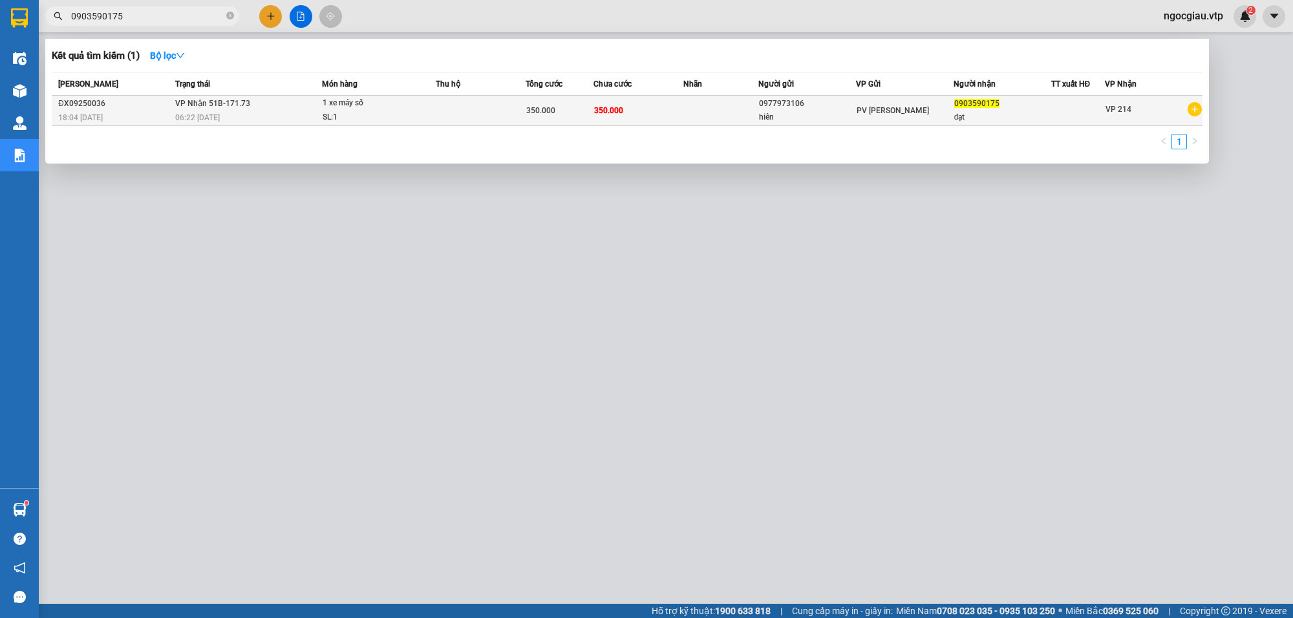
click at [666, 109] on td "350.000" at bounding box center [638, 111] width 90 height 30
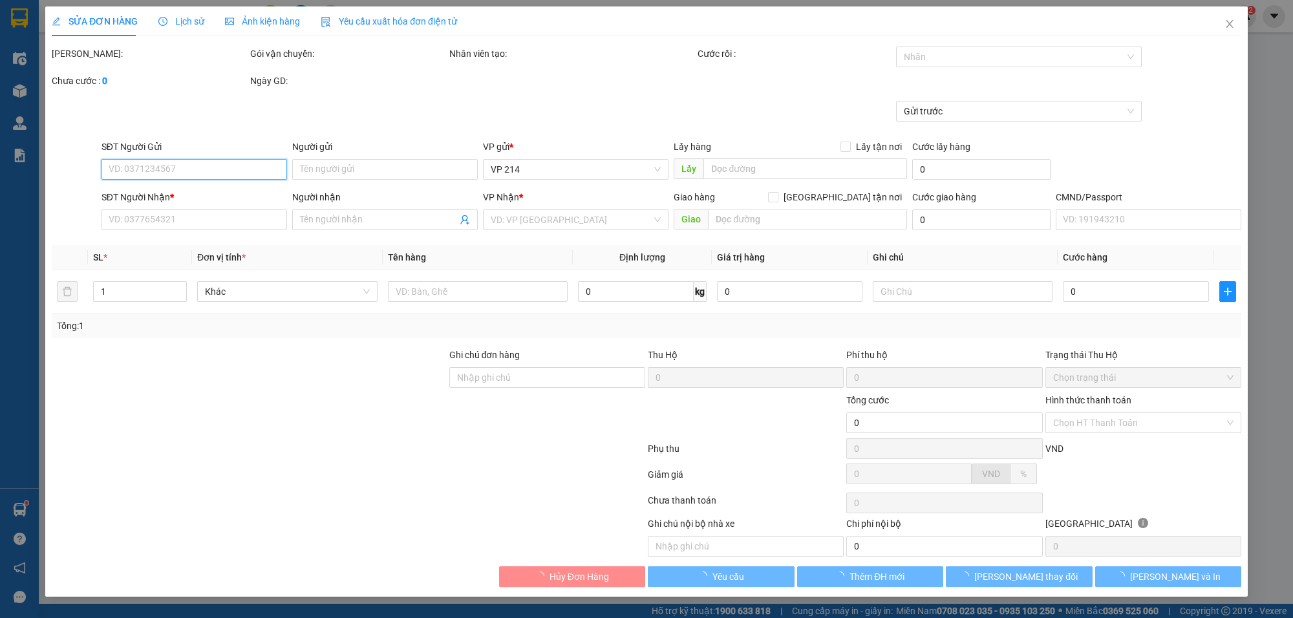
type input "0977973106"
type input "hiên"
type input "0903590175"
type input "đạt"
type input "350.000"
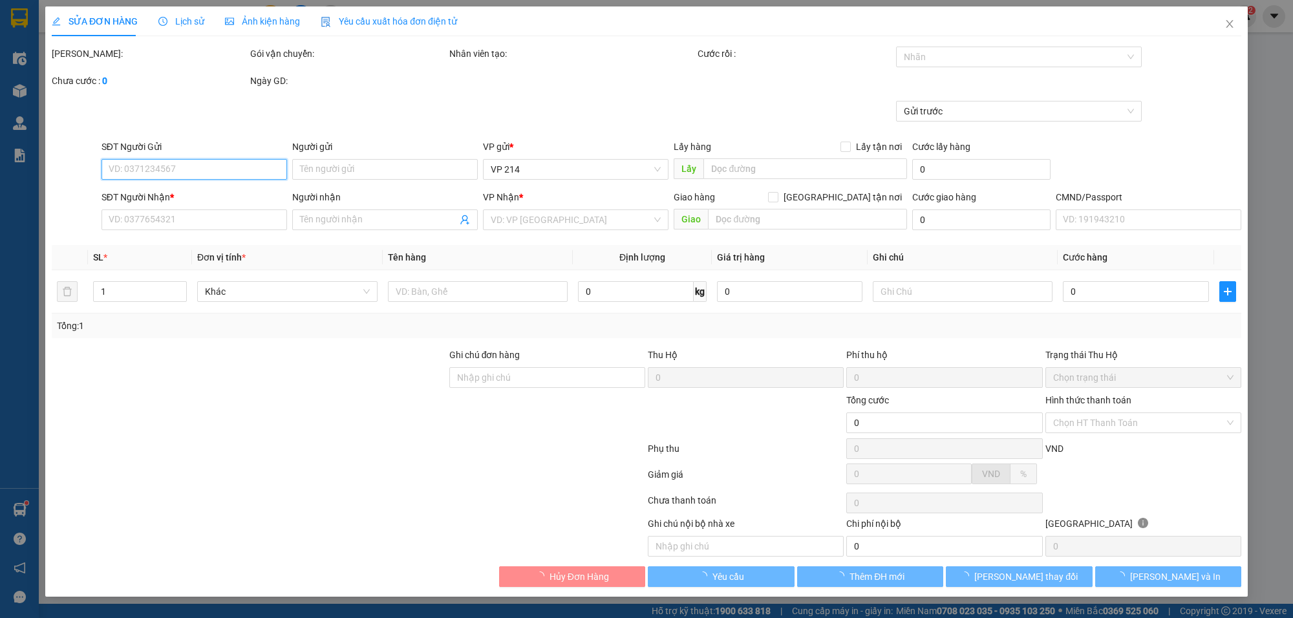
type input "350.000"
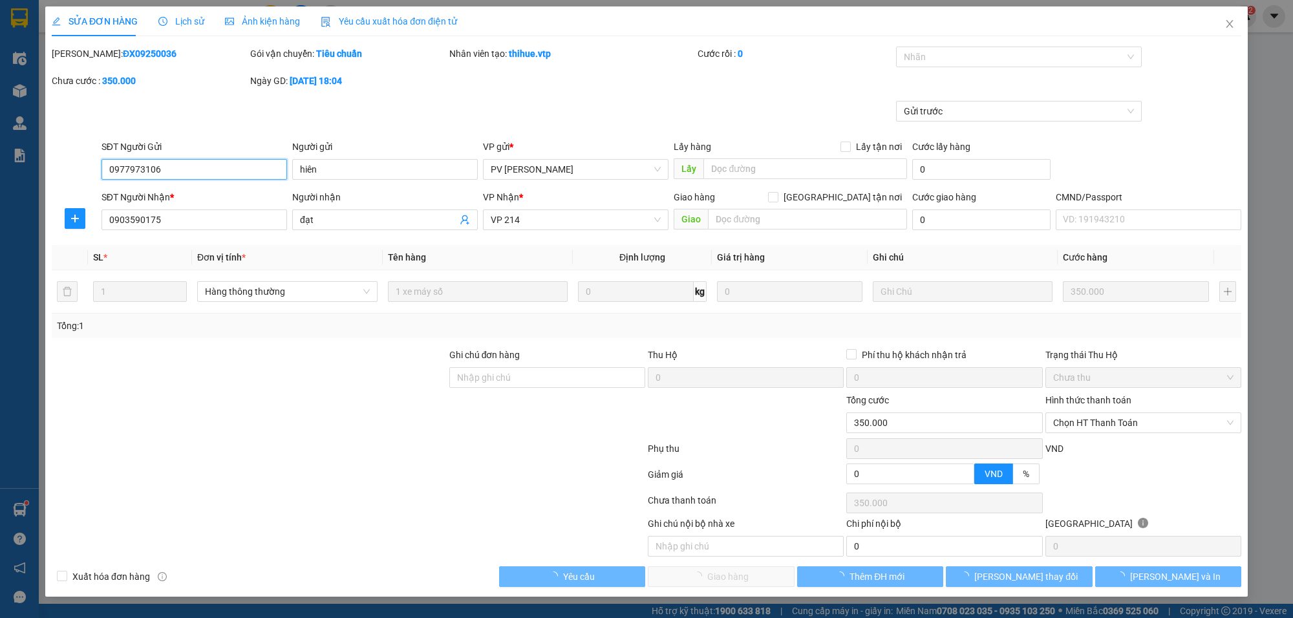
type input "17.500"
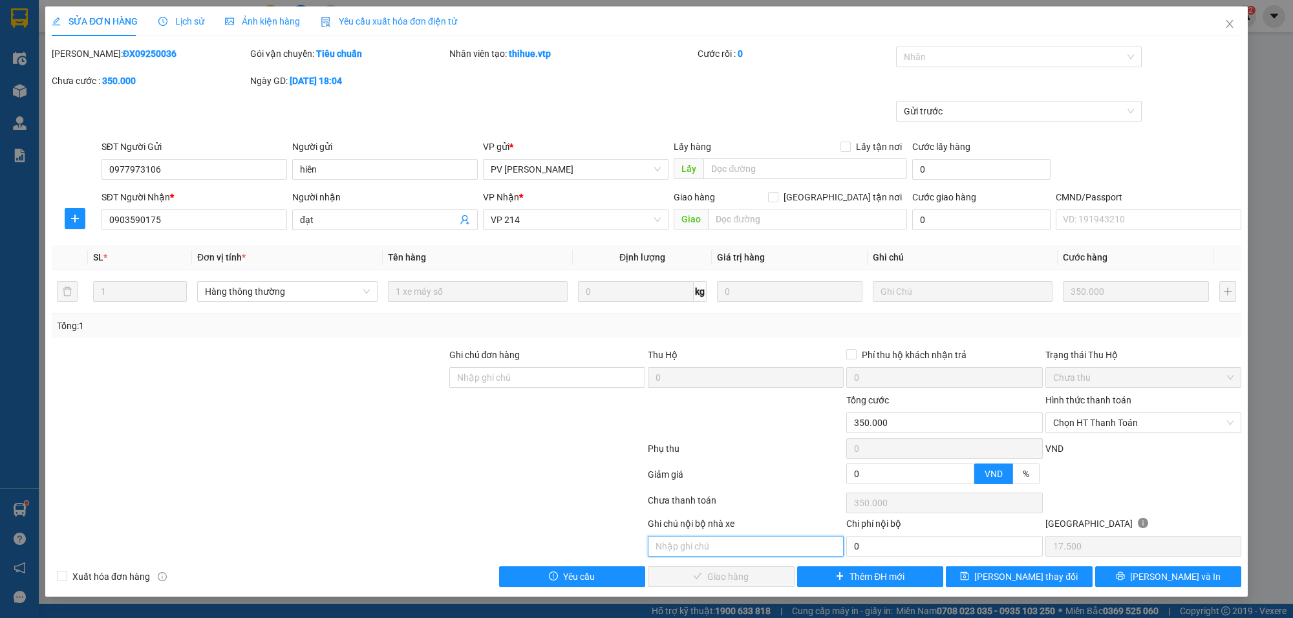
click at [703, 550] on input "text" at bounding box center [746, 546] width 196 height 21
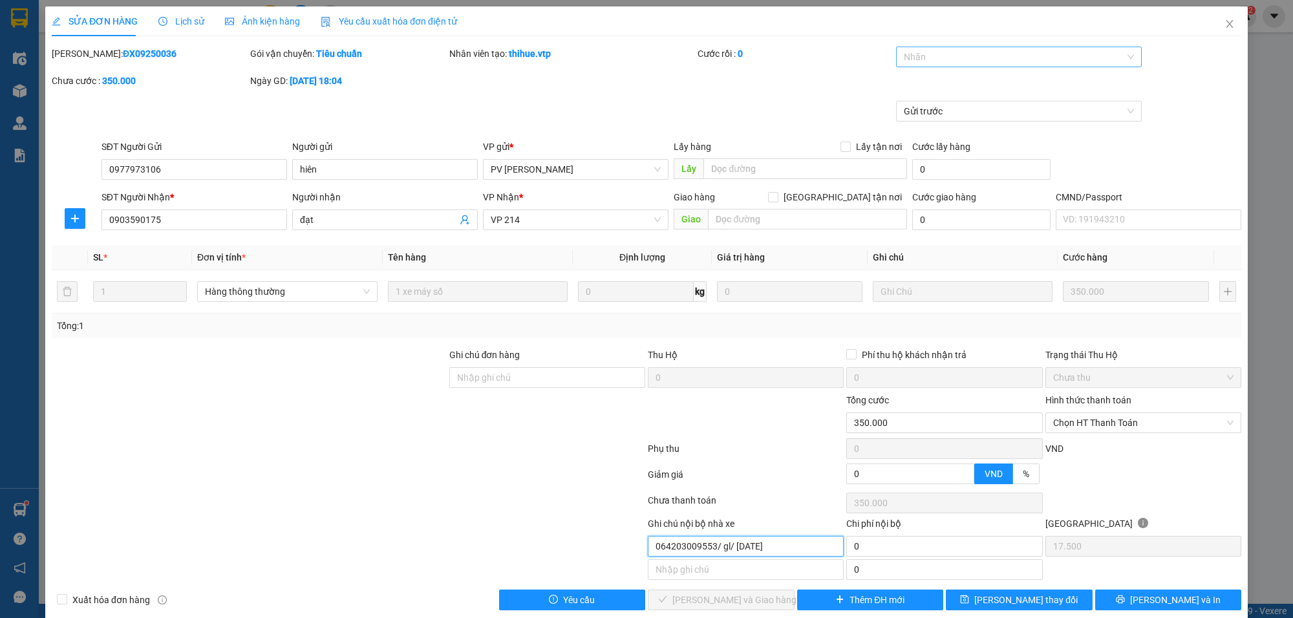
click at [934, 50] on div at bounding box center [1012, 57] width 226 height 16
type input "064203009553/ gl/ 10/05/2021"
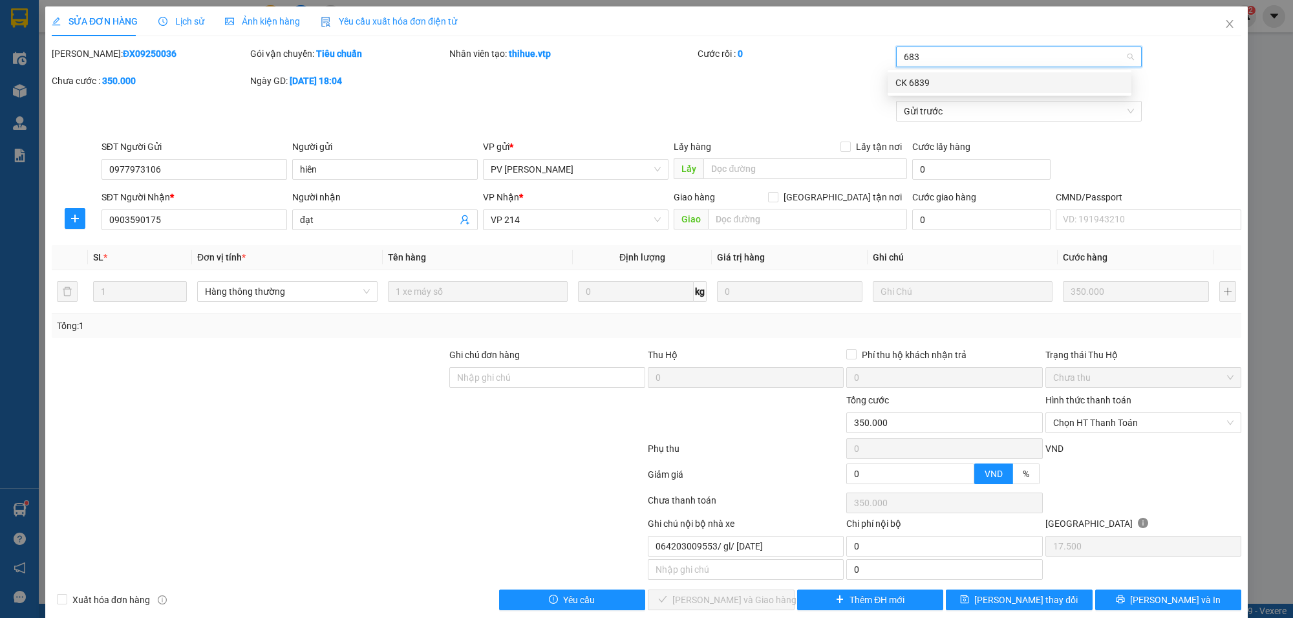
type input "6839"
click at [1117, 421] on span "Chọn HT Thanh Toán" at bounding box center [1143, 422] width 180 height 19
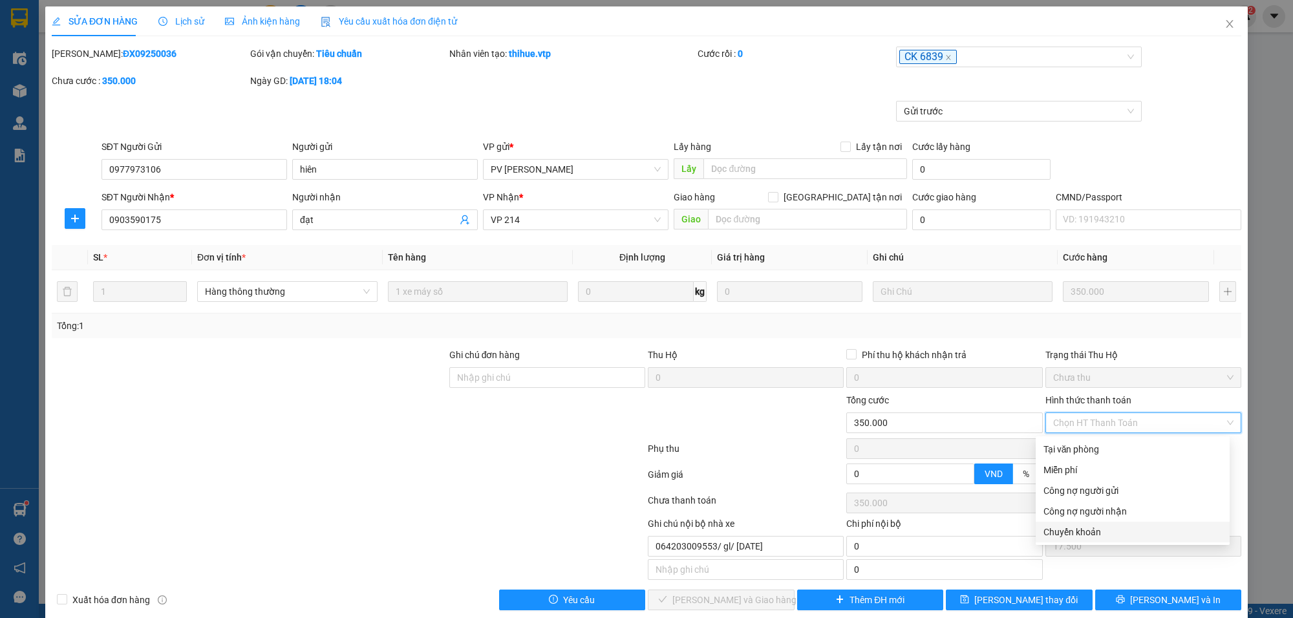
click at [1096, 529] on div "Chuyển khoản" at bounding box center [1132, 532] width 178 height 14
type input "0"
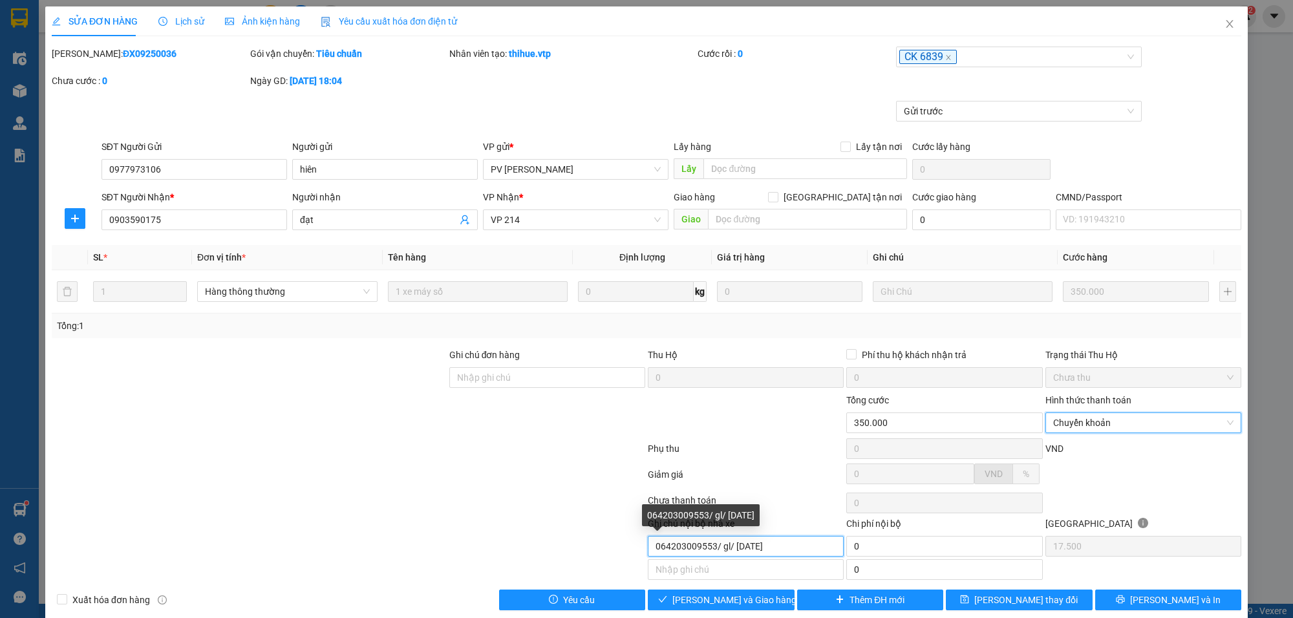
click at [797, 548] on input "064203009553/ gl/ 10/05/2021" at bounding box center [746, 546] width 196 height 21
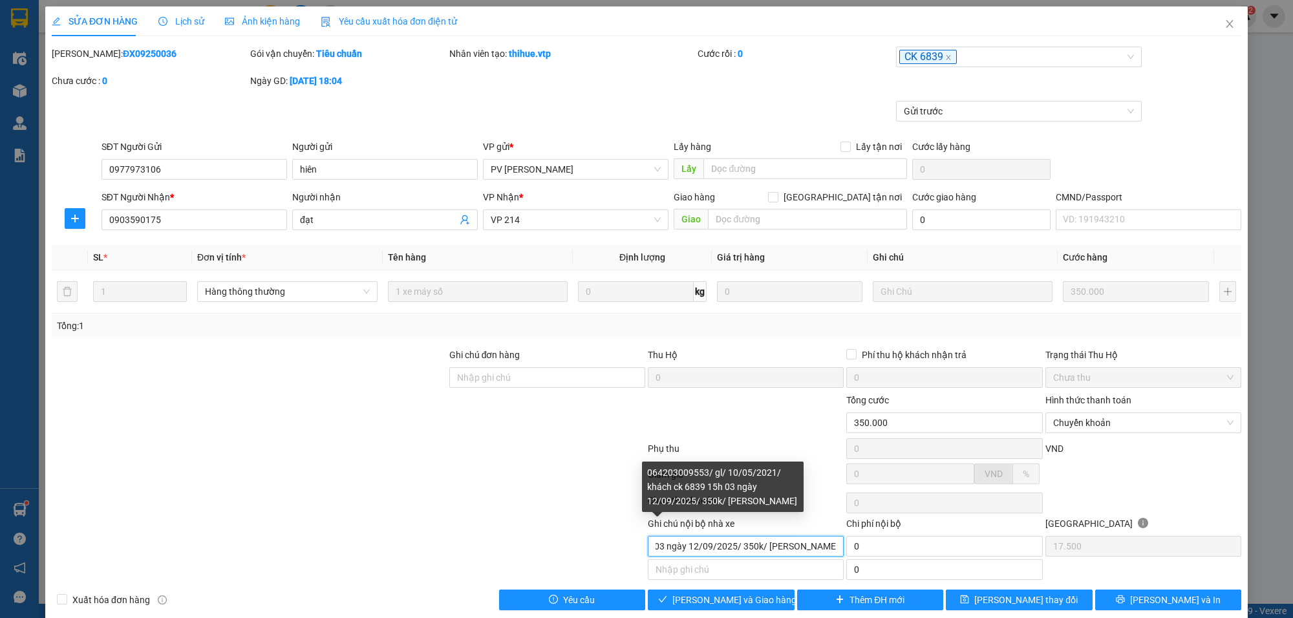
scroll to position [0, 217]
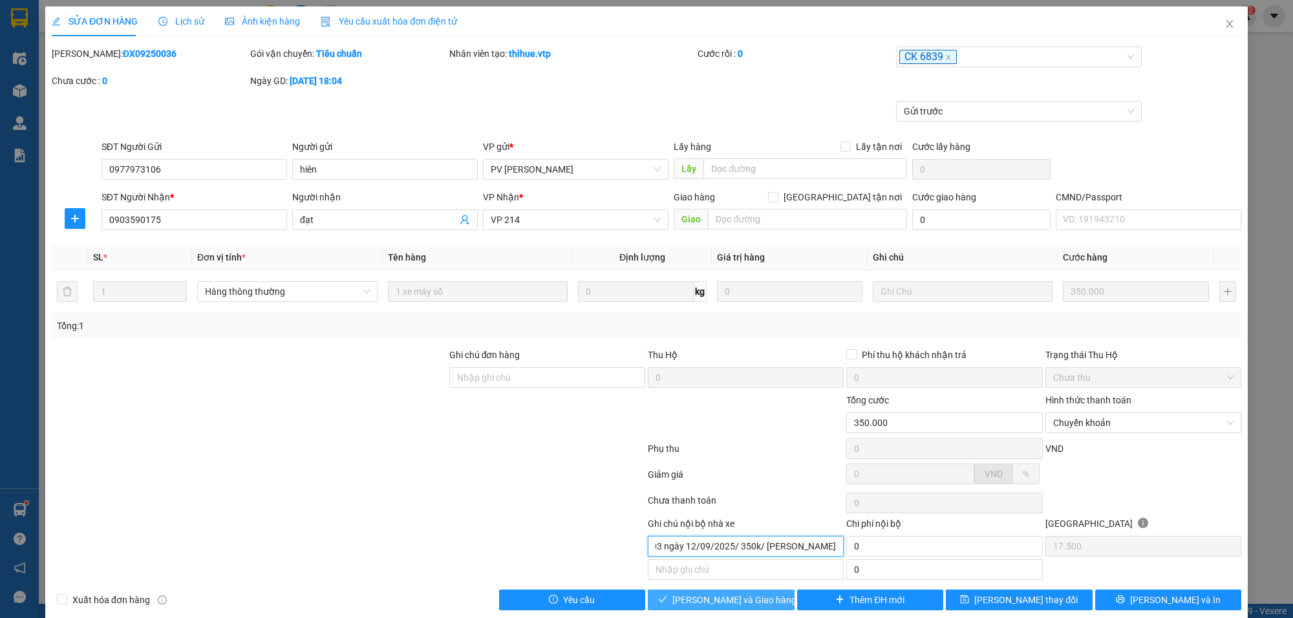
type input "064203009553/ gl/ 10/05/2021/ khách ck 6839 15h 03 ngày 12/09/2025/ 350k/ lê tr…"
click at [740, 600] on span "[PERSON_NAME] và Giao hàng" at bounding box center [734, 600] width 124 height 14
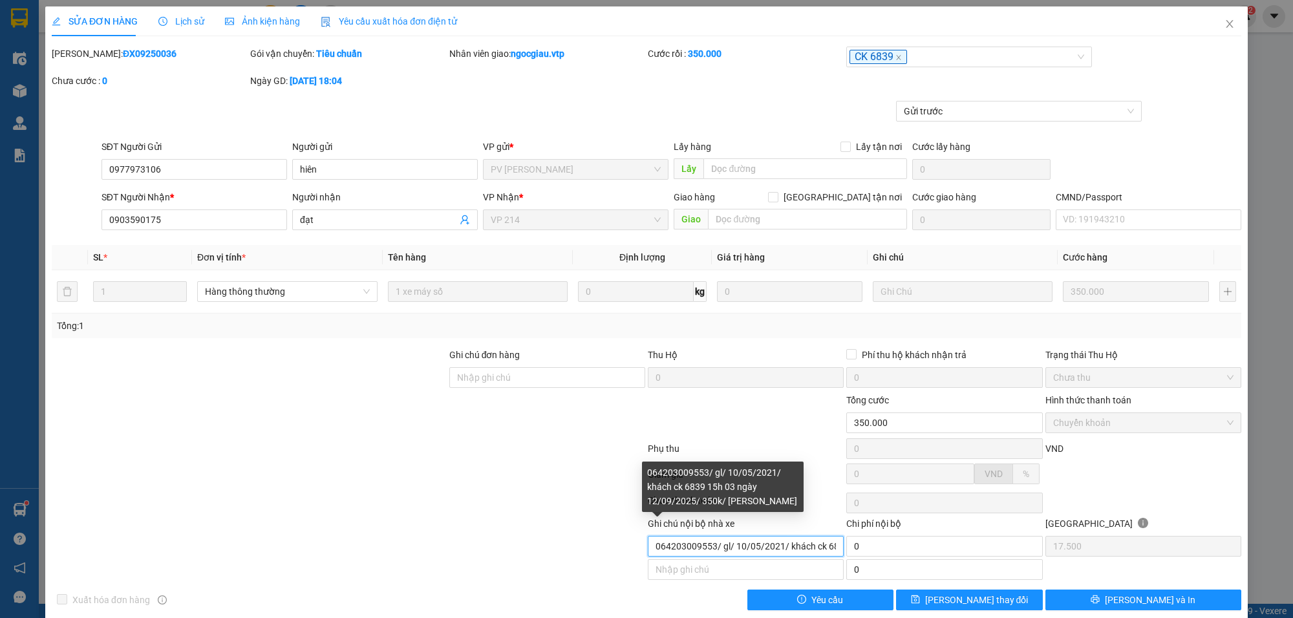
click at [700, 543] on input "064203009553/ gl/ 10/05/2021/ khách ck 6839 15h 03 ngày 12/09/2025/ 350k/ lê tr…" at bounding box center [746, 546] width 196 height 21
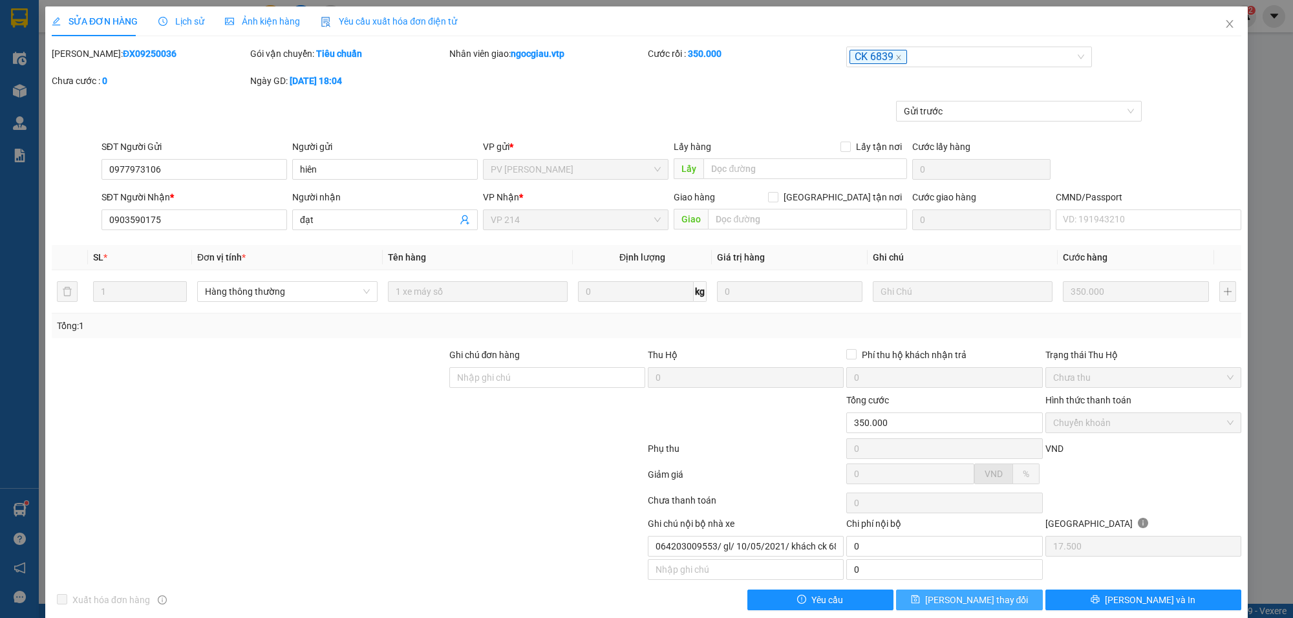
click at [1013, 606] on button "[PERSON_NAME] thay đổi" at bounding box center [969, 599] width 147 height 21
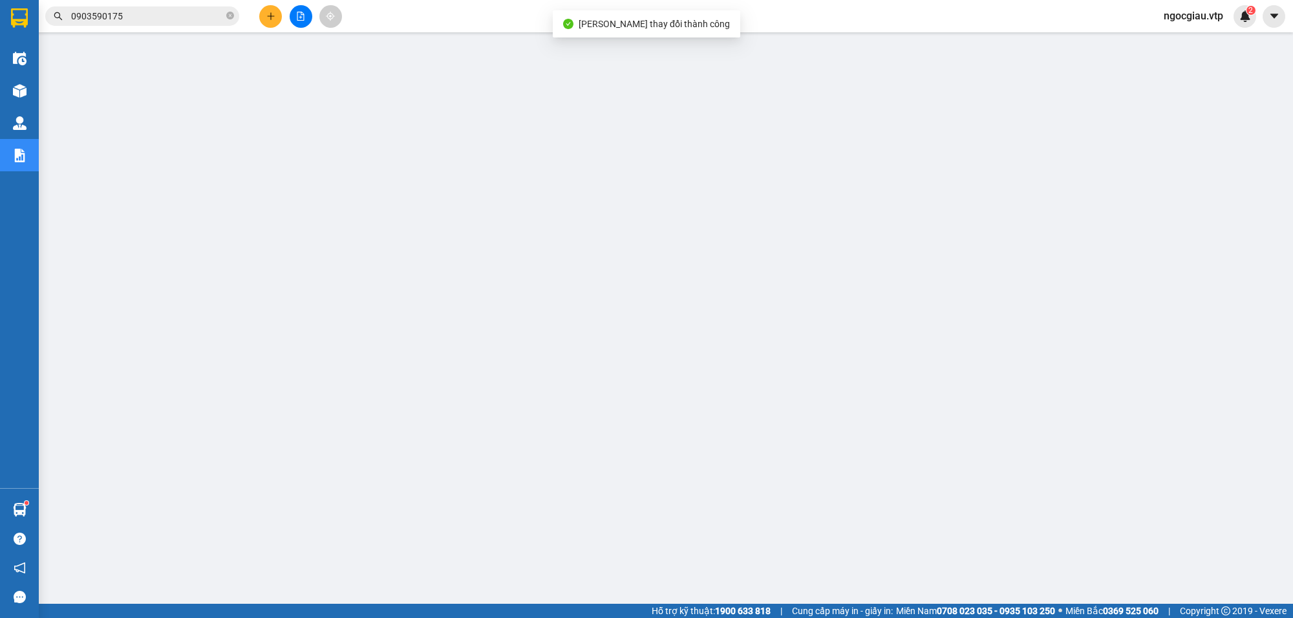
click at [152, 16] on input "0903590175" at bounding box center [147, 16] width 153 height 14
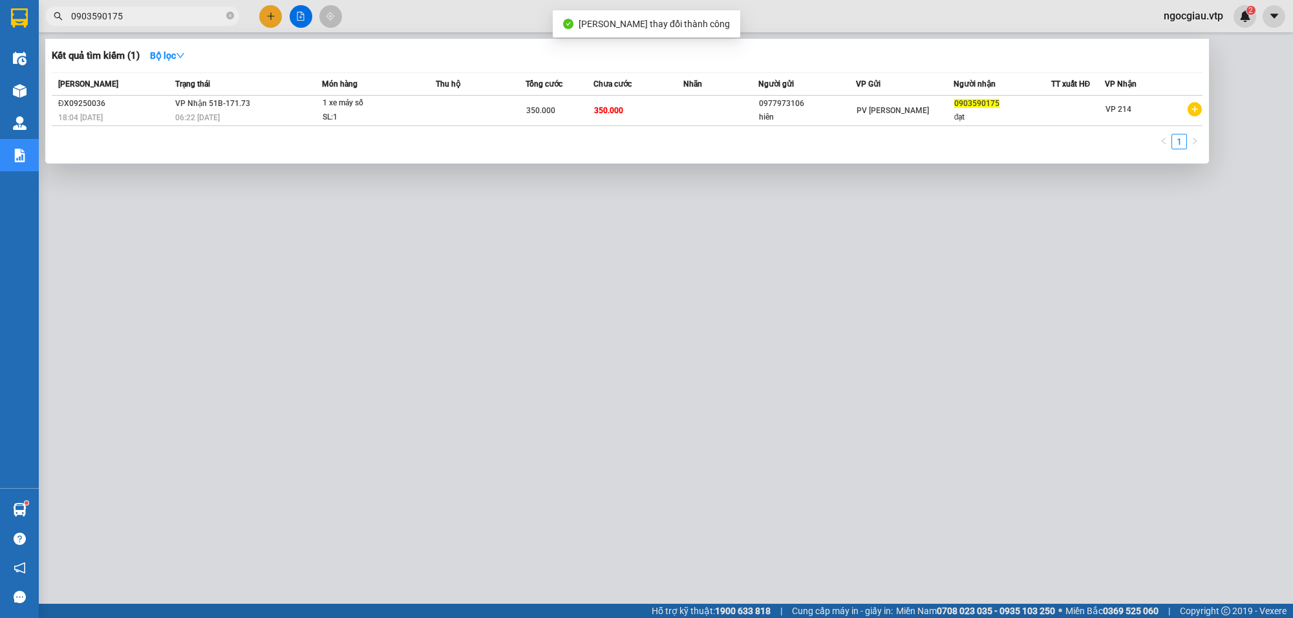
click at [152, 16] on input "0903590175" at bounding box center [147, 16] width 153 height 14
type input "0985511104"
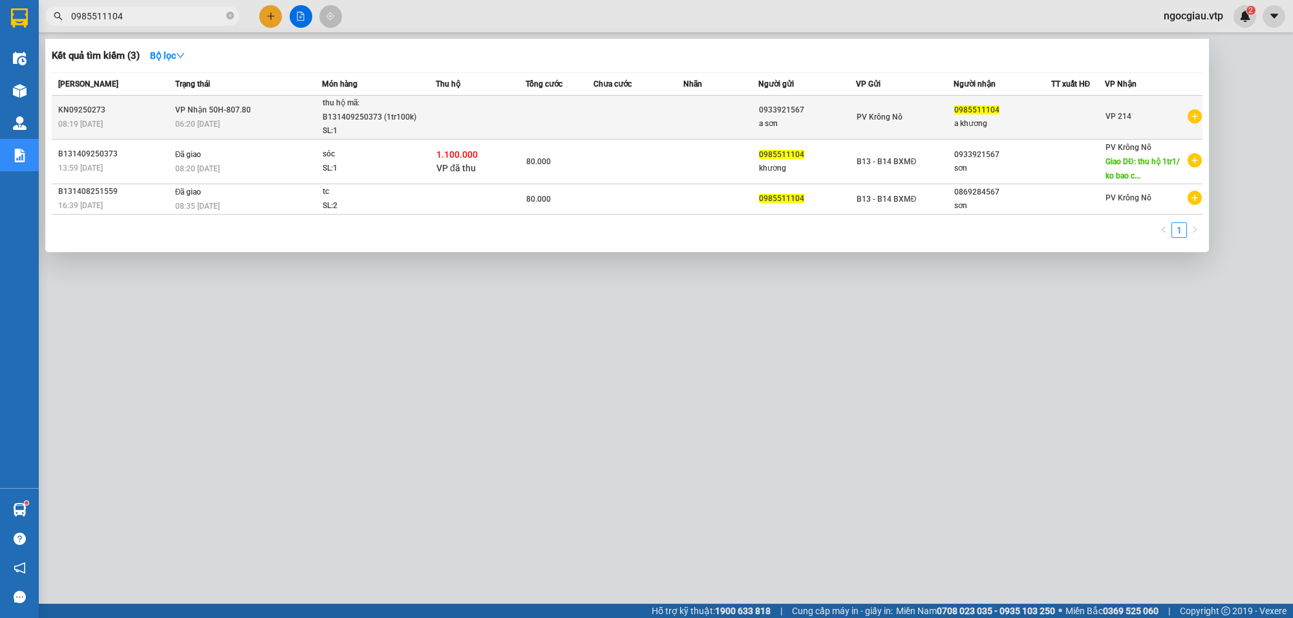
click at [411, 110] on div "thu hộ mã: B131409250373 (1tr100k)" at bounding box center [371, 110] width 97 height 28
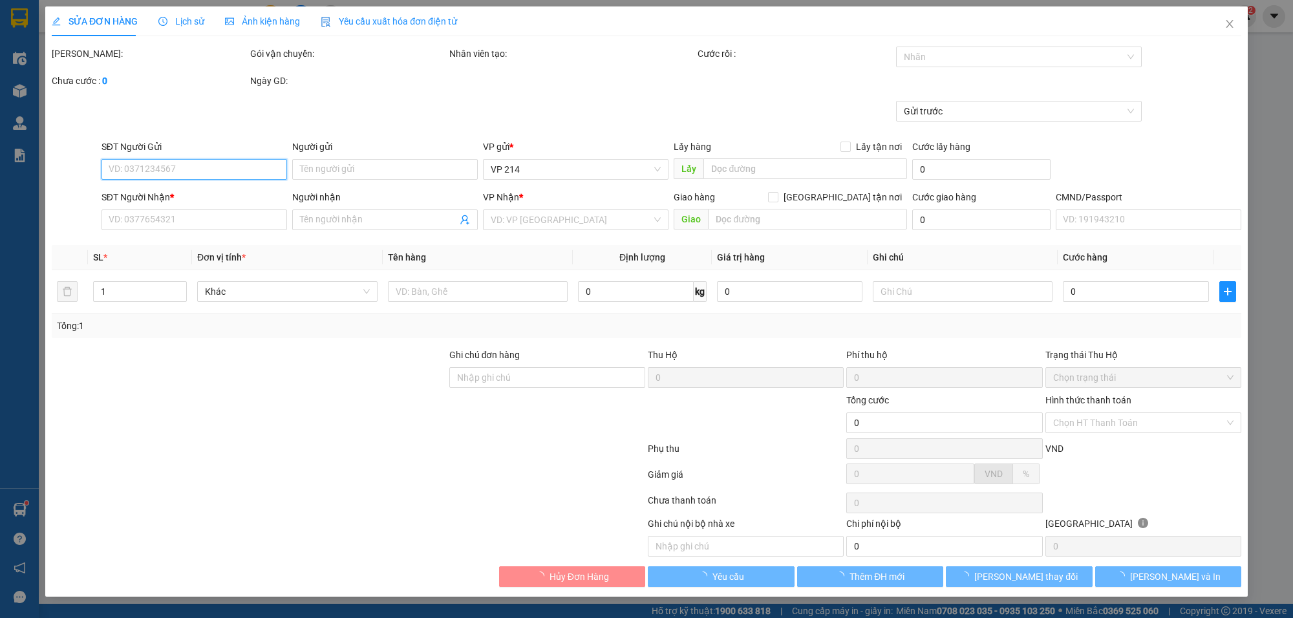
type input "0933921567"
type input "a sơn"
type input "0985511104"
type input "a khương"
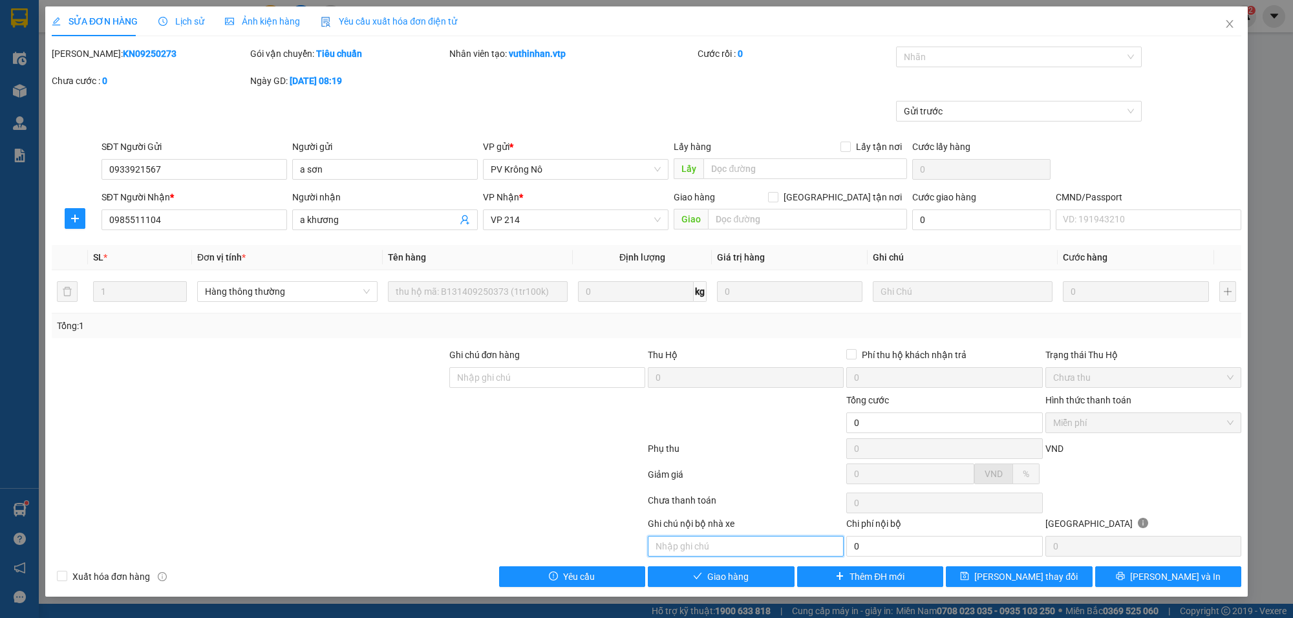
click at [702, 544] on input "text" at bounding box center [746, 546] width 196 height 21
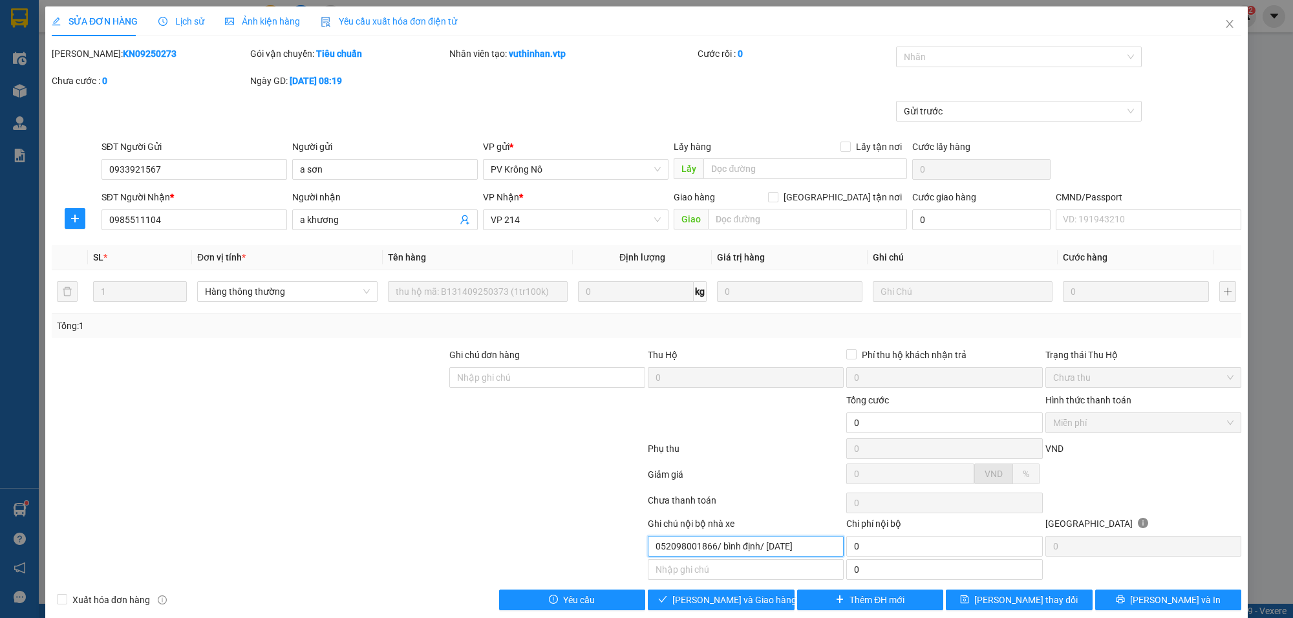
type input "052098001866/ bình định/ 13/05/2023"
click at [758, 590] on div "Total Paid Fee 0 Total UnPaid Fee 0 Cash Collection Total Fee Mã ĐH: KN09250273…" at bounding box center [646, 329] width 1189 height 564
click at [752, 600] on span "[PERSON_NAME] và Giao hàng" at bounding box center [734, 600] width 124 height 14
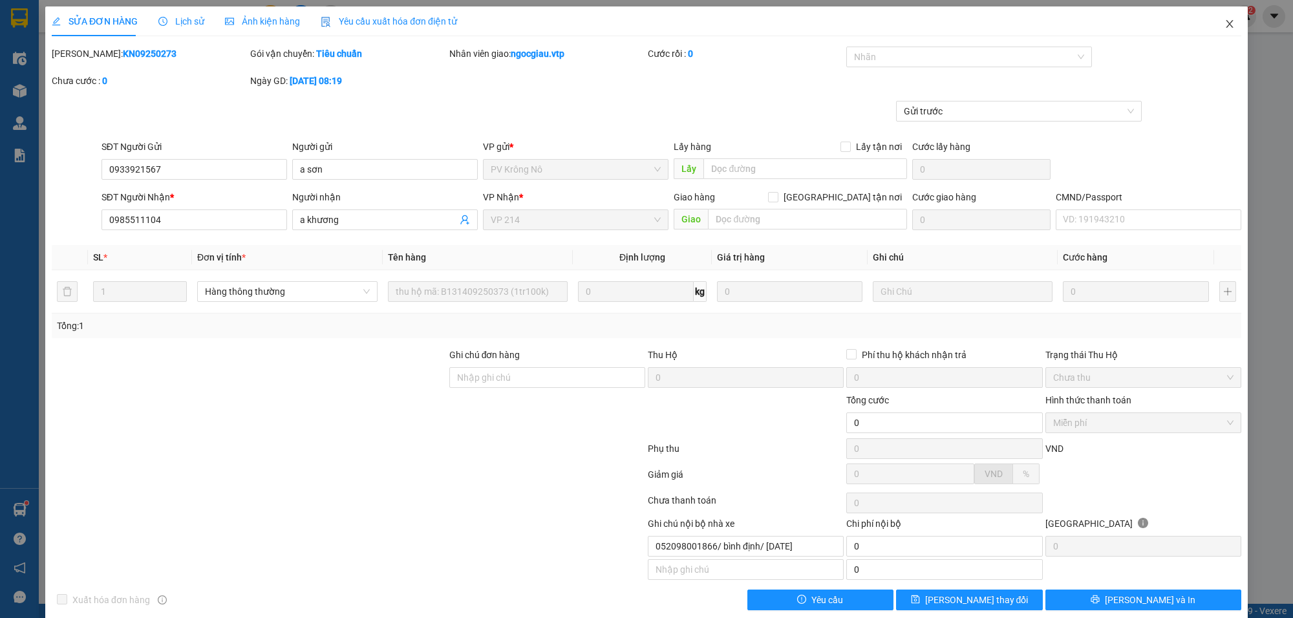
click at [1224, 21] on icon "close" at bounding box center [1229, 24] width 10 height 10
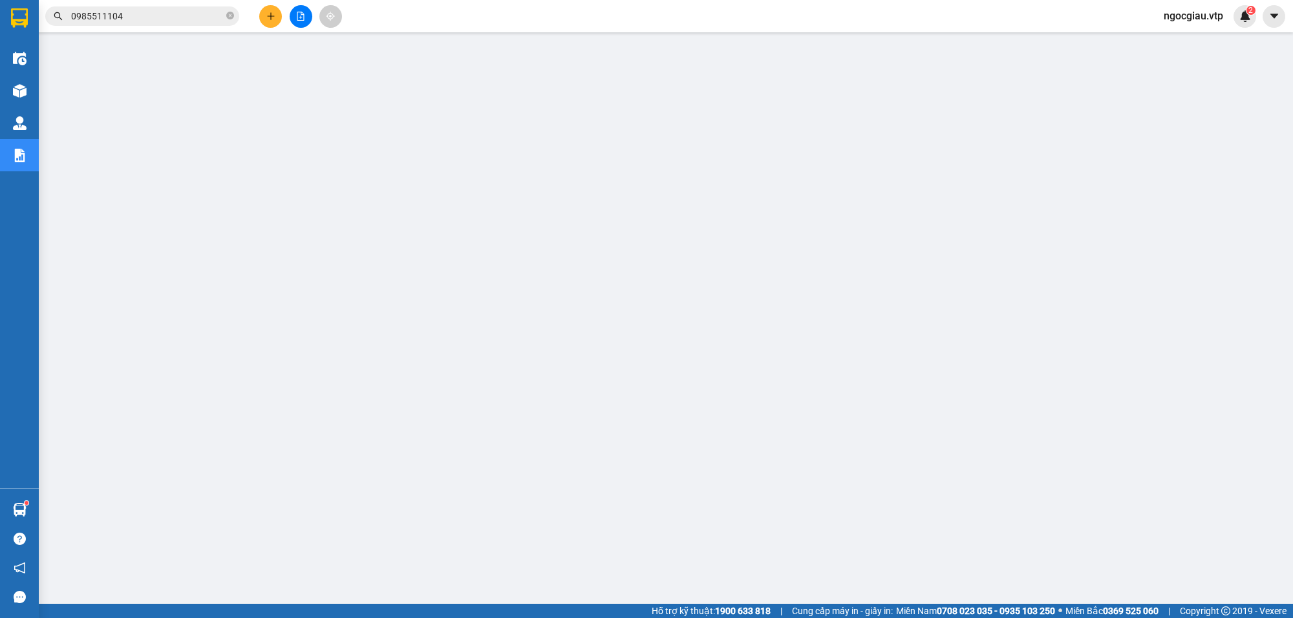
click at [138, 7] on span "0985511104" at bounding box center [142, 15] width 194 height 19
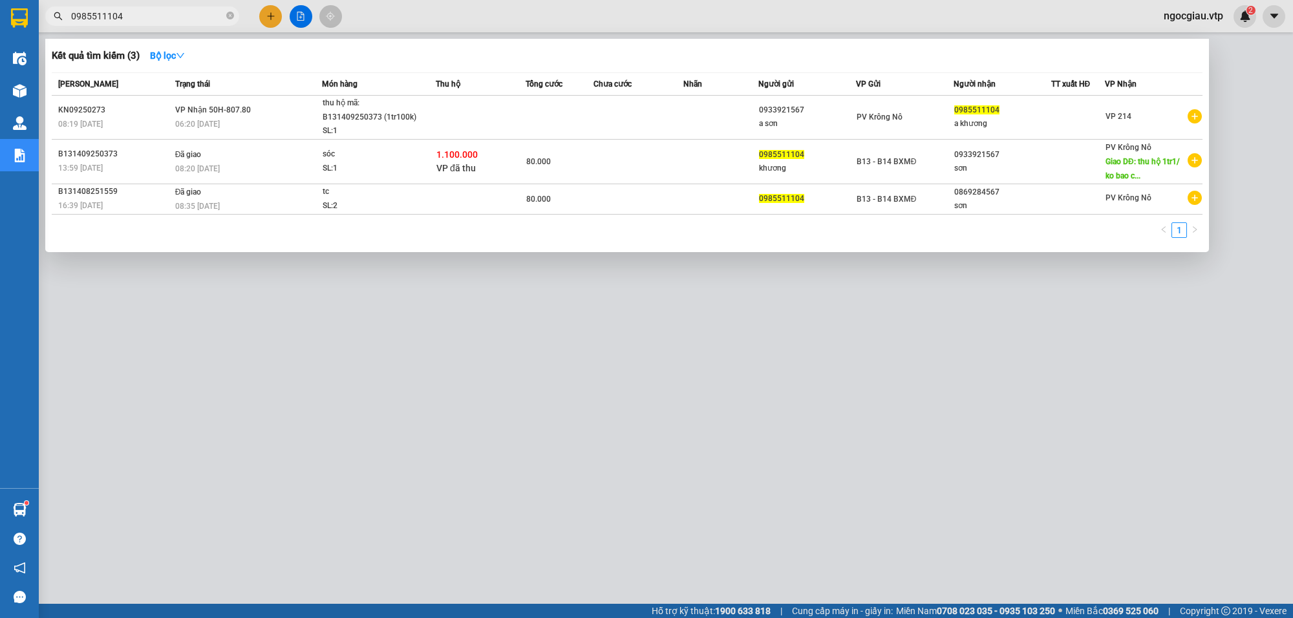
click at [133, 10] on input "0985511104" at bounding box center [147, 16] width 153 height 14
click at [586, 357] on div at bounding box center [646, 309] width 1293 height 618
